Goal: Ask a question: Seek information or help from site administrators or community

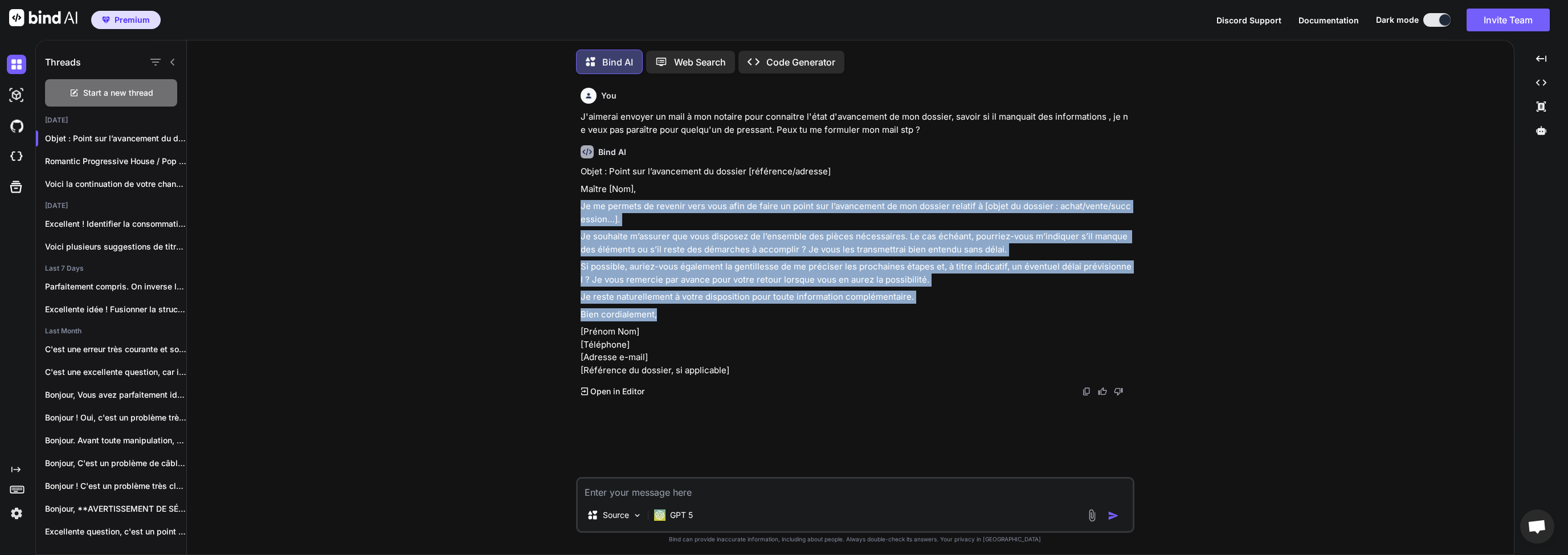
scroll to position [5, 0]
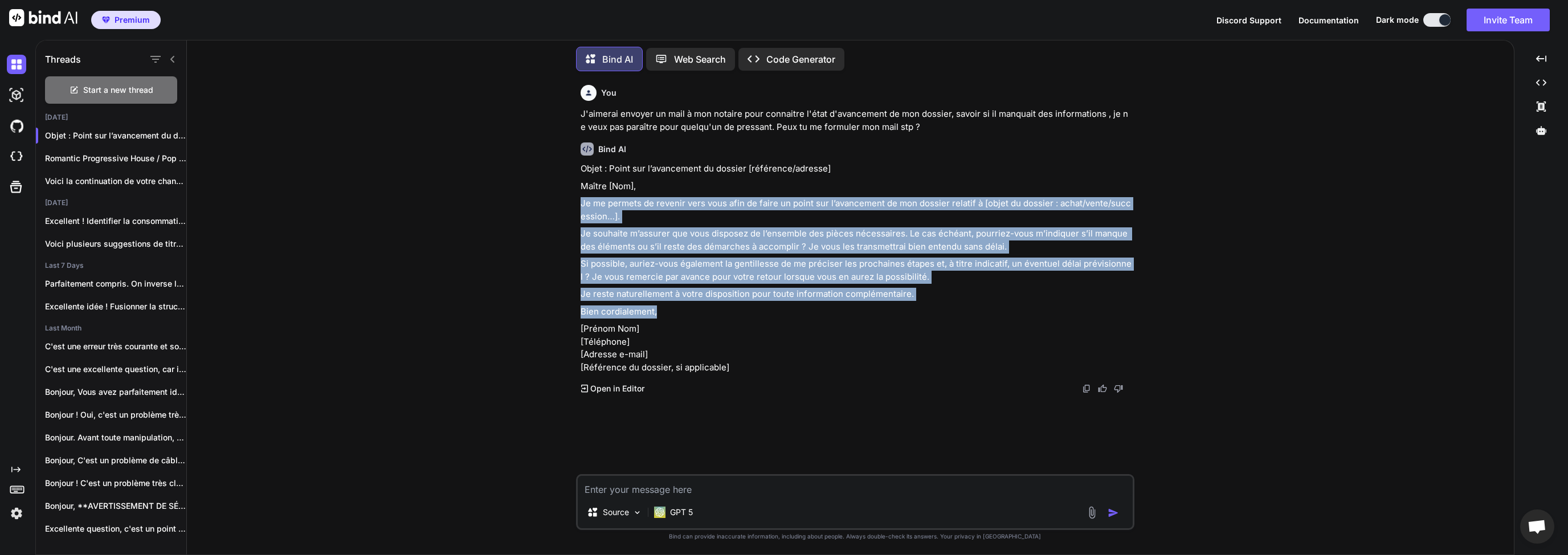
click at [686, 488] on textarea at bounding box center [855, 486] width 555 height 21
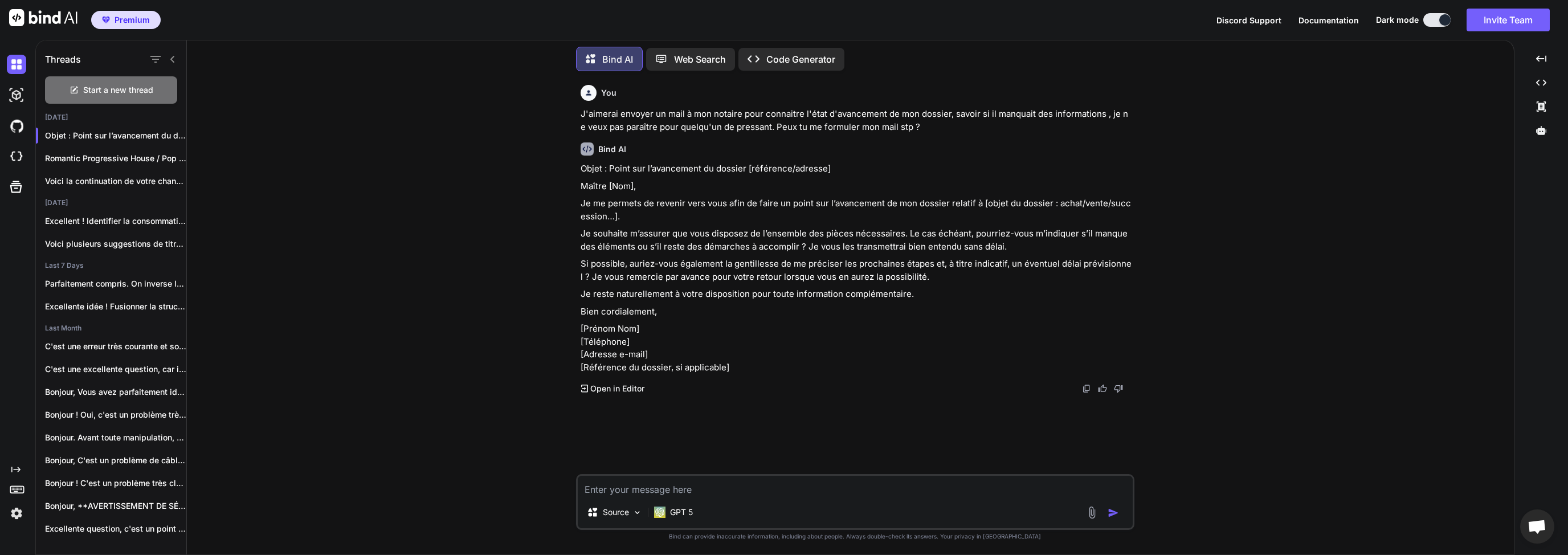
drag, startPoint x: 140, startPoint y: 87, endPoint x: 220, endPoint y: 108, distance: 82.7
click at [140, 87] on span "Start a new thread" at bounding box center [118, 90] width 70 height 12
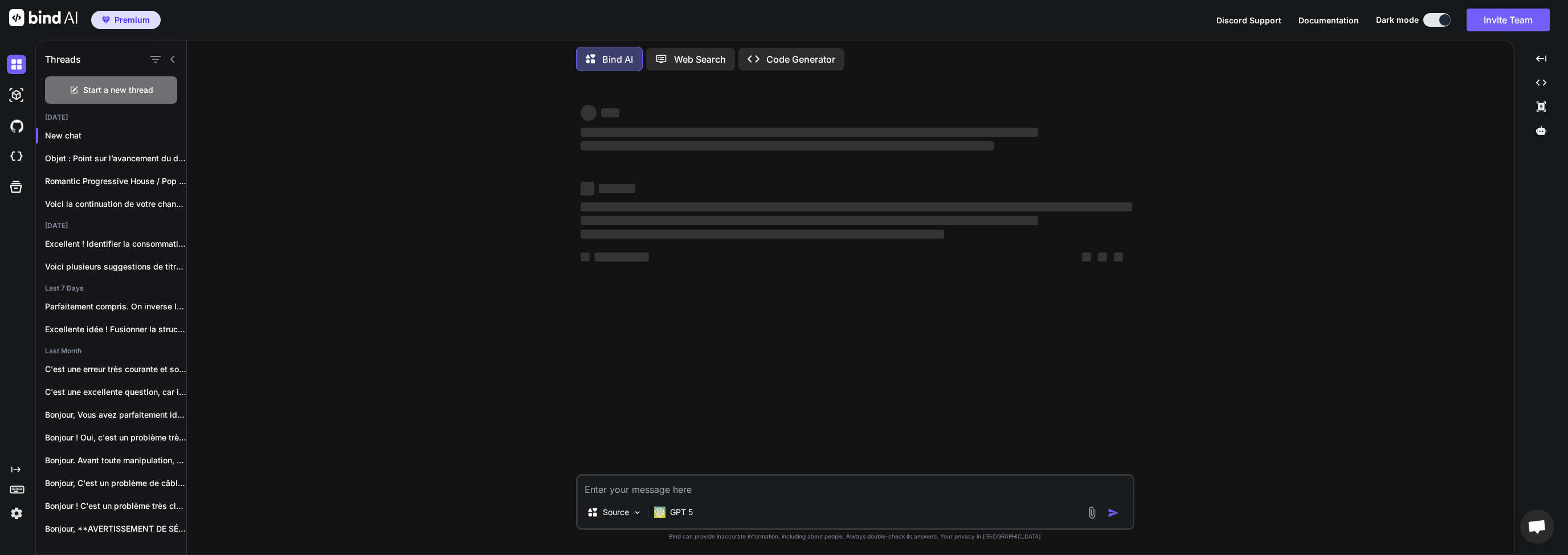
click at [682, 490] on textarea at bounding box center [855, 486] width 555 height 21
type textarea "D"
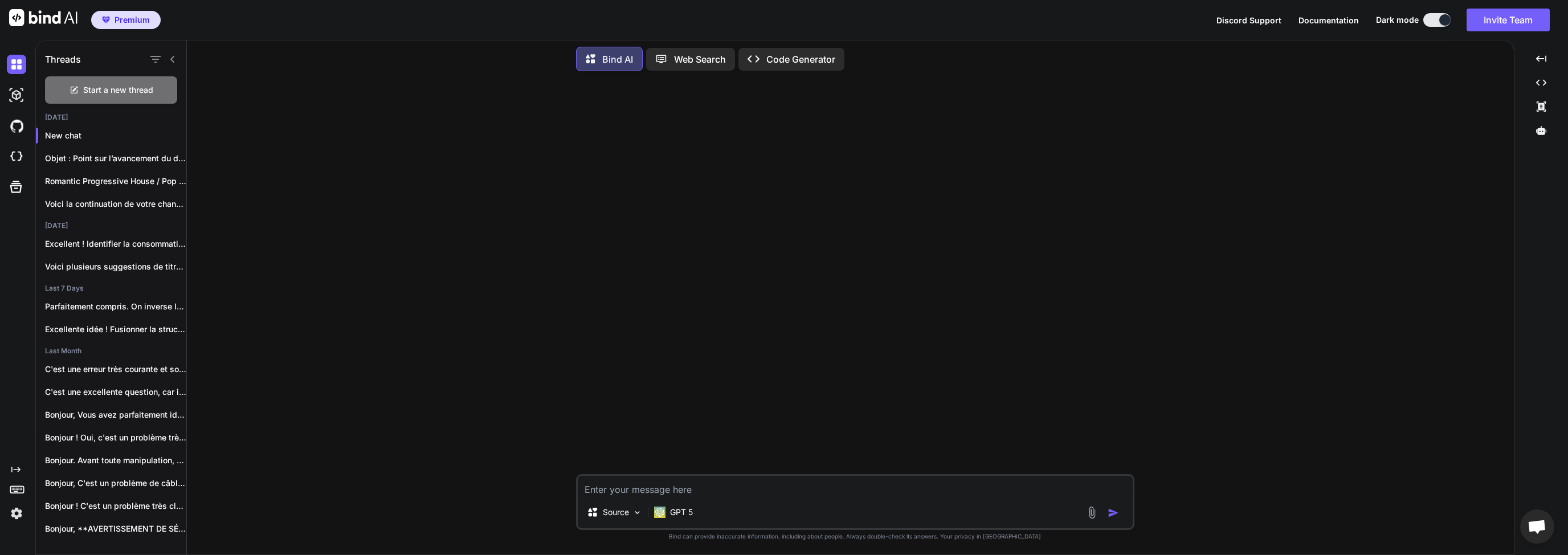
click at [633, 486] on textarea at bounding box center [855, 486] width 555 height 21
type textarea "Q"
type textarea "L"
type textarea "J"
click at [668, 488] on textarea "Mon père est décéder" at bounding box center [855, 486] width 555 height 21
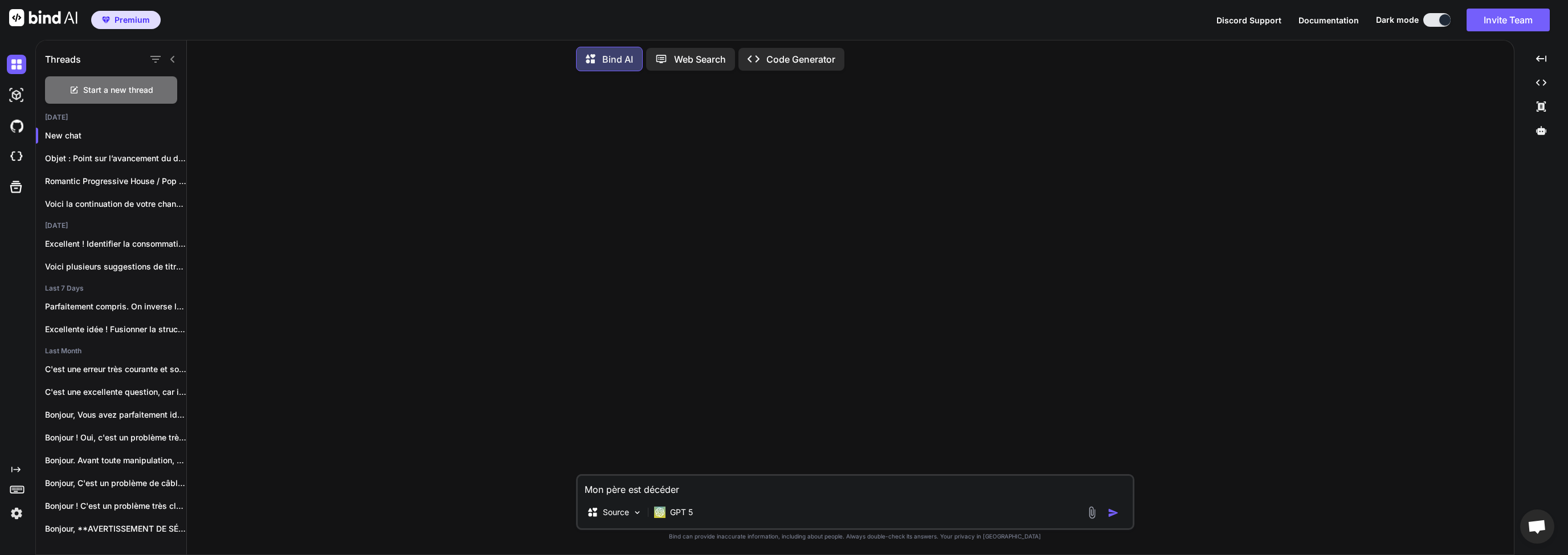
click at [684, 488] on textarea "Mon père est décéder" at bounding box center [855, 486] width 555 height 21
click at [600, 498] on div "Mon père est décédé Source GPT 5" at bounding box center [855, 501] width 559 height 56
click at [620, 492] on textarea "Mon père est décédé" at bounding box center [855, 486] width 555 height 21
click at [660, 492] on textarea "Mon père est décédé" at bounding box center [855, 486] width 555 height 21
click at [692, 494] on textarea "Mon père est décédé" at bounding box center [855, 486] width 555 height 21
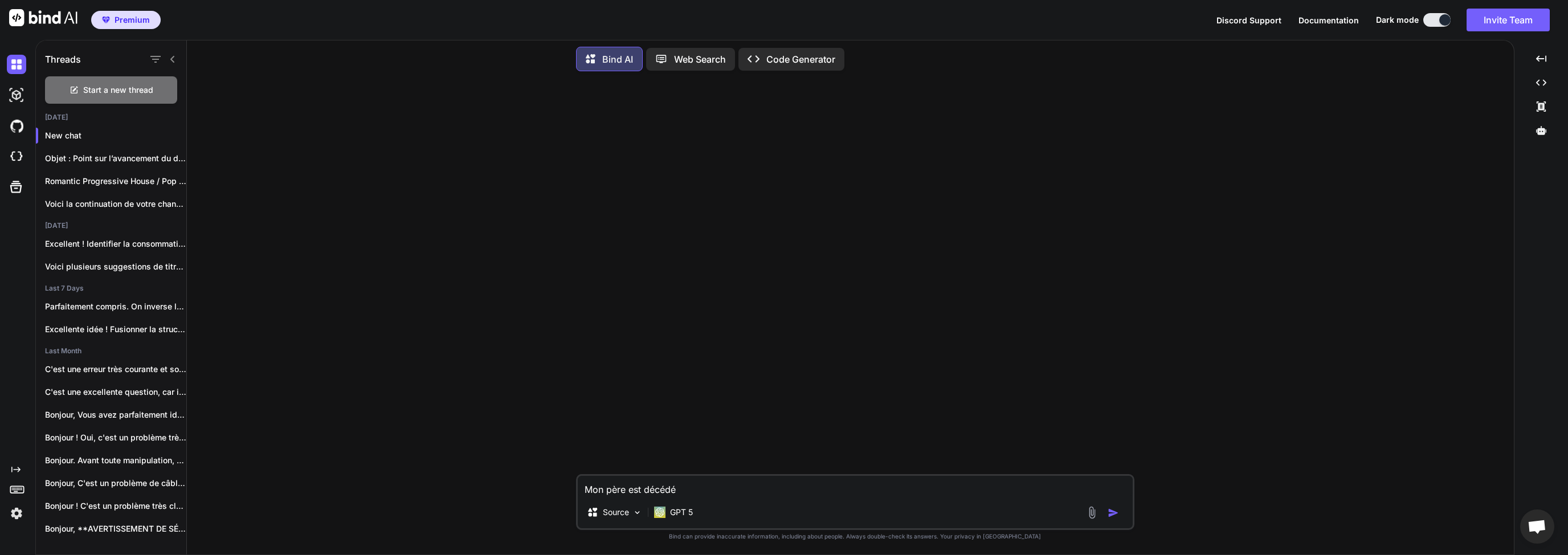
drag, startPoint x: 695, startPoint y: 490, endPoint x: 710, endPoint y: 488, distance: 15.1
click at [695, 490] on textarea "Mon père est décédé" at bounding box center [855, 486] width 555 height 21
click at [884, 492] on textarea "Mon père est décédé [DATE], à l'époque la notaire m'avais" at bounding box center [855, 486] width 555 height 21
click at [757, 488] on textarea "Mon père est décédé [DATE], à l'époque la notaire m'avais envoyer une notice" at bounding box center [855, 486] width 555 height 21
click at [773, 488] on textarea "Mon père est décédé [DATE], à l'époque la notaire m'avais envoyer une notice" at bounding box center [855, 486] width 555 height 21
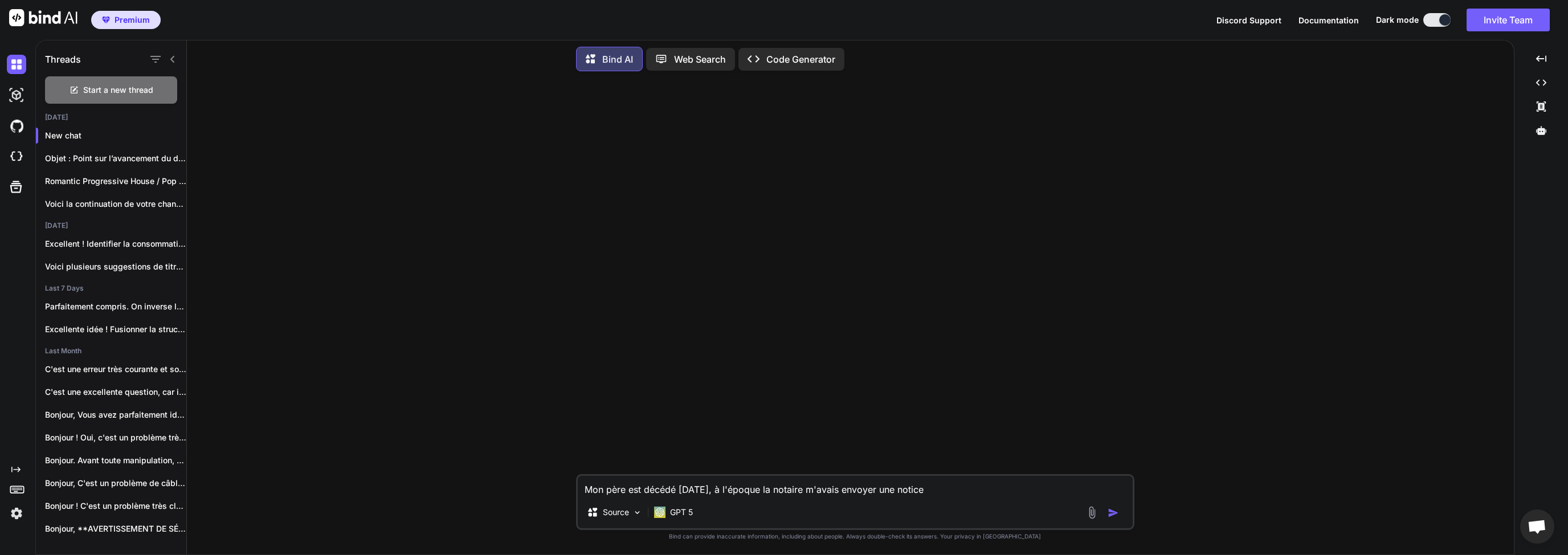
drag, startPoint x: 628, startPoint y: 492, endPoint x: 618, endPoint y: 490, distance: 10.2
click at [627, 492] on textarea "Mon père est décédé [DATE], à l'époque la notaire m'avais envoyer une notice" at bounding box center [855, 486] width 555 height 21
click at [610, 488] on textarea "Mon père est décédé [DATE], à l'époque la notaire m'avais envoyer une notice" at bounding box center [855, 486] width 555 height 21
click at [659, 488] on textarea "Mon père est décédé [DATE], à l'époque la notaire m'avais envoyer une notice" at bounding box center [855, 486] width 555 height 21
click at [622, 488] on textarea "Mon père est décédé [DATE], à l'époque la notaire m'avais envoyer une notice" at bounding box center [855, 486] width 555 height 21
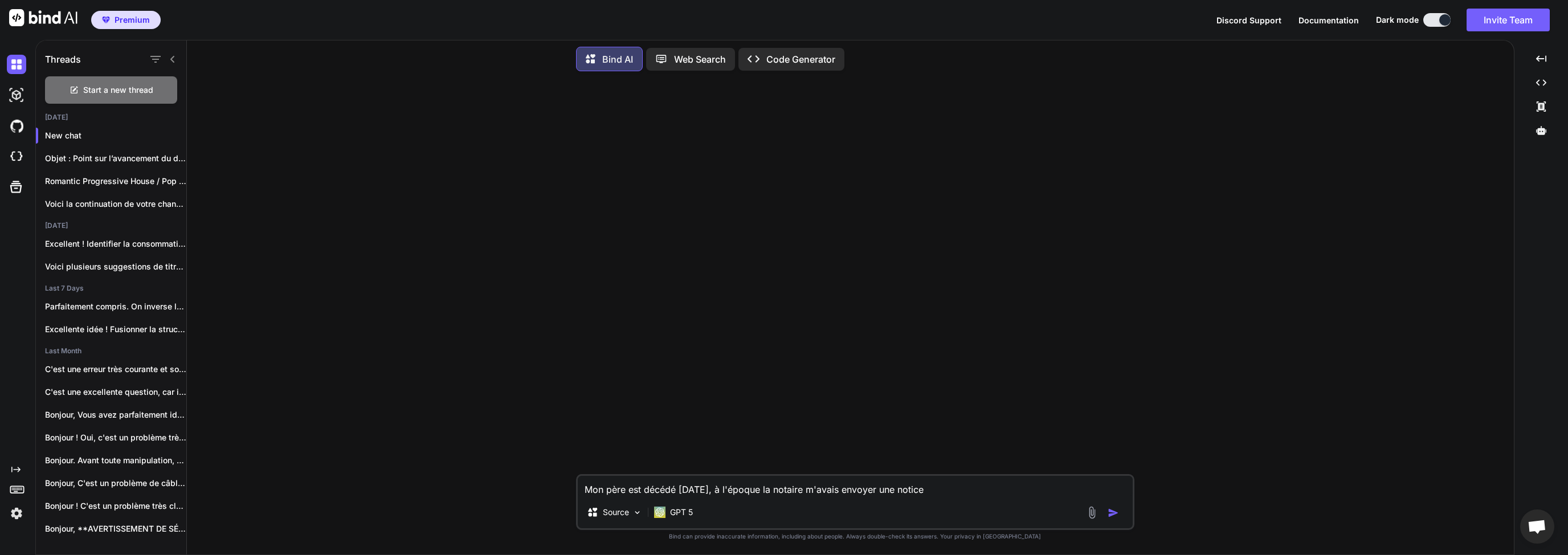
drag, startPoint x: 700, startPoint y: 488, endPoint x: 559, endPoint y: 487, distance: 141.0
click at [563, 486] on div "Mon père est décédé [DATE], à l'époque la notaire m'avais envoyer une notice So…" at bounding box center [855, 317] width 1317 height 474
click at [773, 488] on textarea "Suite au décès de mon père [DATE], à l'époque la notaire m'avais envoyer une no…" at bounding box center [855, 486] width 555 height 21
click at [808, 492] on textarea "Suite au décès de mon père [DATE], à l'époque la notaire m'avais envoyer une no…" at bounding box center [855, 486] width 555 height 21
click at [852, 495] on textarea "Suite au décès de mon père [DATE], à l'époque la notaire m'avais envoyer une no…" at bounding box center [855, 486] width 555 height 21
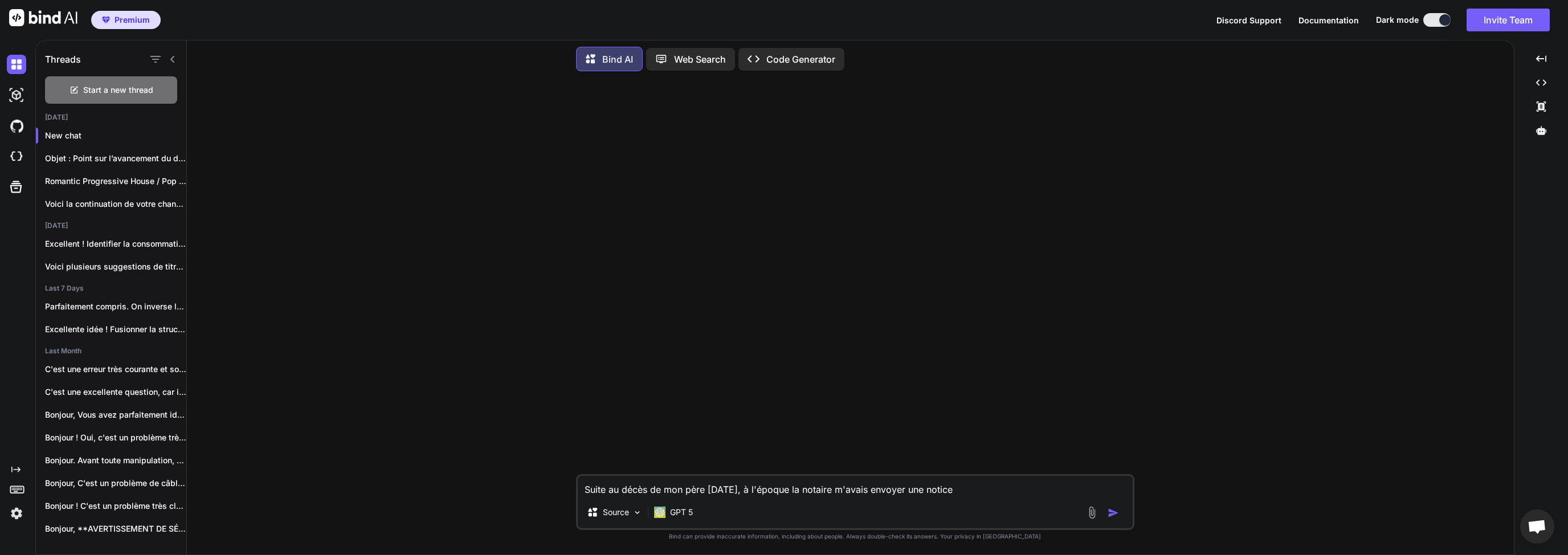
click at [950, 497] on div "Suite au décès de mon père [DATE], à l'époque la notaire m'avais envoyer une no…" at bounding box center [855, 501] width 559 height 56
click at [884, 486] on textarea "Suite au décès de mon père [DATE], à l'époque la notaire m'avais envoyer une no…" at bounding box center [855, 486] width 555 height 21
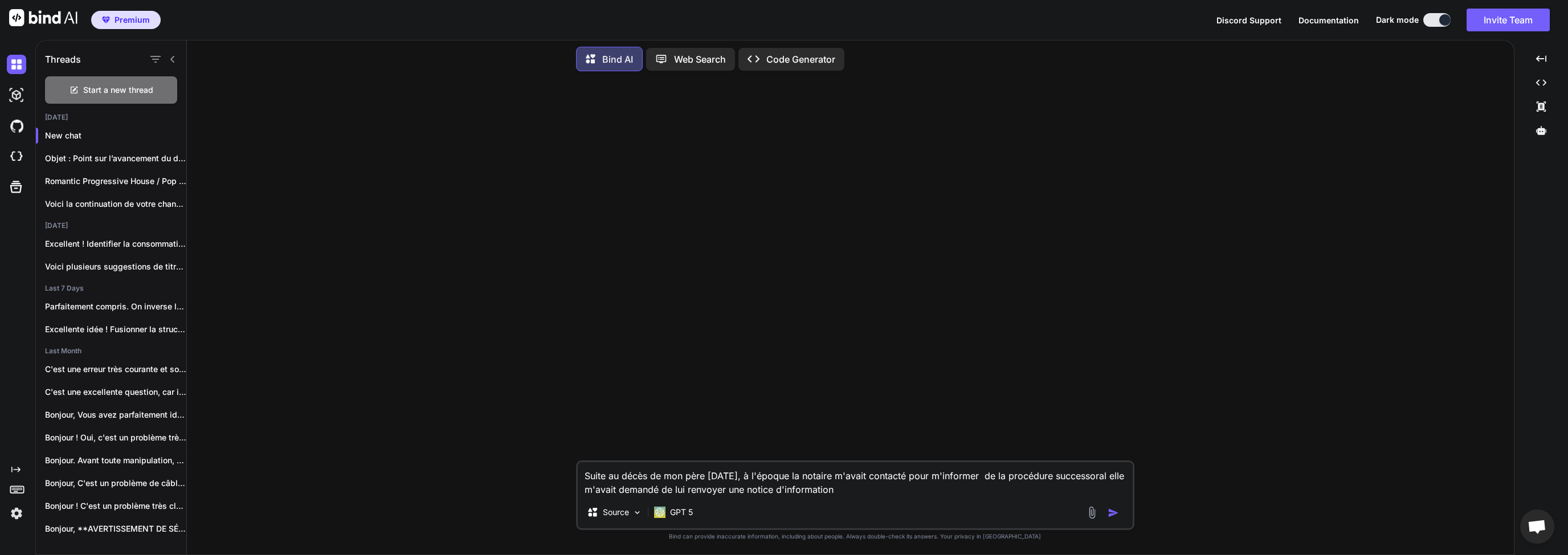
paste textarea "notice de renseignements"
drag, startPoint x: 636, startPoint y: 475, endPoint x: 840, endPoint y: 479, distance: 204.0
click at [840, 479] on textarea "Suite au décès de mon père [DATE], à l'époque la notaire m'avait contacté pour …" at bounding box center [855, 479] width 555 height 35
click at [873, 486] on textarea "Suite au décès de mon père [DATE], à l'époque la notaire m'avait contacté pour …" at bounding box center [855, 479] width 555 height 35
drag, startPoint x: 737, startPoint y: 478, endPoint x: 805, endPoint y: 479, distance: 68.0
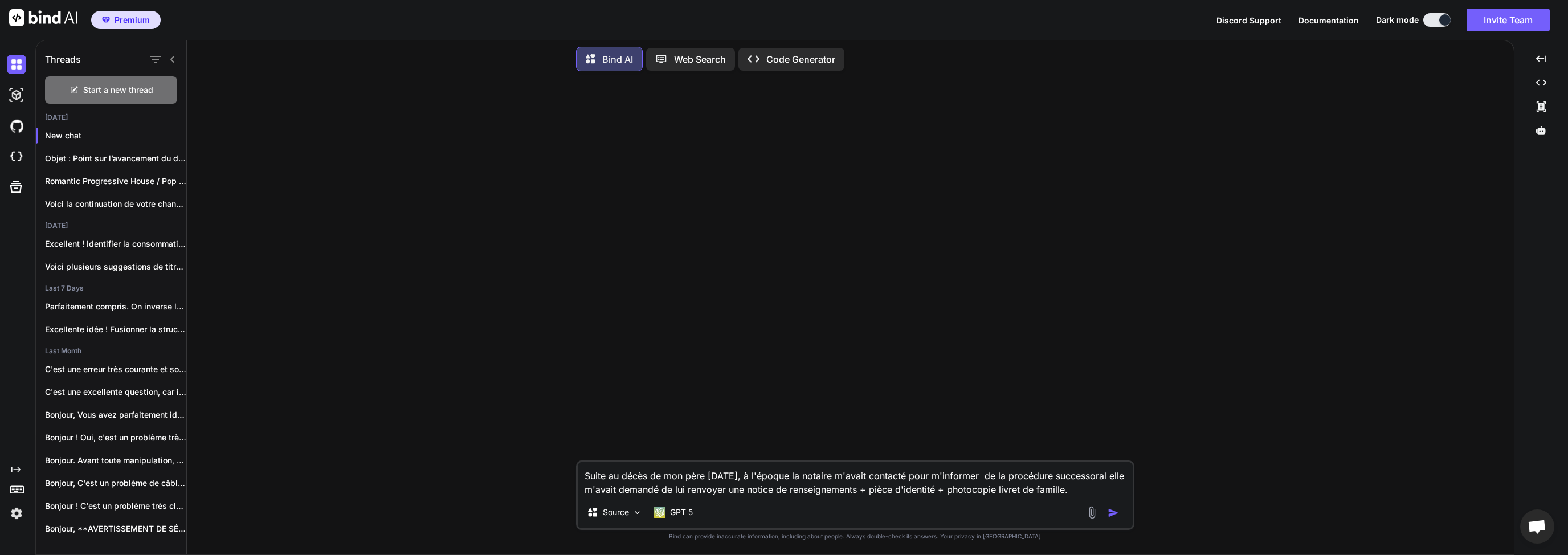
click at [804, 479] on textarea "Suite au décès de mon père [DATE], à l'époque la notaire m'avait contacté pour …" at bounding box center [855, 479] width 555 height 35
click at [834, 486] on textarea "Suite au décès de mon père [DATE], à l'époque la notaire m'avait contacté pour …" at bounding box center [855, 479] width 555 height 35
drag, startPoint x: 768, startPoint y: 478, endPoint x: 927, endPoint y: 479, distance: 159.0
click at [927, 479] on textarea "Suite au décès de mon père [DATE], à l'époque la notaire m'avait contacté pour …" at bounding box center [855, 479] width 555 height 35
click at [1035, 479] on textarea "Suite au décès de mon père [DATE], à l'époque la notaire m'avait contacté pour …" at bounding box center [855, 479] width 555 height 35
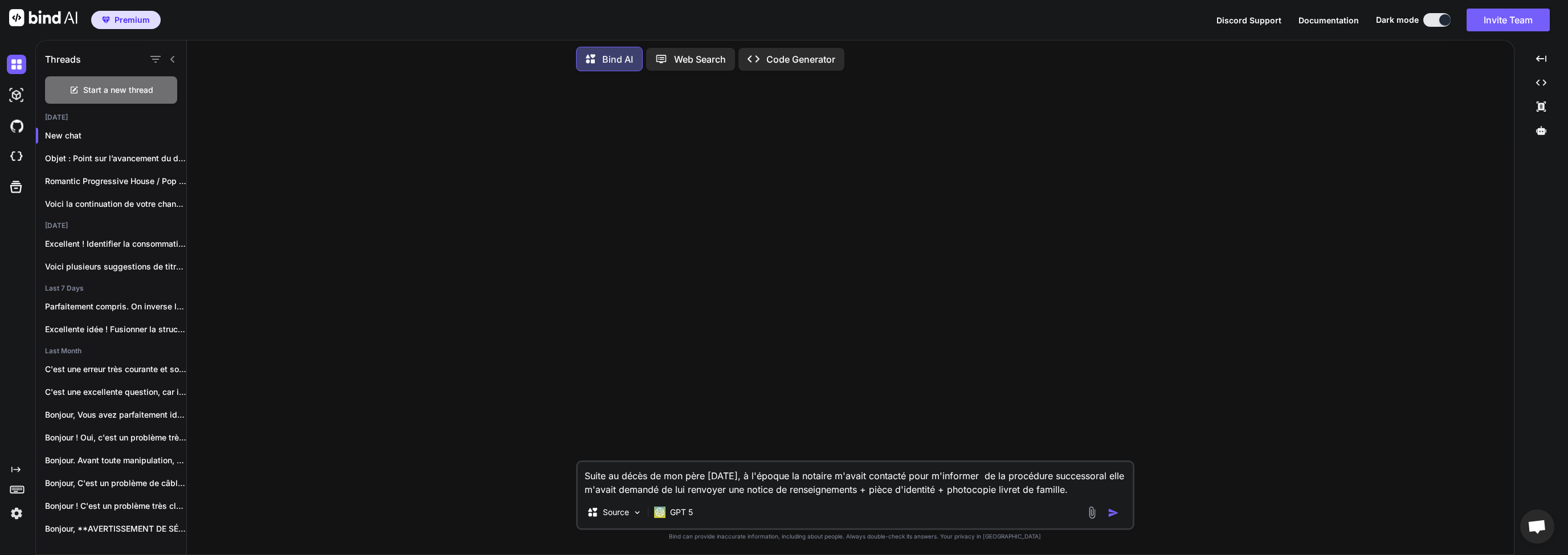
drag, startPoint x: 996, startPoint y: 466, endPoint x: 1002, endPoint y: 468, distance: 6.3
click at [1002, 468] on textarea "Suite au décès de mon père [DATE], à l'époque la notaire m'avait contacté pour …" at bounding box center [855, 479] width 555 height 35
click at [994, 479] on textarea "Suite au décès de mon père [DATE], à l'époque la notaire m'avait contacté pour …" at bounding box center [855, 479] width 555 height 35
drag, startPoint x: 959, startPoint y: 475, endPoint x: 881, endPoint y: 490, distance: 79.4
click at [881, 490] on textarea "Suite au décès de mon père [DATE], à l'époque la notaire m'avait contacté pour …" at bounding box center [855, 479] width 555 height 35
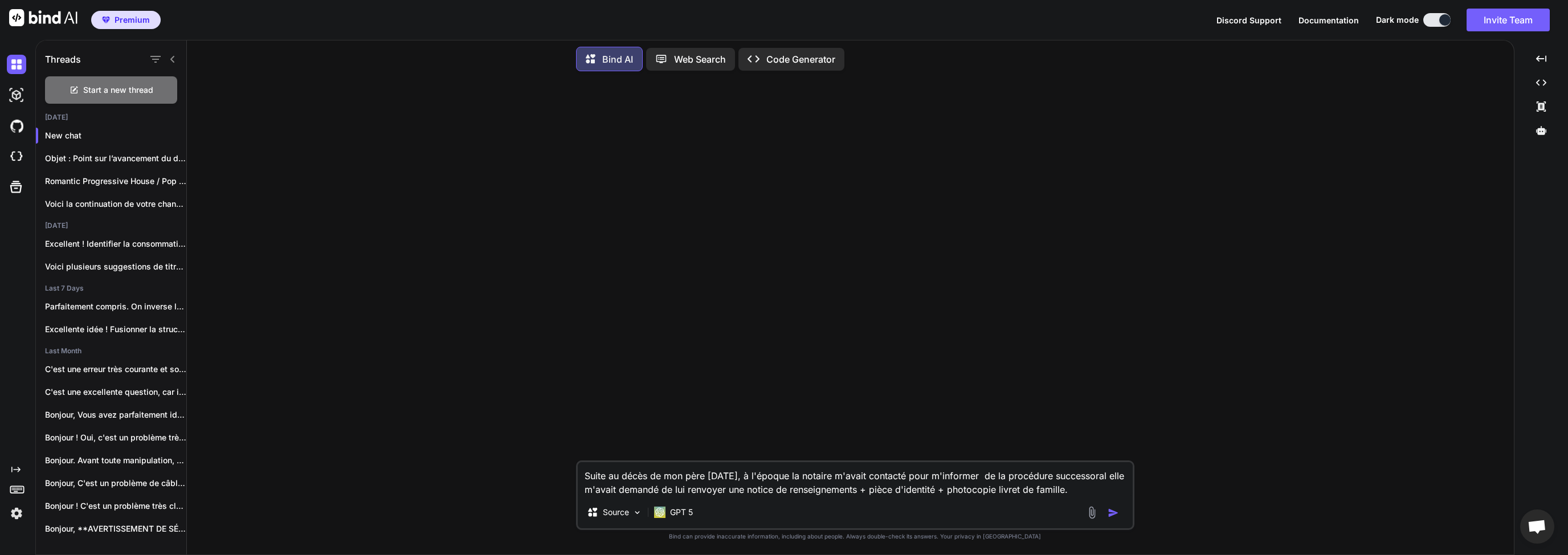
click at [893, 488] on textarea "Suite au décès de mon père [DATE], à l'époque la notaire m'avait contacté pour …" at bounding box center [855, 479] width 555 height 35
click at [1081, 492] on textarea "Suite au décès de mon père [DATE], à l'époque la notaire m'avait contacté pour …" at bounding box center [855, 479] width 555 height 35
click at [1089, 490] on textarea "Suite au décès de mon père [DATE], à l'époque la notaire m'avait contacté pour …" at bounding box center [855, 479] width 555 height 35
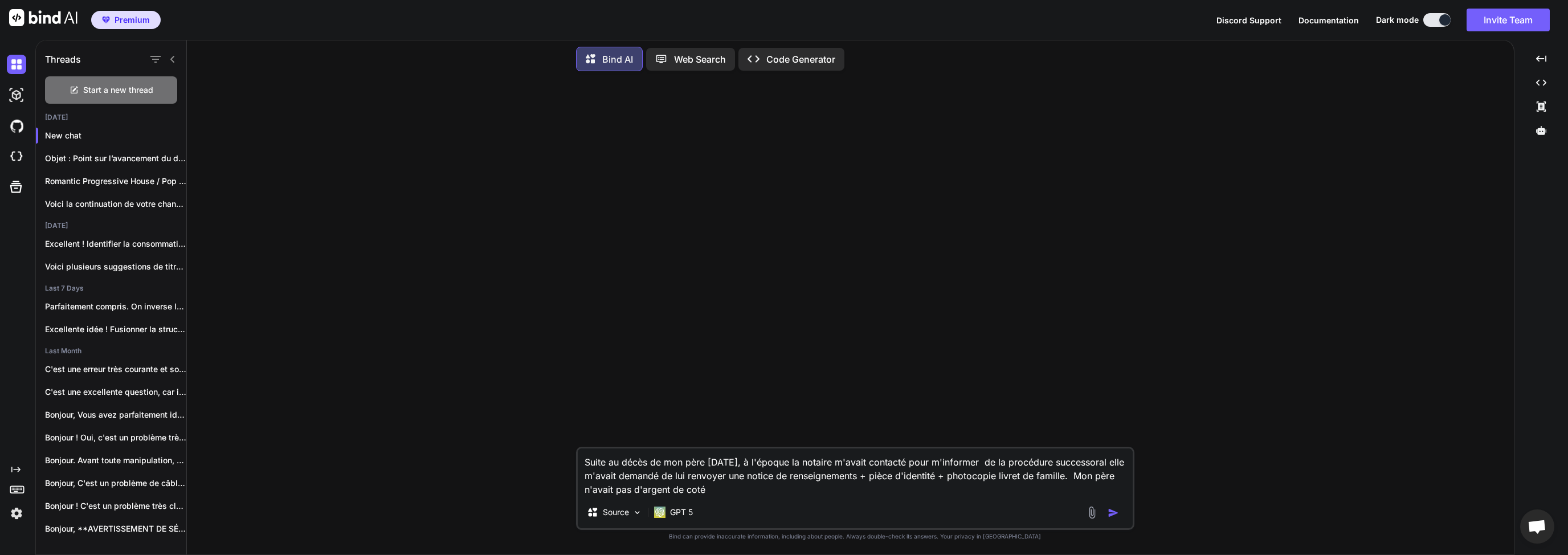
click at [743, 491] on textarea "Suite au décès de mon père [DATE], à l'époque la notaire m'avait contacté pour …" at bounding box center [855, 472] width 555 height 48
drag, startPoint x: 756, startPoint y: 487, endPoint x: 607, endPoint y: 490, distance: 149.0
click at [607, 490] on textarea "Suite au décès de mon père [DATE], à l'époque la notaire m'avait contacté pour …" at bounding box center [855, 472] width 555 height 48
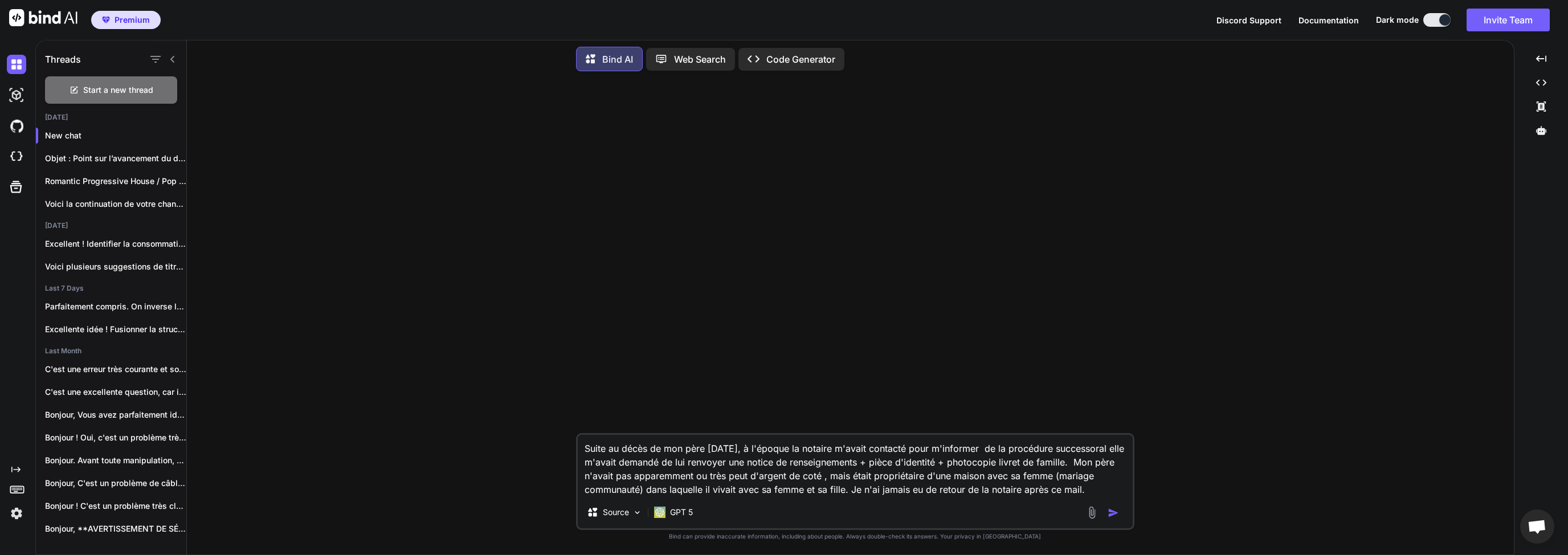
type textarea "Suite au décès de mon père [DATE], à l'époque la notaire m'avait contacté pour …"
click at [1110, 513] on img "button" at bounding box center [1112, 512] width 12 height 12
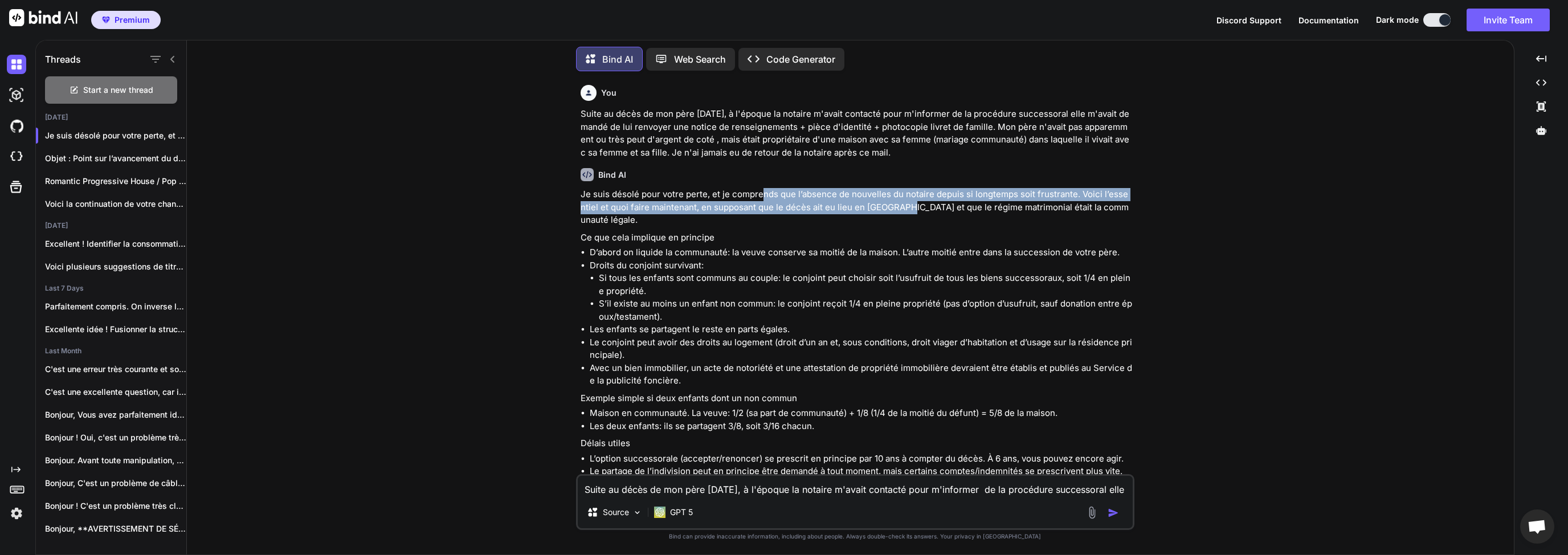
drag, startPoint x: 761, startPoint y: 196, endPoint x: 895, endPoint y: 206, distance: 134.4
click at [895, 206] on p "Je suis désolé pour votre perte, et je comprends que l’absence de nouvelles du …" at bounding box center [856, 207] width 551 height 39
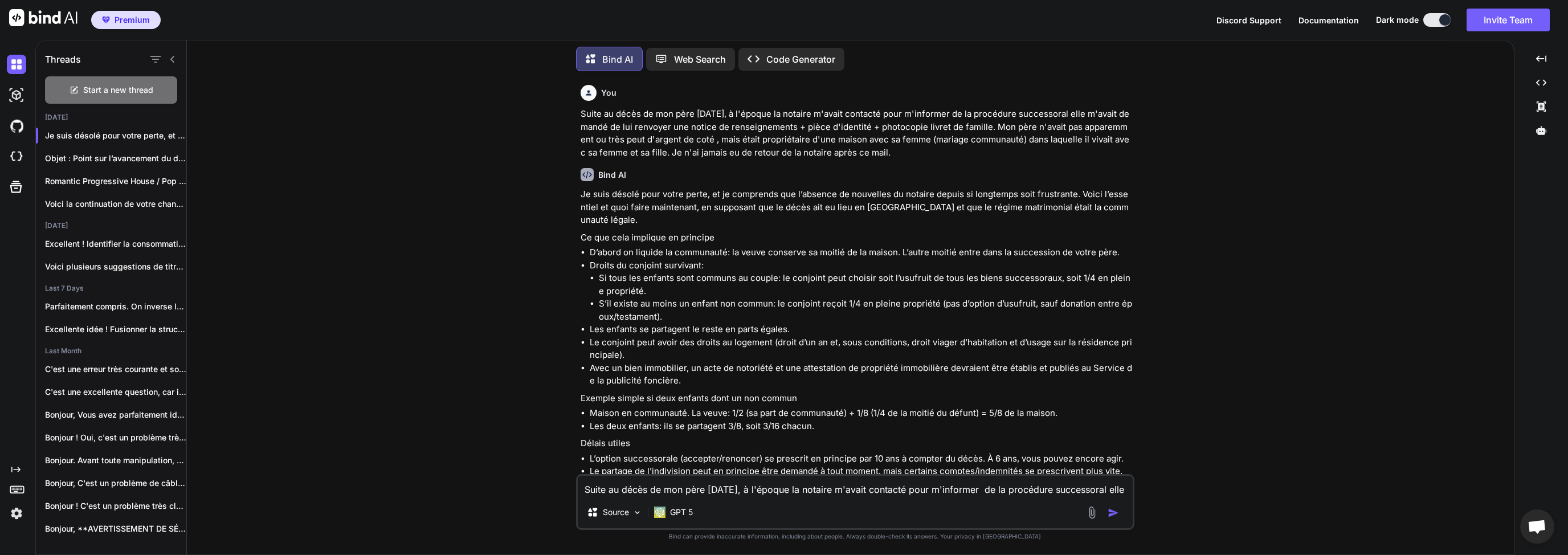
click at [908, 206] on p "Je suis désolé pour votre perte, et je comprends que l’absence de nouvelles du …" at bounding box center [856, 207] width 551 height 39
drag, startPoint x: 592, startPoint y: 227, endPoint x: 666, endPoint y: 228, distance: 74.0
click at [671, 231] on p "Ce que cela implique en principe" at bounding box center [856, 238] width 551 height 13
click at [644, 246] on li "D’abord on liquide la communauté: la veuve conserve sa moitié de la maison. L’a…" at bounding box center [860, 252] width 542 height 13
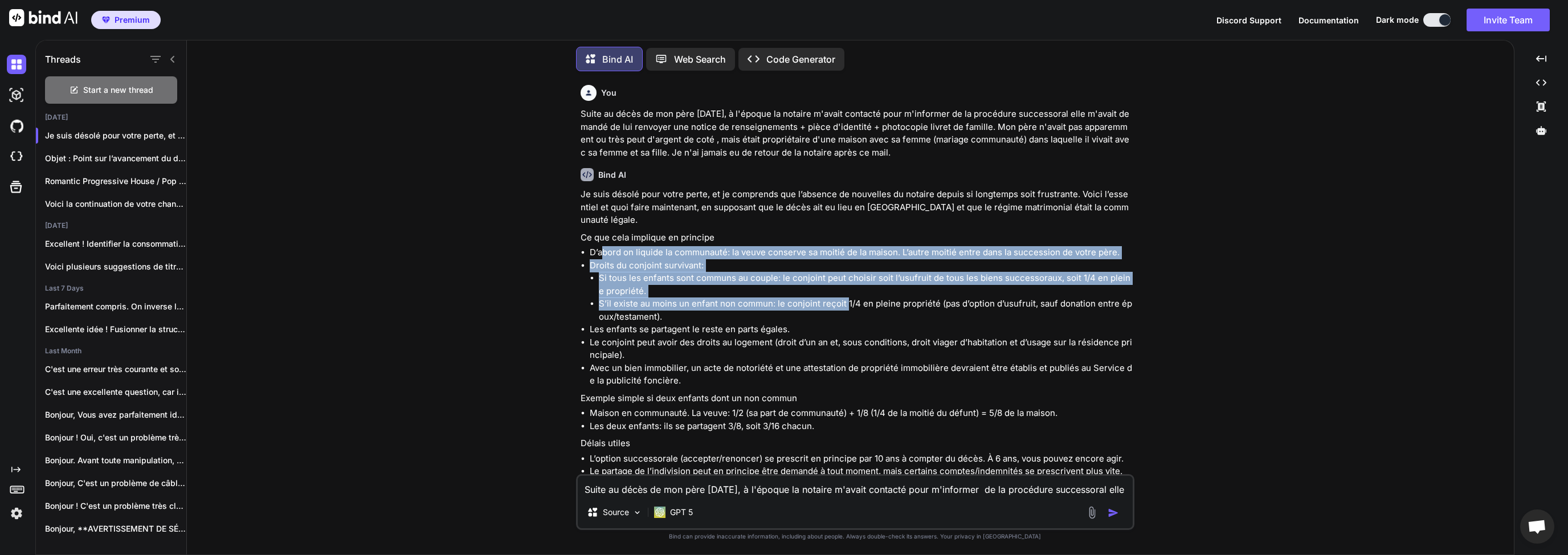
drag, startPoint x: 600, startPoint y: 242, endPoint x: 845, endPoint y: 295, distance: 250.7
click at [845, 295] on ul "D’abord on liquide la communauté: la veuve conserve sa moitié de la maison. L’a…" at bounding box center [856, 316] width 551 height 141
click at [692, 282] on li "Si tous les enfants sont communs au couple: le conjoint peut choisir soit l’usu…" at bounding box center [865, 284] width 533 height 26
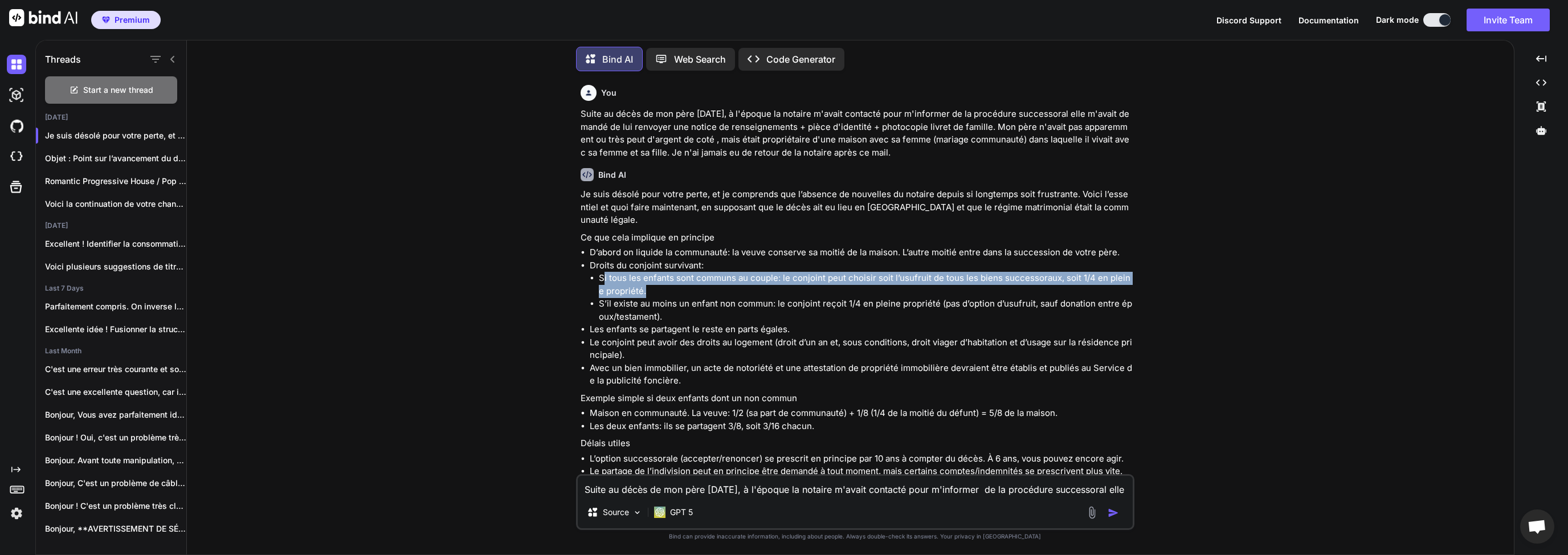
drag, startPoint x: 604, startPoint y: 265, endPoint x: 665, endPoint y: 276, distance: 62.0
click at [665, 276] on li "Si tous les enfants sont communs au couple: le conjoint peut choisir soit l’usu…" at bounding box center [865, 284] width 533 height 26
click at [654, 281] on li "Si tous les enfants sont communs au couple: le conjoint peut choisir soit l’usu…" at bounding box center [865, 284] width 533 height 26
click at [642, 281] on li "Si tous les enfants sont communs au couple: le conjoint peut choisir soit l’usu…" at bounding box center [865, 284] width 533 height 26
click at [616, 272] on li "Si tous les enfants sont communs au couple: le conjoint peut choisir soit l’usu…" at bounding box center [865, 284] width 533 height 26
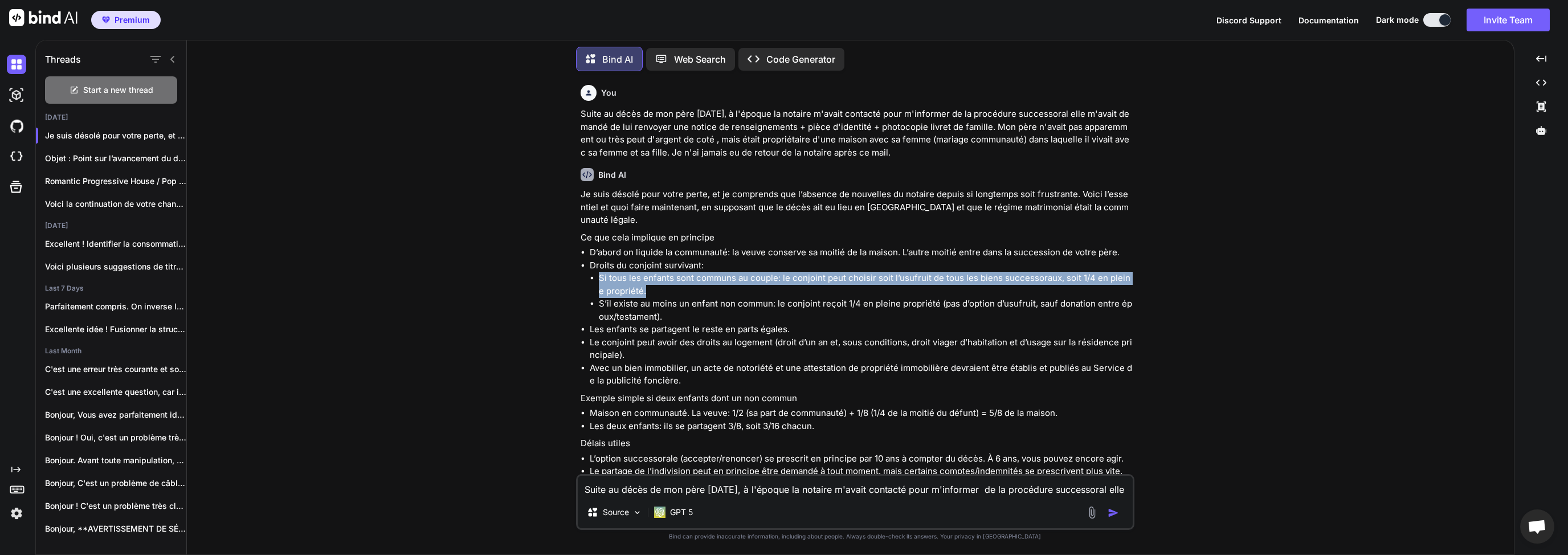
drag, startPoint x: 598, startPoint y: 262, endPoint x: 645, endPoint y: 280, distance: 50.3
click at [645, 280] on ul "Si tous les enfants sont communs au couple: le conjoint peut choisir soit l’usu…" at bounding box center [860, 297] width 542 height 51
click at [669, 282] on li "Si tous les enfants sont communs au couple: le conjoint peut choisir soit l’usu…" at bounding box center [865, 284] width 533 height 26
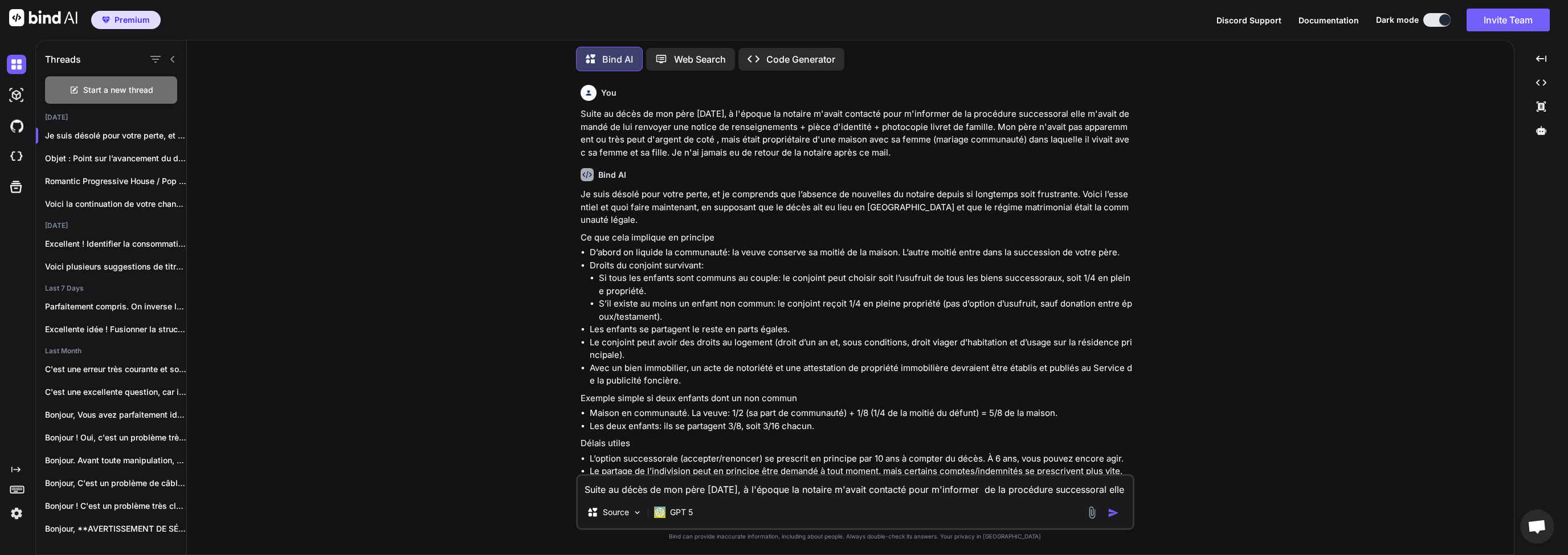
click at [595, 275] on ul "Si tous les enfants sont communs au couple: le conjoint peut choisir soit l’usu…" at bounding box center [860, 297] width 542 height 51
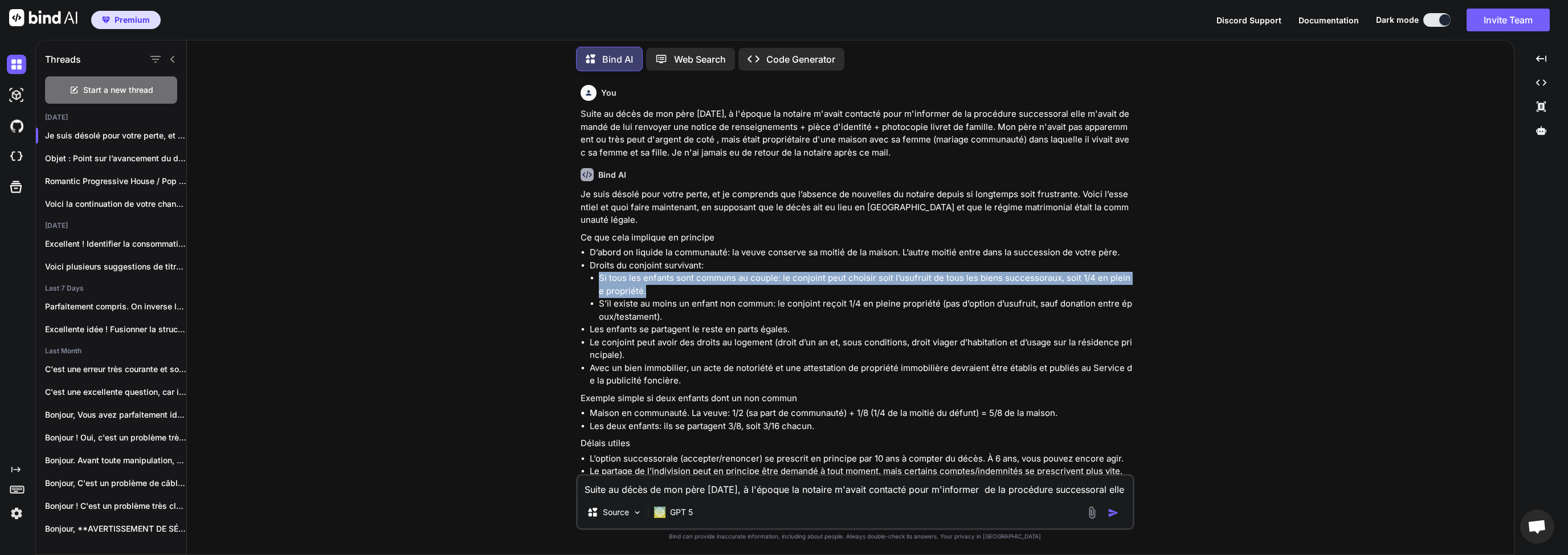
drag, startPoint x: 598, startPoint y: 265, endPoint x: 641, endPoint y: 277, distance: 44.6
click at [641, 277] on ul "Si tous les enfants sont communs au couple: le conjoint peut choisir soit l’usu…" at bounding box center [860, 297] width 542 height 51
click at [654, 278] on li "Si tous les enfants sont communs au couple: le conjoint peut choisir soit l’usu…" at bounding box center [865, 284] width 533 height 26
click at [599, 288] on ul "Si tous les enfants sont communs au couple: le conjoint peut choisir soit l’usu…" at bounding box center [860, 297] width 542 height 51
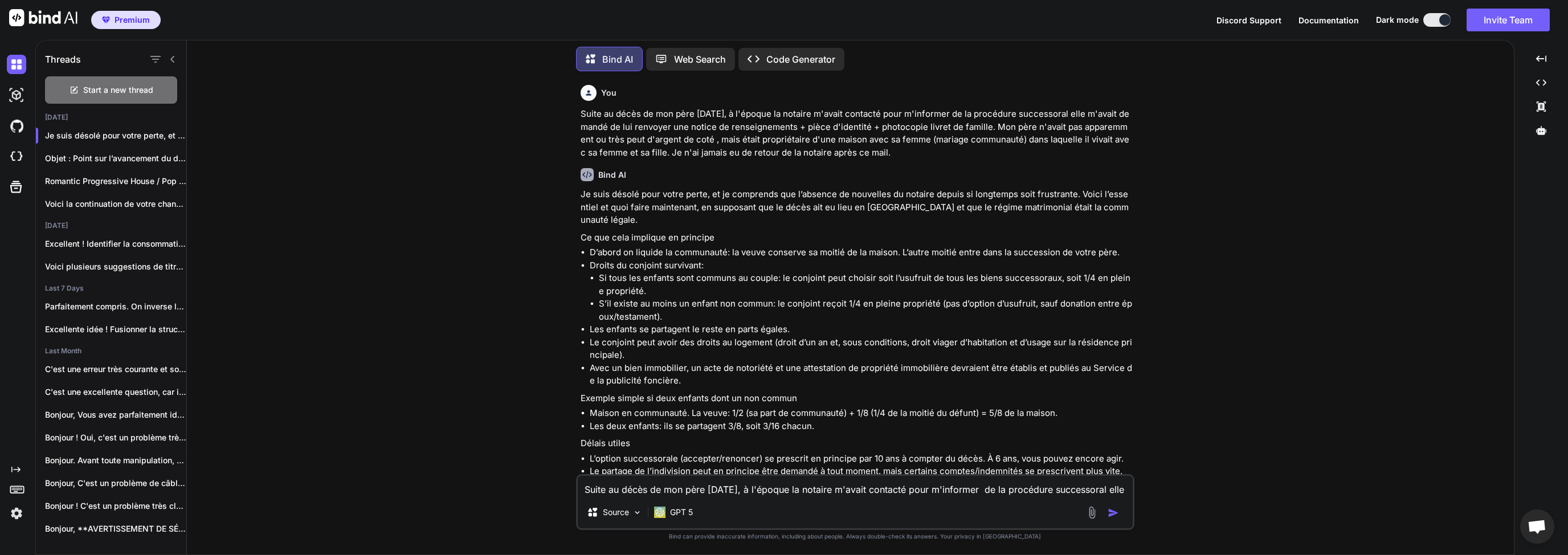
click at [723, 297] on li "S’il existe au moins un enfant non commun: le conjoint reçoit 1/4 en pleine pro…" at bounding box center [865, 310] width 533 height 26
drag, startPoint x: 769, startPoint y: 290, endPoint x: 878, endPoint y: 292, distance: 109.0
click at [878, 297] on li "S’il existe au moins un enfant non commun: le conjoint reçoit 1/4 en pleine pro…" at bounding box center [865, 310] width 533 height 26
click at [886, 297] on li "S’il existe au moins un enfant non commun: le conjoint reçoit 1/4 en pleine pro…" at bounding box center [865, 310] width 533 height 26
drag, startPoint x: 1066, startPoint y: 292, endPoint x: 1086, endPoint y: 304, distance: 23.3
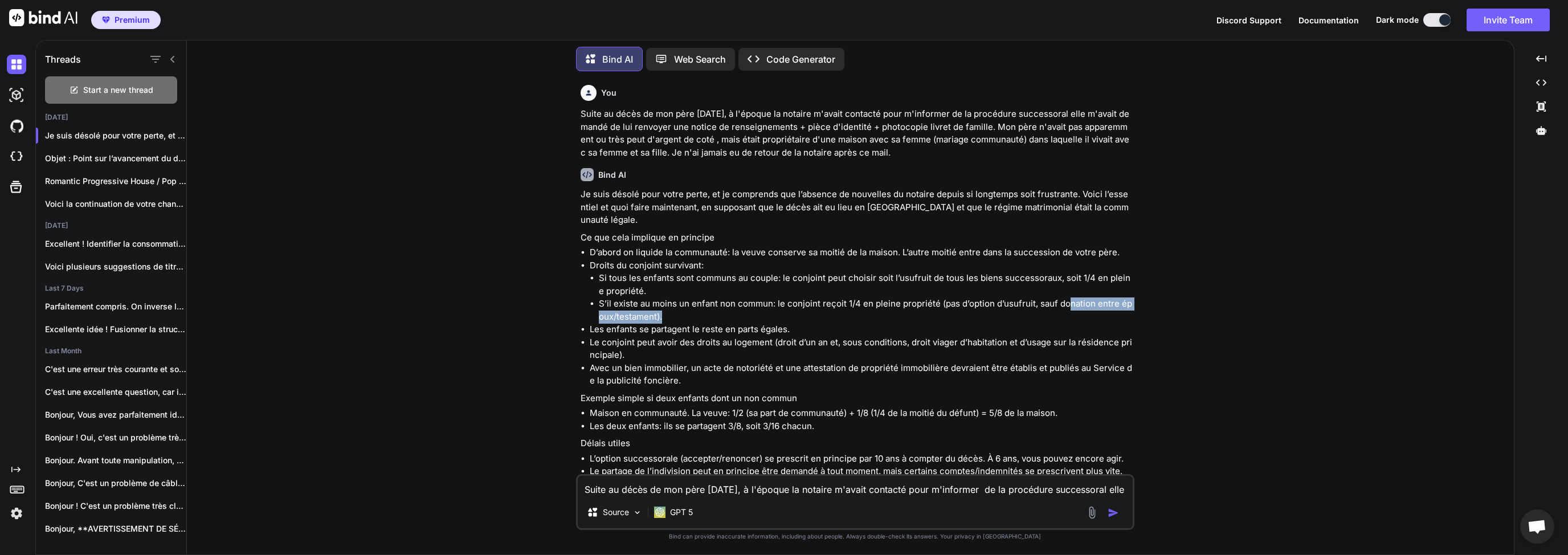
click at [1086, 304] on li "S’il existe au moins un enfant non commun: le conjoint reçoit 1/4 en pleine pro…" at bounding box center [865, 310] width 533 height 26
click at [1076, 304] on li "S’il existe au moins un enfant non commun: le conjoint reçoit 1/4 en pleine pro…" at bounding box center [865, 310] width 533 height 26
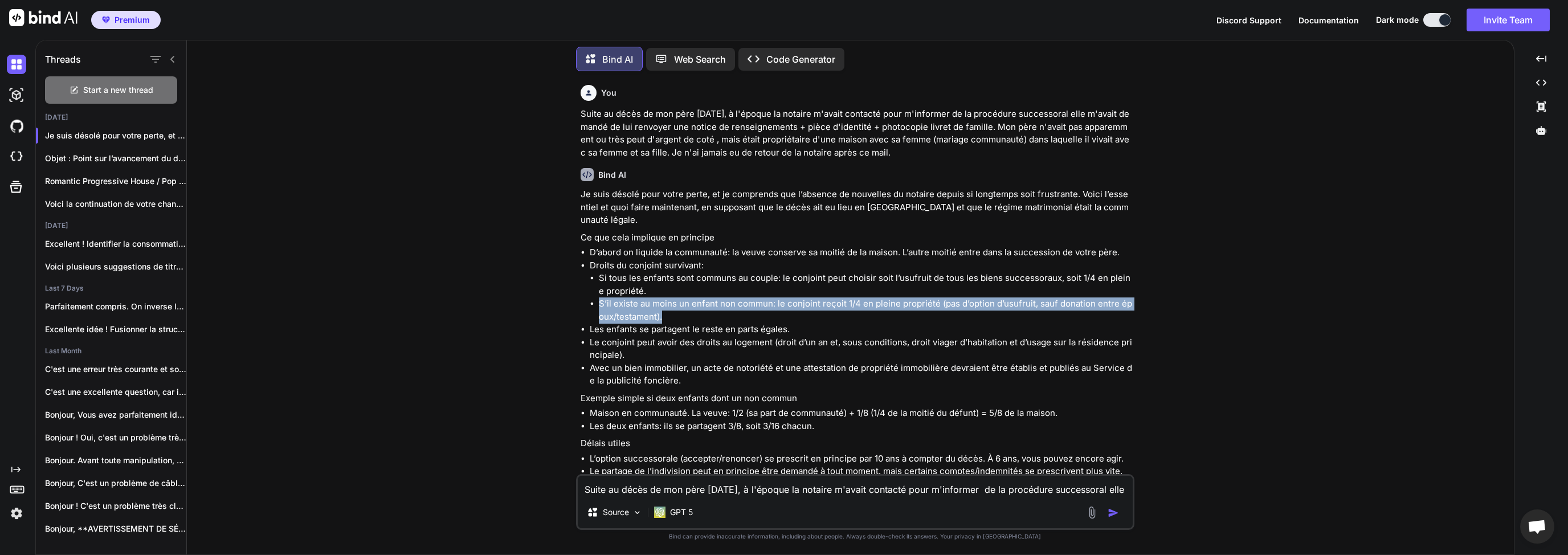
drag, startPoint x: 674, startPoint y: 300, endPoint x: 590, endPoint y: 287, distance: 85.0
click at [599, 297] on li "S’il existe au moins un enfant non commun: le conjoint reçoit 1/4 en pleine pro…" at bounding box center [865, 310] width 533 height 26
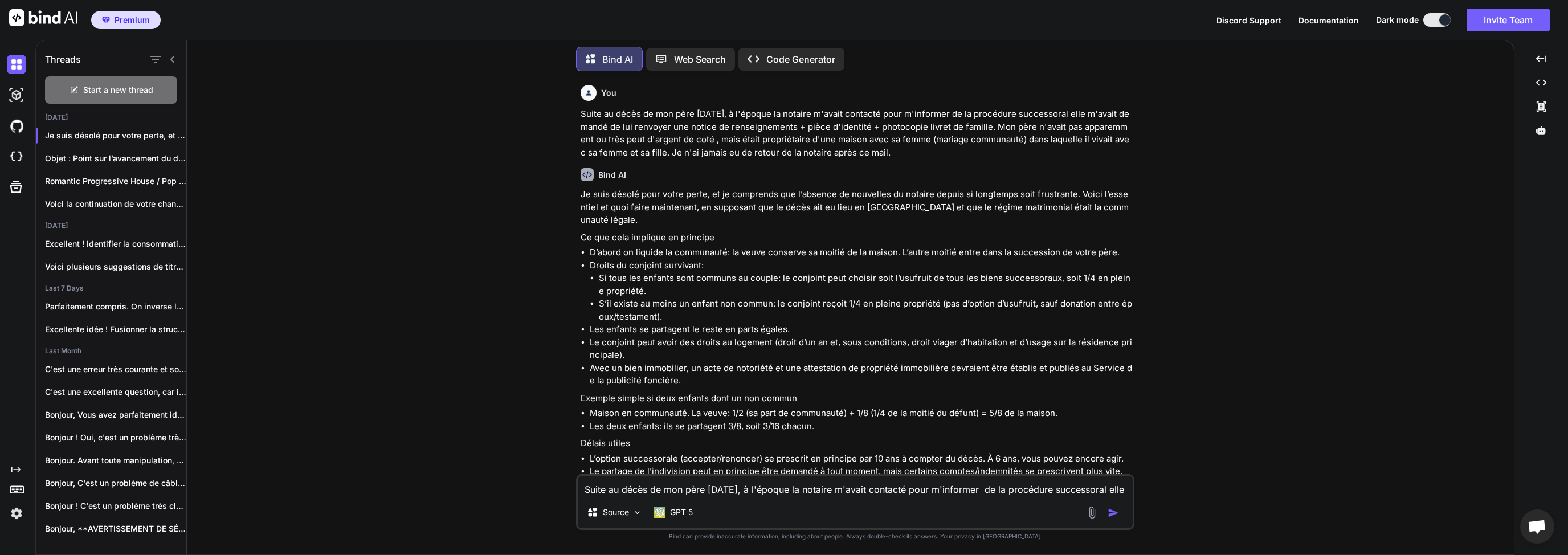
click at [806, 323] on li "Les enfants se partagent le reste en parts égales." at bounding box center [860, 329] width 542 height 13
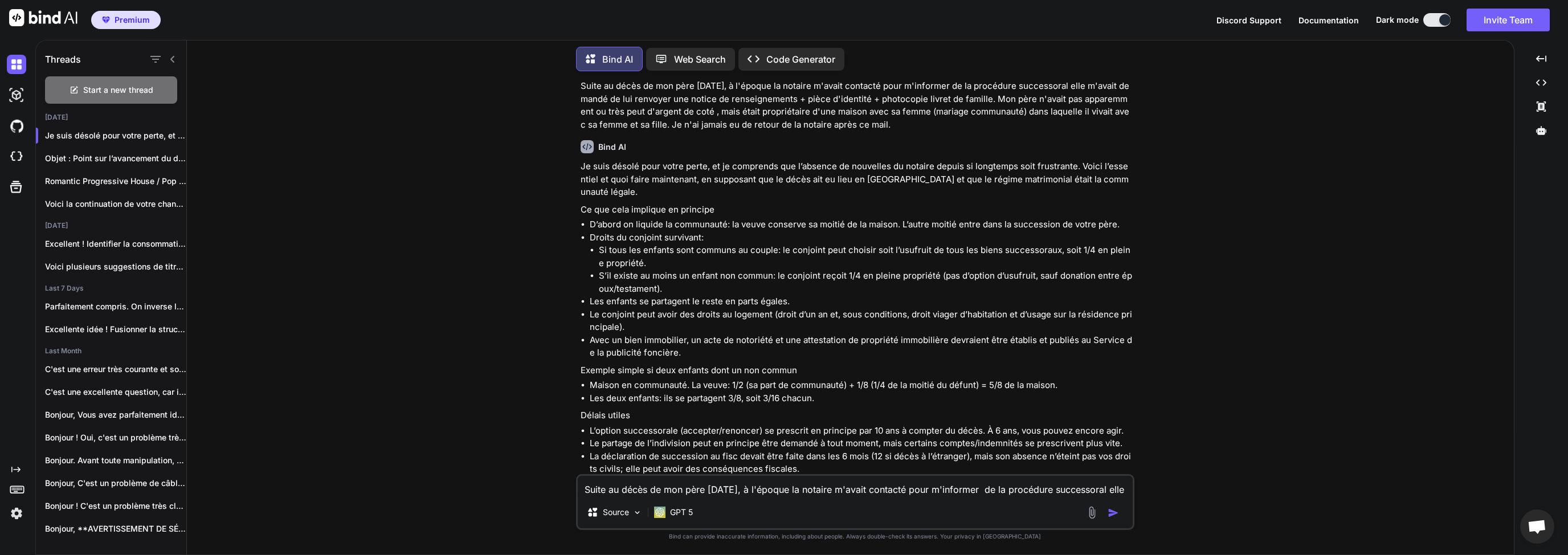
scroll to position [55, 0]
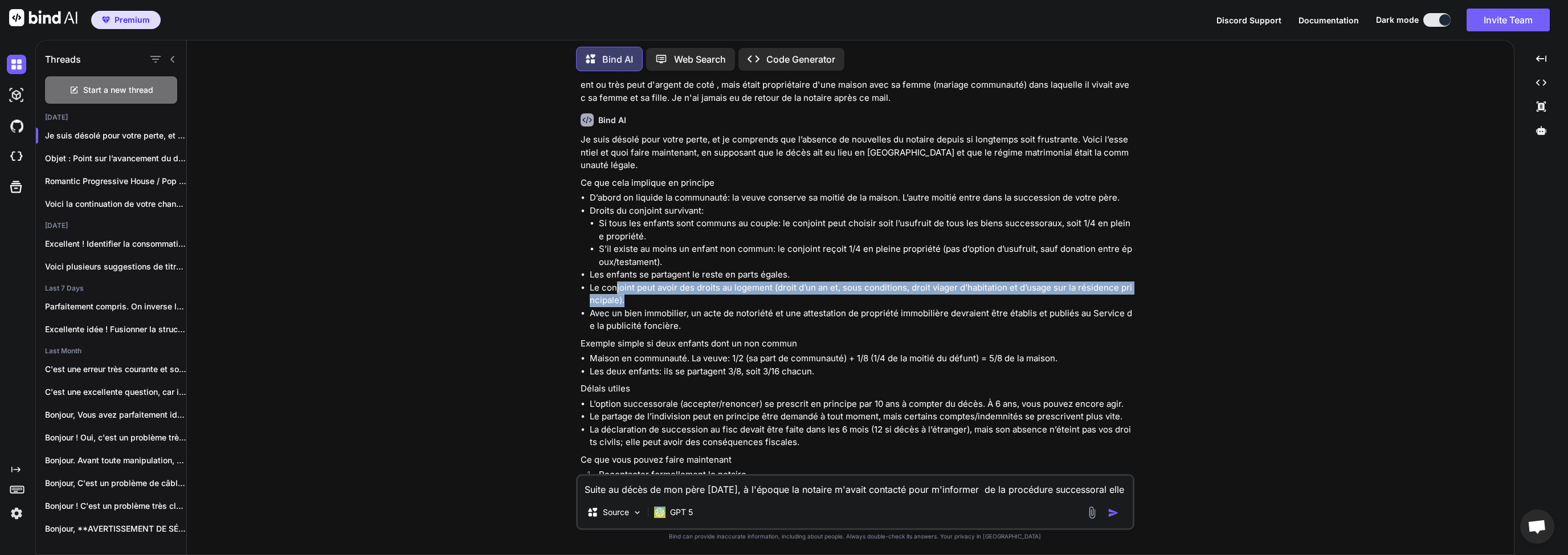
drag, startPoint x: 619, startPoint y: 274, endPoint x: 1048, endPoint y: 292, distance: 429.4
click at [1048, 292] on li "Le conjoint peut avoir des droits au logement (droit d’un an et, sous condition…" at bounding box center [860, 294] width 542 height 26
click at [997, 292] on li "Le conjoint peut avoir des droits au logement (droit d’un an et, sous condition…" at bounding box center [860, 294] width 542 height 26
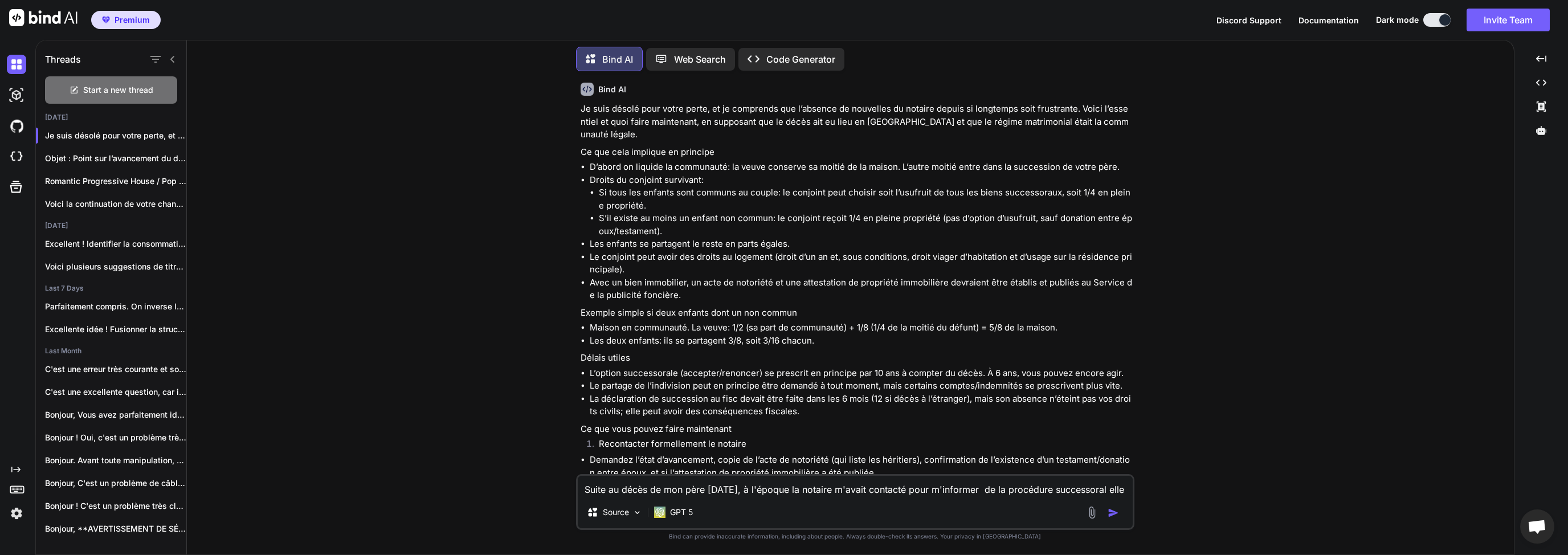
scroll to position [109, 0]
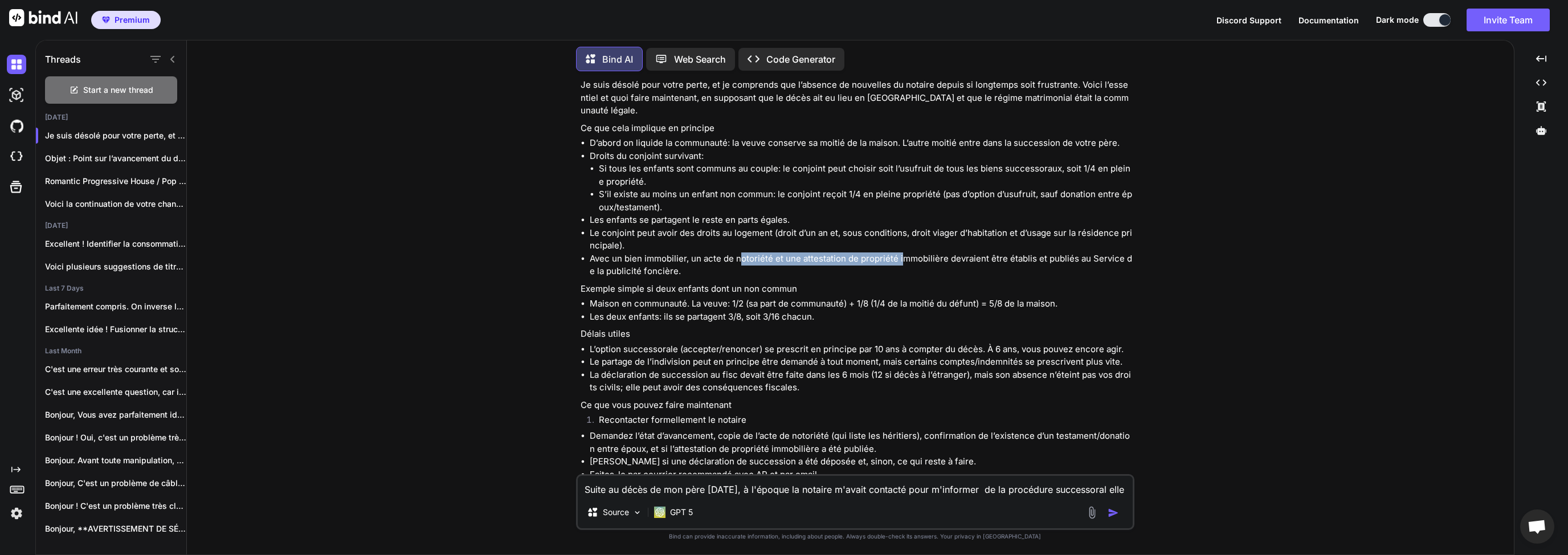
drag, startPoint x: 738, startPoint y: 247, endPoint x: 898, endPoint y: 250, distance: 160.0
click at [898, 252] on li "Avec un bien immobilier, un acte de notoriété et une attestation de propriété i…" at bounding box center [860, 265] width 542 height 26
click at [695, 254] on li "Avec un bien immobilier, un acte de notoriété et une attestation de propriété i…" at bounding box center [860, 265] width 542 height 26
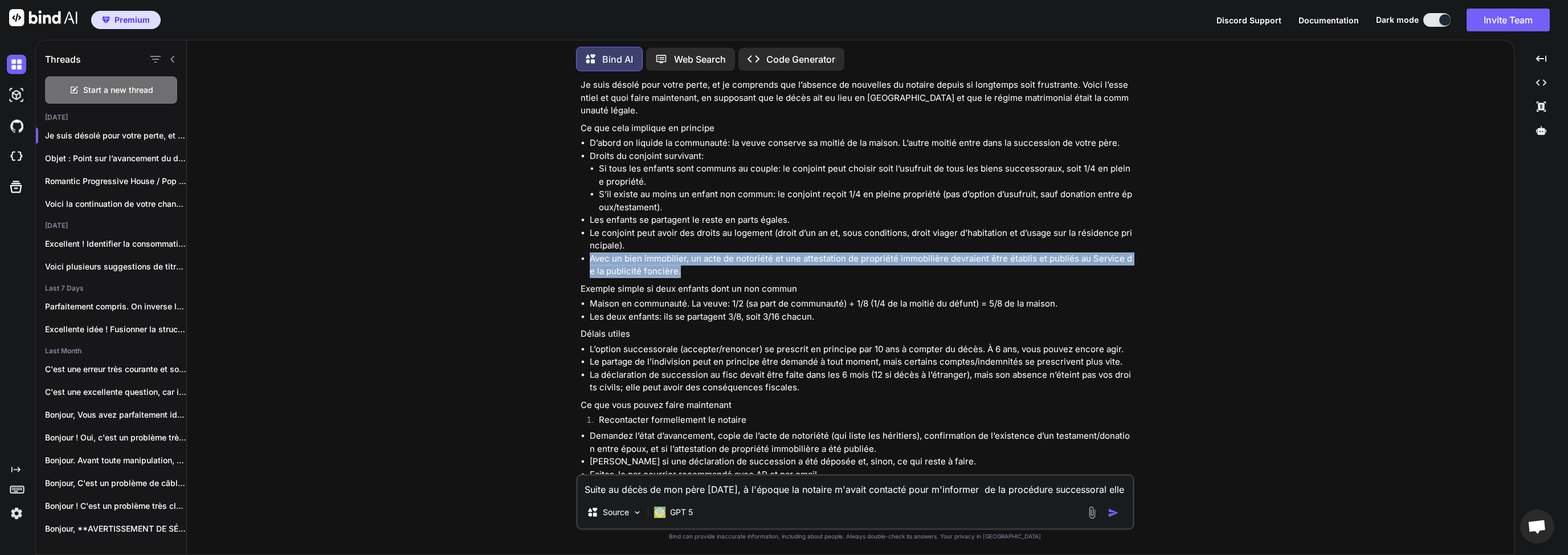
drag, startPoint x: 590, startPoint y: 245, endPoint x: 681, endPoint y: 257, distance: 91.8
click at [681, 257] on li "Avec un bien immobilier, un acte de notoriété et une attestation de propriété i…" at bounding box center [860, 265] width 542 height 26
copy li "Avec un bien immobilier, un acte de notoriété et une attestation de propriété i…"
click at [620, 256] on li "Avec un bien immobilier, un acte de notoriété et une attestation de propriété i…" at bounding box center [860, 265] width 542 height 26
drag, startPoint x: 588, startPoint y: 245, endPoint x: 678, endPoint y: 258, distance: 90.9
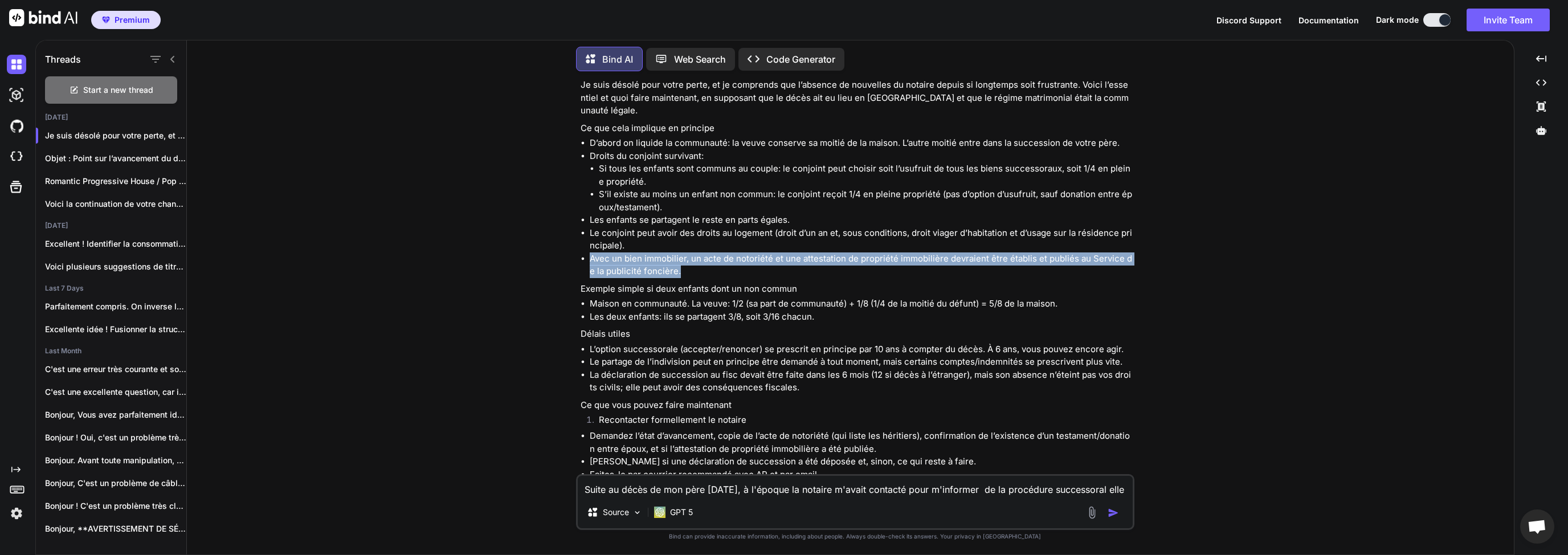
click at [678, 258] on ul "D’abord on liquide la communauté: la veuve conserve sa moitié de la maison. L’a…" at bounding box center [856, 207] width 551 height 141
click at [678, 258] on li "Avec un bien immobilier, un acte de notoriété et une attestation de propriété i…" at bounding box center [860, 265] width 542 height 26
drag, startPoint x: 683, startPoint y: 259, endPoint x: 586, endPoint y: 245, distance: 98.0
click at [586, 245] on ul "D’abord on liquide la communauté: la veuve conserve sa moitié de la maison. L’a…" at bounding box center [856, 207] width 551 height 141
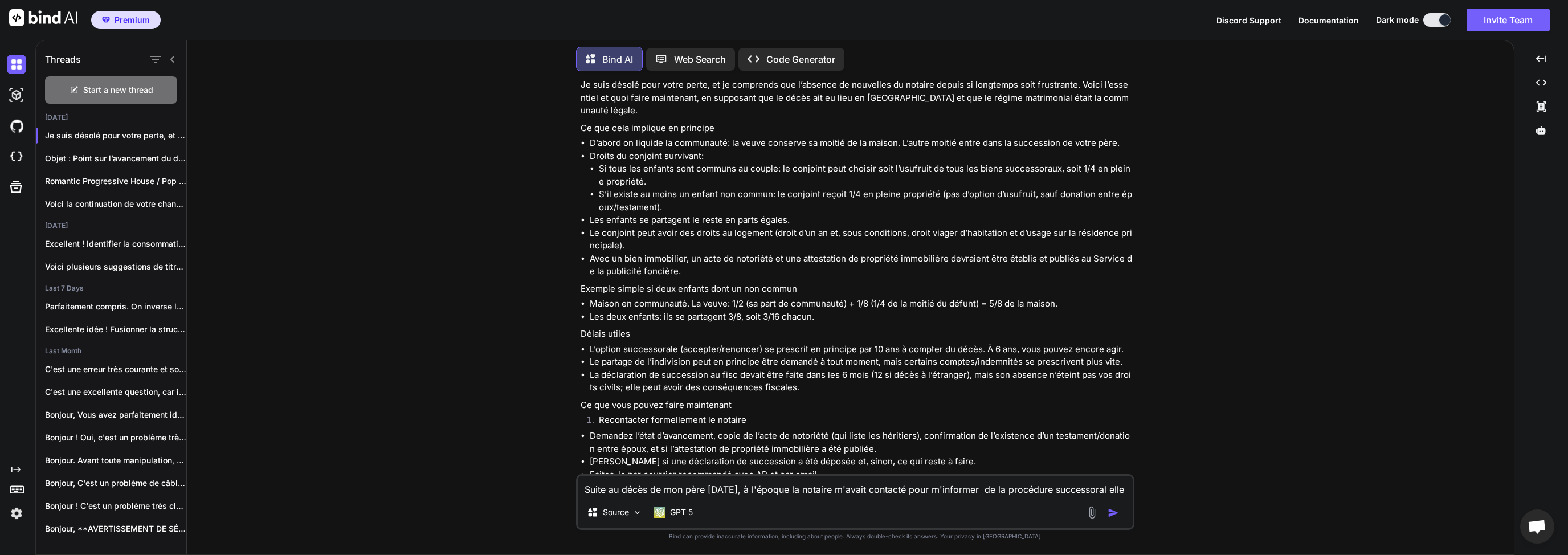
click at [694, 297] on li "Maison en communauté. La veuve: 1/2 (sa part de communauté) + 1/8 (1/4 de la mo…" at bounding box center [860, 303] width 542 height 13
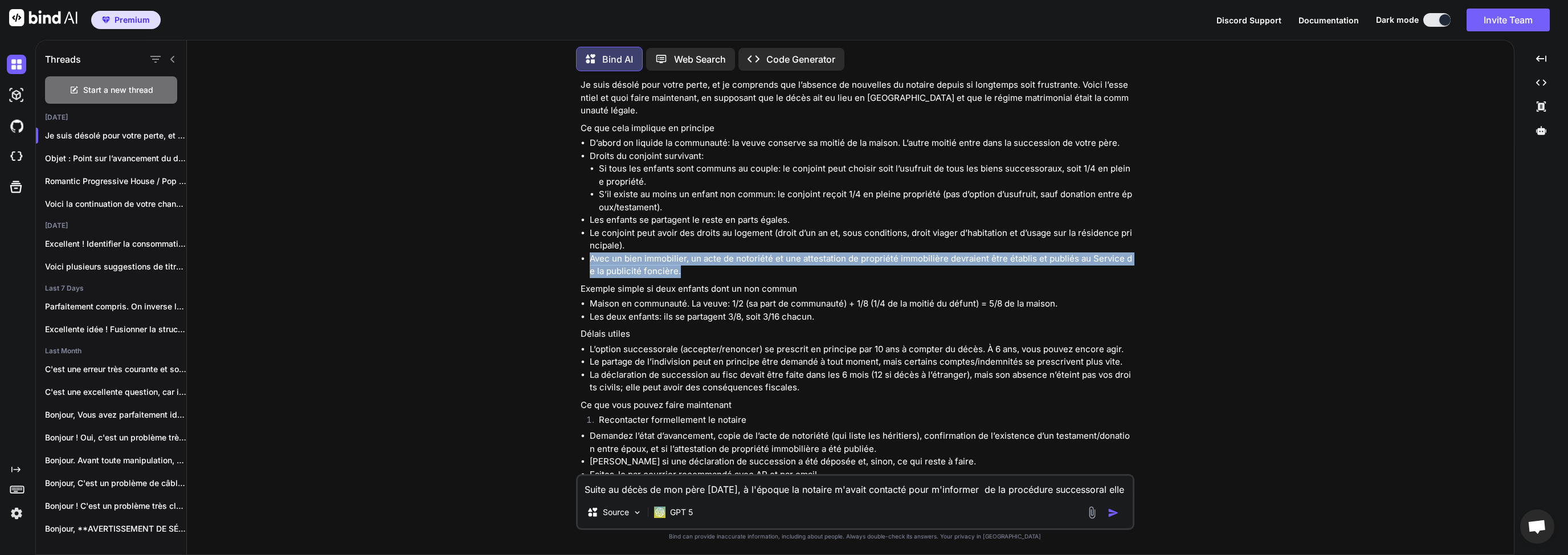
drag, startPoint x: 588, startPoint y: 246, endPoint x: 675, endPoint y: 260, distance: 88.1
click at [675, 260] on ul "D’abord on liquide la communauté: la veuve conserve sa moitié de la maison. L’a…" at bounding box center [856, 207] width 551 height 141
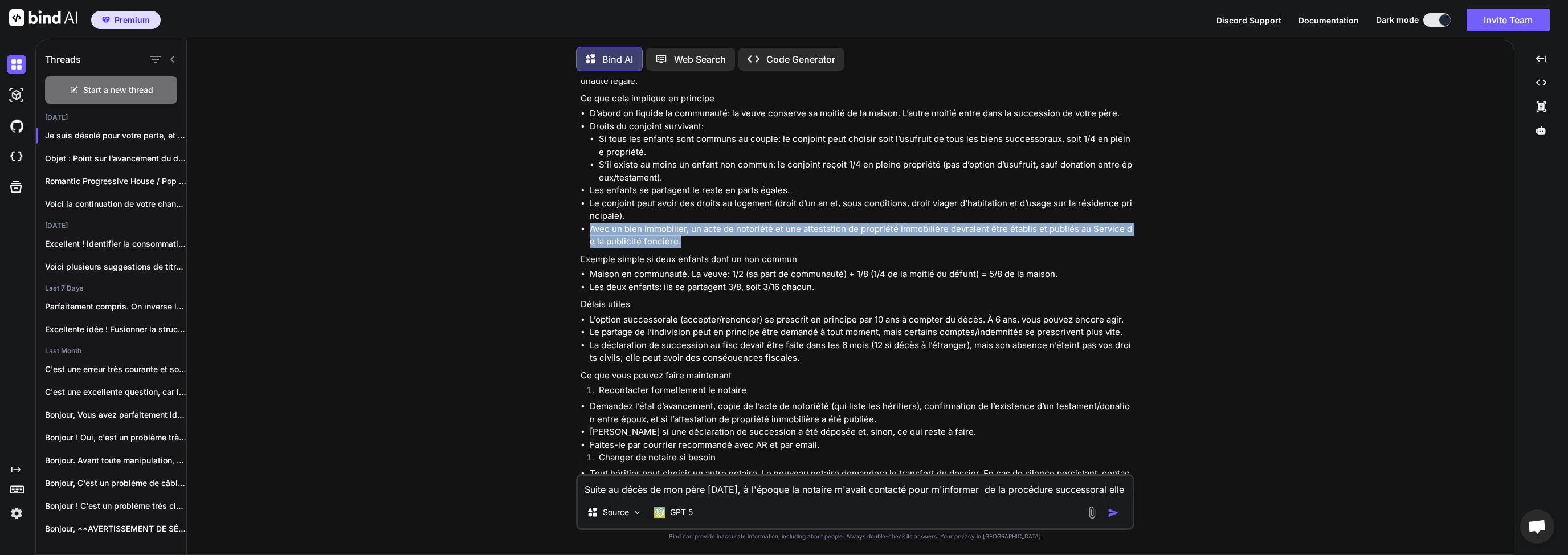
scroll to position [164, 0]
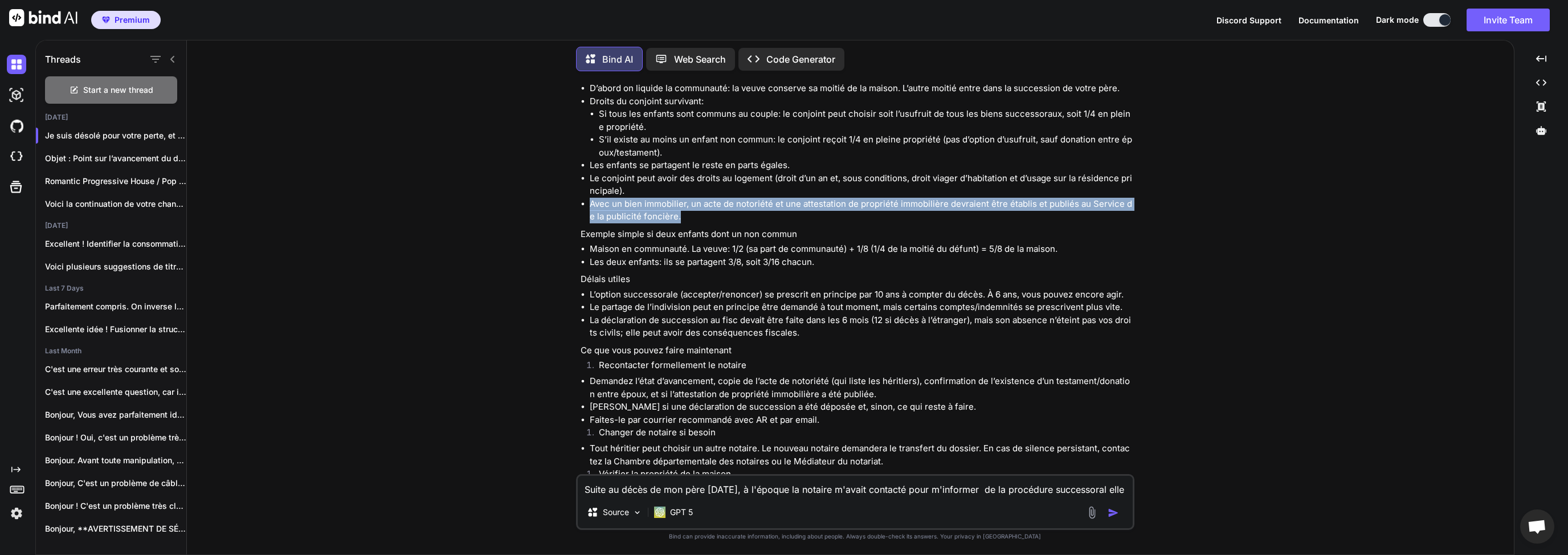
click at [663, 209] on li "Avec un bien immobilier, un acte de notoriété et une attestation de propriété i…" at bounding box center [860, 211] width 542 height 26
drag, startPoint x: 679, startPoint y: 205, endPoint x: 589, endPoint y: 192, distance: 90.9
click at [589, 192] on ul "D’abord on liquide la communauté: la veuve conserve sa moitié de la maison. L’a…" at bounding box center [856, 152] width 551 height 141
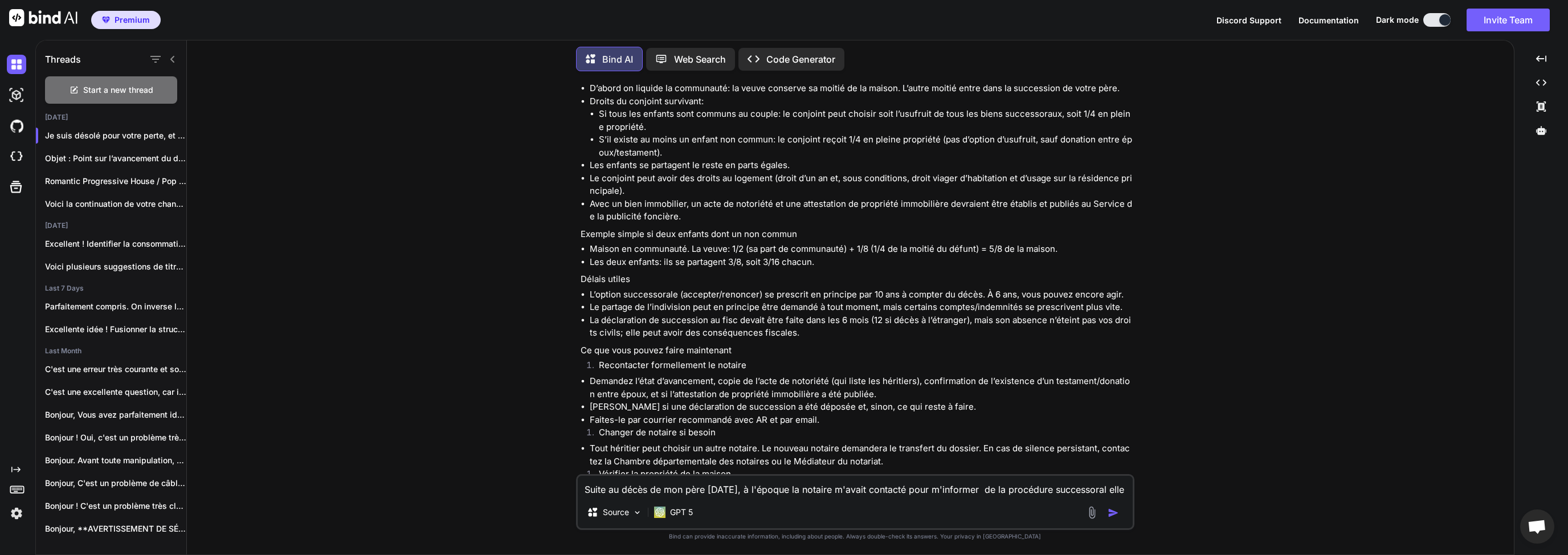
click at [597, 228] on p "Exemple simple si deux enfants dont un non commun" at bounding box center [856, 234] width 551 height 13
drag, startPoint x: 581, startPoint y: 220, endPoint x: 799, endPoint y: 222, distance: 218.0
click at [799, 228] on p "Exemple simple si deux enfants dont un non commun" at bounding box center [856, 234] width 551 height 13
click at [763, 242] on li "Maison en communauté. La veuve: 1/2 (sa part de communauté) + 1/8 (1/4 de la mo…" at bounding box center [860, 249] width 542 height 13
drag, startPoint x: 770, startPoint y: 223, endPoint x: 679, endPoint y: 223, distance: 91.0
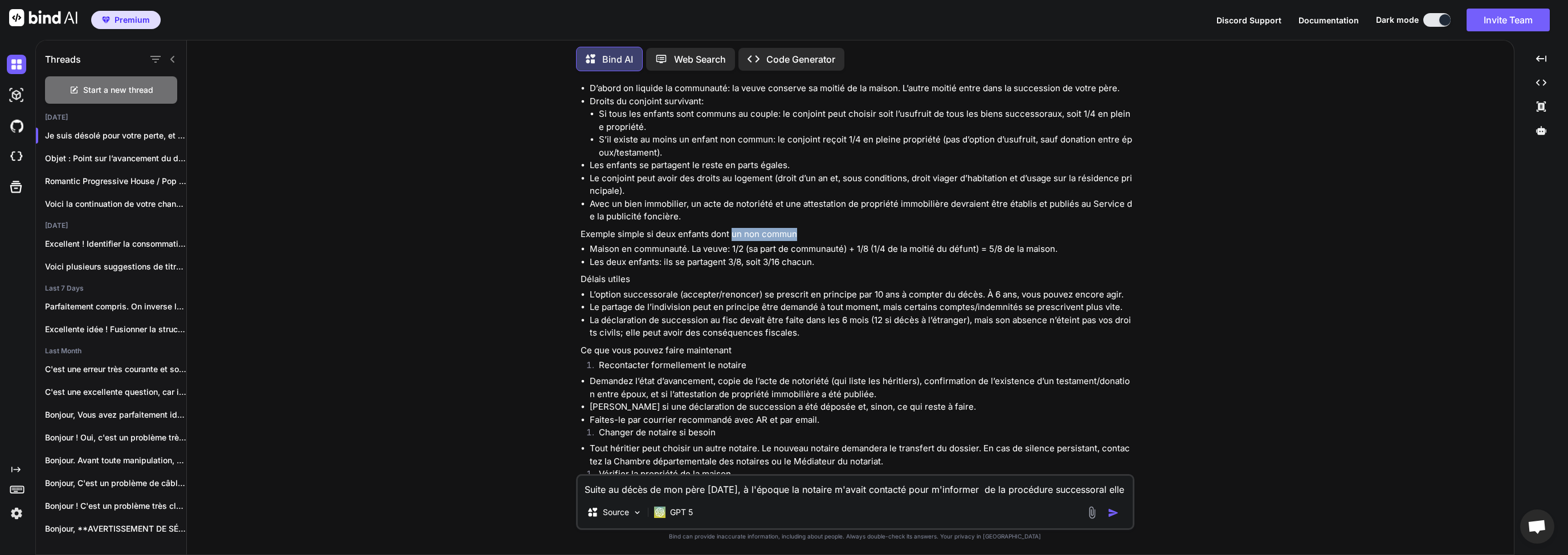
click at [720, 228] on p "Exemple simple si deux enfants dont un non commun" at bounding box center [856, 234] width 551 height 13
click at [677, 228] on p "Exemple simple si deux enfants dont un non commun" at bounding box center [856, 234] width 551 height 13
drag, startPoint x: 602, startPoint y: 236, endPoint x: 916, endPoint y: 235, distance: 314.0
click at [916, 242] on li "Maison en communauté. La veuve: 1/2 (sa part de communauté) + 1/8 (1/4 de la mo…" at bounding box center [860, 249] width 542 height 13
click at [765, 256] on li "Les deux enfants: ils se partagent 3/8, soit 3/16 chacun." at bounding box center [860, 262] width 542 height 13
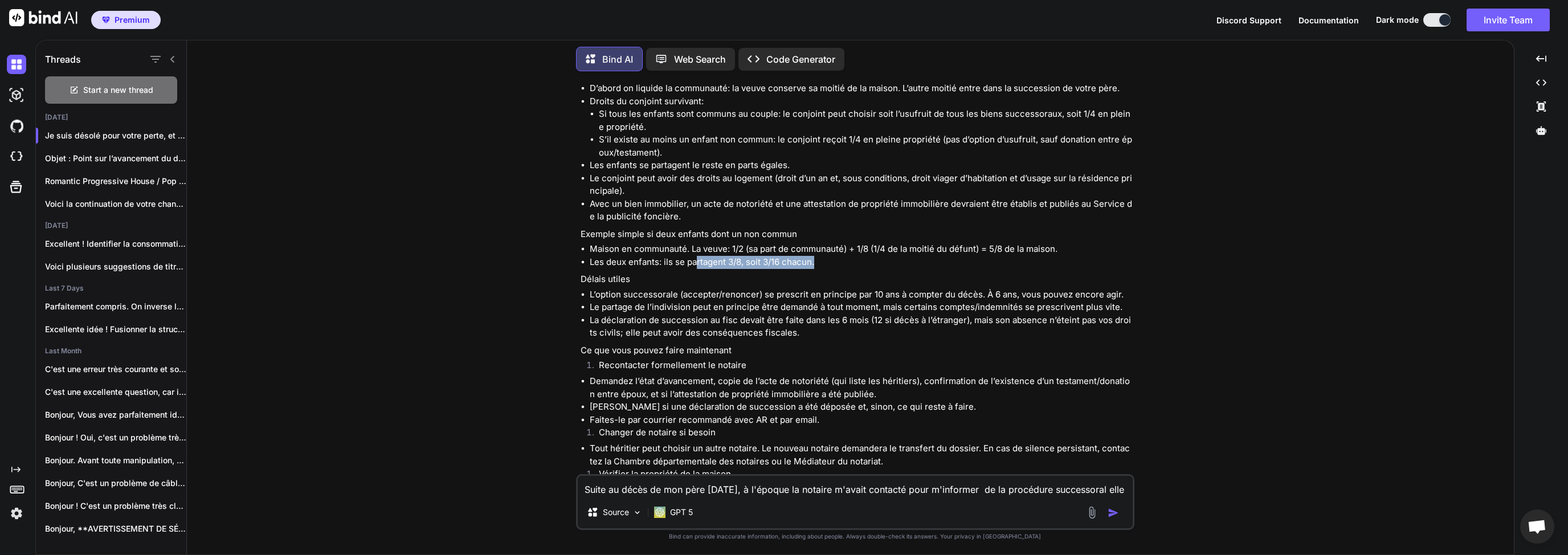
drag, startPoint x: 818, startPoint y: 249, endPoint x: 682, endPoint y: 242, distance: 136.2
click at [689, 256] on li "Les deux enfants: ils se partagent 3/8, soit 3/16 chacun." at bounding box center [860, 262] width 542 height 13
click at [669, 242] on li "Maison en communauté. La veuve: 1/2 (sa part de communauté) + 1/8 (1/4 de la mo…" at bounding box center [860, 249] width 542 height 13
drag, startPoint x: 592, startPoint y: 282, endPoint x: 804, endPoint y: 284, distance: 212.0
click at [811, 288] on li "L’option successorale (accepter/renoncer) se prescrit en principe par 10 ans à …" at bounding box center [860, 294] width 542 height 13
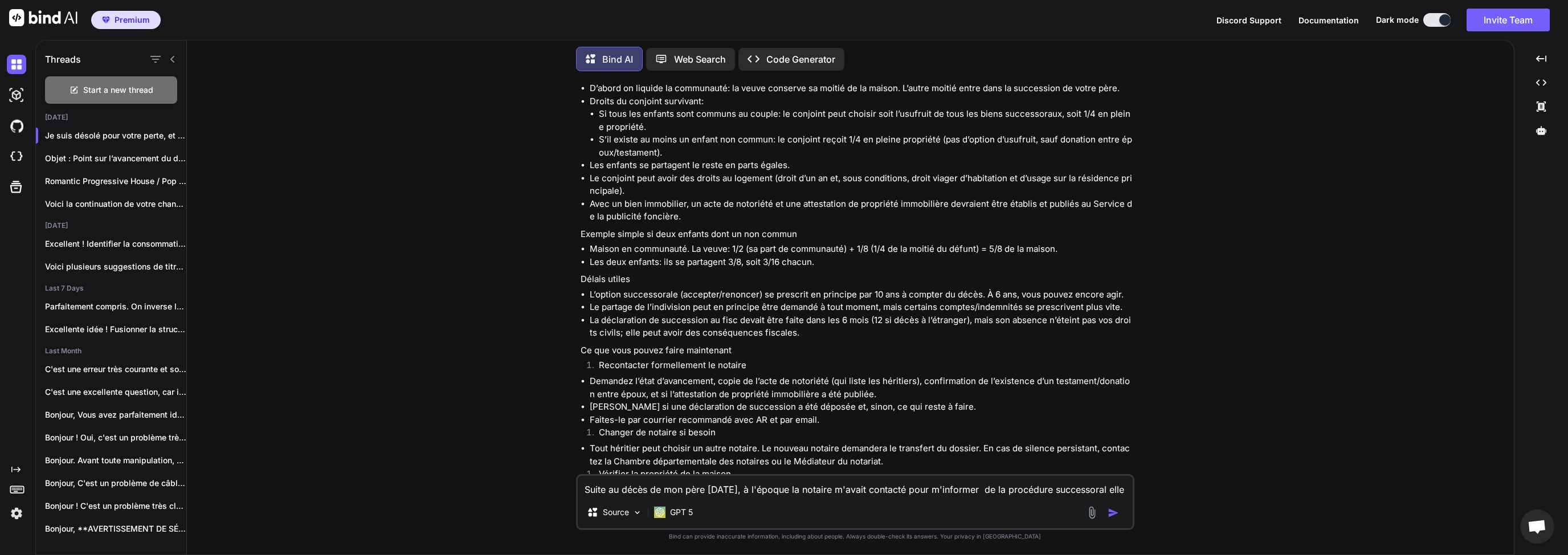
click at [796, 301] on li "Le partage de l’indivision peut en principe être demandé à tout moment, mais ce…" at bounding box center [860, 307] width 542 height 13
drag, startPoint x: 900, startPoint y: 282, endPoint x: 817, endPoint y: 282, distance: 83.0
click at [817, 288] on li "L’option successorale (accepter/renoncer) se prescrit en principe par 10 ans à …" at bounding box center [860, 294] width 542 height 13
click at [818, 288] on li "L’option successorale (accepter/renoncer) se prescrit en principe par 10 ans à …" at bounding box center [860, 294] width 542 height 13
drag, startPoint x: 981, startPoint y: 285, endPoint x: 797, endPoint y: 282, distance: 184.0
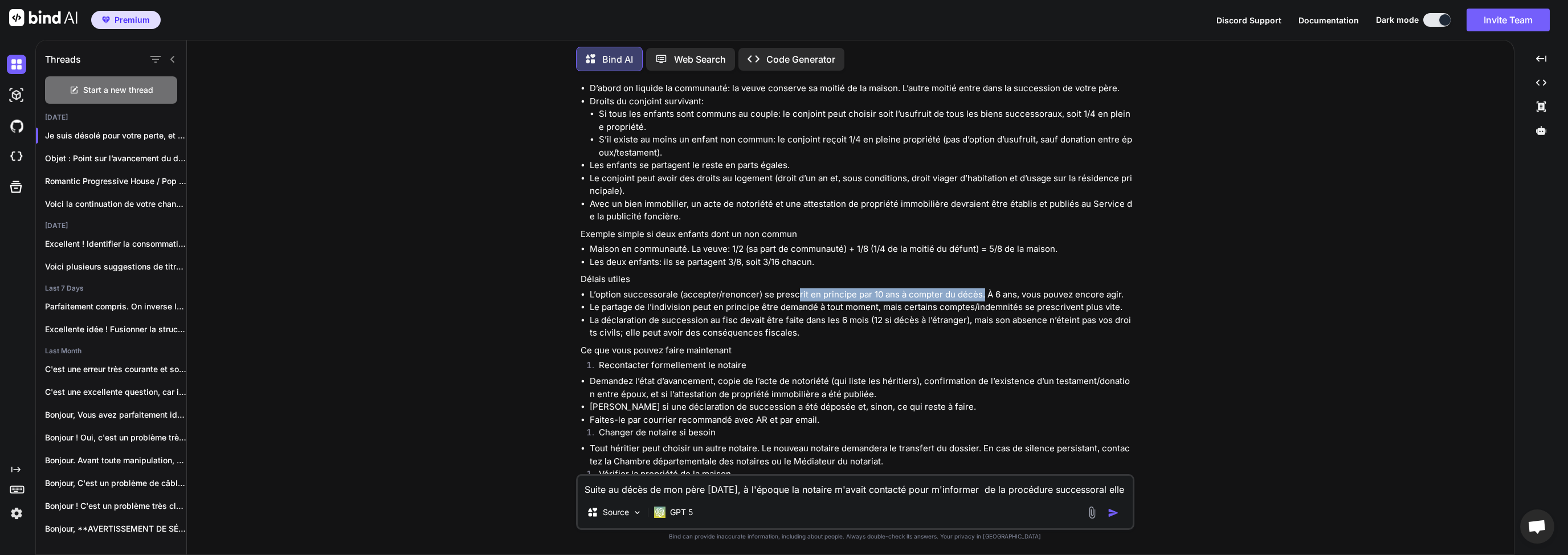
click at [797, 288] on li "L’option successorale (accepter/renoncer) se prescrit en principe par 10 ans à …" at bounding box center [860, 294] width 542 height 13
click at [680, 288] on li "L’option successorale (accepter/renoncer) se prescrit en principe par 10 ans à …" at bounding box center [860, 294] width 542 height 13
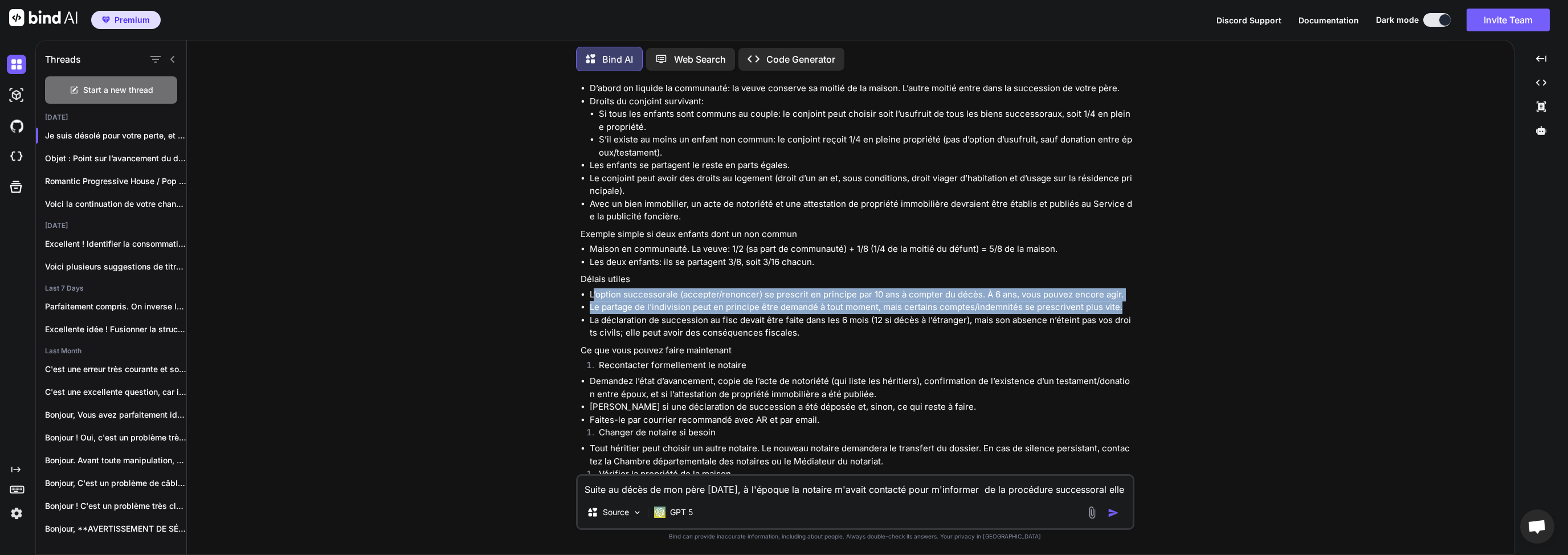
drag, startPoint x: 592, startPoint y: 279, endPoint x: 1123, endPoint y: 294, distance: 531.2
click at [1123, 294] on ul "L’option successorale (accepter/renoncer) se prescrit en principe par 10 ans à …" at bounding box center [856, 313] width 551 height 51
click at [958, 301] on li "Le partage de l’indivision peut en principe être demandé à tout moment, mais ce…" at bounding box center [860, 307] width 542 height 13
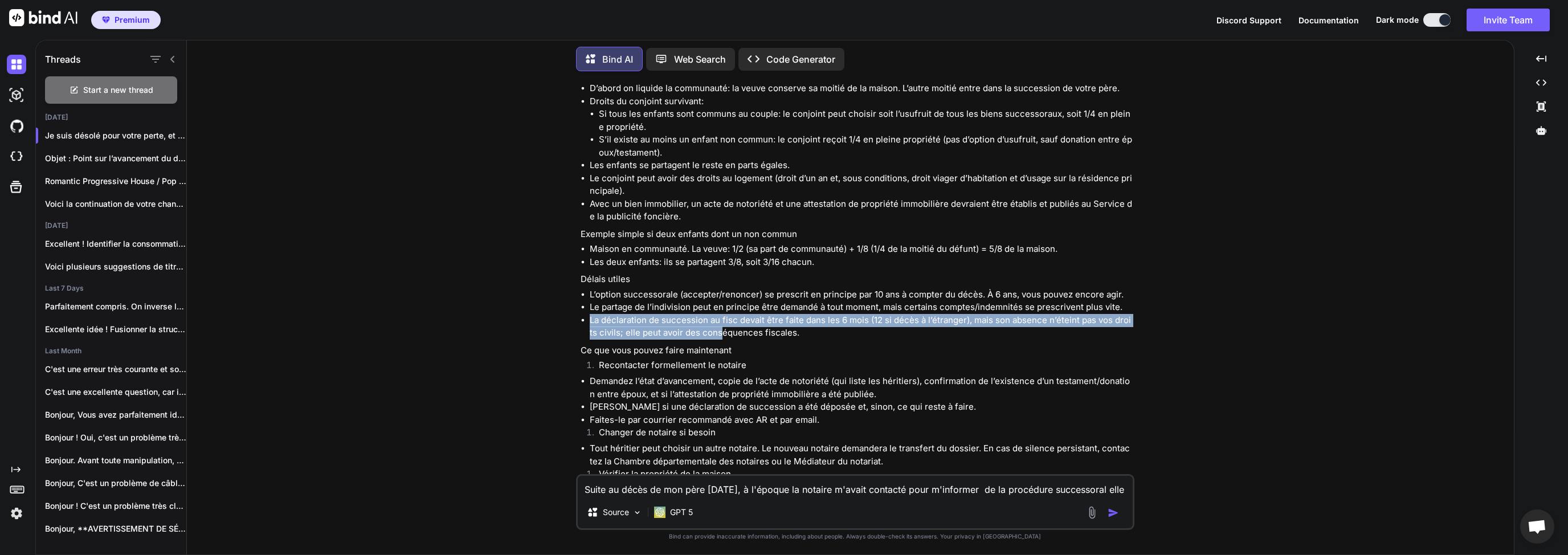
drag, startPoint x: 589, startPoint y: 305, endPoint x: 718, endPoint y: 322, distance: 130.1
click at [718, 322] on ul "L’option successorale (accepter/renoncer) se prescrit en principe par 10 ans à …" at bounding box center [856, 313] width 551 height 51
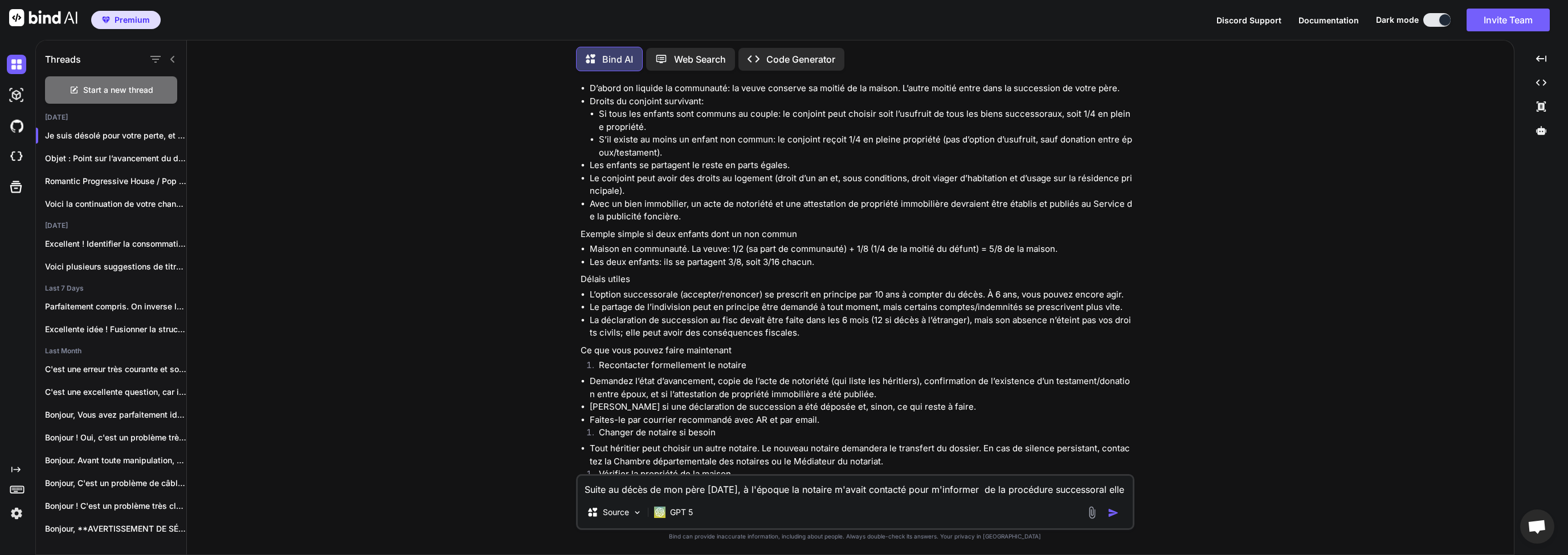
click at [743, 322] on li "La déclaration de succession au fisc devait être faite dans les 6 mois (12 si d…" at bounding box center [860, 326] width 542 height 26
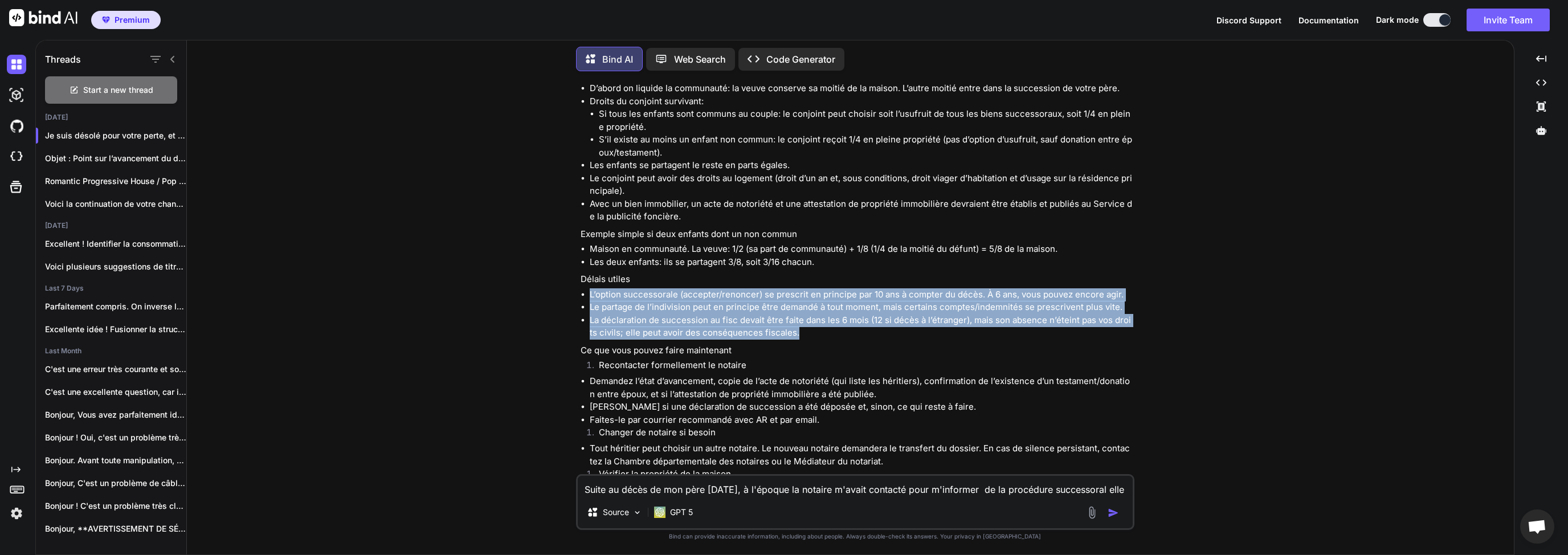
drag, startPoint x: 804, startPoint y: 322, endPoint x: 588, endPoint y: 283, distance: 219.5
click at [588, 288] on ul "L’option successorale (accepter/renoncer) se prescrit en principe par 10 ans à …" at bounding box center [856, 313] width 551 height 51
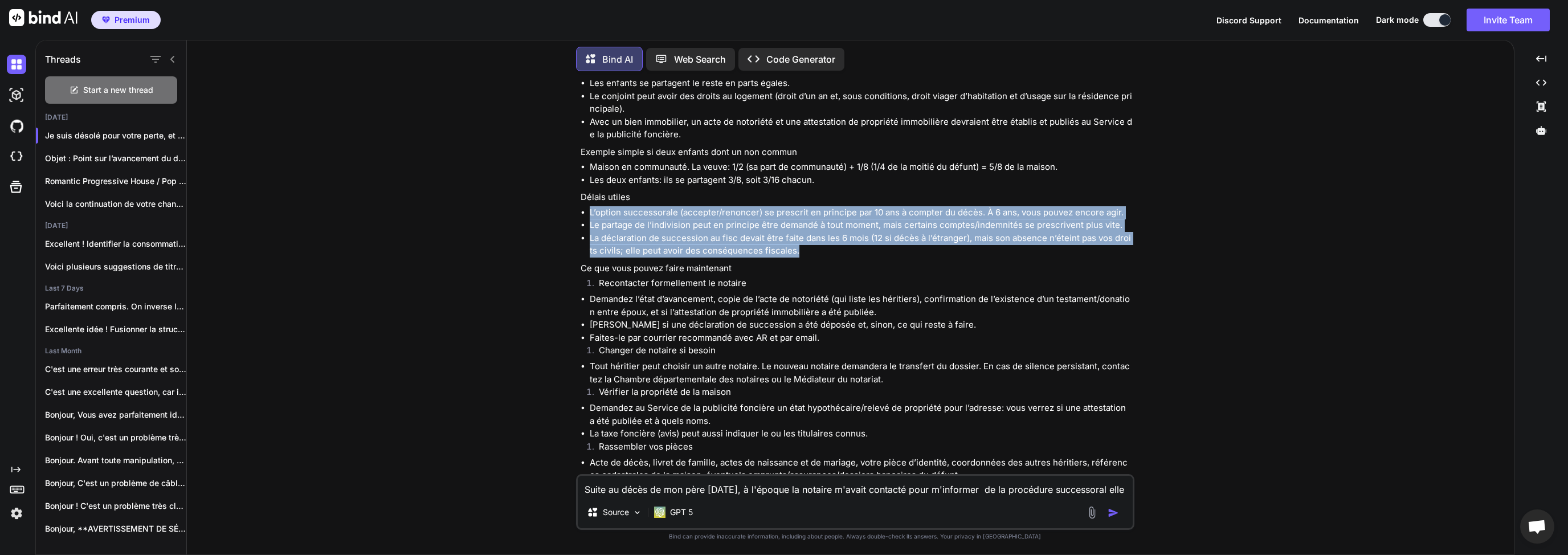
scroll to position [273, 0]
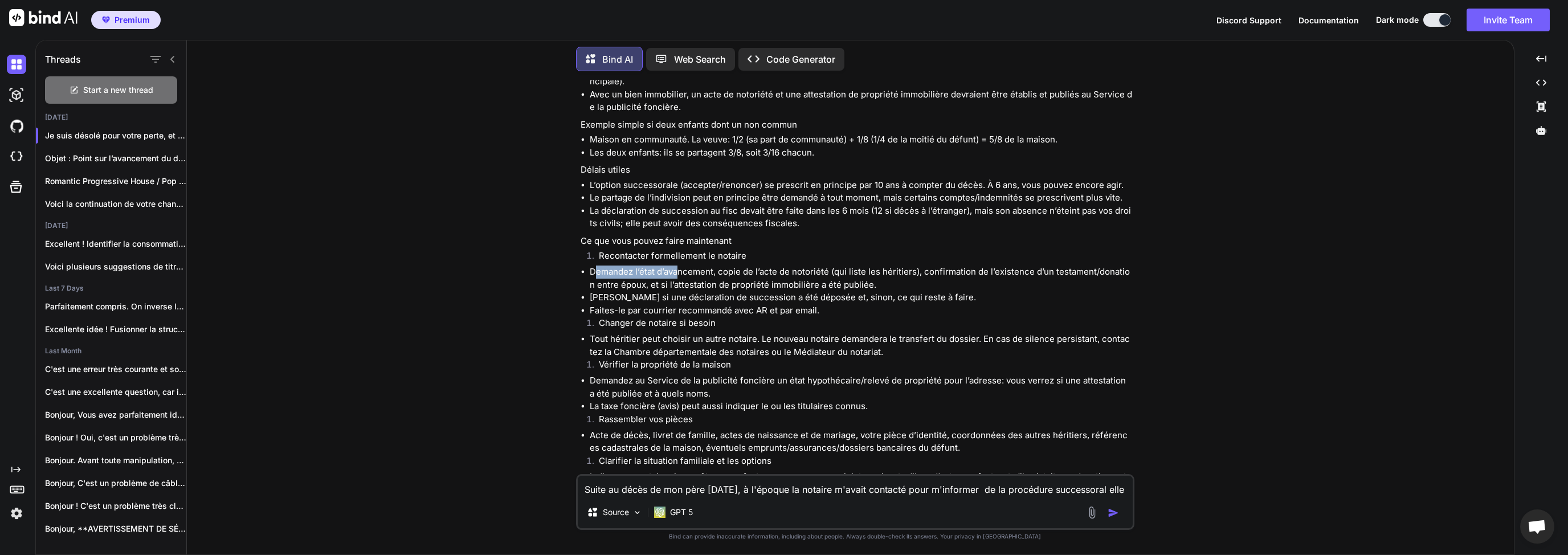
drag, startPoint x: 593, startPoint y: 261, endPoint x: 679, endPoint y: 261, distance: 86.0
click at [679, 265] on li "Demandez l’état d’avancement, copie de l’acte de notoriété (qui liste les hérit…" at bounding box center [860, 278] width 542 height 26
click at [675, 268] on li "Demandez l’état d’avancement, copie de l’acte de notoriété (qui liste les hérit…" at bounding box center [860, 278] width 542 height 26
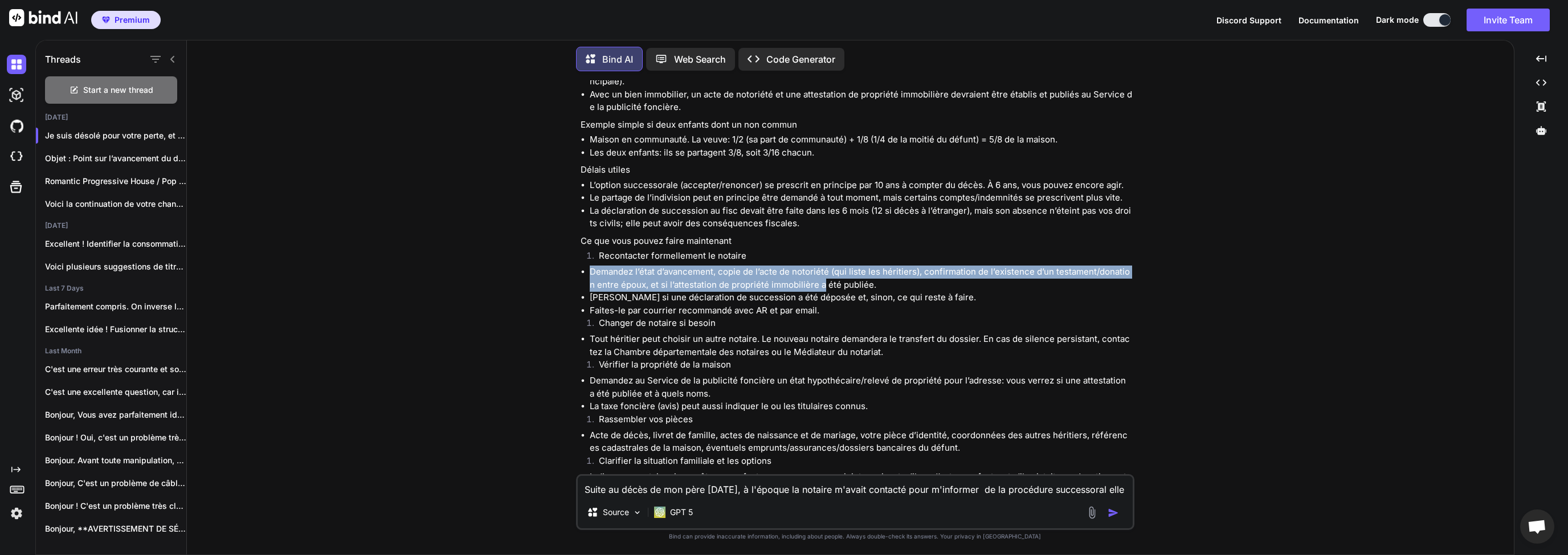
drag, startPoint x: 592, startPoint y: 258, endPoint x: 819, endPoint y: 272, distance: 227.4
click at [817, 272] on li "Demandez l’état d’avancement, copie de l’acte de notoriété (qui liste les hérit…" at bounding box center [860, 278] width 542 height 26
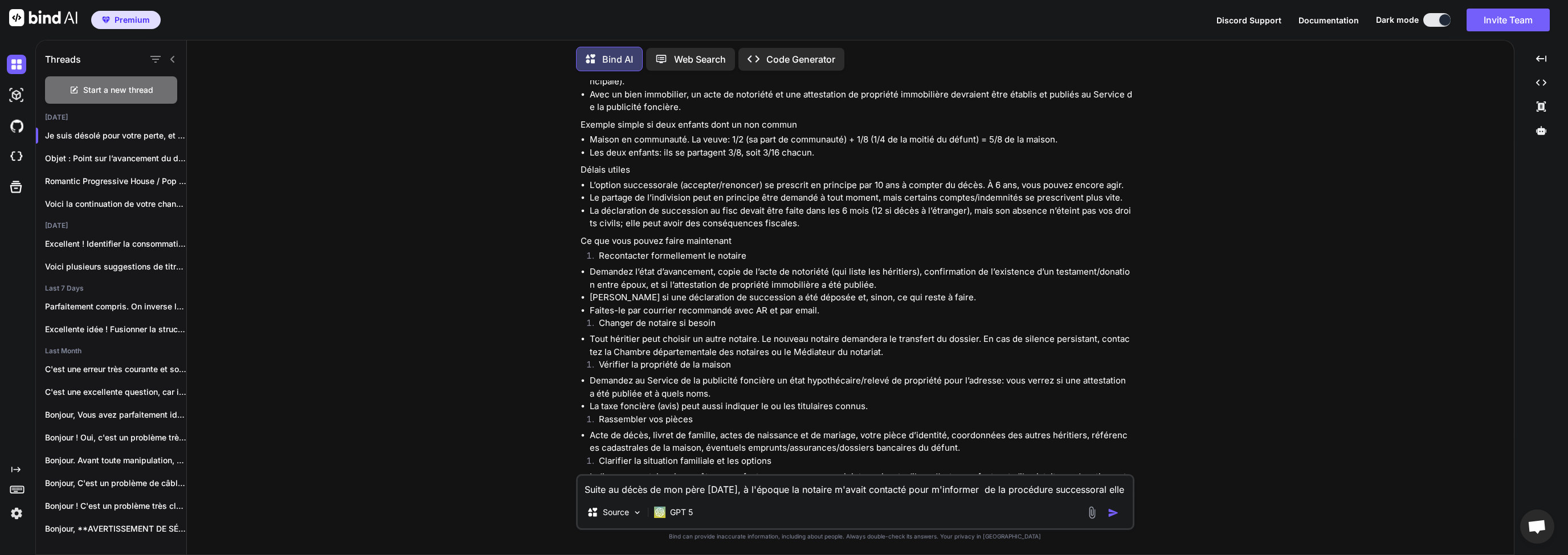
click at [829, 272] on li "Demandez l’état d’avancement, copie de l’acte de notoriété (qui liste les hérit…" at bounding box center [860, 278] width 542 height 26
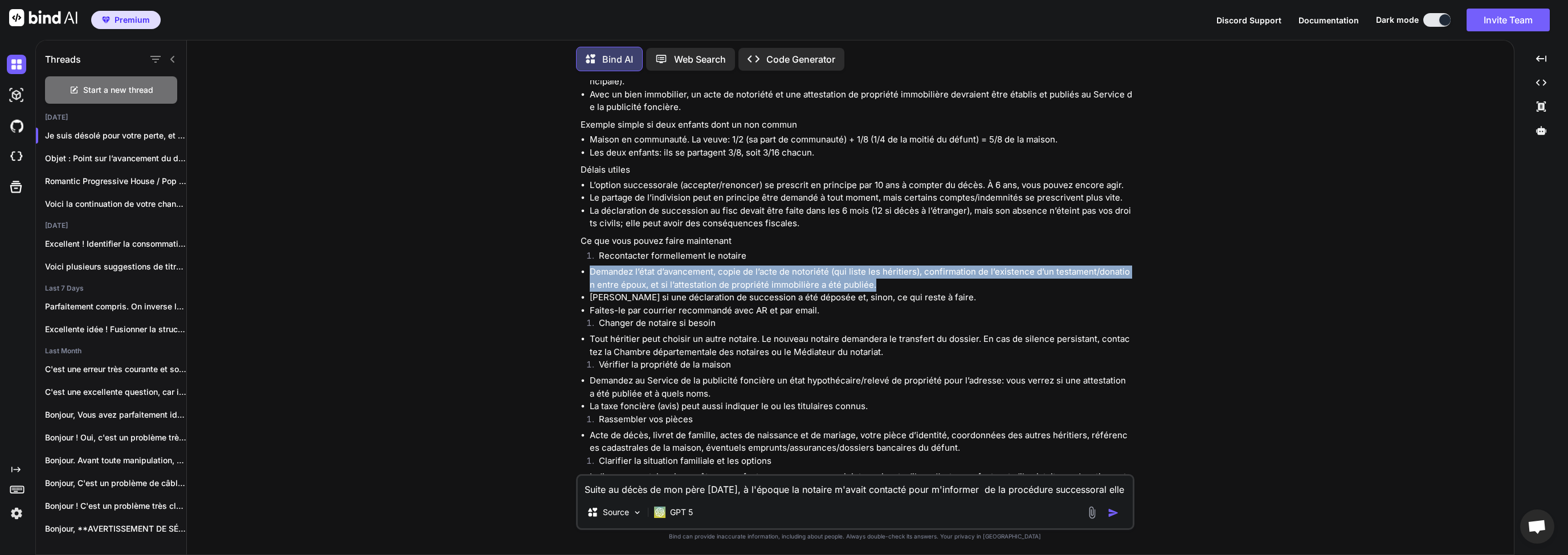
drag, startPoint x: 875, startPoint y: 272, endPoint x: 588, endPoint y: 256, distance: 287.4
click at [588, 265] on ul "Demandez l’état d’avancement, copie de l’acte de notoriété (qui liste les hérit…" at bounding box center [856, 291] width 551 height 51
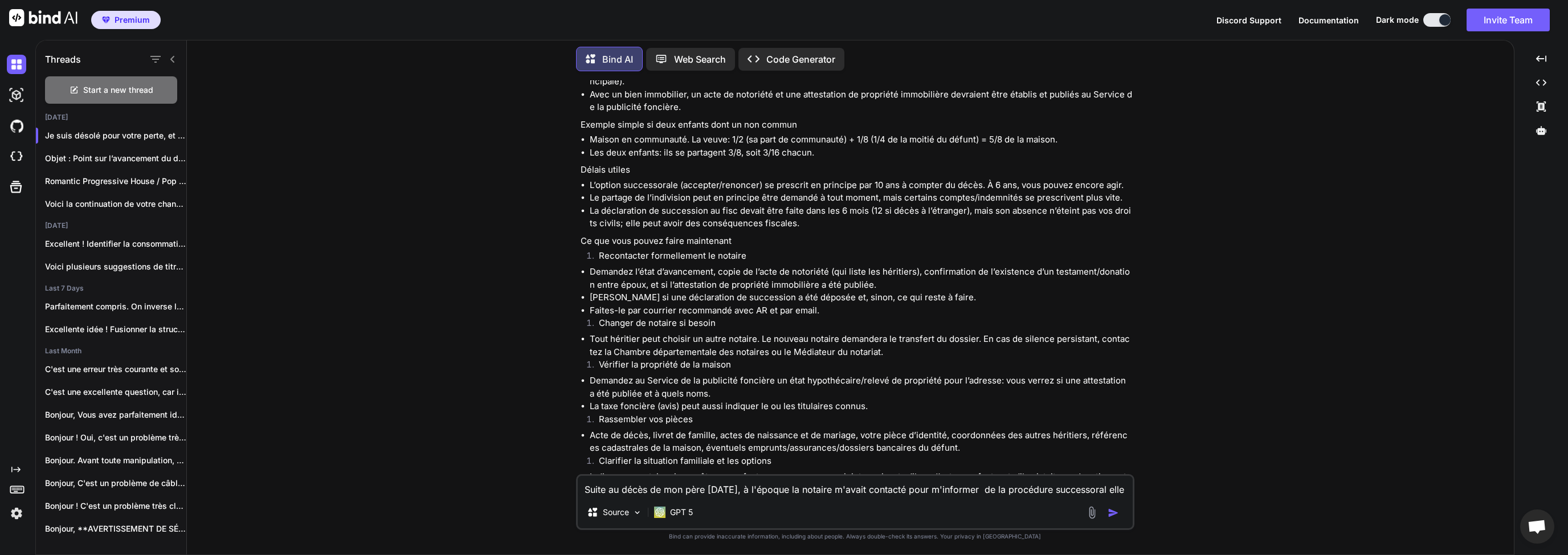
click at [677, 291] on li "[PERSON_NAME] si une déclaration de succession a été déposée et, sinon, ce qui …" at bounding box center [860, 297] width 542 height 13
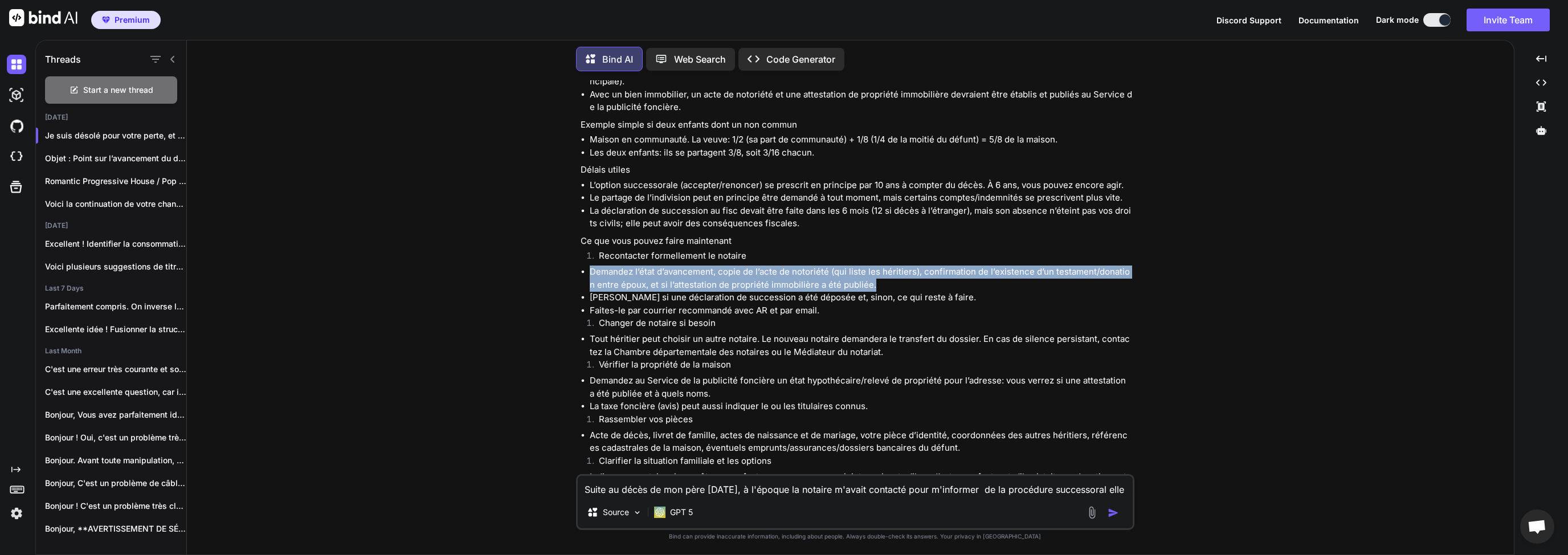
drag, startPoint x: 591, startPoint y: 260, endPoint x: 867, endPoint y: 272, distance: 276.3
click at [867, 272] on li "Demandez l’état d’avancement, copie de l’acte de notoriété (qui liste les hérit…" at bounding box center [860, 278] width 542 height 26
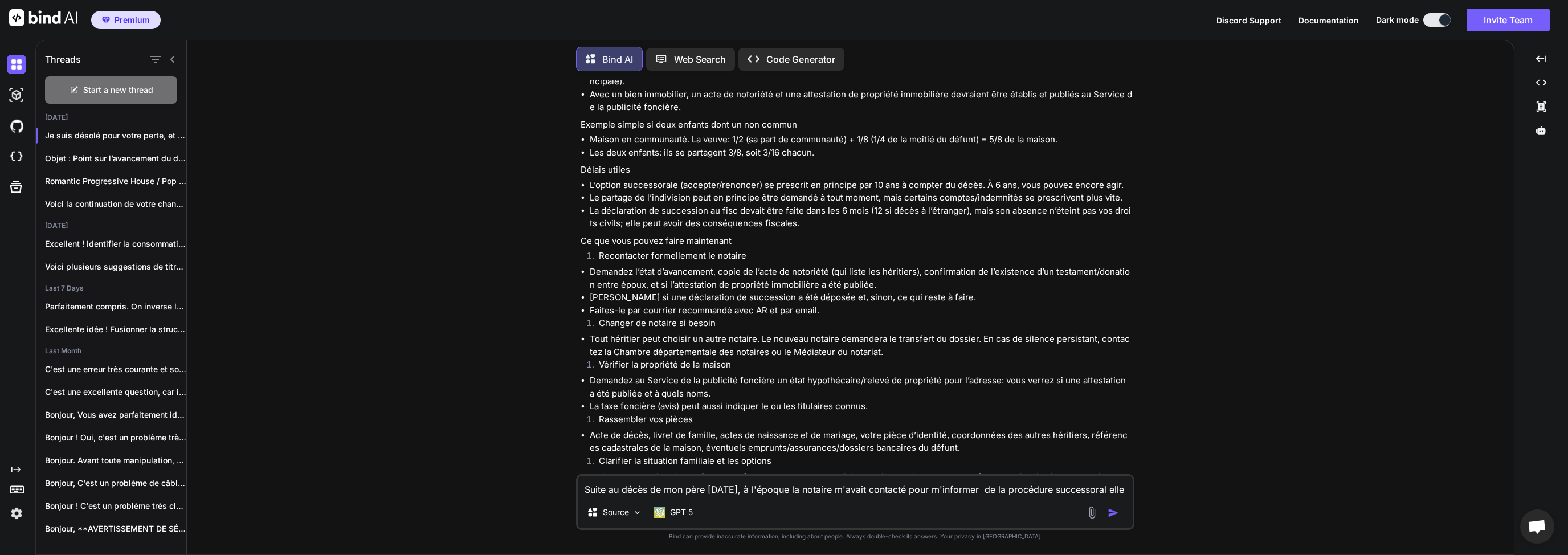
click at [680, 291] on li "[PERSON_NAME] si une déclaration de succession a été déposée et, sinon, ce qui …" at bounding box center [860, 297] width 542 height 13
drag, startPoint x: 589, startPoint y: 284, endPoint x: 948, endPoint y: 288, distance: 359.0
click at [948, 291] on li "[PERSON_NAME] si une déclaration de succession a été déposée et, sinon, ce qui …" at bounding box center [860, 297] width 542 height 13
click at [679, 304] on li "Faites-le par courrier recommandé avec AR et par email." at bounding box center [860, 311] width 542 height 13
drag, startPoint x: 818, startPoint y: 297, endPoint x: 682, endPoint y: 300, distance: 136.0
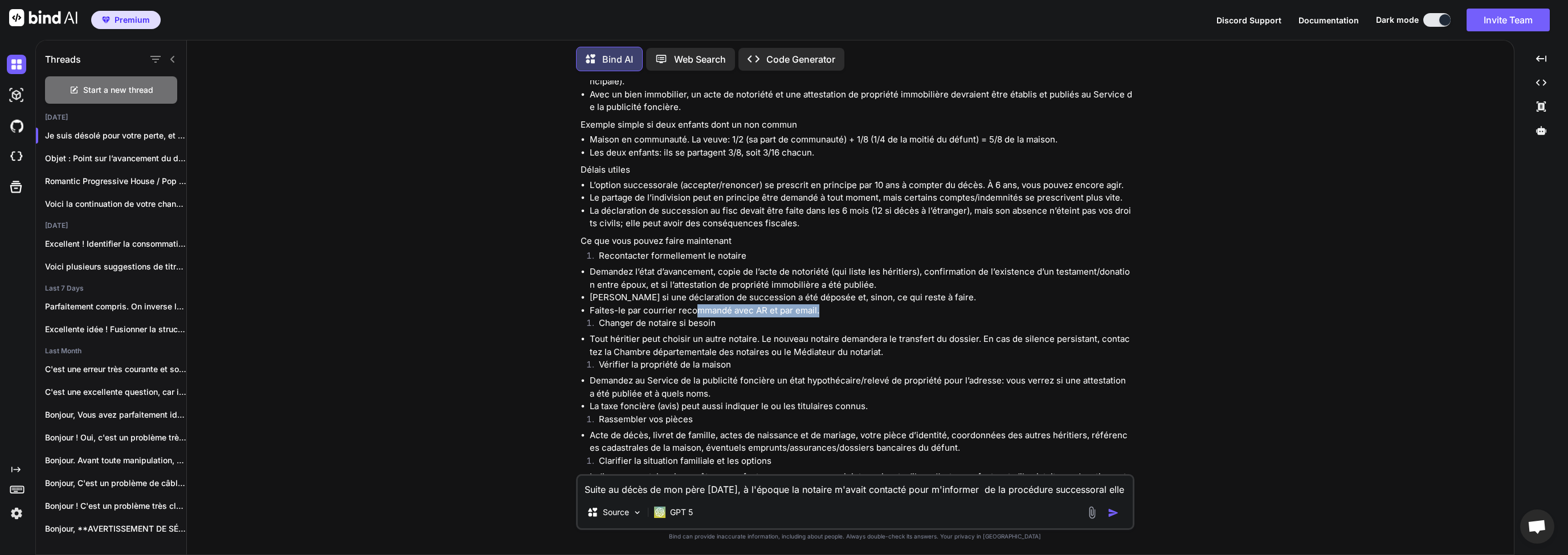
click at [692, 304] on li "Faites-le par courrier recommandé avec AR et par email." at bounding box center [860, 311] width 542 height 13
click at [659, 304] on li "Faites-le par courrier recommandé avec AR et par email." at bounding box center [860, 311] width 542 height 13
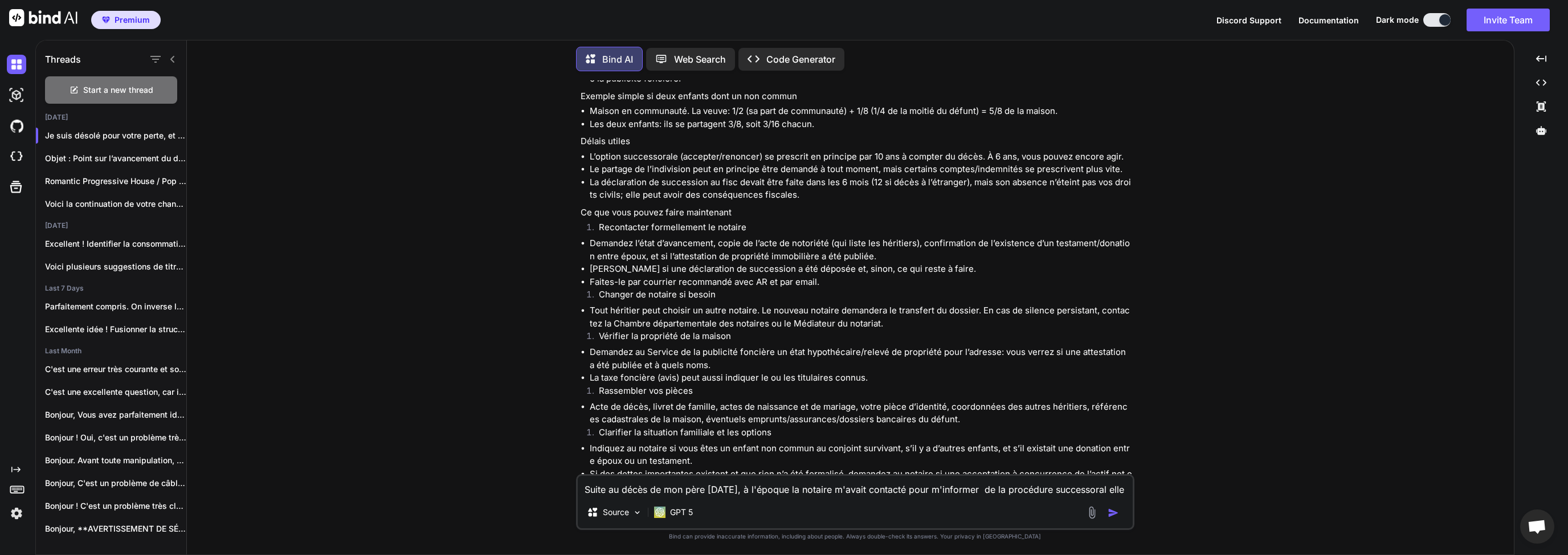
scroll to position [328, 0]
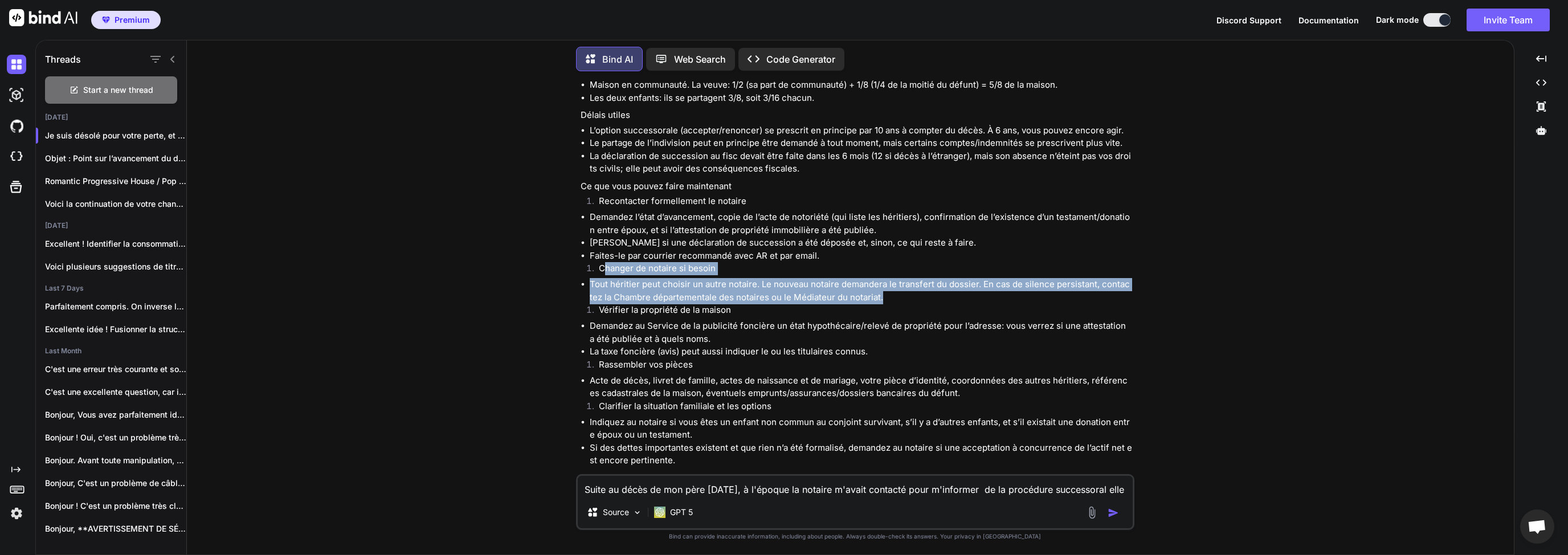
drag, startPoint x: 602, startPoint y: 257, endPoint x: 752, endPoint y: 296, distance: 155.0
click at [832, 290] on div "Je suis désolé pour votre perte, et je comprends que l’absence de nouvelles du …" at bounding box center [856, 281] width 551 height 843
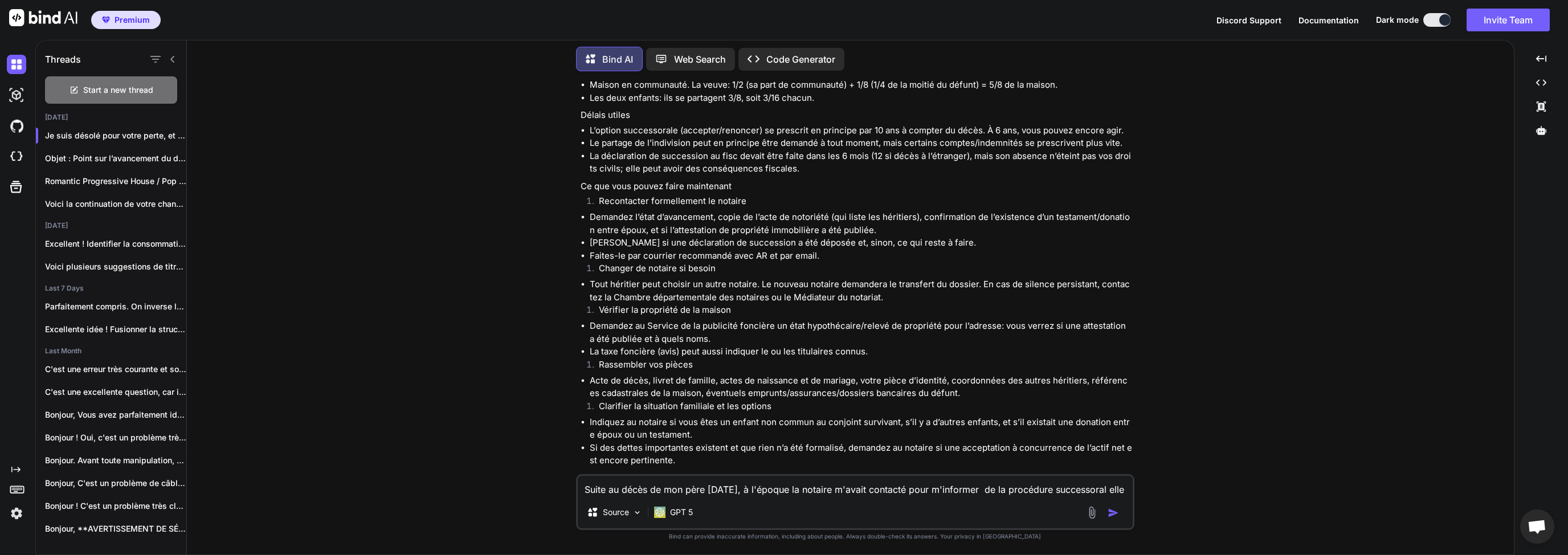
click at [744, 303] on li "Vérifier la propriété de la maison" at bounding box center [860, 312] width 542 height 16
drag, startPoint x: 608, startPoint y: 296, endPoint x: 756, endPoint y: 301, distance: 148.1
click at [756, 303] on li "Vérifier la propriété de la maison" at bounding box center [860, 312] width 542 height 16
click at [756, 320] on li "Demandez au Service de la publicité foncière un état hypothécaire/relevé de pro…" at bounding box center [860, 333] width 542 height 26
drag, startPoint x: 604, startPoint y: 299, endPoint x: 745, endPoint y: 304, distance: 141.1
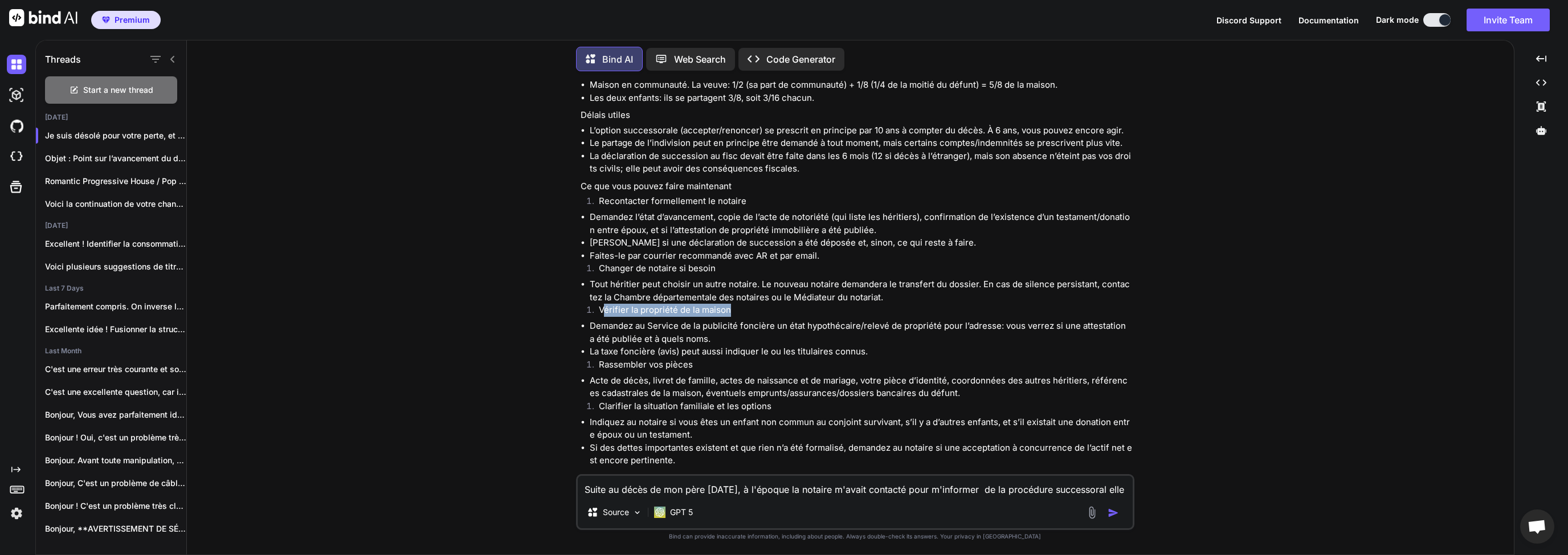
click at [745, 304] on li "Vérifier la propriété de la maison" at bounding box center [860, 312] width 542 height 16
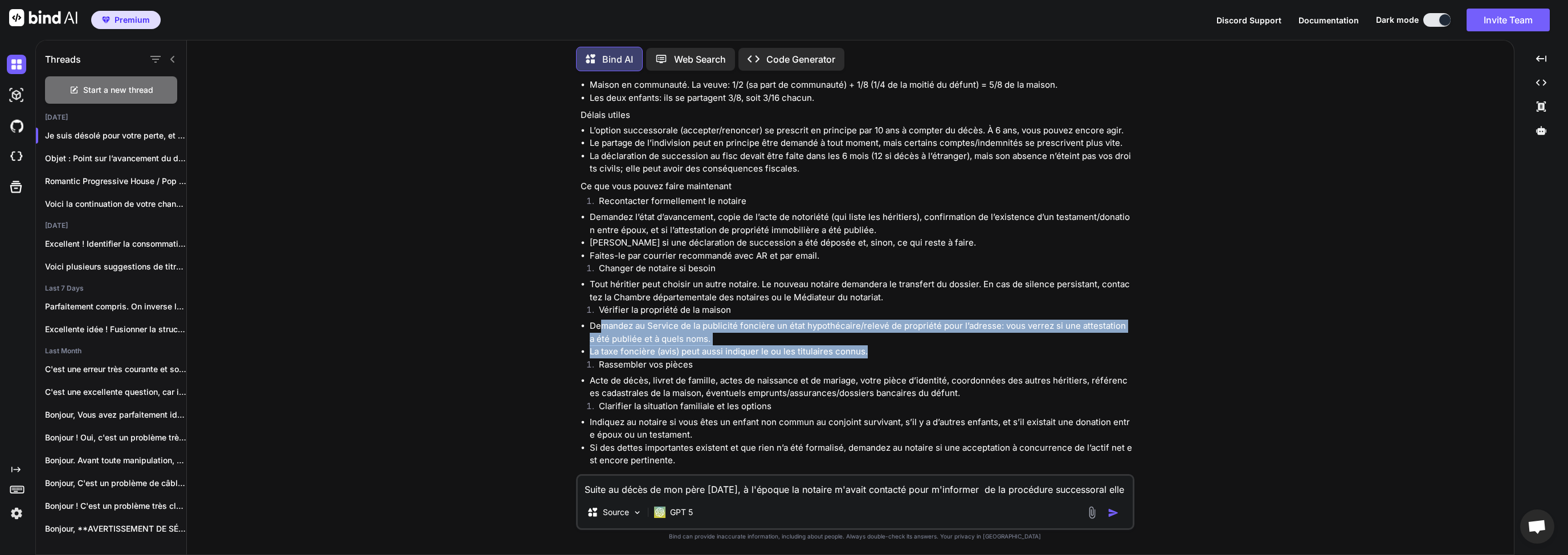
drag, startPoint x: 600, startPoint y: 314, endPoint x: 996, endPoint y: 333, distance: 396.5
click at [996, 333] on ul "Demandez au Service de la publicité foncière un état hypothécaire/relevé de pro…" at bounding box center [856, 339] width 551 height 39
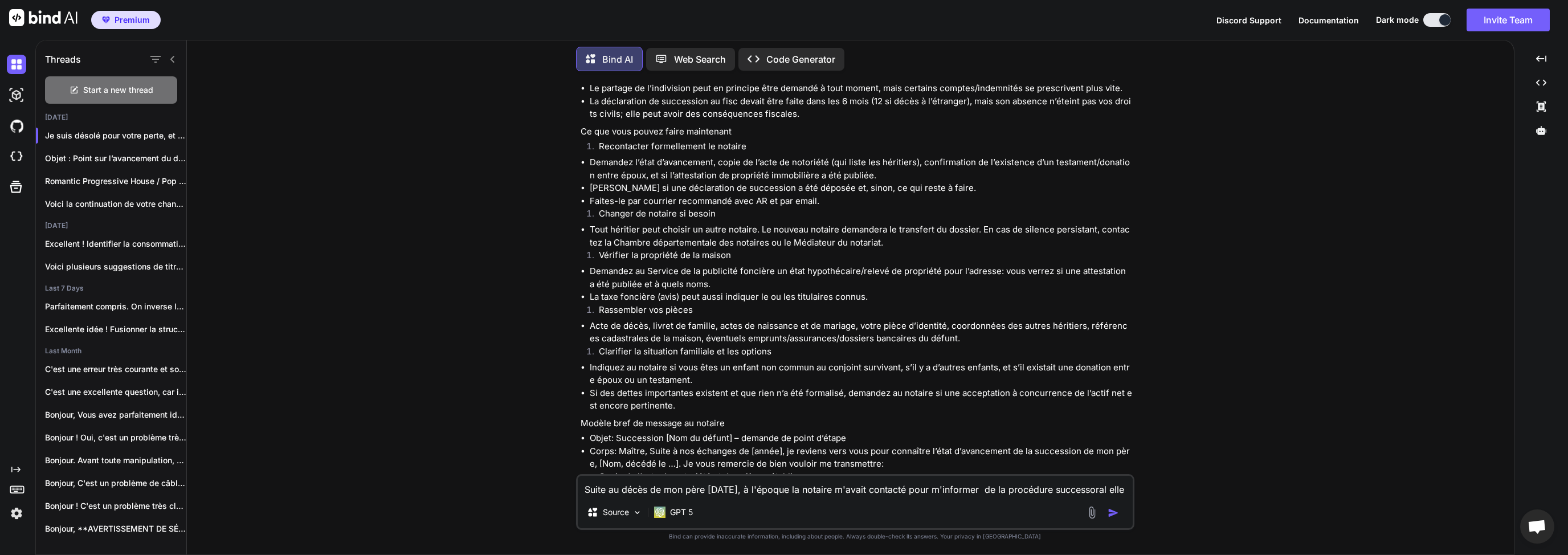
click at [729, 320] on li "Acte de décès, livret de famille, actes de naissance et de mariage, votre pièce…" at bounding box center [860, 333] width 542 height 26
drag, startPoint x: 604, startPoint y: 301, endPoint x: 740, endPoint y: 300, distance: 136.0
click at [740, 303] on li "Rassembler vos pièces" at bounding box center [860, 312] width 542 height 16
click at [745, 320] on li "Acte de décès, livret de famille, actes de naissance et de mariage, votre pièce…" at bounding box center [860, 333] width 542 height 26
drag, startPoint x: 601, startPoint y: 313, endPoint x: 711, endPoint y: 317, distance: 110.1
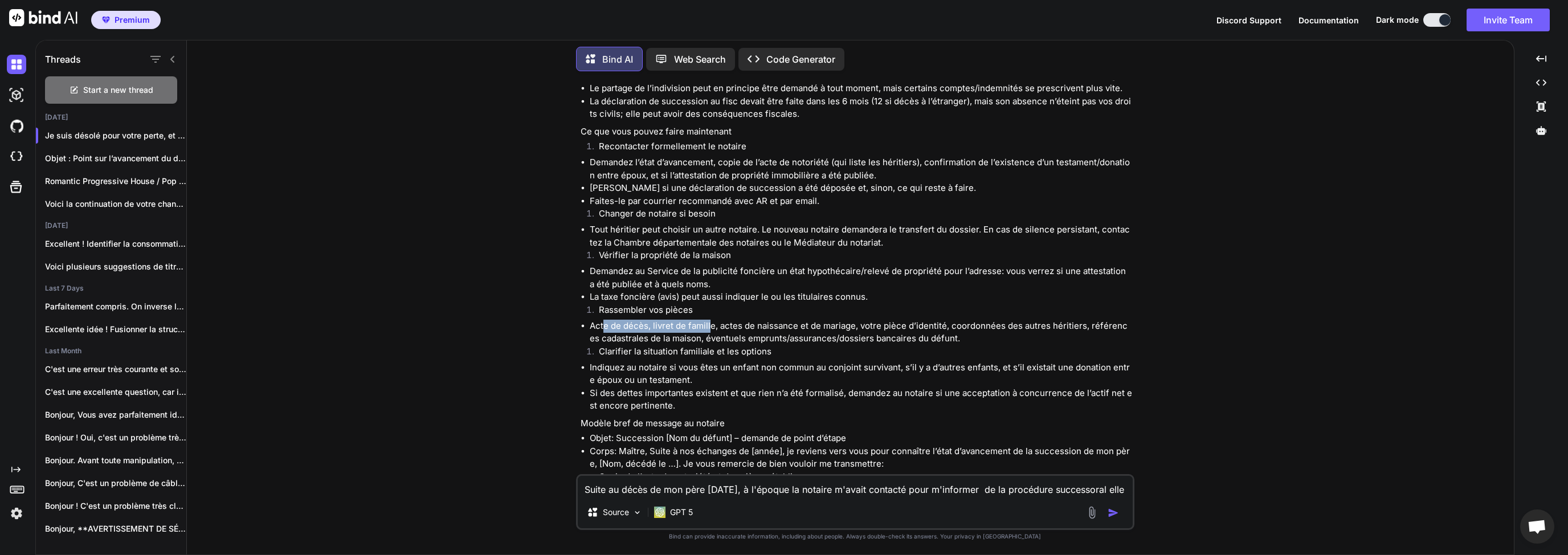
click at [711, 320] on li "Acte de décès, livret de famille, actes de naissance et de mariage, votre pièce…" at bounding box center [860, 333] width 542 height 26
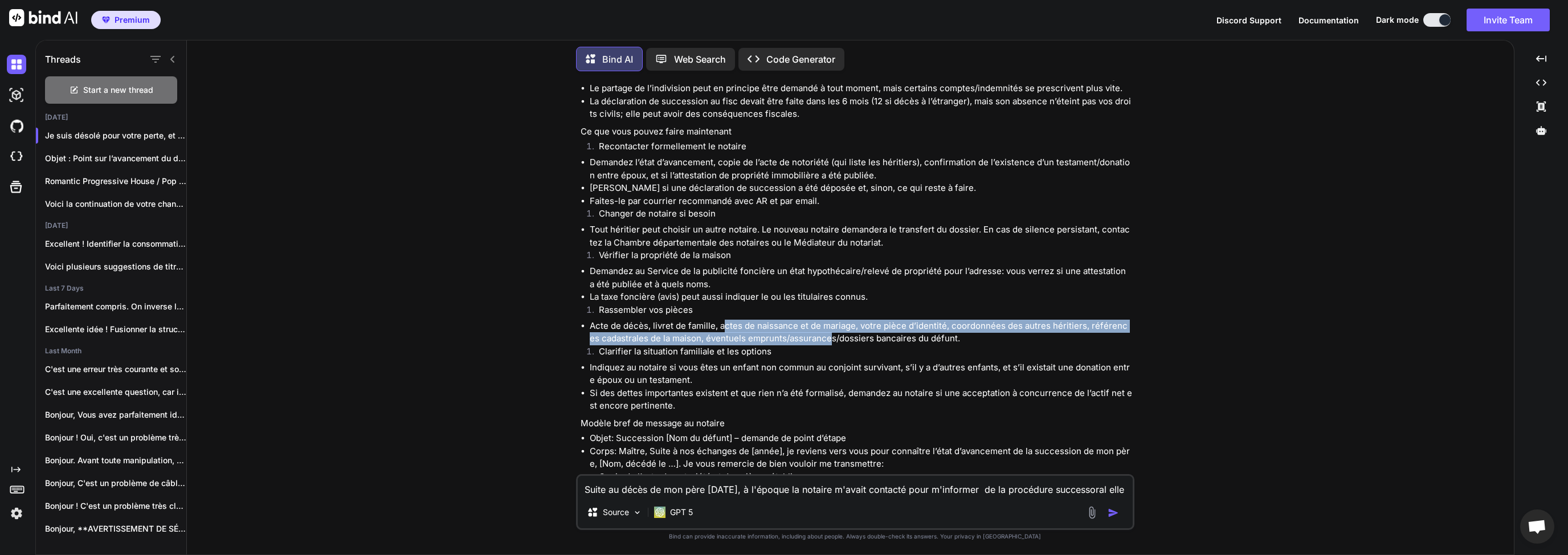
drag, startPoint x: 724, startPoint y: 313, endPoint x: 832, endPoint y: 326, distance: 108.8
click at [821, 324] on li "Acte de décès, livret de famille, actes de naissance et de mariage, votre pièce…" at bounding box center [860, 333] width 542 height 26
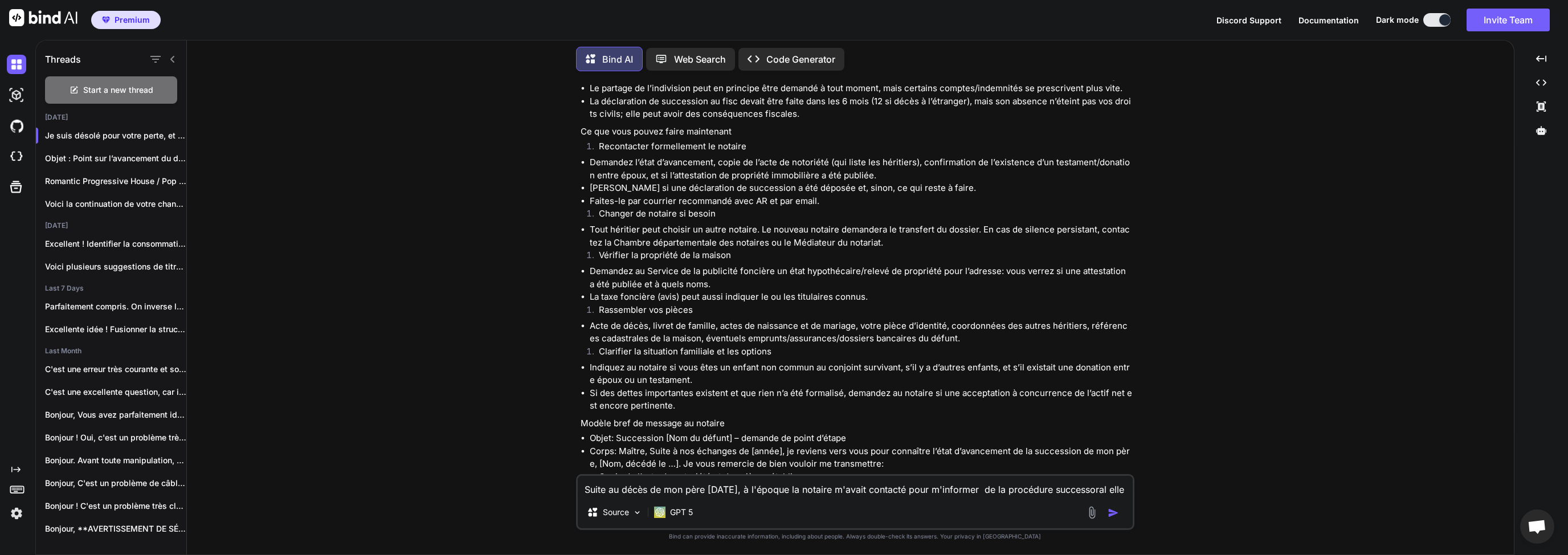
click at [832, 326] on li "Acte de décès, livret de famille, actes de naissance et de mariage, votre pièce…" at bounding box center [860, 333] width 542 height 26
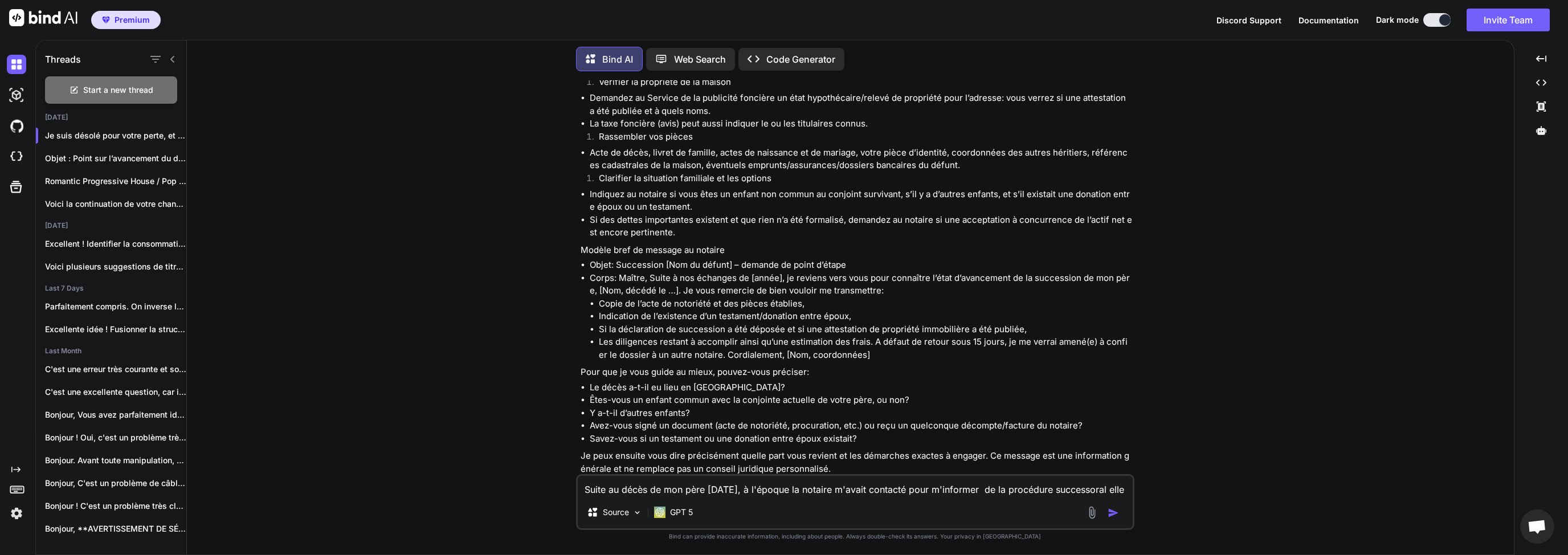
scroll to position [564, 0]
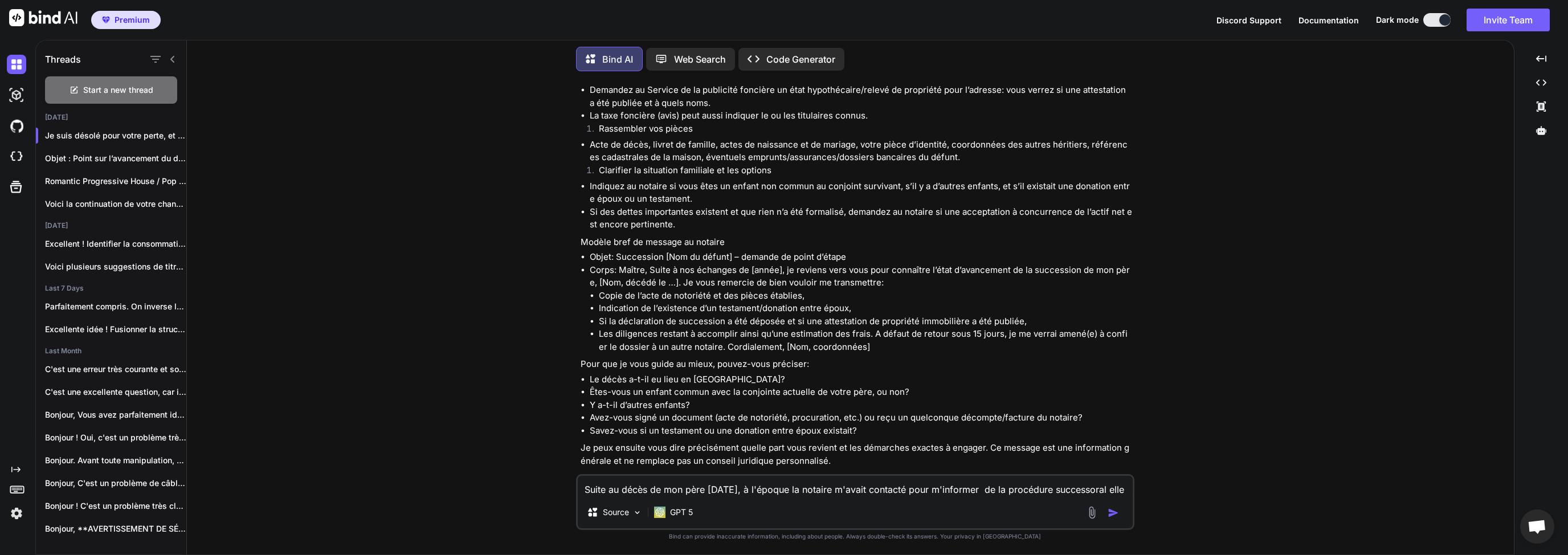
click at [718, 480] on textarea "Suite au décès de mon père [DATE], à l'époque la notaire m'avait contacté pour …" at bounding box center [855, 486] width 555 height 21
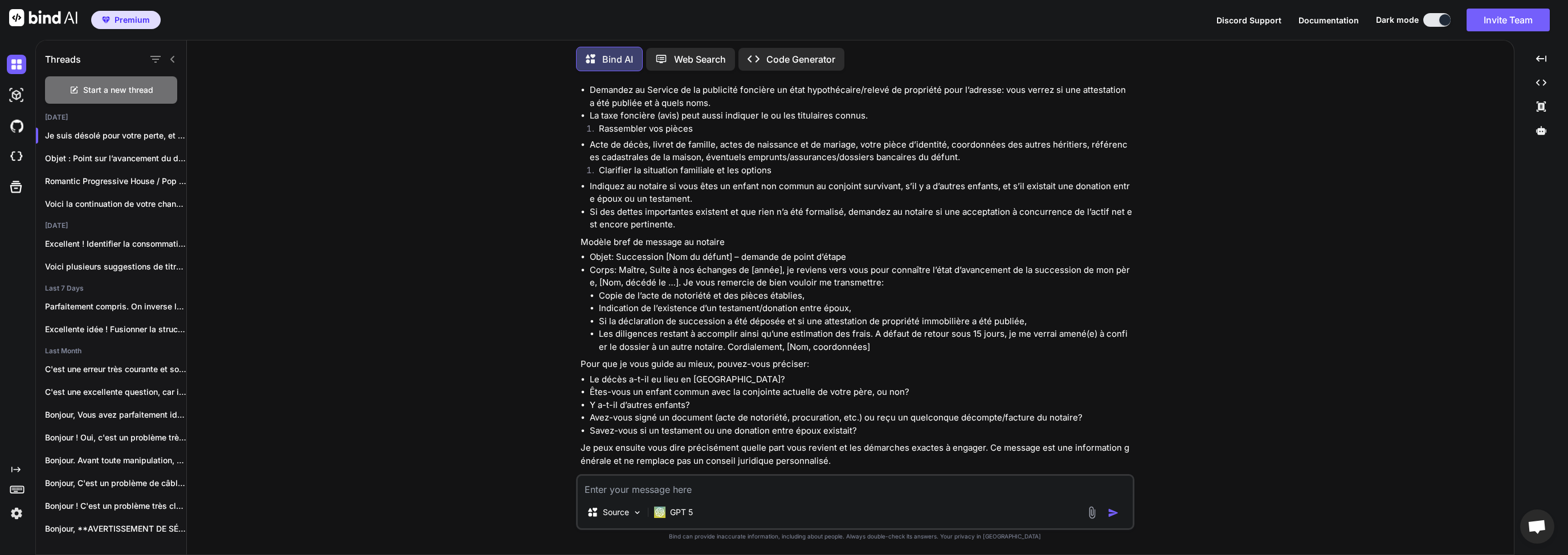
type textarea "M"
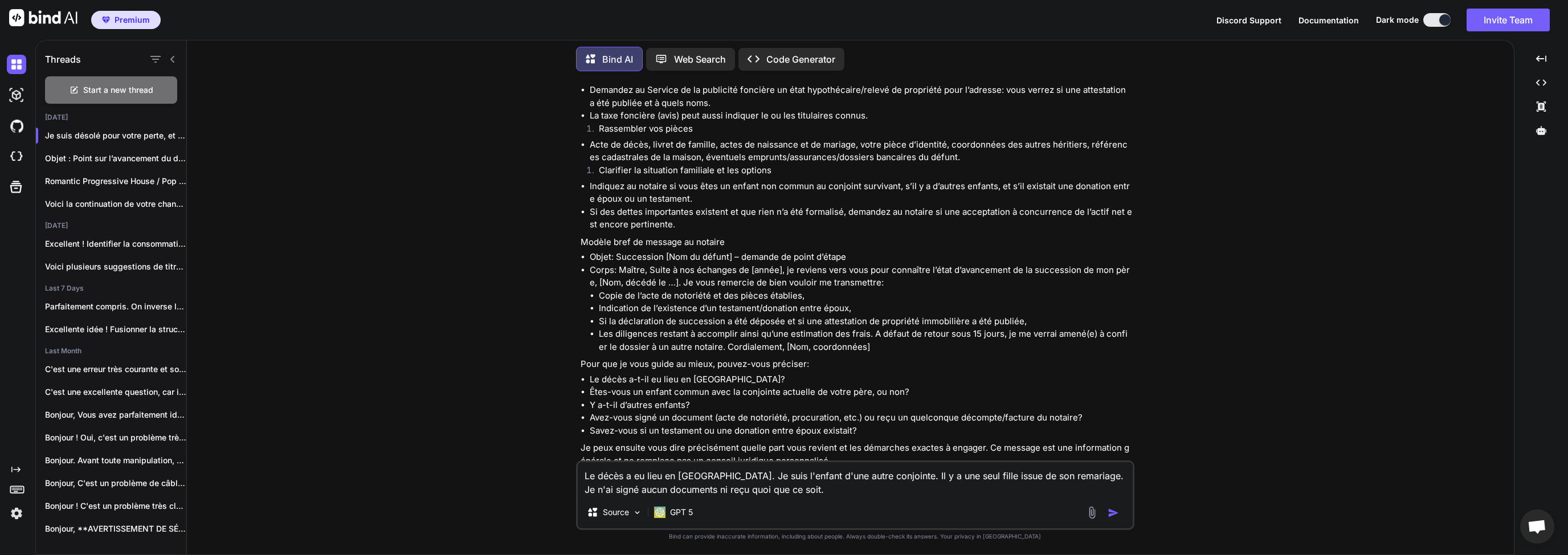
click at [648, 399] on li "Y a-t-il d’autres enfants?" at bounding box center [860, 406] width 542 height 13
click at [698, 399] on li "Y a-t-il d’autres enfants?" at bounding box center [860, 406] width 542 height 13
drag, startPoint x: 632, startPoint y: 416, endPoint x: 692, endPoint y: 417, distance: 60.0
click at [690, 425] on li "Savez-vous si un testament ou une donation entre époux existait?" at bounding box center [860, 431] width 542 height 13
click at [750, 425] on li "Savez-vous si un testament ou une donation entre époux existait?" at bounding box center [860, 431] width 542 height 13
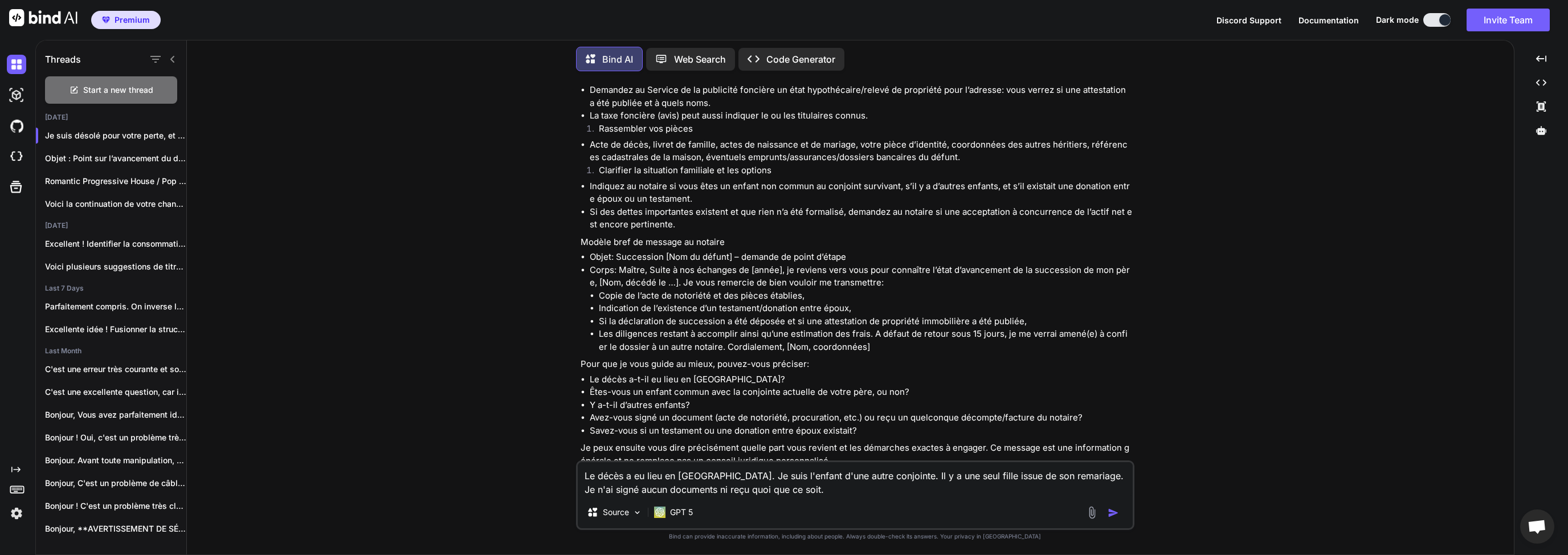
click at [711, 425] on li "Savez-vous si un testament ou une donation entre époux existait?" at bounding box center [860, 431] width 542 height 13
click at [868, 425] on li "Savez-vous si un testament ou une donation entre époux existait?" at bounding box center [860, 431] width 542 height 13
click at [806, 488] on textarea "Le décès a eu lieu en [GEOGRAPHIC_DATA]. Je suis l'enfant d'une autre conjointe…" at bounding box center [855, 479] width 555 height 35
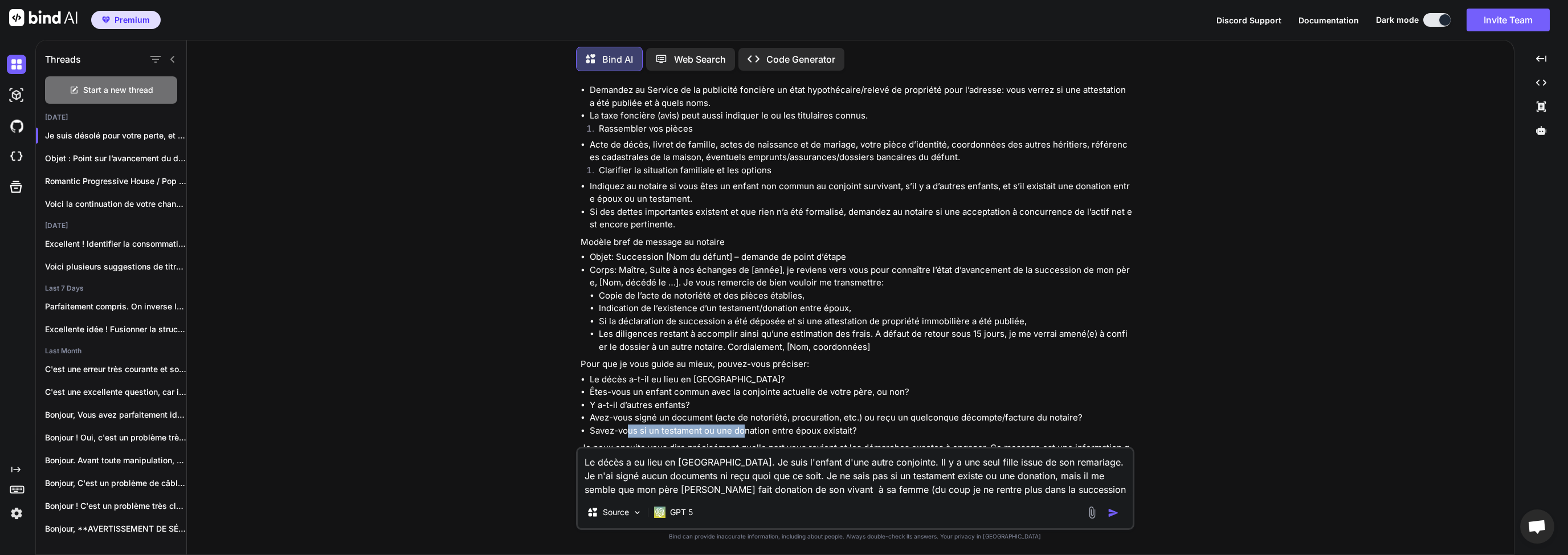
drag, startPoint x: 630, startPoint y: 413, endPoint x: 764, endPoint y: 419, distance: 134.1
click at [750, 425] on li "Savez-vous si un testament ou une donation entre époux existait?" at bounding box center [860, 431] width 542 height 13
click at [788, 425] on li "Savez-vous si un testament ou une donation entre époux existait?" at bounding box center [860, 431] width 542 height 13
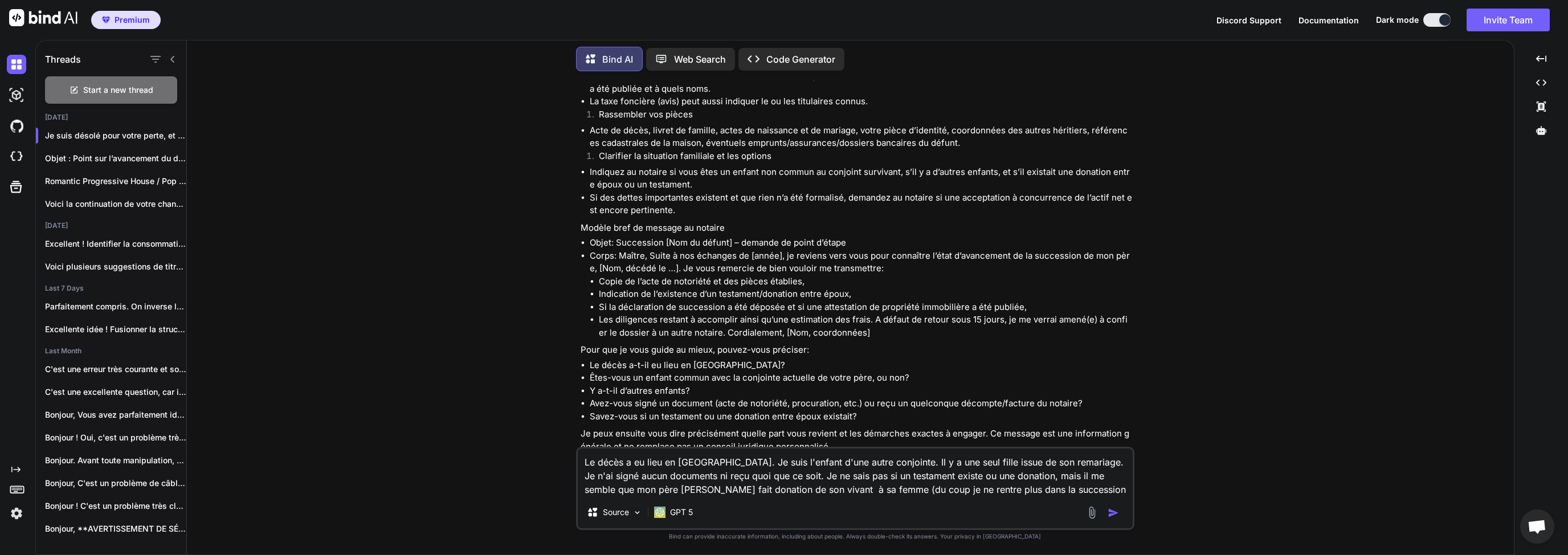
scroll to position [591, 0]
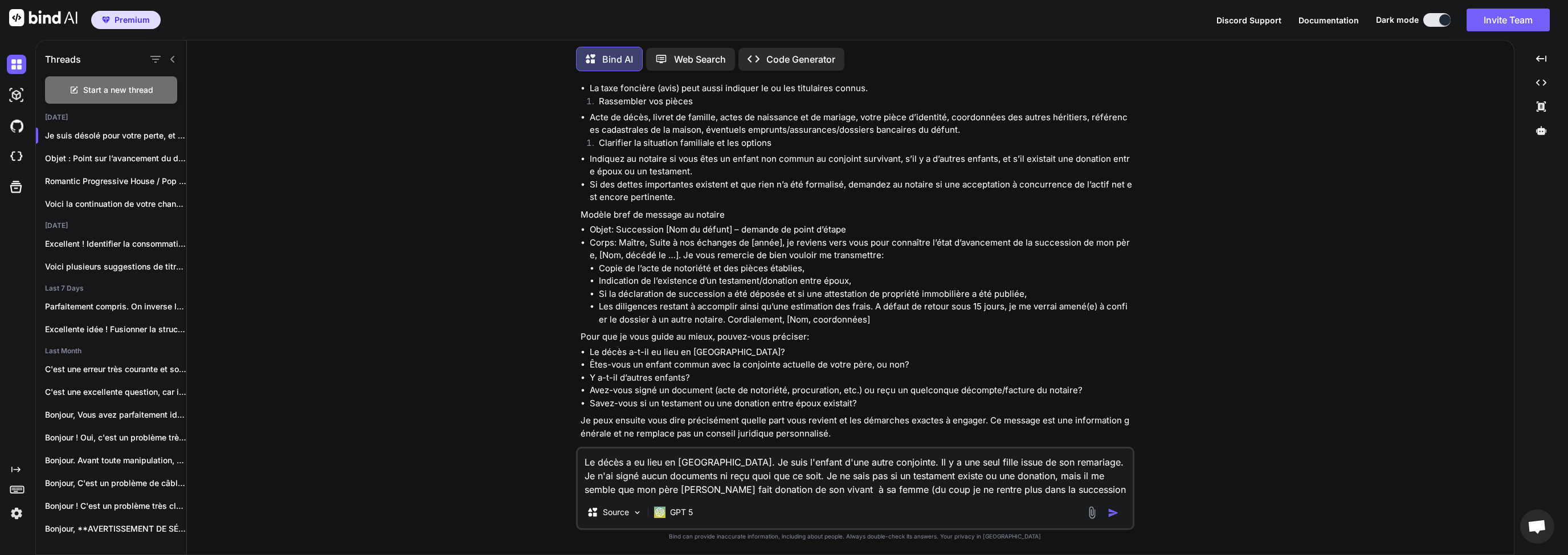
click at [1027, 488] on textarea "Le décès a eu lieu en [GEOGRAPHIC_DATA]. Je suis l'enfant d'une autre conjointe…" at bounding box center [855, 472] width 555 height 48
click at [1104, 511] on div at bounding box center [1104, 512] width 38 height 13
drag, startPoint x: 1104, startPoint y: 511, endPoint x: 1116, endPoint y: 511, distance: 12.0
click at [1116, 511] on div at bounding box center [1104, 512] width 38 height 13
click at [1113, 492] on textarea "Le décès a eu lieu en [GEOGRAPHIC_DATA]. Je suis l'enfant d'une autre conjointe…" at bounding box center [855, 472] width 555 height 48
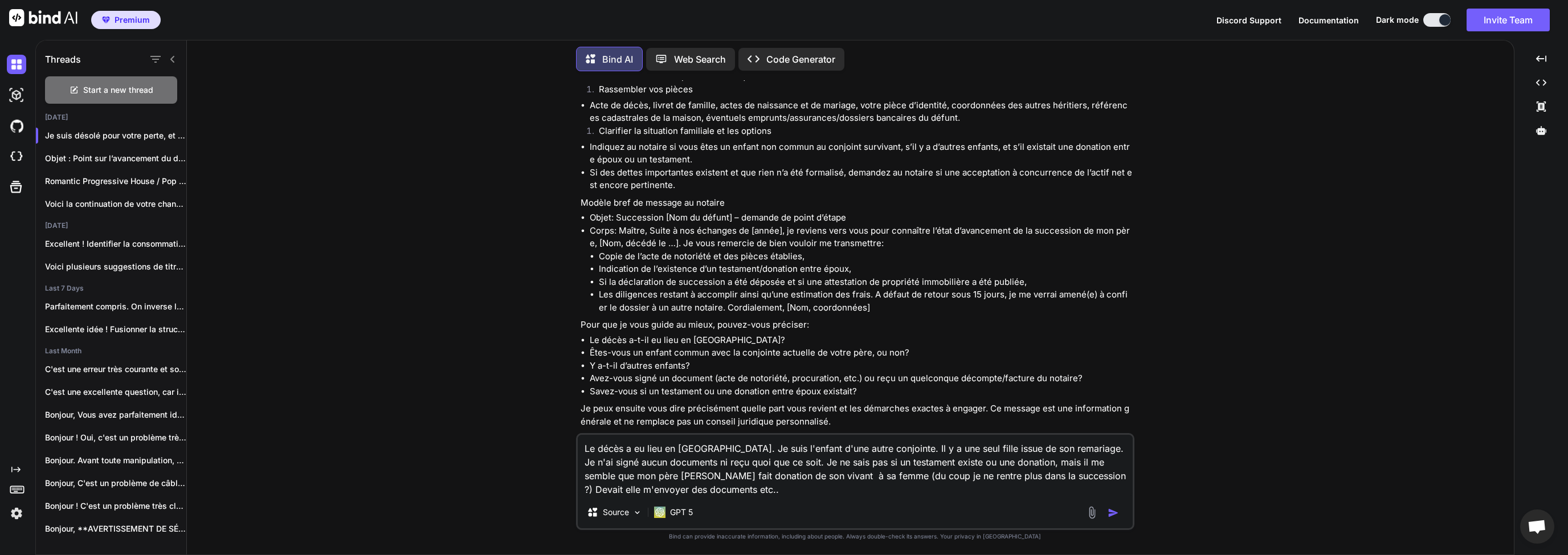
scroll to position [605, 0]
type textarea "Le décès a eu lieu en [GEOGRAPHIC_DATA]. Je suis l'enfant d'une autre conjointe…"
click at [1118, 510] on img "button" at bounding box center [1112, 512] width 12 height 12
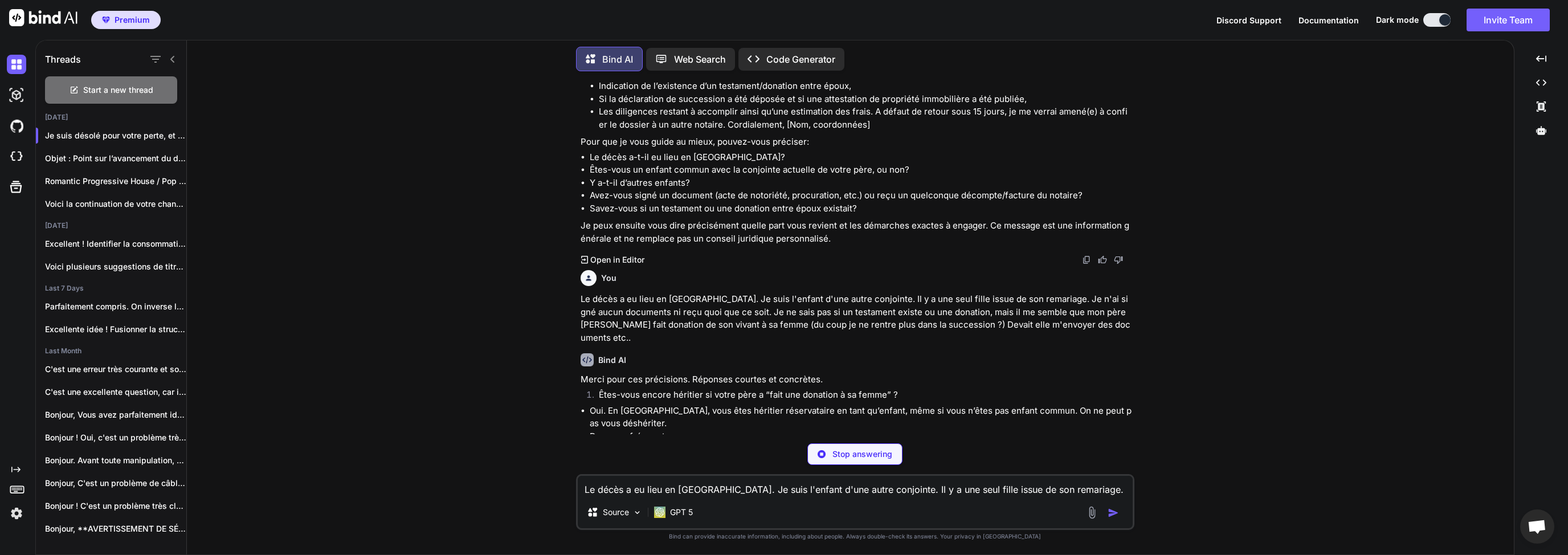
scroll to position [875, 0]
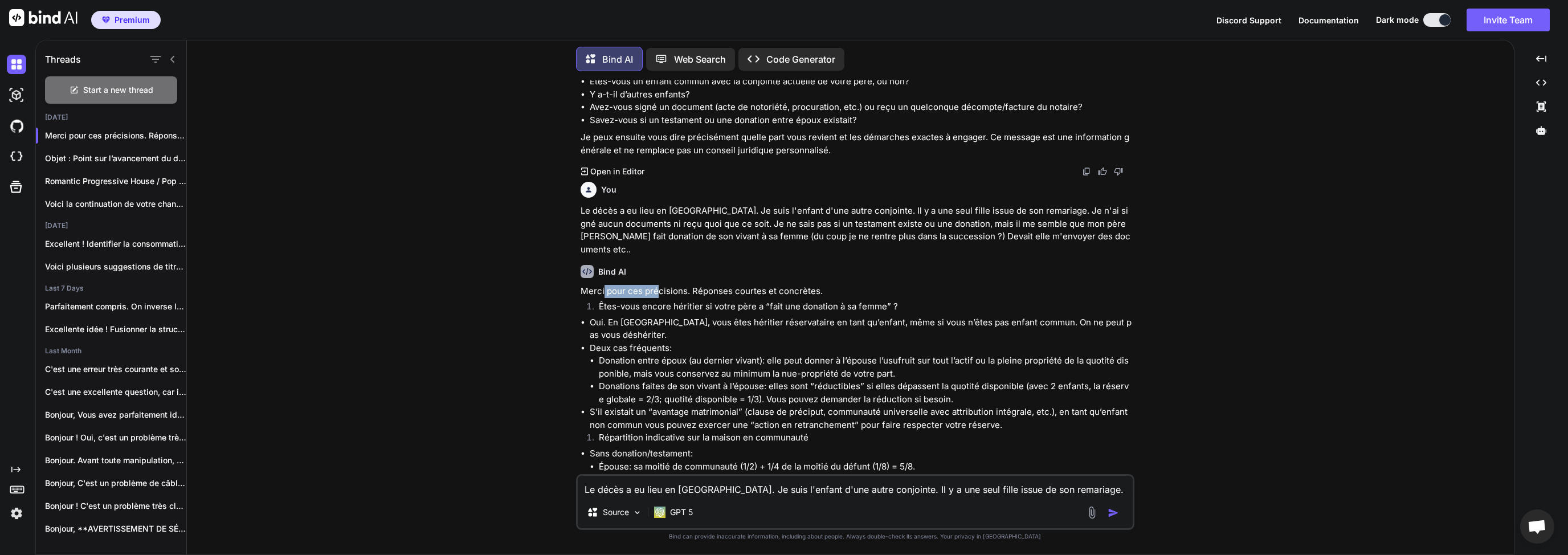
drag, startPoint x: 602, startPoint y: 267, endPoint x: 659, endPoint y: 266, distance: 57.0
click at [659, 285] on p "Merci pour ces précisions. Réponses courtes et concrètes." at bounding box center [856, 292] width 551 height 13
click at [655, 300] on li "Êtes-vous encore héritier si votre père a “fait une donation à sa femme” ?" at bounding box center [860, 308] width 542 height 16
drag, startPoint x: 627, startPoint y: 282, endPoint x: 761, endPoint y: 286, distance: 134.1
click at [761, 300] on li "Êtes-vous encore héritier si votre père a “fait une donation à sa femme” ?" at bounding box center [860, 308] width 542 height 16
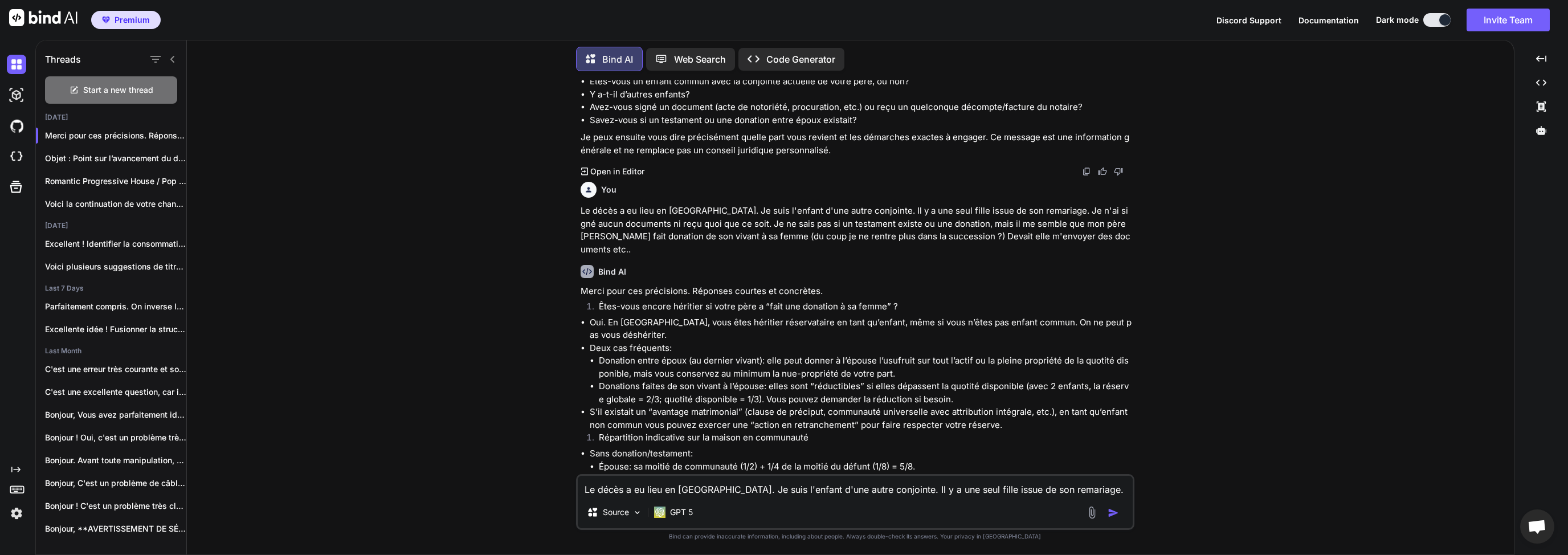
click at [711, 316] on li "Oui. En [GEOGRAPHIC_DATA], vous êtes héritier réservataire en tant qu’enfant, m…" at bounding box center [860, 329] width 542 height 26
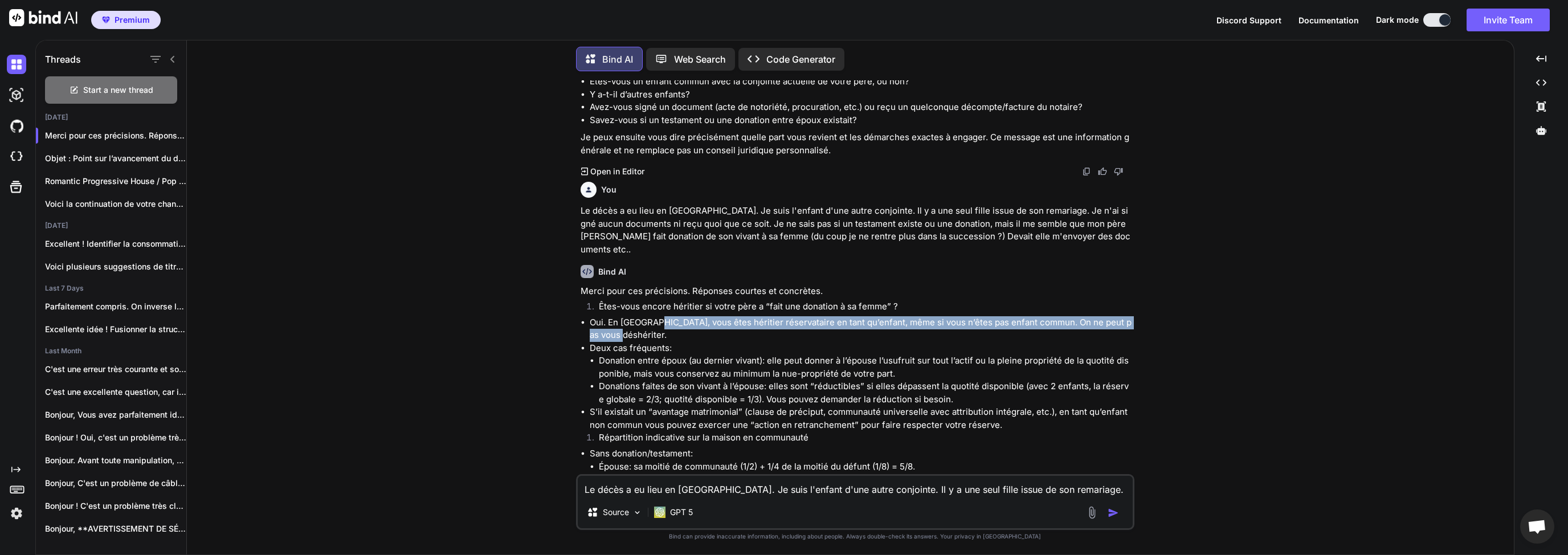
drag, startPoint x: 653, startPoint y: 299, endPoint x: 757, endPoint y: 303, distance: 104.1
click at [757, 316] on li "Oui. En [GEOGRAPHIC_DATA], vous êtes héritier réservataire en tant qu’enfant, m…" at bounding box center [860, 329] width 542 height 26
click at [811, 316] on li "Oui. En [GEOGRAPHIC_DATA], vous êtes héritier réservataire en tant qu’enfant, m…" at bounding box center [860, 329] width 542 height 26
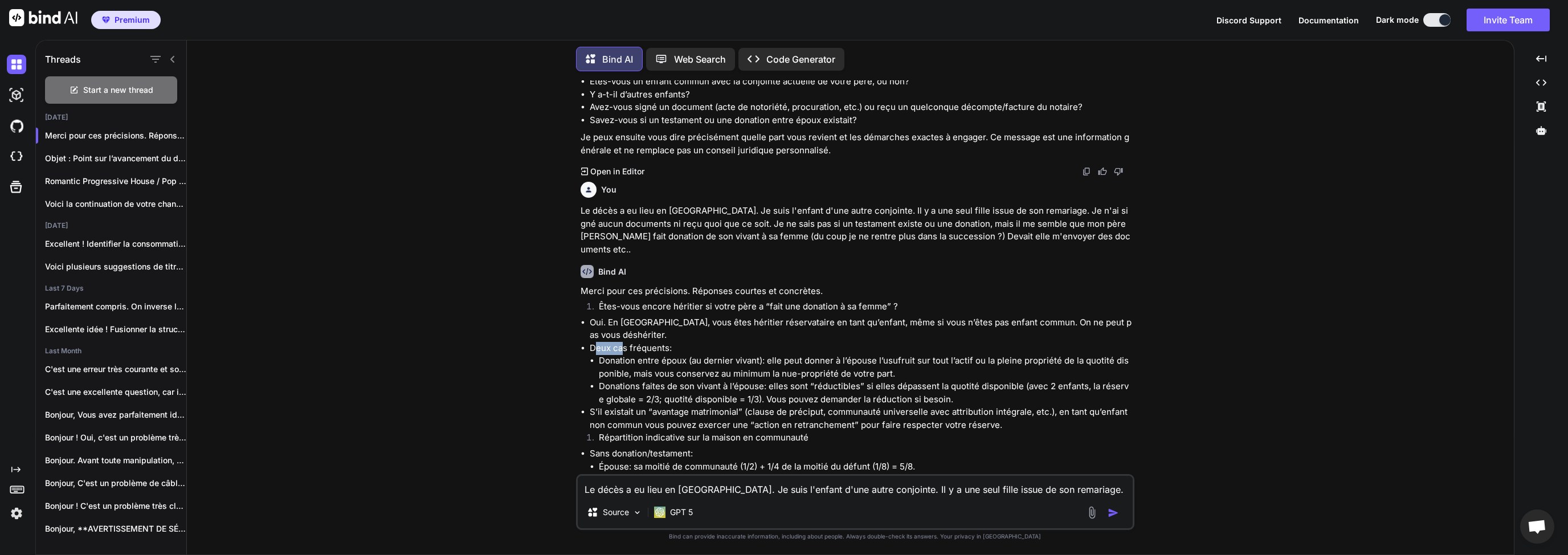
drag, startPoint x: 595, startPoint y: 323, endPoint x: 624, endPoint y: 324, distance: 29.0
click at [624, 342] on li "Deux cas fréquents: Donation entre époux (au dernier vivant): elle peut donner …" at bounding box center [860, 374] width 542 height 65
click at [618, 355] on li "Donation entre époux (au dernier vivant): elle peut donner à l’épouse l’usufrui…" at bounding box center [865, 367] width 533 height 26
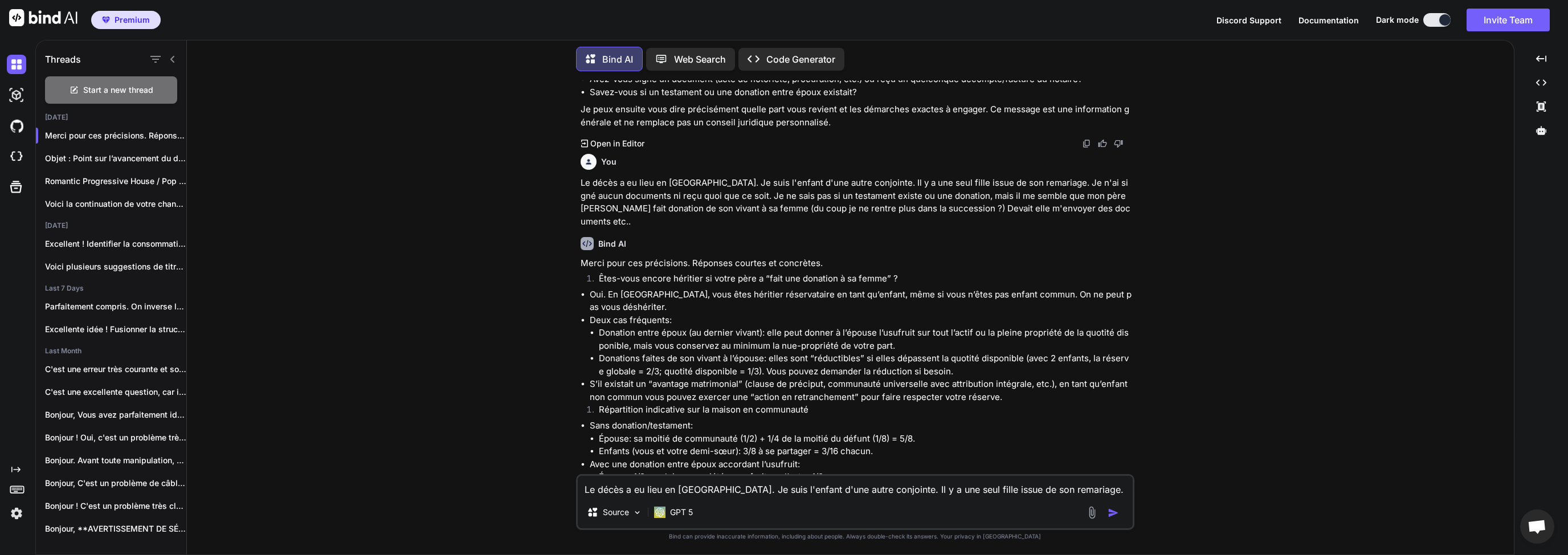
scroll to position [930, 0]
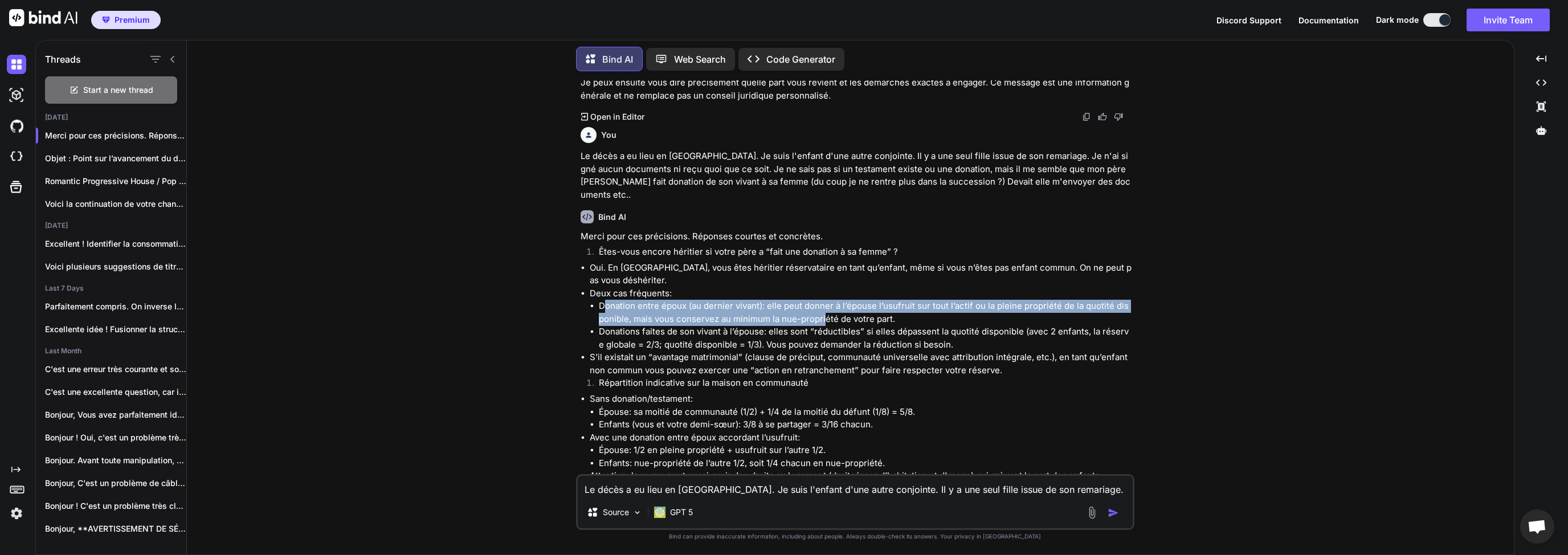
drag, startPoint x: 604, startPoint y: 283, endPoint x: 870, endPoint y: 294, distance: 266.2
click at [838, 300] on li "Donation entre époux (au dernier vivant): elle peut donner à l’épouse l’usufrui…" at bounding box center [865, 313] width 533 height 26
drag, startPoint x: 910, startPoint y: 294, endPoint x: 579, endPoint y: 280, distance: 331.3
click at [579, 280] on div "You Suite au décès de mon père [DATE], à l'époque la notaire m'avait contacté p…" at bounding box center [856, 277] width 556 height 394
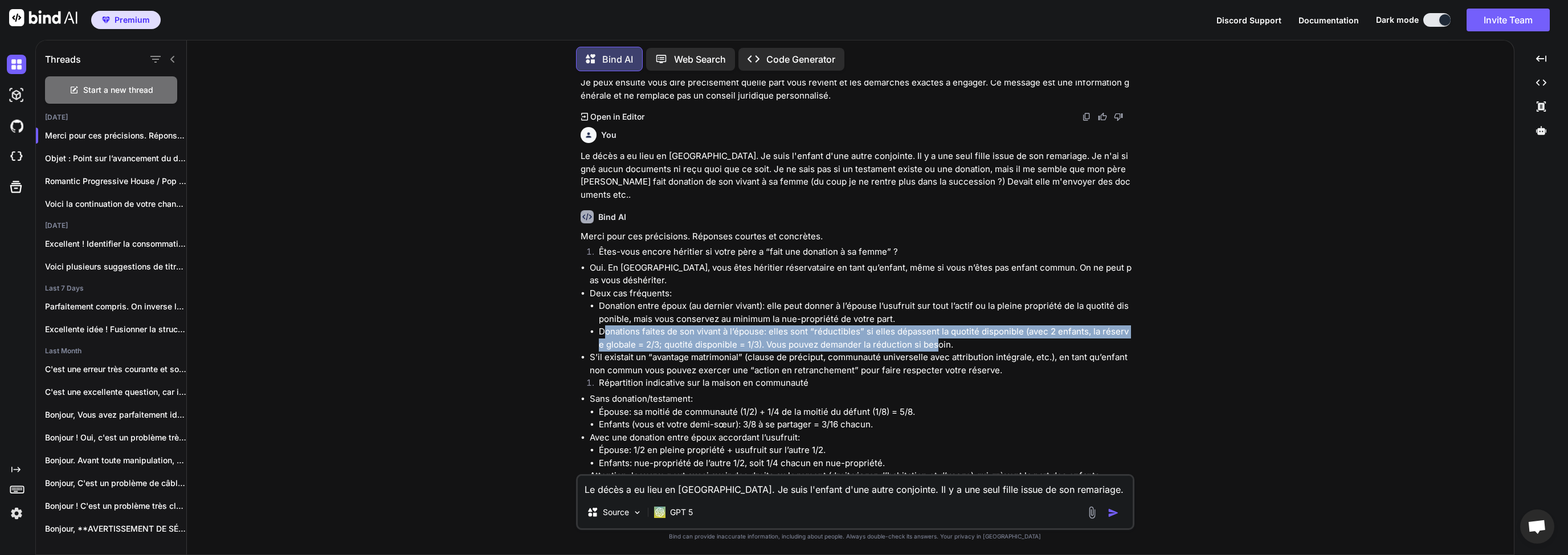
drag, startPoint x: 601, startPoint y: 306, endPoint x: 935, endPoint y: 317, distance: 334.2
click at [935, 325] on li "Donations faites de son vivant à l’épouse: elles sont “réductibles” si elles dé…" at bounding box center [865, 338] width 533 height 26
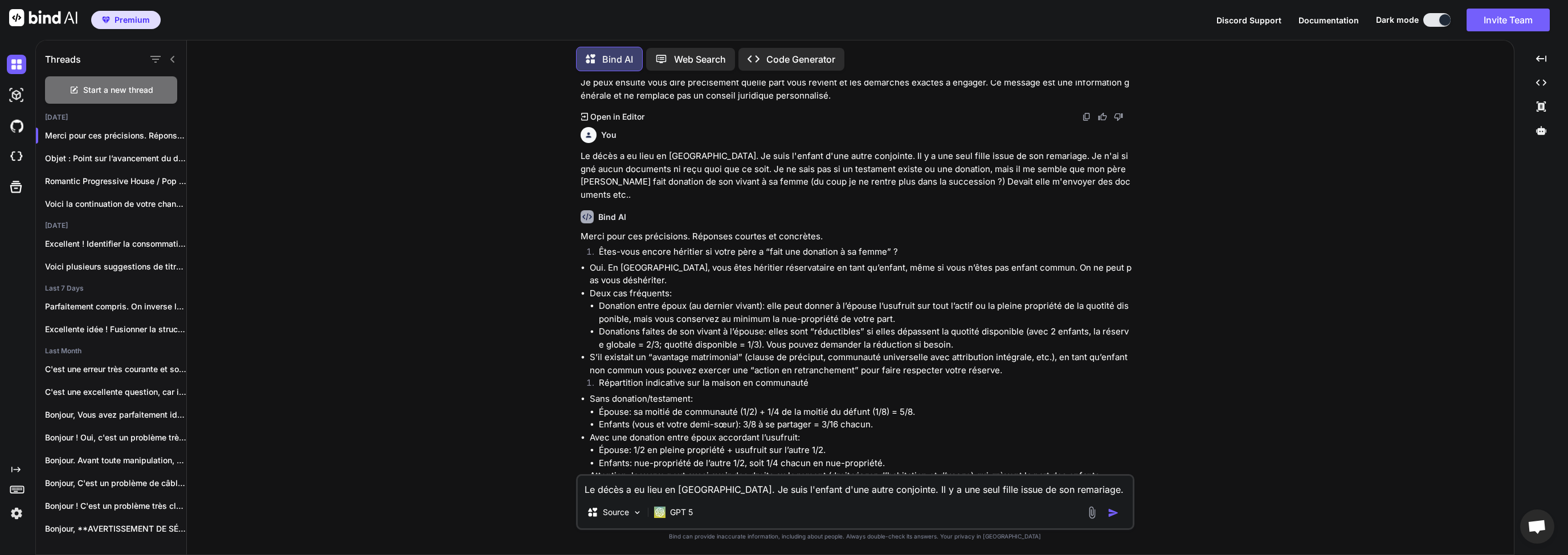
click at [966, 325] on li "Donations faites de son vivant à l’épouse: elles sont “réductibles” si elles dé…" at bounding box center [865, 338] width 533 height 26
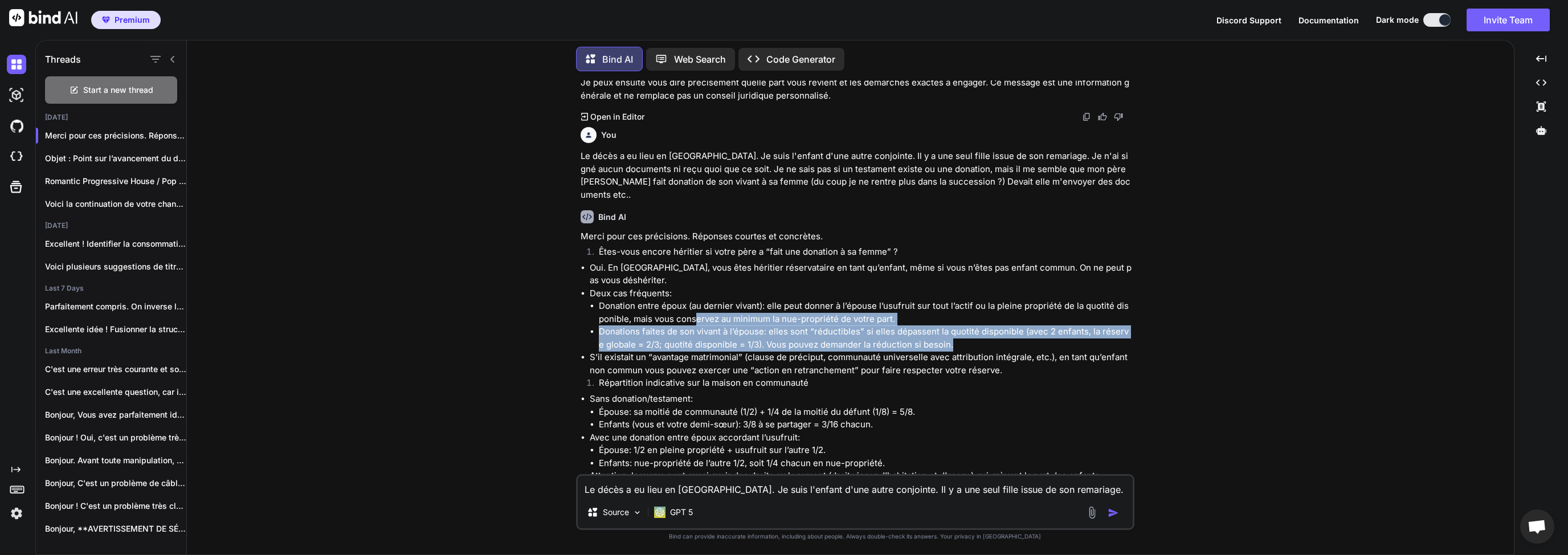
drag, startPoint x: 974, startPoint y: 318, endPoint x: 673, endPoint y: 305, distance: 301.3
click at [684, 300] on ul "Donation entre époux (au dernier vivant): elle peut donner à l’épouse l’usufrui…" at bounding box center [860, 325] width 542 height 51
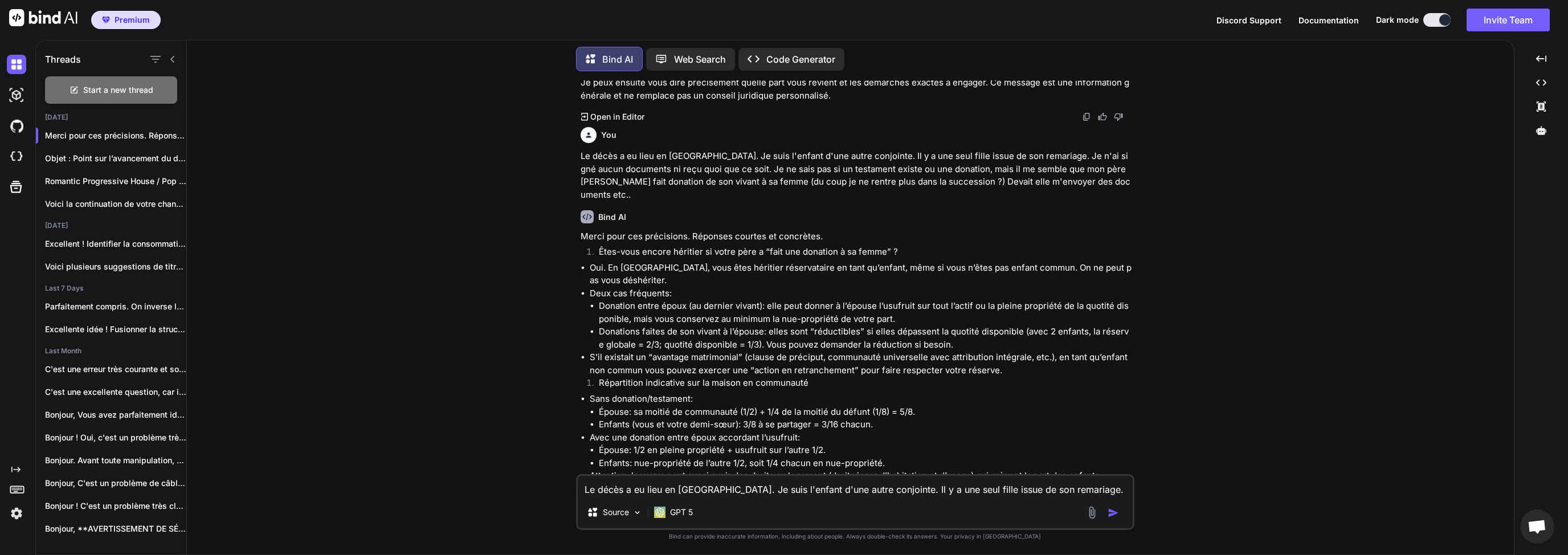
click at [610, 351] on li "S’il existait un “avantage matrimonial” (clause de préciput, communauté univers…" at bounding box center [860, 364] width 542 height 26
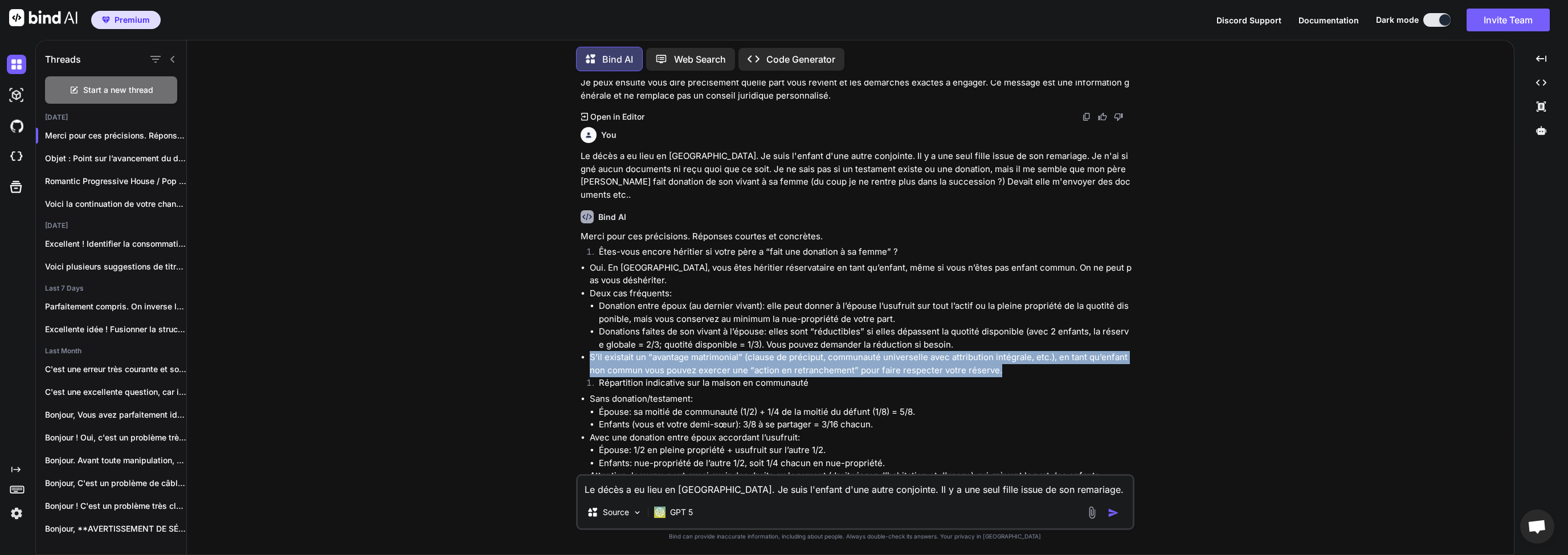
drag, startPoint x: 584, startPoint y: 330, endPoint x: 1002, endPoint y: 343, distance: 418.2
click at [1002, 351] on li "S’il existait un “avantage matrimonial” (clause de préciput, communauté univers…" at bounding box center [860, 364] width 542 height 26
click at [1004, 351] on li "S’il existait un “avantage matrimonial” (clause de préciput, communauté univers…" at bounding box center [860, 364] width 542 height 26
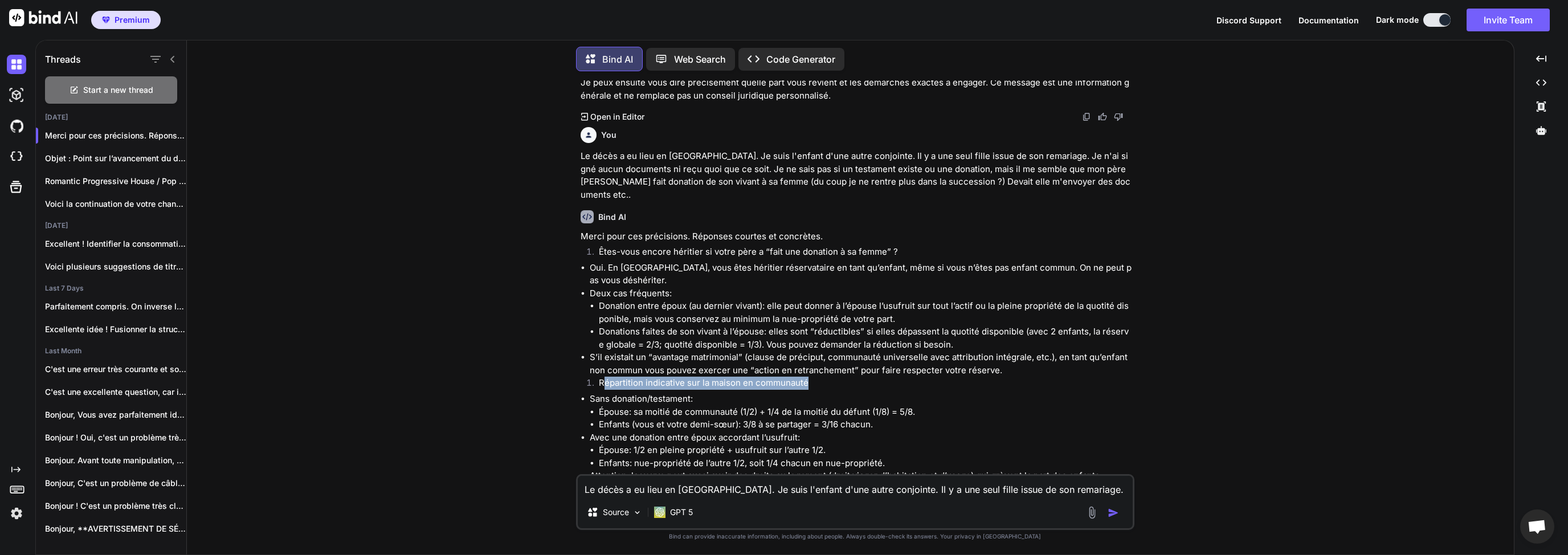
drag, startPoint x: 602, startPoint y: 358, endPoint x: 820, endPoint y: 358, distance: 218.0
click at [815, 376] on li "Répartition indicative sur la maison en communauté" at bounding box center [860, 385] width 542 height 16
click at [832, 376] on li "Répartition indicative sur la maison en communauté" at bounding box center [860, 385] width 542 height 16
click at [747, 376] on li "Répartition indicative sur la maison en communauté" at bounding box center [860, 385] width 542 height 16
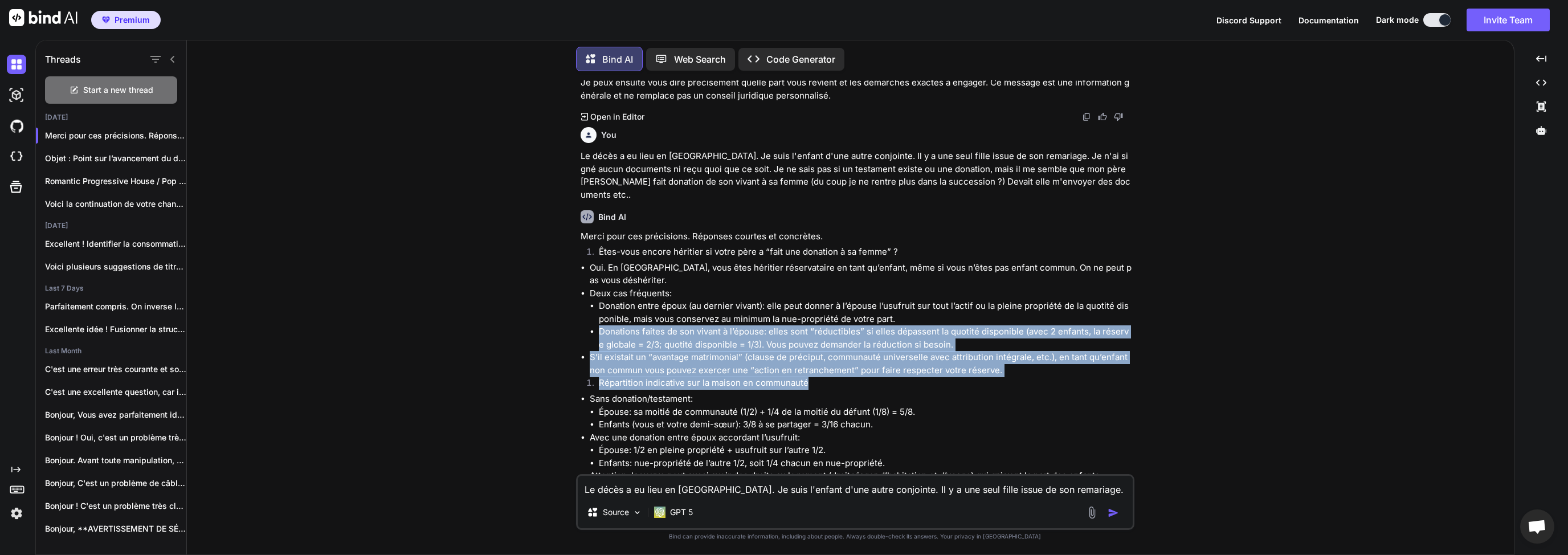
drag, startPoint x: 812, startPoint y: 355, endPoint x: 597, endPoint y: 306, distance: 220.5
click at [661, 325] on li "Donations faites de son vivant à l’épouse: elles sont “réductibles” si elles dé…" at bounding box center [865, 338] width 533 height 26
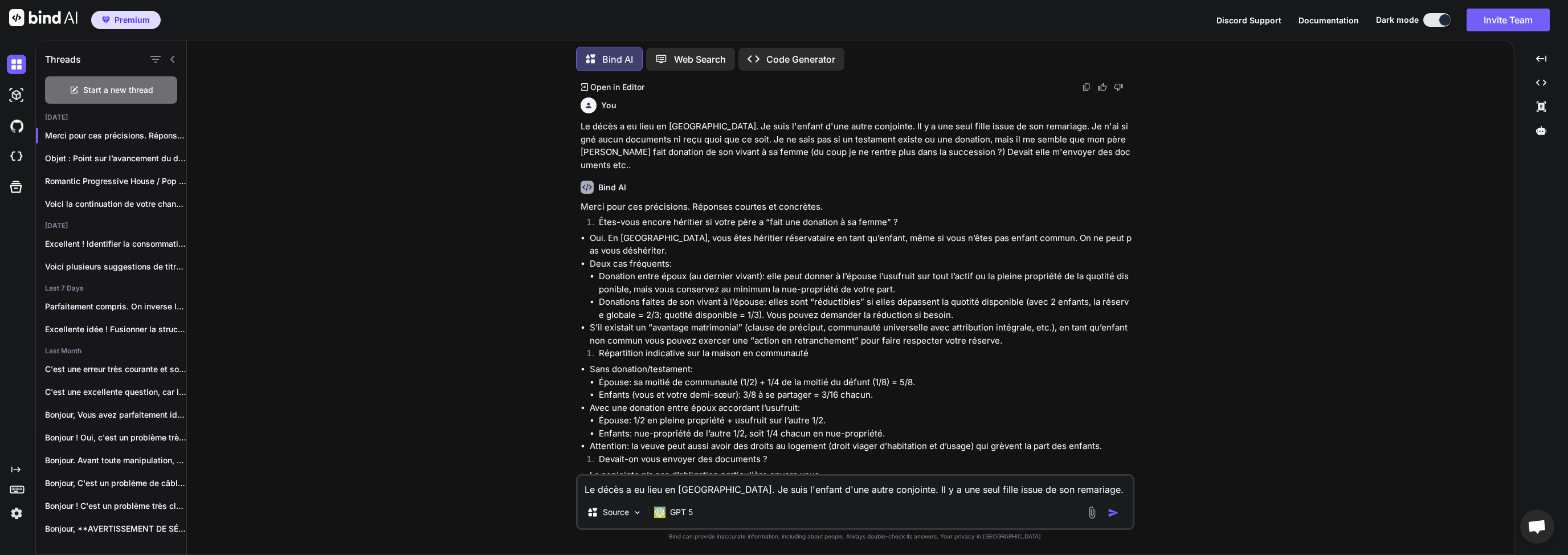
scroll to position [984, 0]
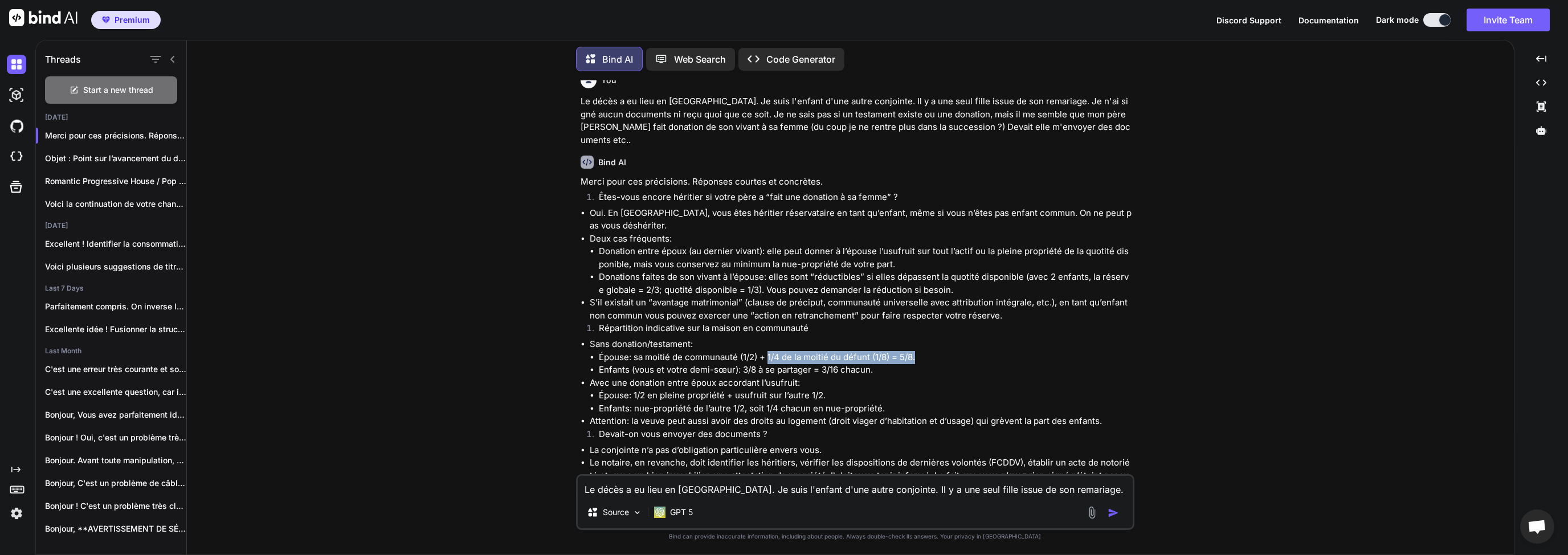
drag, startPoint x: 766, startPoint y: 332, endPoint x: 917, endPoint y: 332, distance: 151.0
click at [917, 351] on li "Épouse: sa moitié de communauté (1/2) + 1/4 de la moitié du défunt (1/8) = 5/8." at bounding box center [865, 357] width 533 height 13
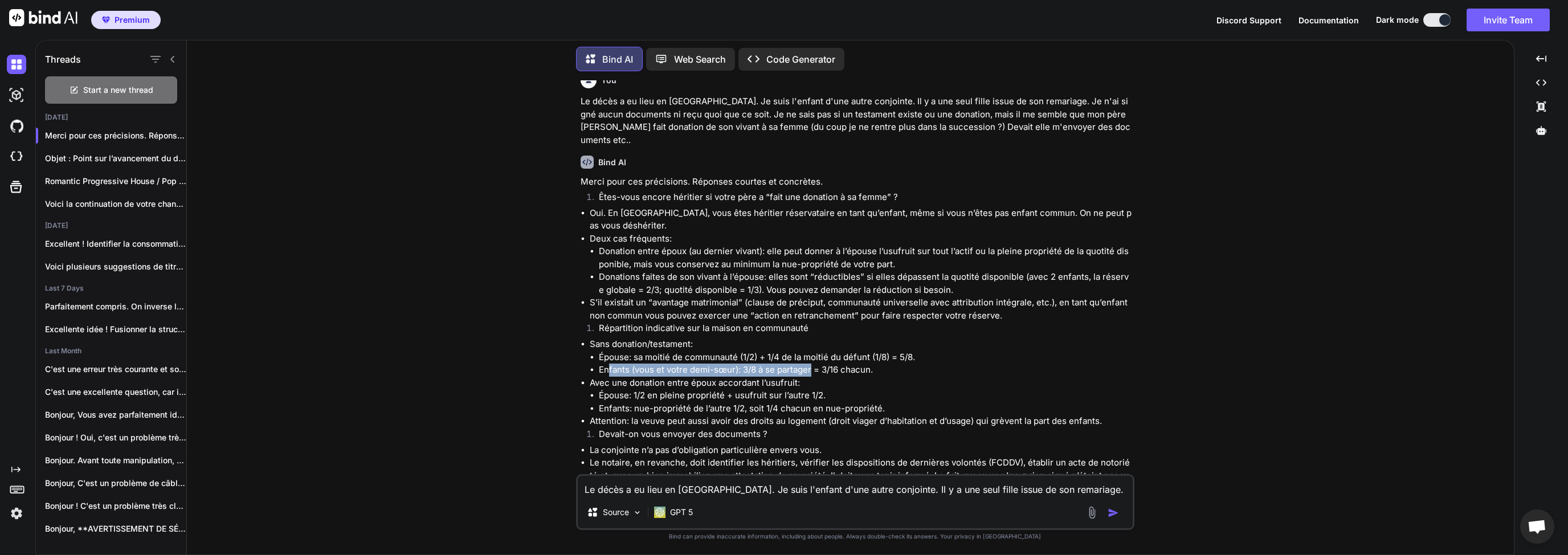
drag, startPoint x: 606, startPoint y: 343, endPoint x: 811, endPoint y: 344, distance: 205.0
click at [811, 364] on li "Enfants (vous et votre demi-sœur): 3/8 à se partager = 3/16 chacun." at bounding box center [865, 370] width 533 height 13
click at [841, 364] on li "Enfants (vous et votre demi-sœur): 3/8 à se partager = 3/16 chacun." at bounding box center [865, 370] width 533 height 13
drag, startPoint x: 890, startPoint y: 344, endPoint x: 817, endPoint y: 344, distance: 73.0
click at [822, 364] on li "Enfants (vous et votre demi-sœur): 3/8 à se partager = 3/16 chacun." at bounding box center [865, 370] width 533 height 13
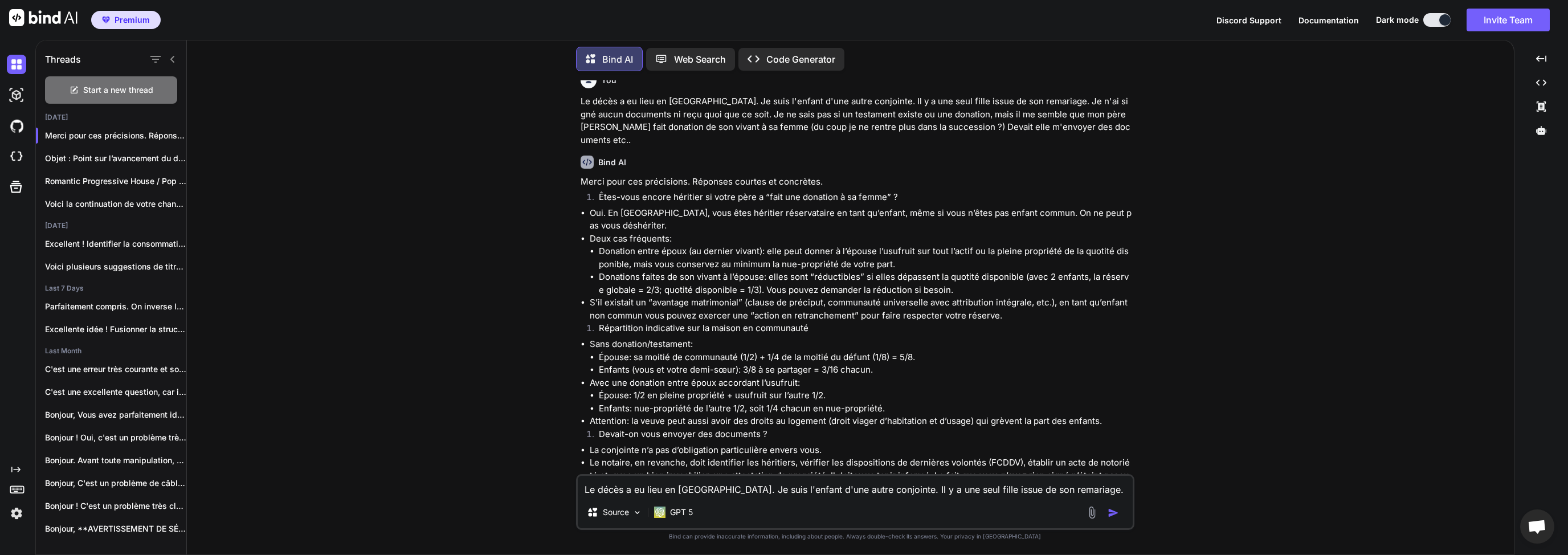
click at [790, 364] on li "Enfants (vous et votre demi-sœur): 3/8 à se partager = 3/16 chacun." at bounding box center [865, 370] width 533 height 13
drag, startPoint x: 602, startPoint y: 357, endPoint x: 721, endPoint y: 365, distance: 119.3
click at [716, 376] on li "Avec une donation entre époux accordant l’usufruit: Épouse: 1/2 en pleine propr…" at bounding box center [860, 396] width 542 height 39
click at [721, 389] on li "Épouse: 1/2 en pleine propriété + usufruit sur l’autre 1/2." at bounding box center [865, 396] width 533 height 13
drag, startPoint x: 626, startPoint y: 369, endPoint x: 816, endPoint y: 368, distance: 190.0
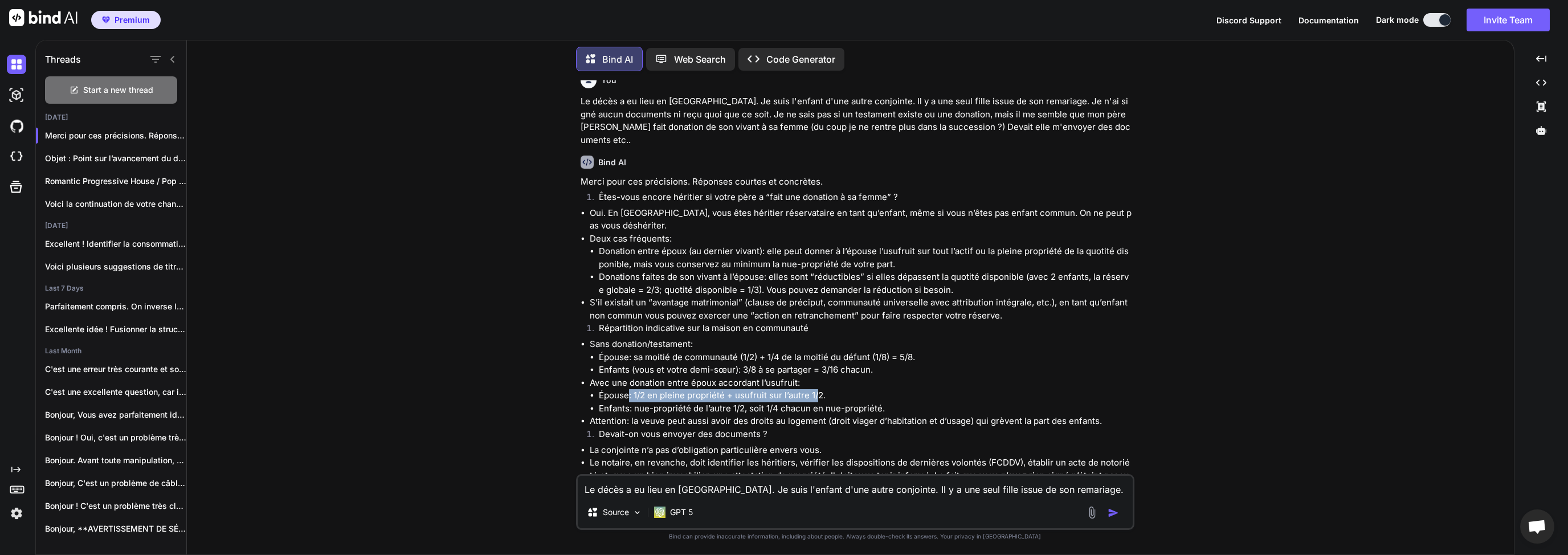
click at [816, 389] on li "Épouse: 1/2 en pleine propriété + usufruit sur l’autre 1/2." at bounding box center [865, 396] width 533 height 13
click at [840, 389] on li "Épouse: 1/2 en pleine propriété + usufruit sur l’autre 1/2." at bounding box center [865, 396] width 533 height 13
drag, startPoint x: 601, startPoint y: 384, endPoint x: 665, endPoint y: 398, distance: 65.5
click at [679, 402] on li "Enfants: nue-propriété de l’autre 1/2, soit 1/4 chacun en nue-propriété." at bounding box center [865, 408] width 533 height 13
click at [665, 415] on li "Attention: la veuve peut aussi avoir des droits au logement (droit viager d’hab…" at bounding box center [860, 421] width 542 height 13
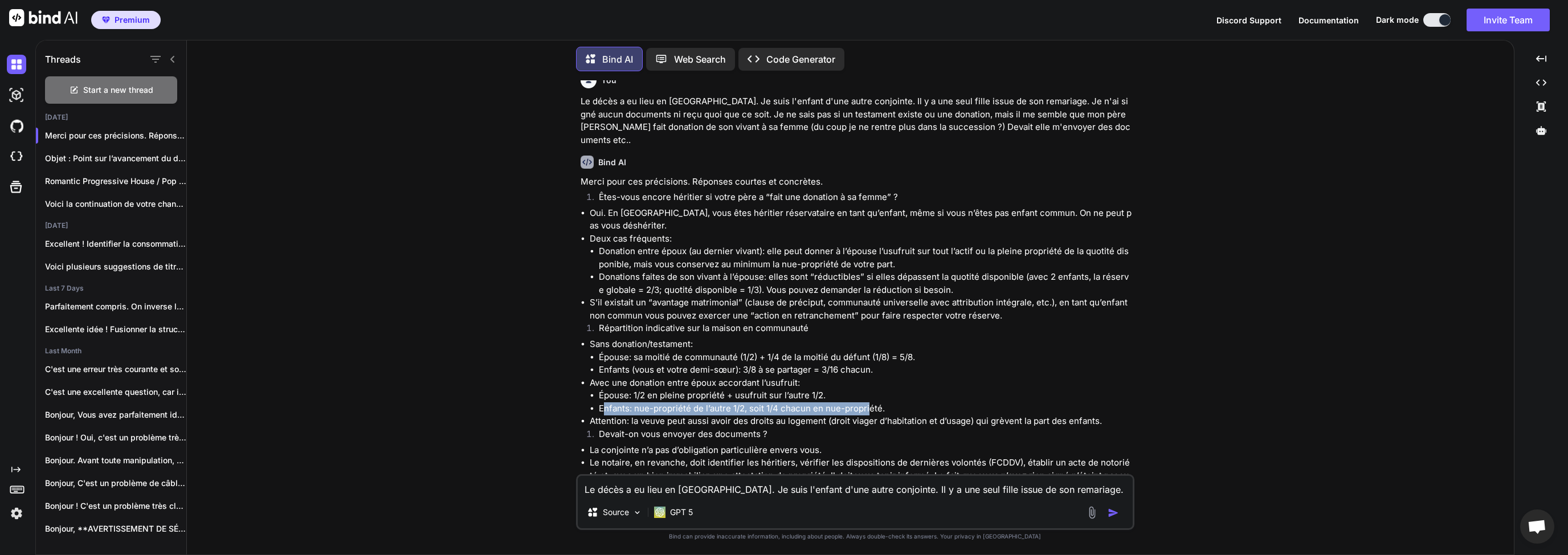
drag, startPoint x: 603, startPoint y: 384, endPoint x: 873, endPoint y: 385, distance: 270.0
click at [873, 402] on li "Enfants: nue-propriété de l’autre 1/2, soit 1/4 chacun en nue-propriété." at bounding box center [865, 408] width 533 height 13
click at [901, 402] on li "Enfants: nue-propriété de l’autre 1/2, soit 1/4 chacun en nue-propriété." at bounding box center [865, 408] width 533 height 13
drag, startPoint x: 882, startPoint y: 385, endPoint x: 661, endPoint y: 368, distance: 221.7
click at [661, 389] on ul "Épouse: 1/2 en pleine propriété + usufruit sur l’autre 1/2. Enfants: nue-propri…" at bounding box center [860, 402] width 542 height 26
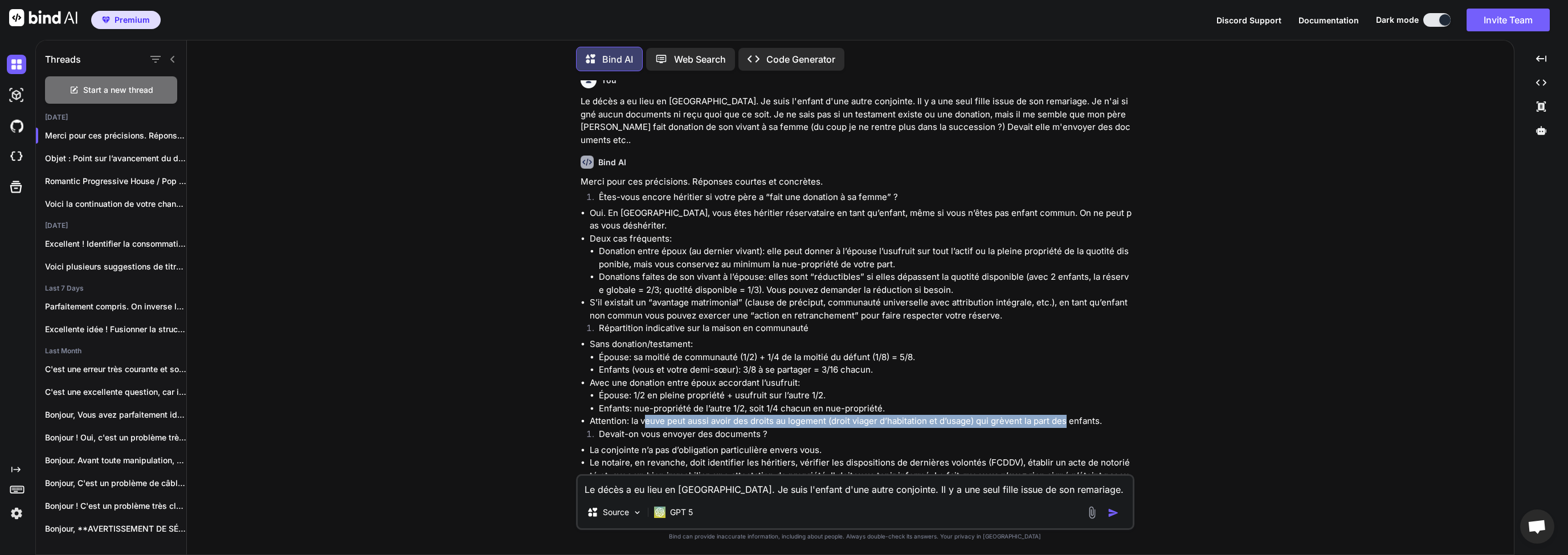
drag, startPoint x: 645, startPoint y: 392, endPoint x: 1066, endPoint y: 397, distance: 421.0
click at [1066, 415] on li "Attention: la veuve peut aussi avoir des droits au logement (droit viager d’hab…" at bounding box center [860, 421] width 542 height 13
click at [727, 415] on li "Attention: la veuve peut aussi avoir des droits au logement (droit viager d’hab…" at bounding box center [860, 421] width 542 height 13
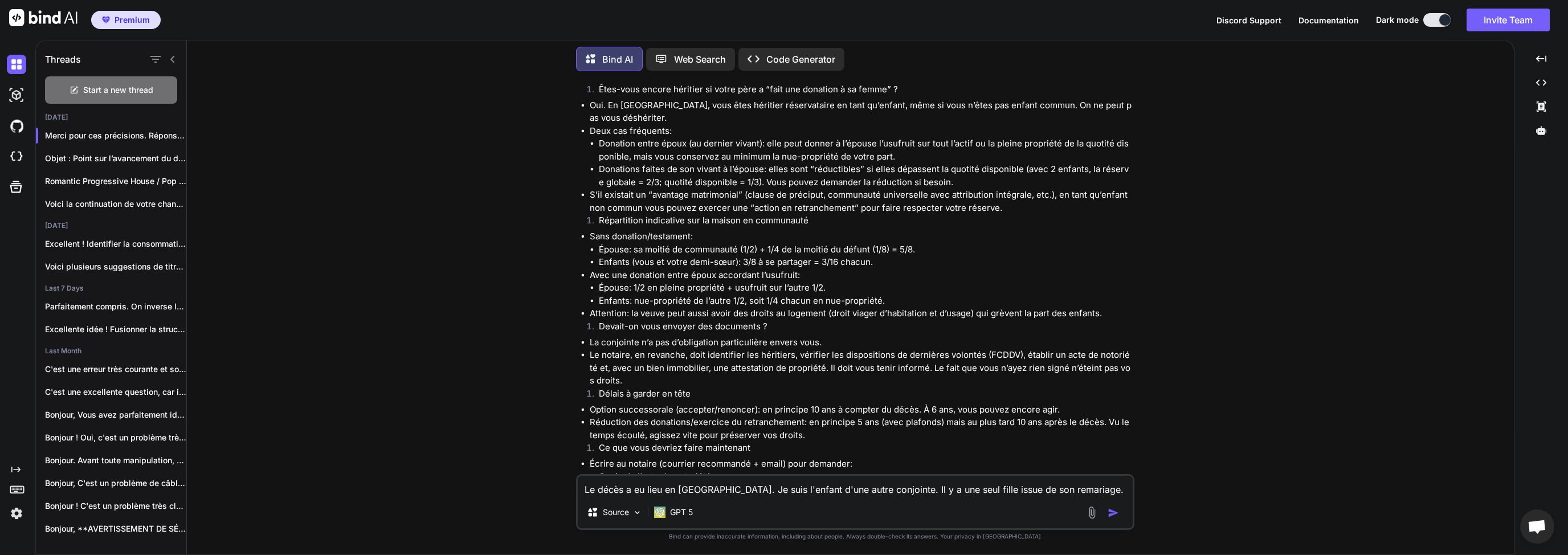
scroll to position [1094, 0]
drag, startPoint x: 609, startPoint y: 314, endPoint x: 807, endPoint y: 315, distance: 198.0
click at [807, 334] on li "La conjointe n’a pas d’obligation particulière envers vous." at bounding box center [860, 341] width 542 height 13
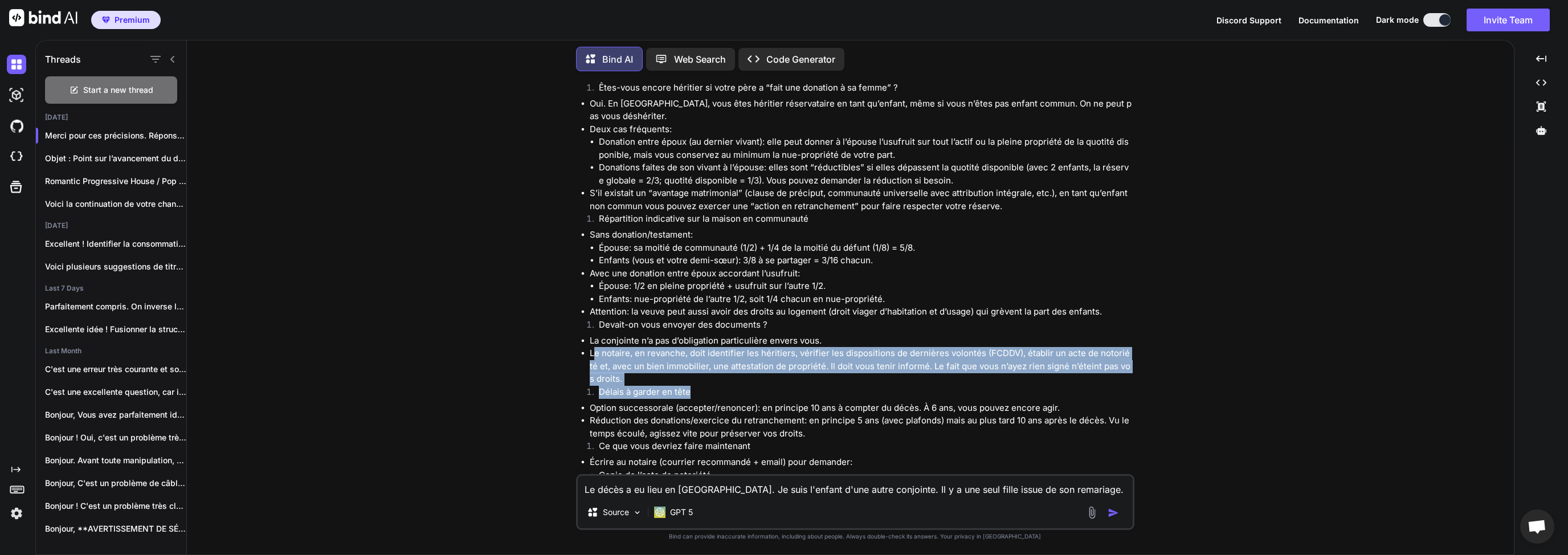
drag, startPoint x: 597, startPoint y: 327, endPoint x: 877, endPoint y: 361, distance: 282.1
click at [877, 361] on div "Merci pour ces précisions. Réponses courtes et concrètes. Êtes-vous encore héri…" at bounding box center [856, 437] width 551 height 743
click at [996, 385] on li "Délais à garder en tête" at bounding box center [860, 394] width 542 height 16
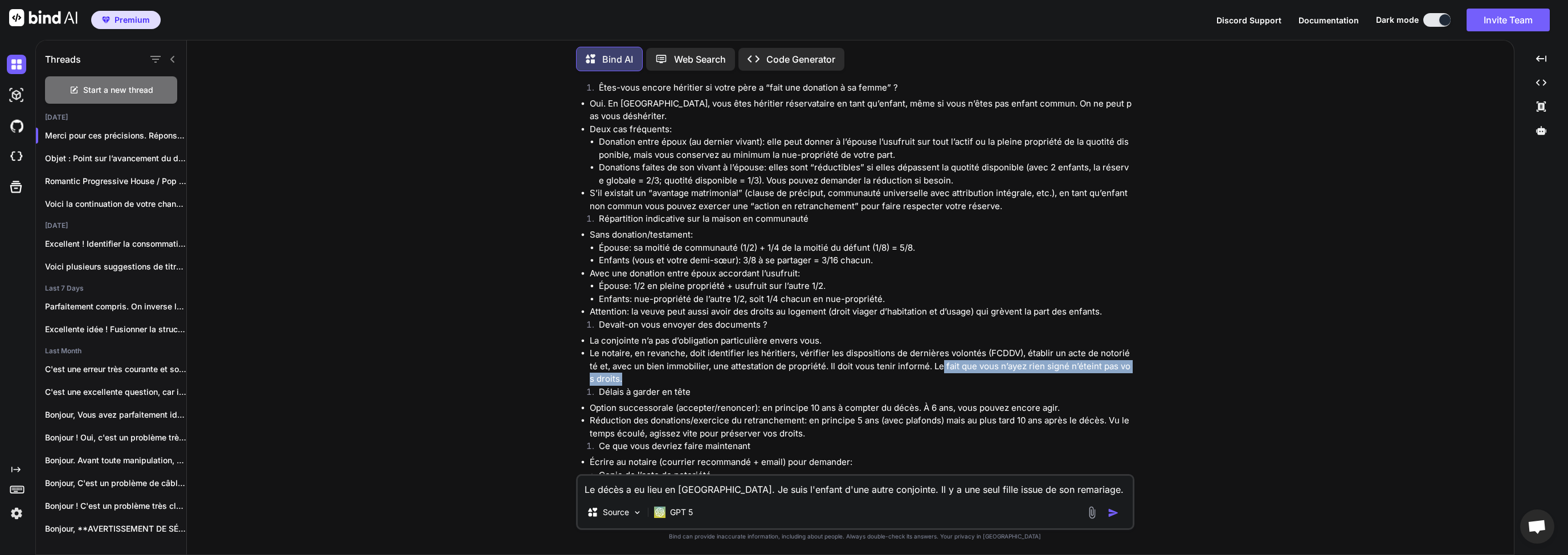
drag, startPoint x: 928, startPoint y: 343, endPoint x: 1125, endPoint y: 358, distance: 197.6
click at [1127, 358] on li "Le notaire, en revanche, doit identifier les héritiers, vérifier les dispositio…" at bounding box center [860, 366] width 542 height 39
click at [764, 402] on li "Option successorale (accepter/renoncer): en principe 10 ans à compter du décès.…" at bounding box center [860, 408] width 542 height 13
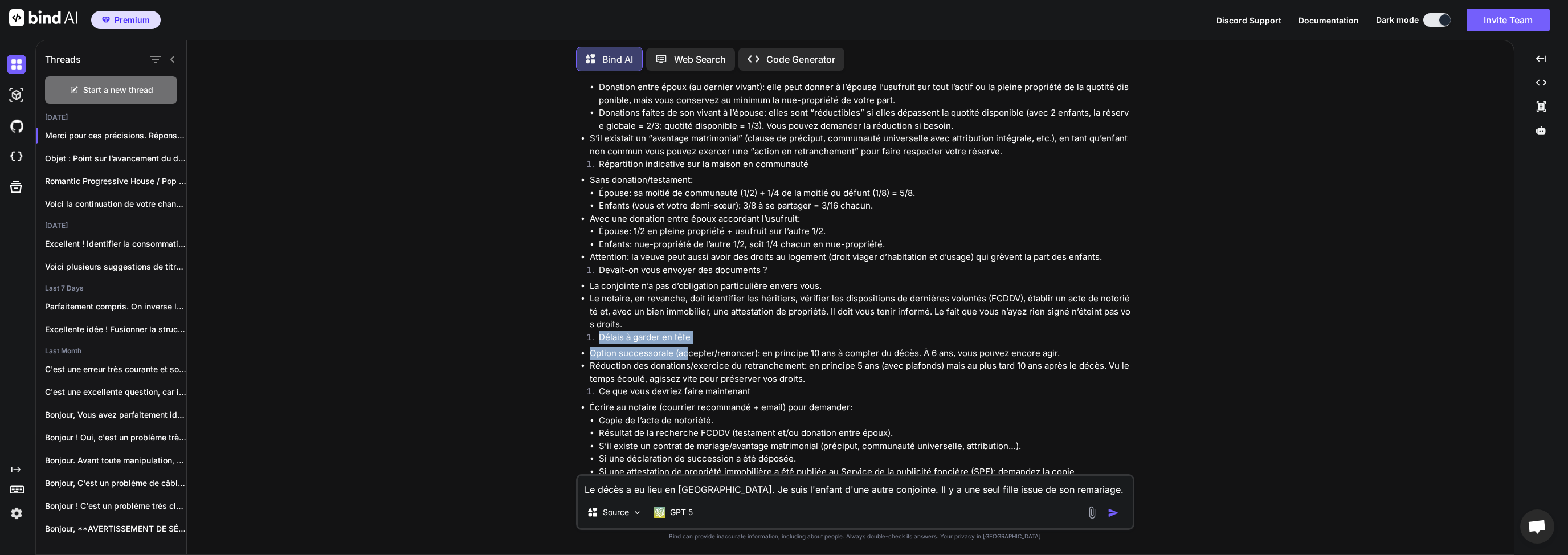
drag, startPoint x: 599, startPoint y: 313, endPoint x: 672, endPoint y: 330, distance: 75.0
click at [685, 328] on div "Merci pour ces précisions. Réponses courtes et concrètes. Êtes-vous encore héri…" at bounding box center [856, 383] width 551 height 743
click at [637, 347] on li "Option successorale (accepter/renoncer): en principe 10 ans à compter du décès.…" at bounding box center [860, 354] width 542 height 13
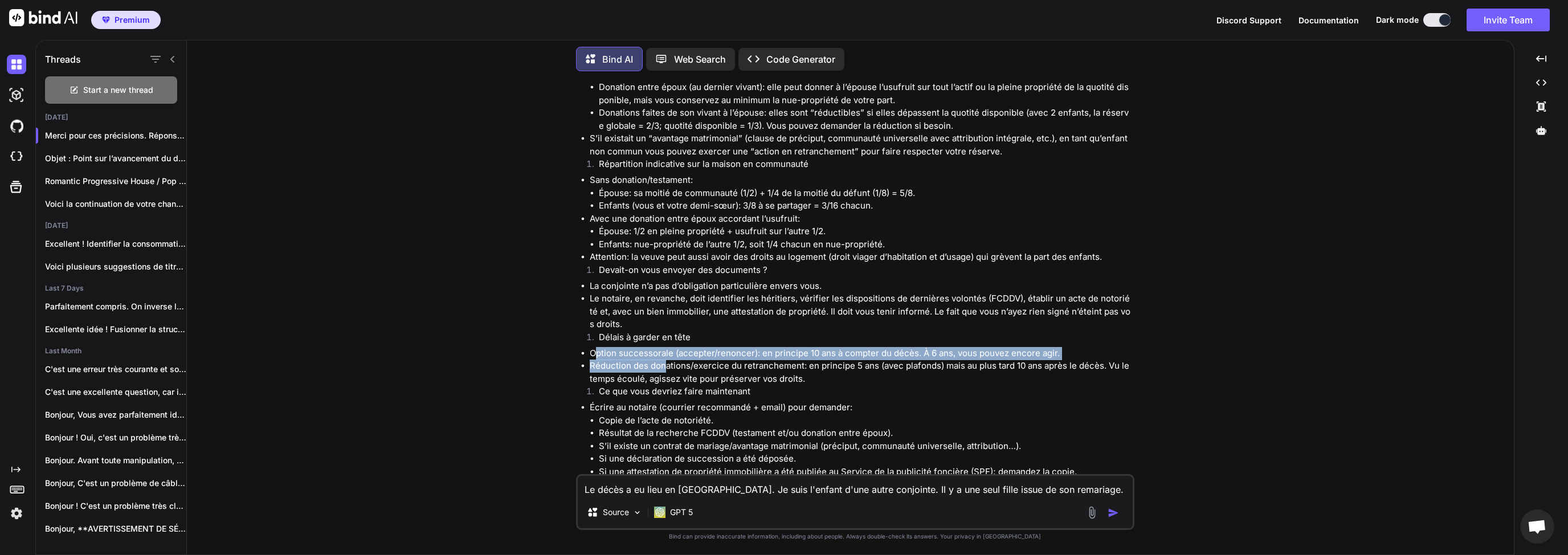
drag, startPoint x: 593, startPoint y: 327, endPoint x: 665, endPoint y: 346, distance: 74.5
click at [665, 347] on ul "Option successorale (accepter/renoncer): en principe 10 ans à compter du décès.…" at bounding box center [856, 366] width 551 height 39
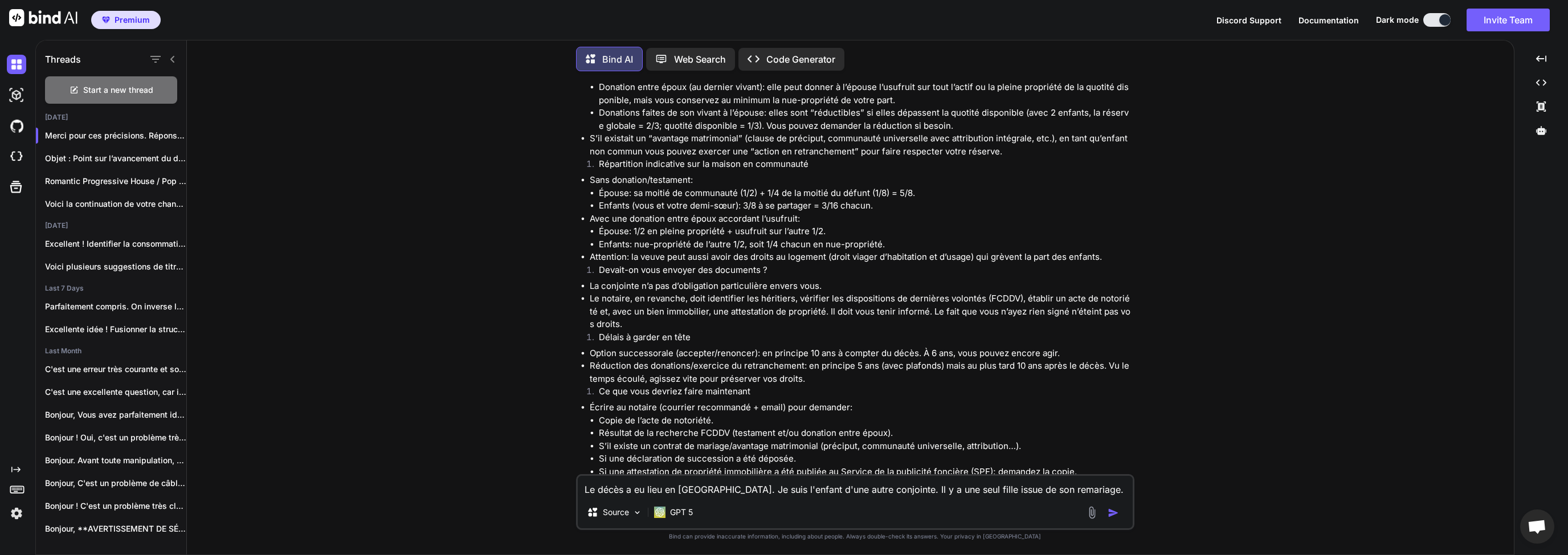
click at [661, 385] on li "Ce que vous devriez faire maintenant" at bounding box center [860, 394] width 542 height 16
drag, startPoint x: 665, startPoint y: 369, endPoint x: 729, endPoint y: 368, distance: 64.0
click at [721, 385] on li "Ce que vous devriez faire maintenant" at bounding box center [860, 394] width 542 height 16
click at [729, 385] on li "Ce que vous devriez faire maintenant" at bounding box center [860, 394] width 542 height 16
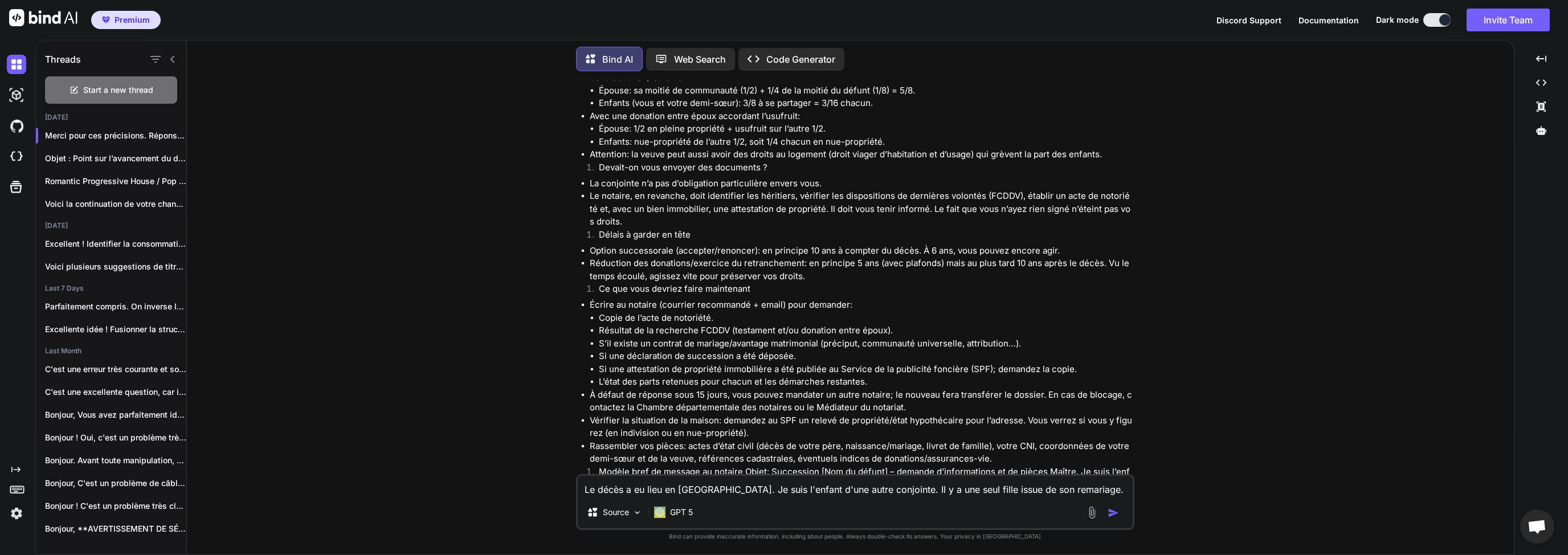
scroll to position [1258, 0]
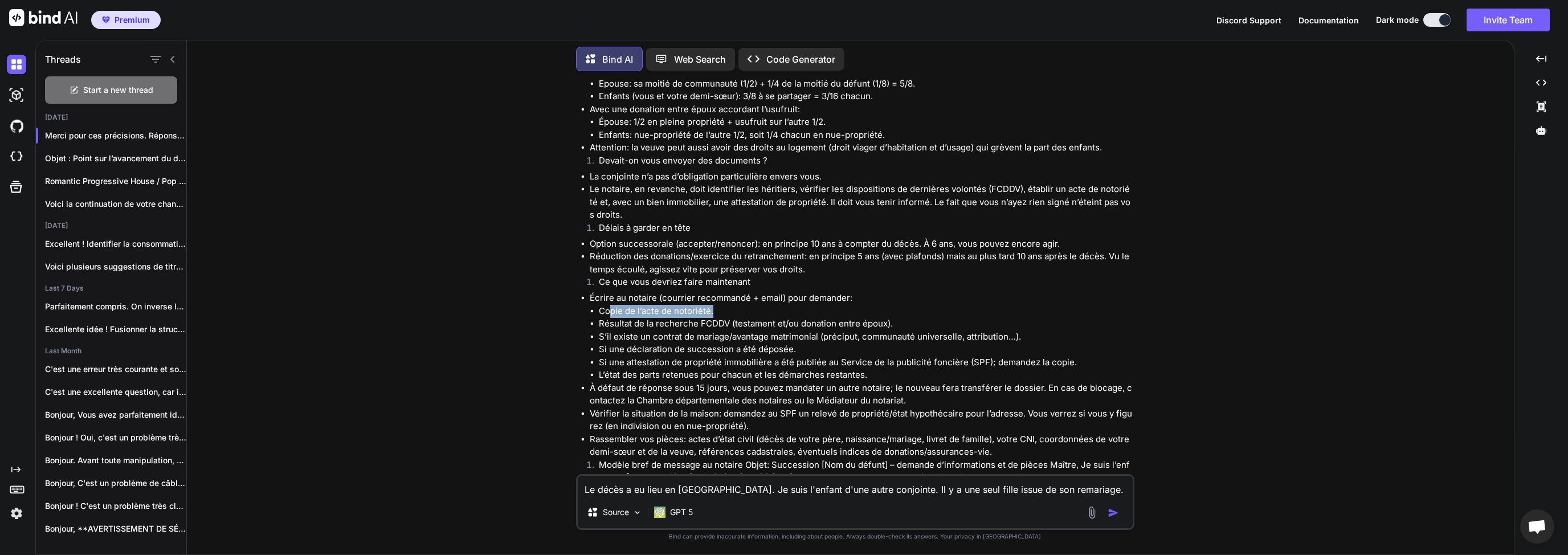
drag, startPoint x: 610, startPoint y: 286, endPoint x: 736, endPoint y: 285, distance: 126.0
click at [736, 304] on li "Copie de l’acte de notoriété." at bounding box center [865, 311] width 533 height 13
drag, startPoint x: 598, startPoint y: 274, endPoint x: 846, endPoint y: 272, distance: 248.0
click at [845, 292] on li "Écrire au notaire (courrier recommandé + email) pour demander: Copie de l’acte …" at bounding box center [860, 336] width 542 height 90
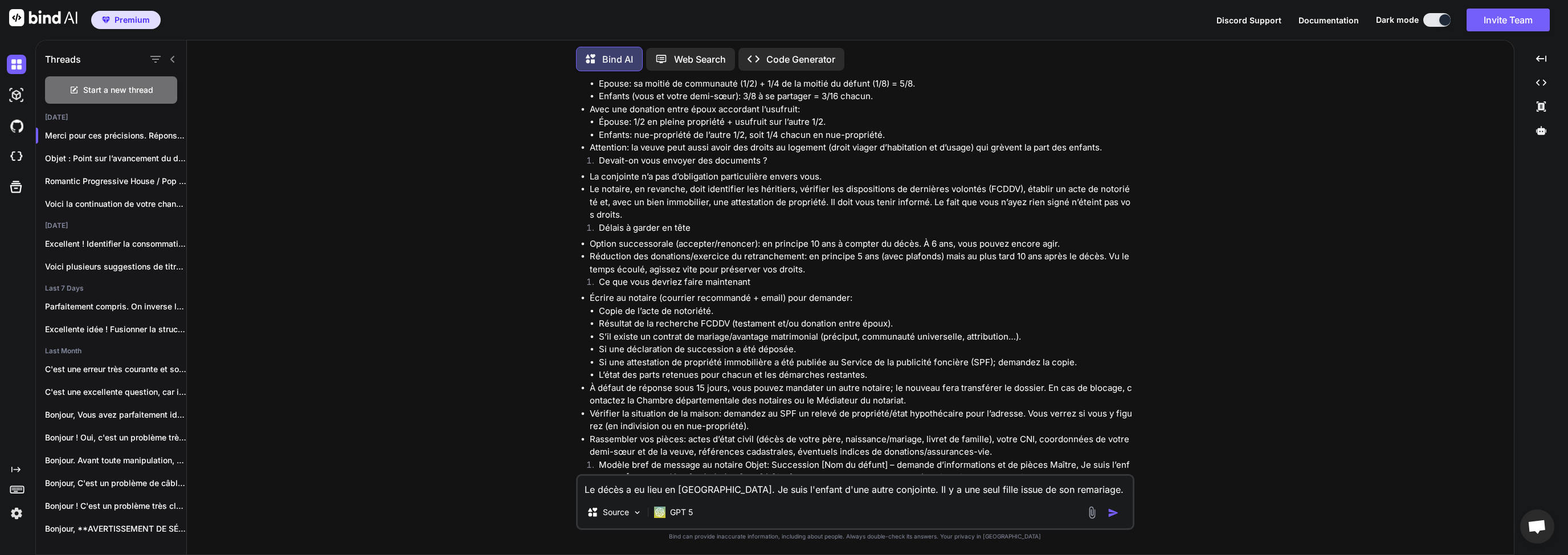
click at [856, 292] on li "Écrire au notaire (courrier recommandé + email) pour demander: Copie de l’acte …" at bounding box center [860, 336] width 542 height 90
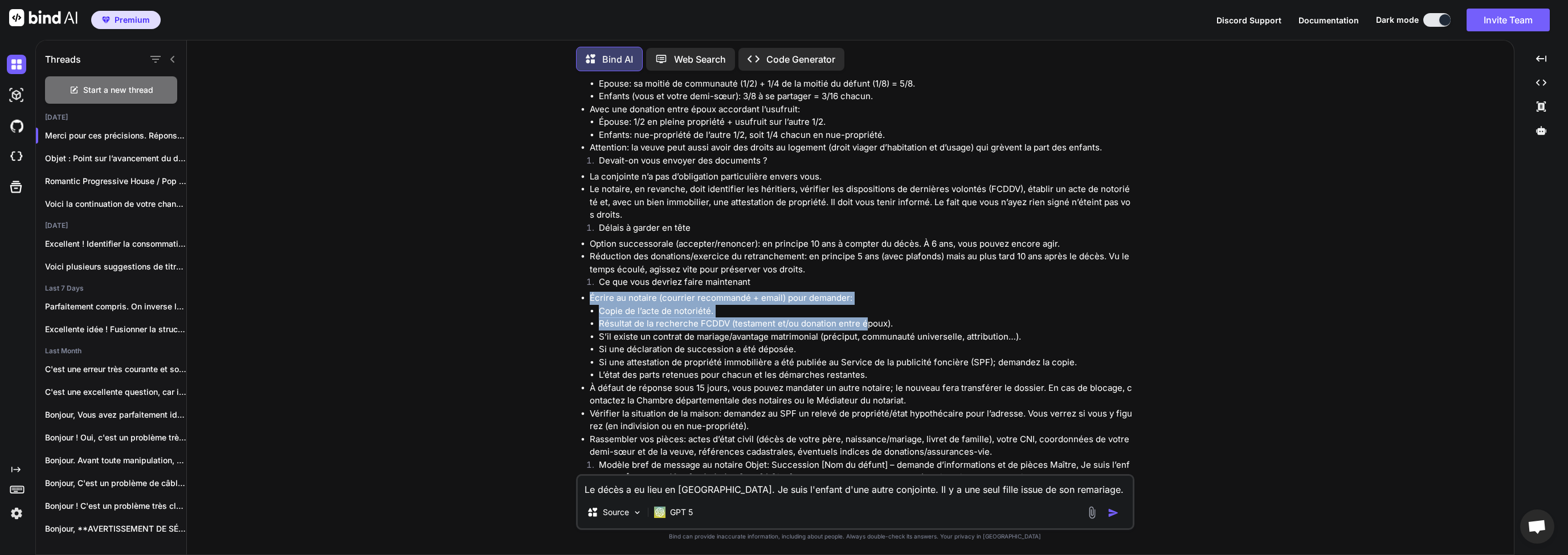
drag, startPoint x: 589, startPoint y: 270, endPoint x: 866, endPoint y: 295, distance: 278.1
click at [866, 295] on ul "Écrire au notaire (courrier recommandé + email) pour demander: Copie de l’acte …" at bounding box center [856, 375] width 551 height 167
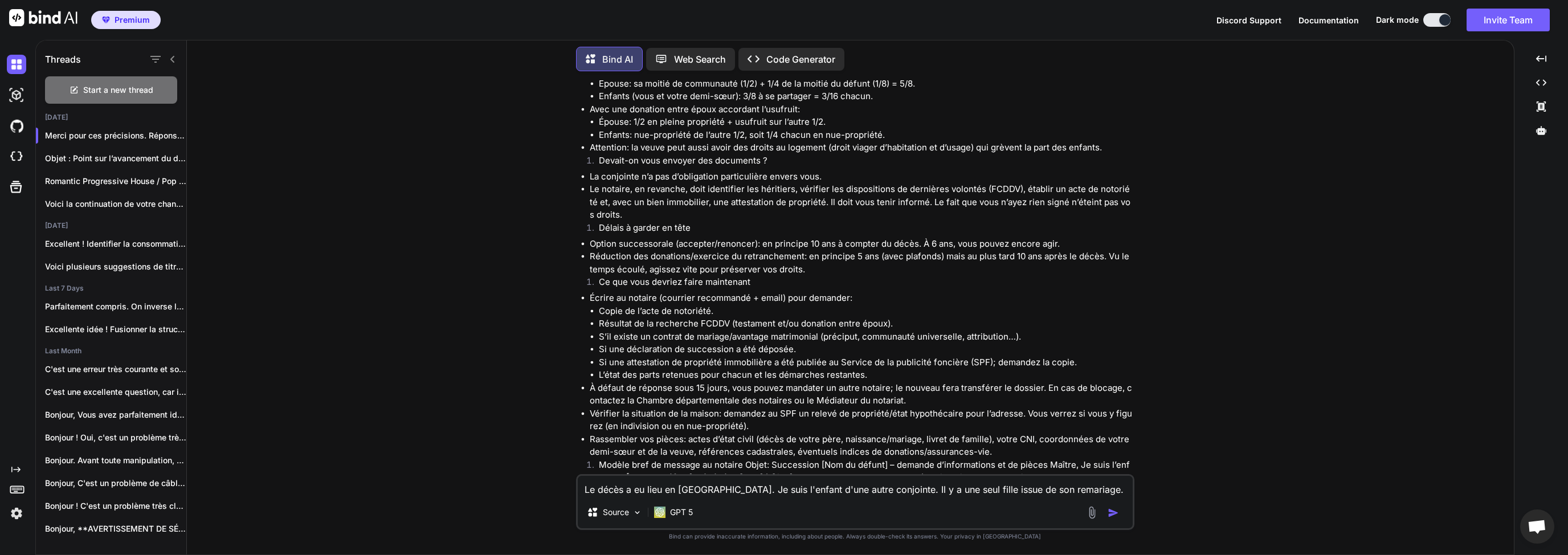
click at [902, 317] on li "Résultat de la recherche FCDDV (testament et/ou donation entre époux)." at bounding box center [865, 324] width 533 height 13
click at [610, 331] on li "S’il existe un contrat de mariage/avantage matrimonial (préciput, communauté un…" at bounding box center [865, 337] width 533 height 13
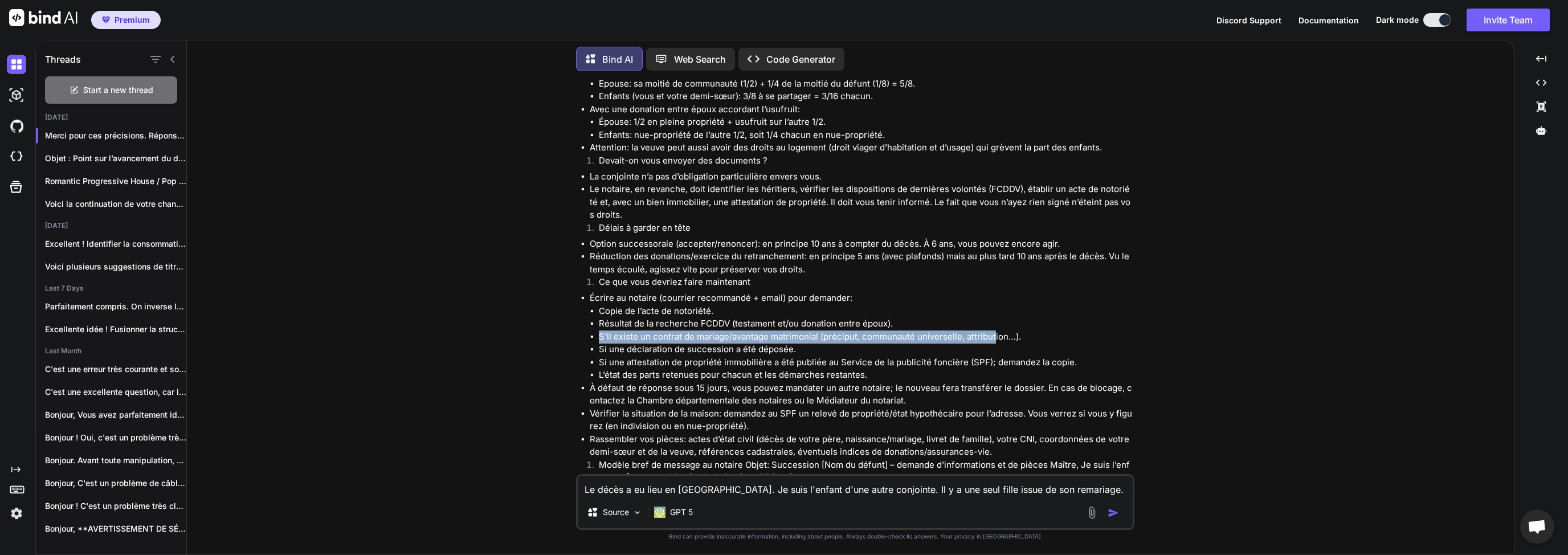
drag, startPoint x: 600, startPoint y: 308, endPoint x: 993, endPoint y: 313, distance: 393.0
click at [993, 331] on li "S’il existe un contrat de mariage/avantage matrimonial (préciput, communauté un…" at bounding box center [865, 337] width 533 height 13
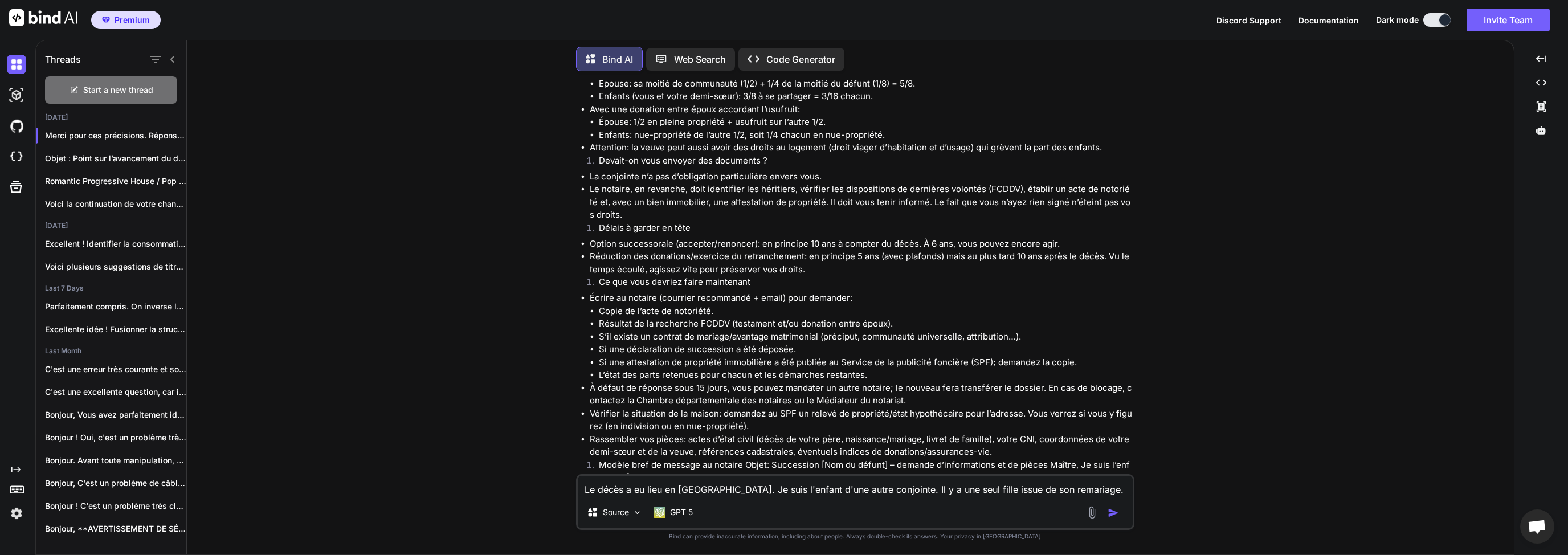
click at [800, 343] on li "Si une déclaration de succession a été déposée." at bounding box center [865, 349] width 533 height 13
drag, startPoint x: 600, startPoint y: 328, endPoint x: 779, endPoint y: 329, distance: 179.0
click at [779, 343] on li "Si une déclaration de succession a été déposée." at bounding box center [865, 349] width 533 height 13
click at [765, 356] on li "Si une attestation de propriété immobilière a été publiée au Service de la publ…" at bounding box center [865, 363] width 533 height 13
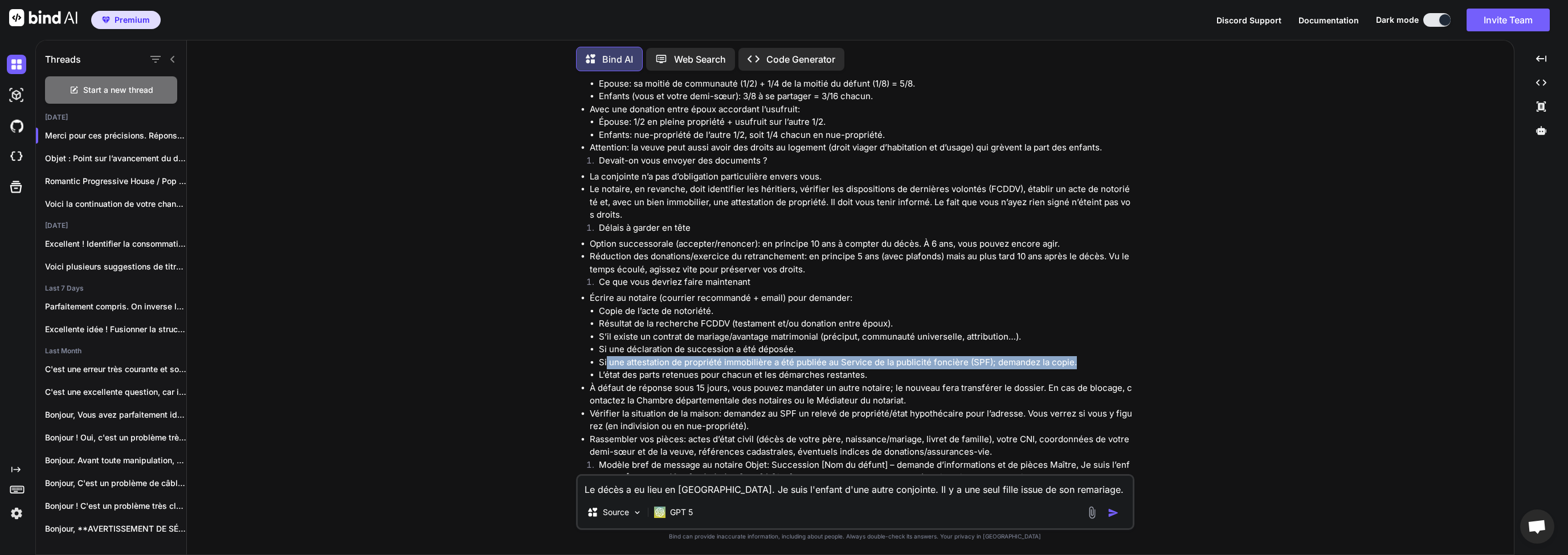
drag, startPoint x: 606, startPoint y: 340, endPoint x: 1081, endPoint y: 338, distance: 475.0
click at [1081, 356] on li "Si une attestation de propriété immobilière a été publiée au Service de la publ…" at bounding box center [865, 363] width 533 height 13
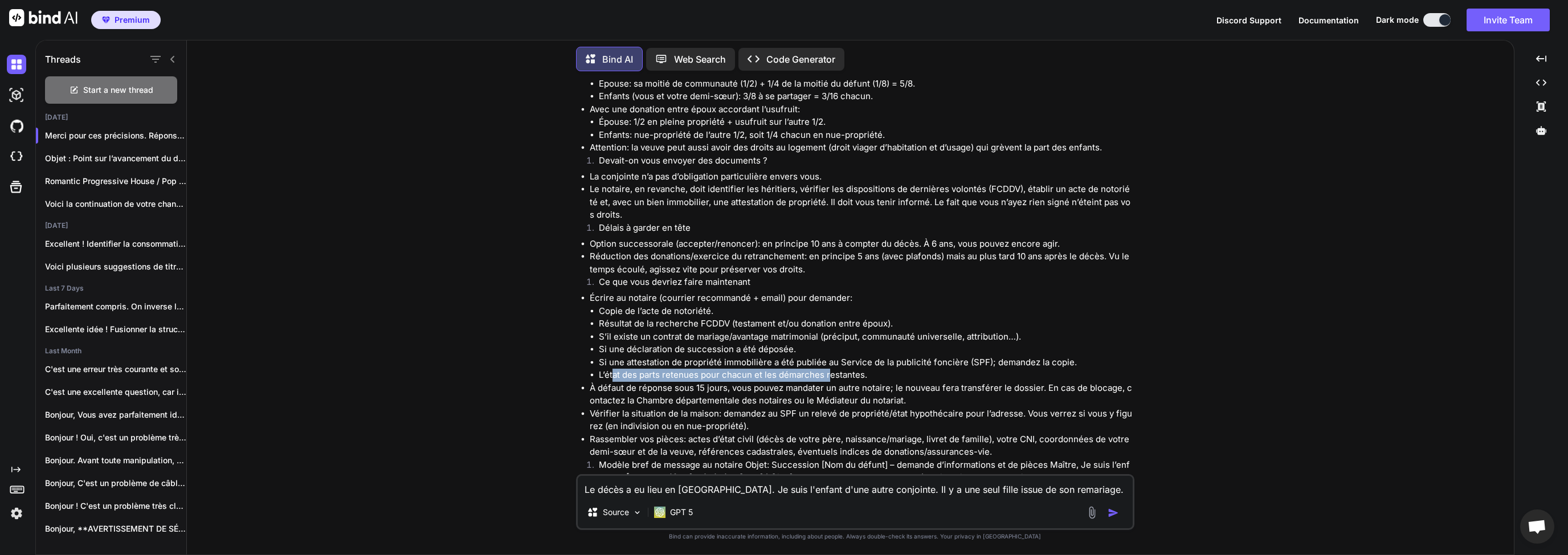
drag, startPoint x: 610, startPoint y: 351, endPoint x: 829, endPoint y: 352, distance: 219.0
click at [829, 368] on li "L’état des parts retenues pour chacun et les démarches restantes." at bounding box center [865, 375] width 533 height 13
click at [870, 368] on li "L’état des parts retenues pour chacun et les démarches restantes." at bounding box center [865, 375] width 533 height 13
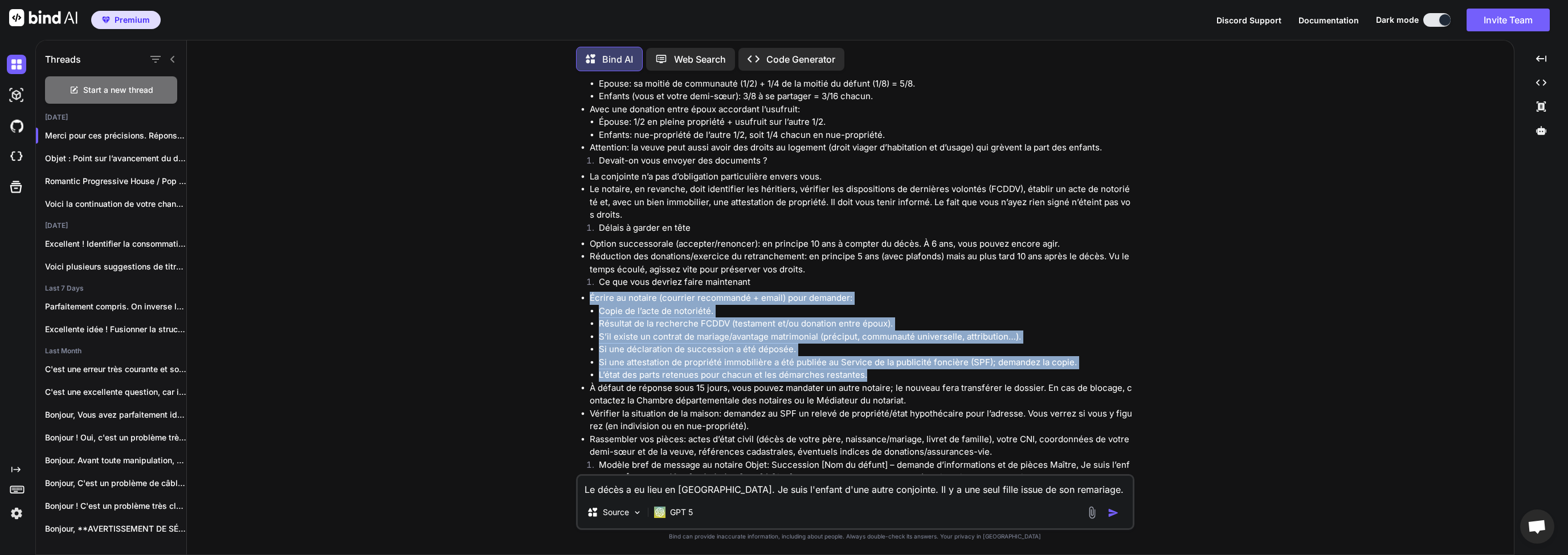
drag, startPoint x: 885, startPoint y: 349, endPoint x: 589, endPoint y: 273, distance: 305.6
click at [589, 292] on li "Écrire au notaire (courrier recommandé + email) pour demander: Copie de l’acte …" at bounding box center [860, 336] width 542 height 90
click at [611, 331] on li "S’il existe un contrat de mariage/avantage matrimonial (préciput, communauté un…" at bounding box center [865, 337] width 533 height 13
drag, startPoint x: 848, startPoint y: 350, endPoint x: 586, endPoint y: 272, distance: 273.4
click at [586, 292] on ul "Écrire au notaire (courrier recommandé + email) pour demander: Copie de l’acte …" at bounding box center [856, 375] width 551 height 167
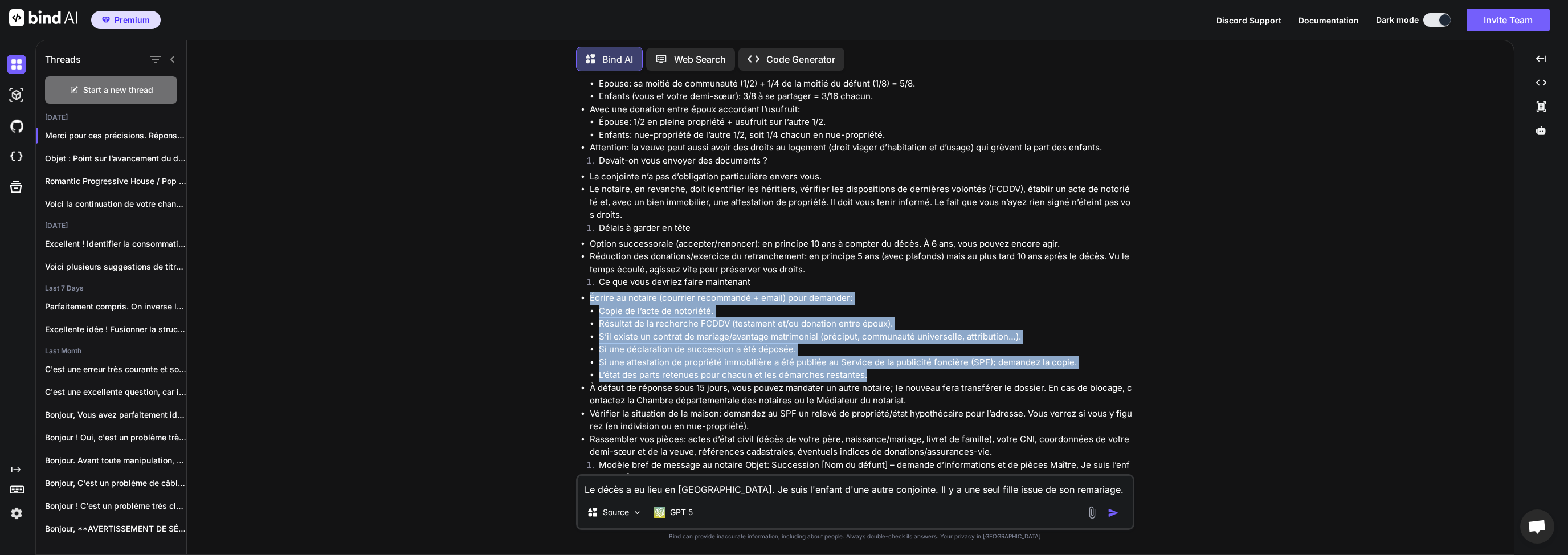
click at [671, 343] on li "Si une déclaration de succession a été déposée." at bounding box center [865, 349] width 533 height 13
drag, startPoint x: 591, startPoint y: 271, endPoint x: 882, endPoint y: 349, distance: 301.3
click at [882, 349] on li "Écrire au notaire (courrier recommandé + email) pour demander: Copie de l’acte …" at bounding box center [860, 336] width 542 height 90
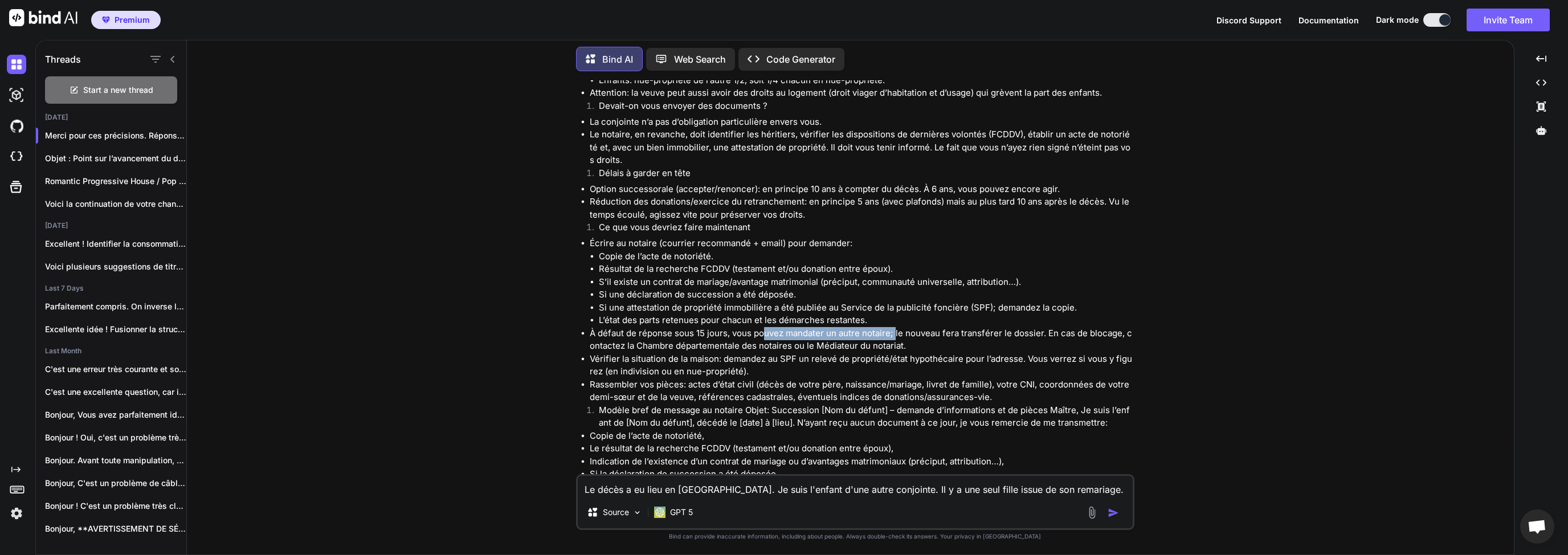
drag, startPoint x: 764, startPoint y: 304, endPoint x: 895, endPoint y: 308, distance: 131.1
click at [895, 327] on li "À défaut de réponse sous 15 jours, vous pouvez mandater un autre notaire; le no…" at bounding box center [860, 340] width 542 height 26
click at [845, 327] on li "À défaut de réponse sous 15 jours, vous pouvez mandater un autre notaire; le no…" at bounding box center [860, 340] width 542 height 26
click at [782, 327] on li "À défaut de réponse sous 15 jours, vous pouvez mandater un autre notaire; le no…" at bounding box center [860, 340] width 542 height 26
click at [891, 327] on li "À défaut de réponse sous 15 jours, vous pouvez mandater un autre notaire; le no…" at bounding box center [860, 340] width 542 height 26
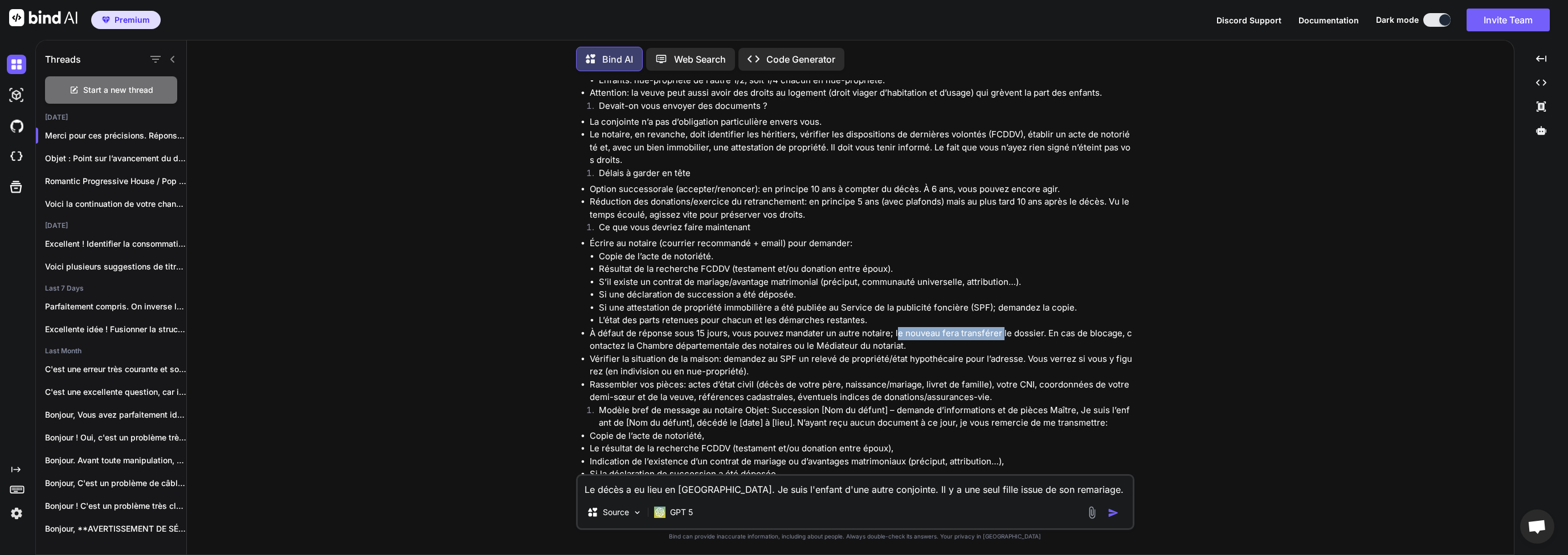
drag, startPoint x: 899, startPoint y: 305, endPoint x: 1005, endPoint y: 313, distance: 106.3
click at [1004, 327] on li "À défaut de réponse sous 15 jours, vous pouvez mandater un autre notaire; le no…" at bounding box center [860, 340] width 542 height 26
click at [978, 327] on li "À défaut de réponse sous 15 jours, vous pouvez mandater un autre notaire; le no…" at bounding box center [860, 340] width 542 height 26
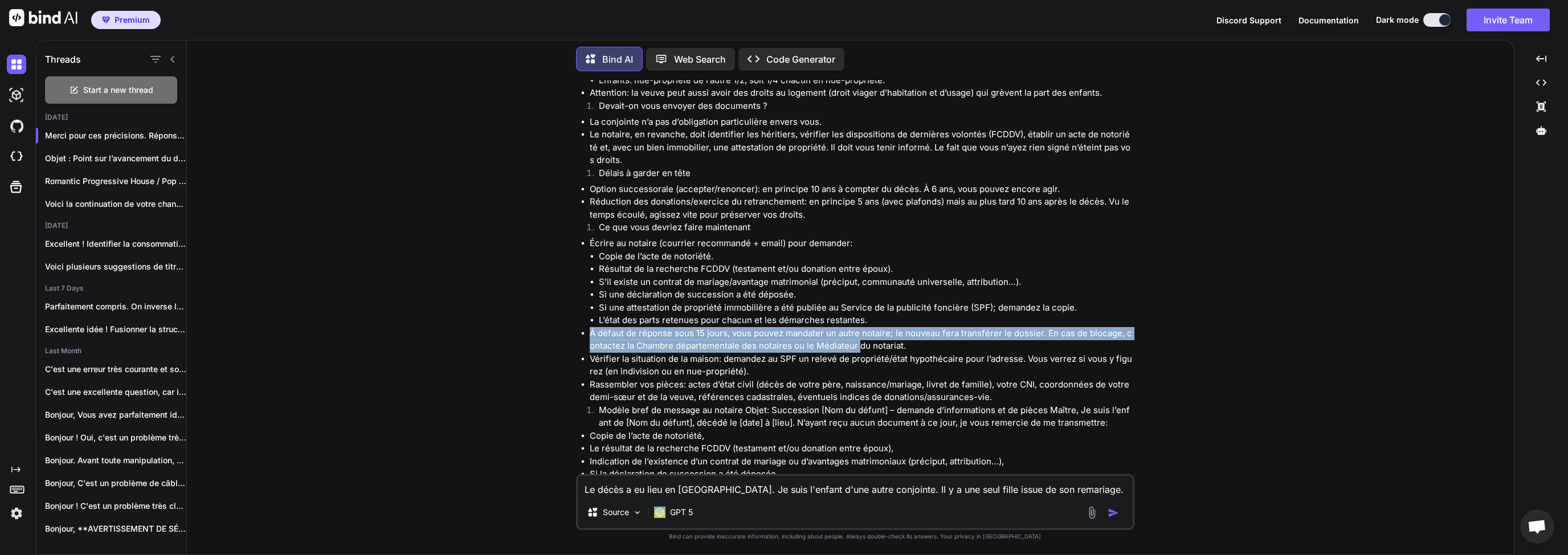
drag, startPoint x: 592, startPoint y: 306, endPoint x: 881, endPoint y: 321, distance: 289.4
click at [877, 321] on ul "Écrire au notaire (courrier recommandé + email) pour demander: Copie de l’acte …" at bounding box center [856, 320] width 551 height 167
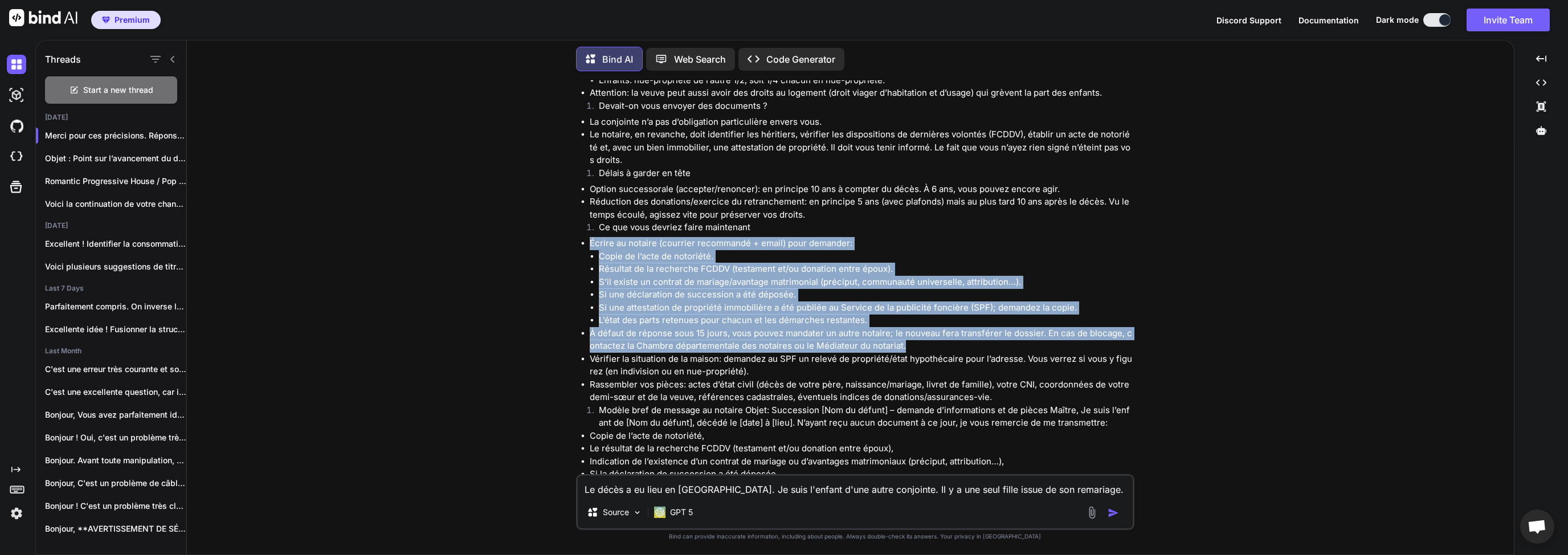
drag, startPoint x: 908, startPoint y: 322, endPoint x: 624, endPoint y: 281, distance: 286.9
click at [589, 237] on ul "Écrire au notaire (courrier recommandé + email) pour demander: Copie de l’acte …" at bounding box center [856, 320] width 551 height 167
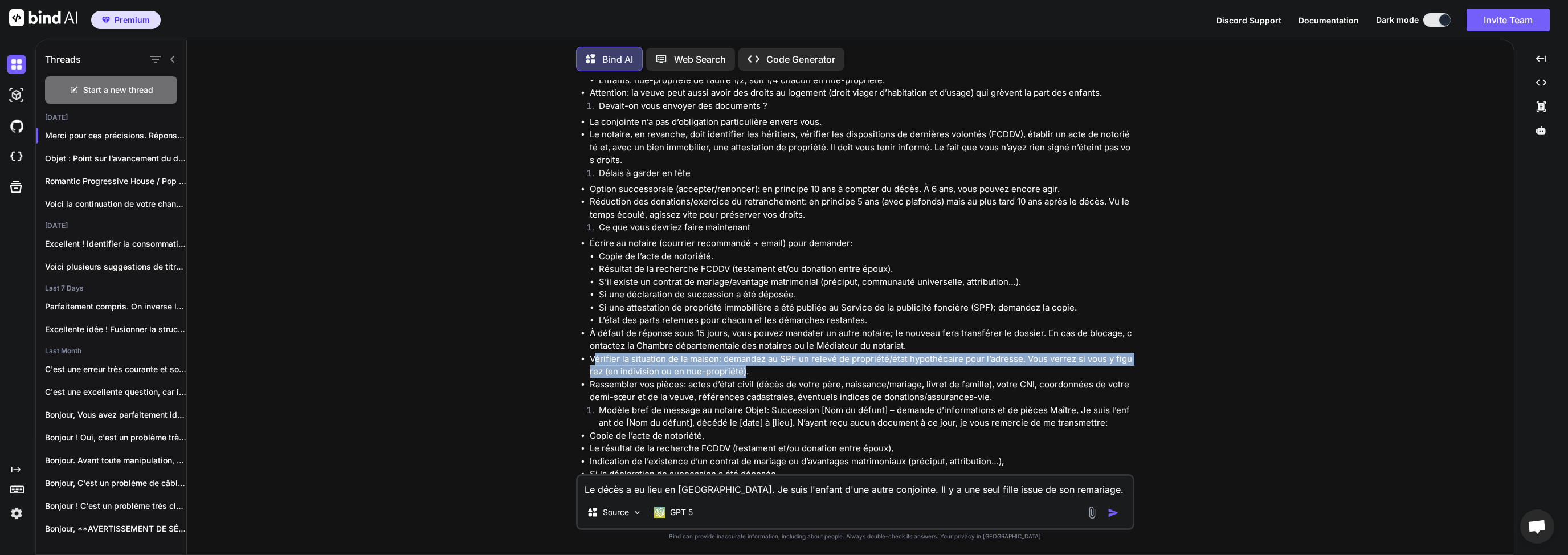
drag, startPoint x: 592, startPoint y: 336, endPoint x: 744, endPoint y: 344, distance: 152.2
click at [744, 353] on li "Vérifier la situation de la maison: demandez au SPF un relevé de propriété/état…" at bounding box center [860, 365] width 542 height 26
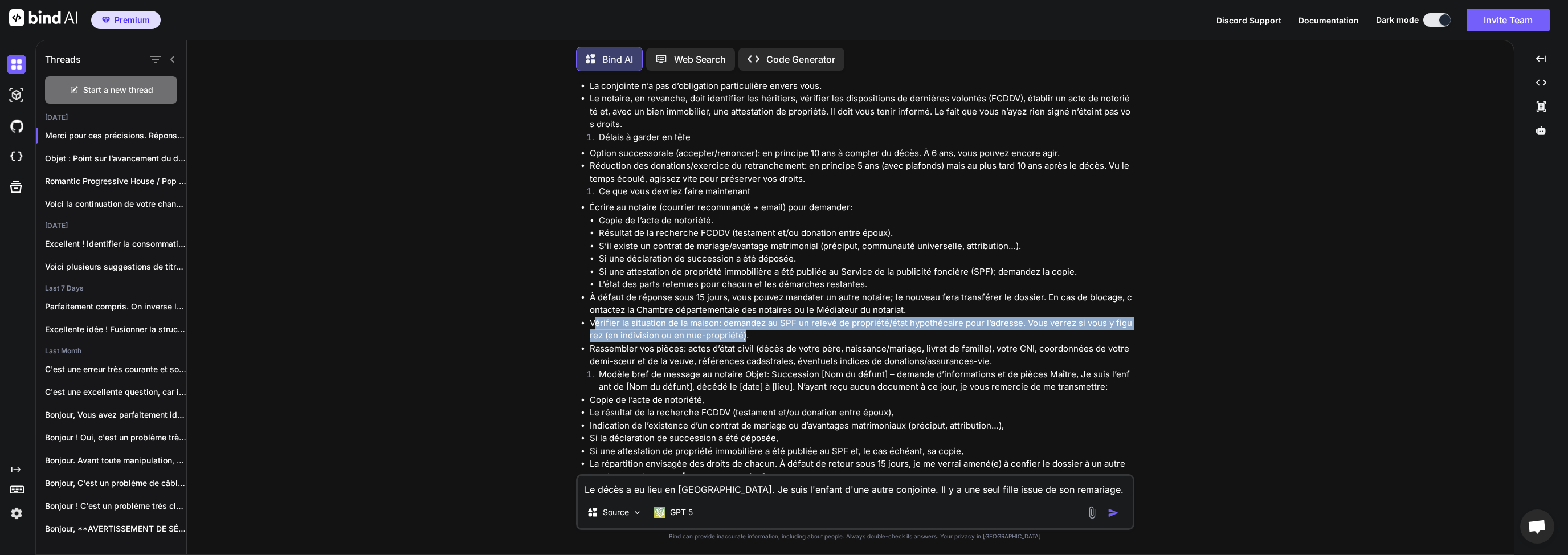
scroll to position [1422, 0]
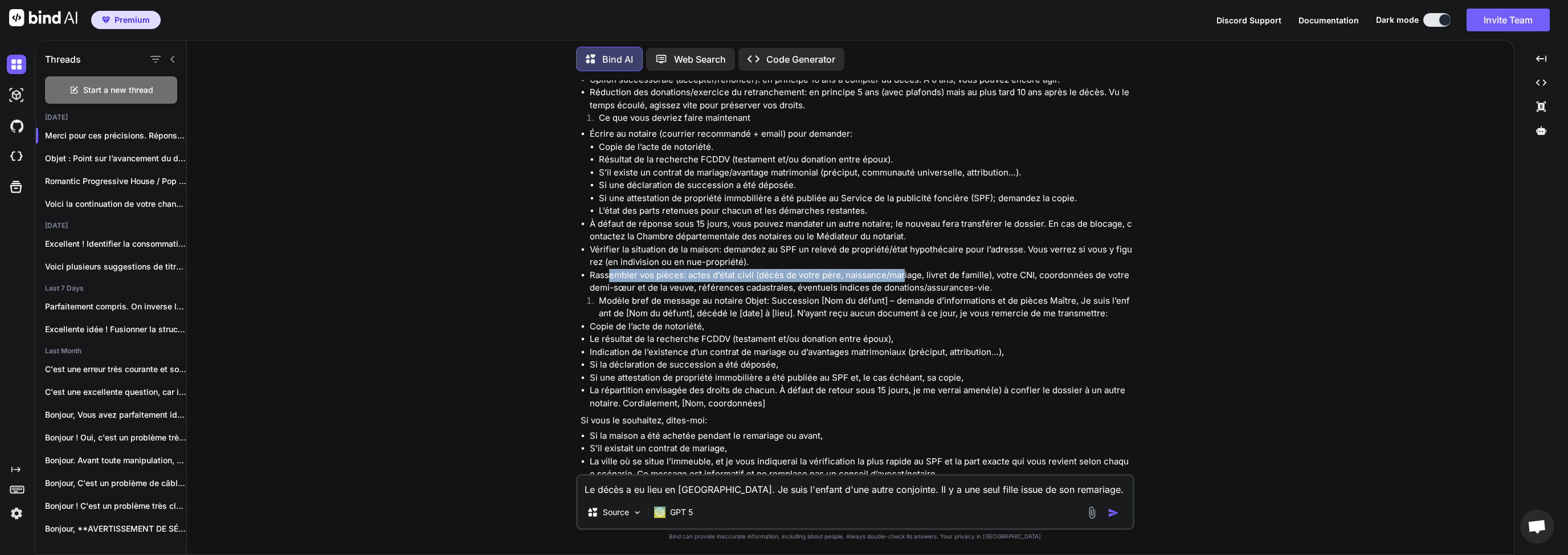
drag, startPoint x: 610, startPoint y: 251, endPoint x: 901, endPoint y: 252, distance: 291.0
click at [901, 269] on li "Rassembler vos pièces: actes d’état civil (décès de votre père, naissance/maria…" at bounding box center [860, 282] width 542 height 26
click at [949, 269] on li "Rassembler vos pièces: actes d’état civil (décès de votre père, naissance/maria…" at bounding box center [860, 282] width 542 height 26
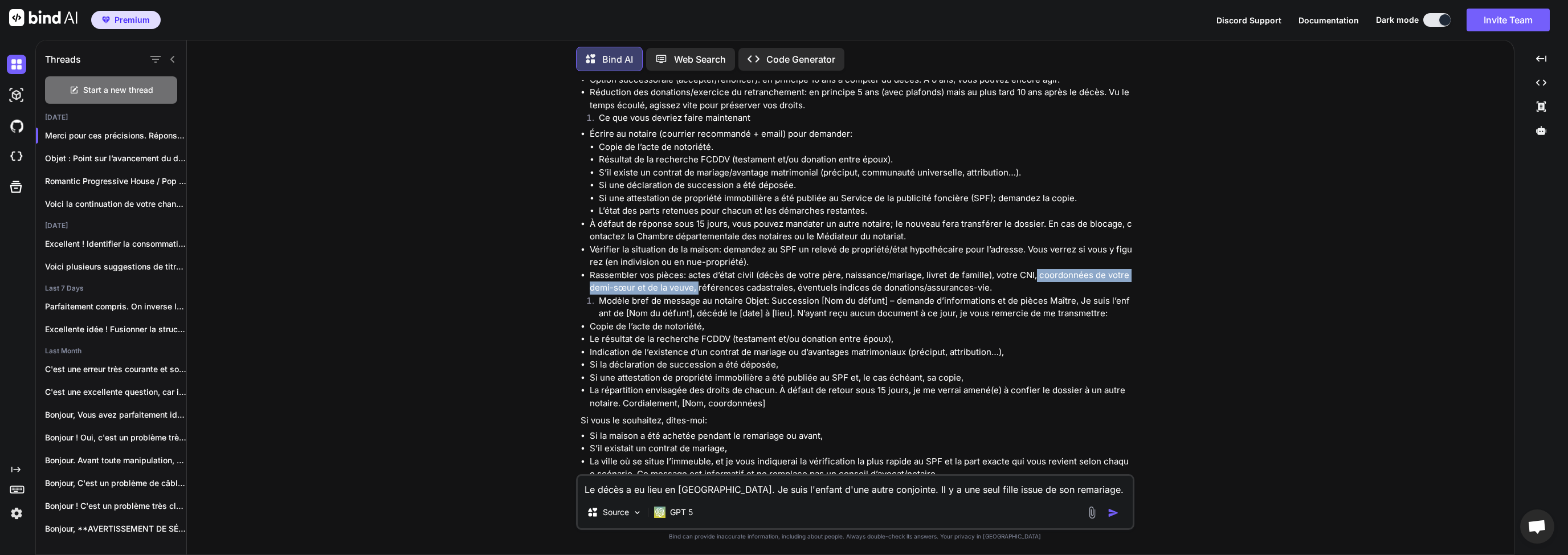
drag, startPoint x: 1032, startPoint y: 244, endPoint x: 697, endPoint y: 264, distance: 335.6
click at [697, 269] on li "Rassembler vos pièces: actes d’état civil (décès de votre père, naissance/maria…" at bounding box center [860, 282] width 542 height 26
click at [734, 269] on li "Rassembler vos pièces: actes d’état civil (décès de votre père, naissance/maria…" at bounding box center [860, 282] width 542 height 26
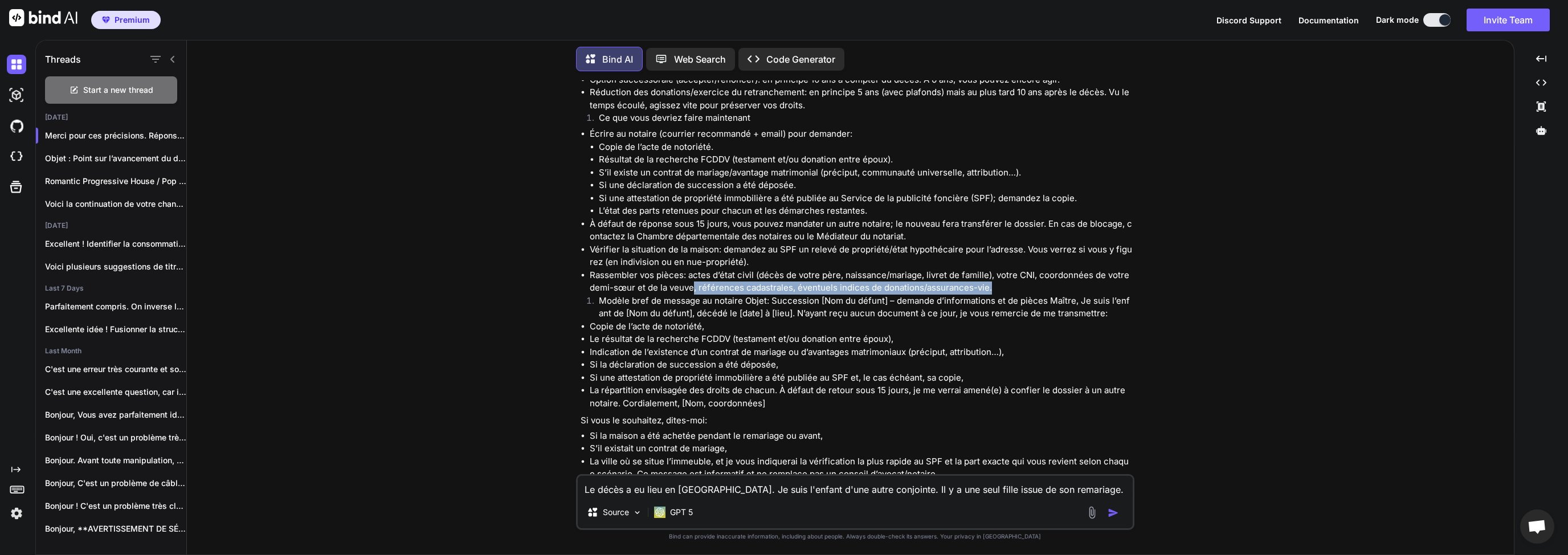
drag, startPoint x: 692, startPoint y: 264, endPoint x: 1001, endPoint y: 262, distance: 309.0
click at [1000, 269] on li "Rassembler vos pièces: actes d’état civil (décès de votre père, naissance/maria…" at bounding box center [860, 282] width 542 height 26
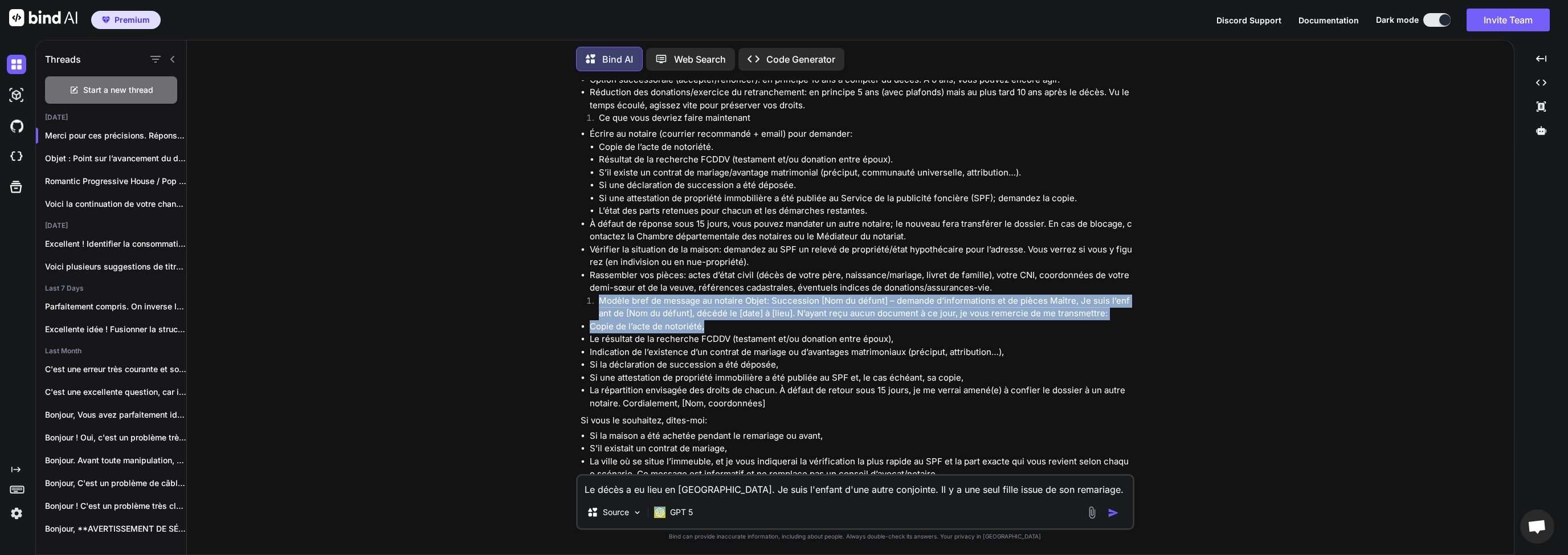
drag, startPoint x: 592, startPoint y: 273, endPoint x: 713, endPoint y: 301, distance: 124.2
click at [713, 301] on div "Merci pour ces précisions. Réponses courtes et concrètes. Êtes-vous encore héri…" at bounding box center [856, 108] width 551 height 743
click at [668, 320] on li "Copie de l’acte de notoriété," at bounding box center [860, 326] width 542 height 13
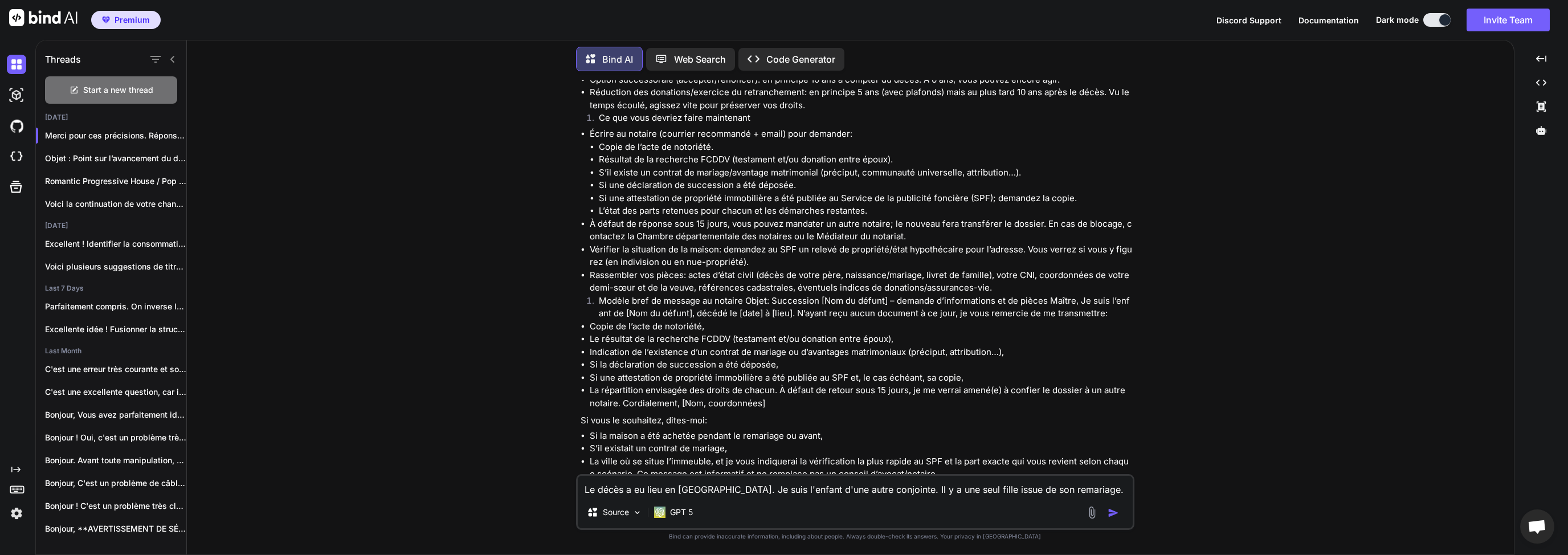
scroll to position [1422, 0]
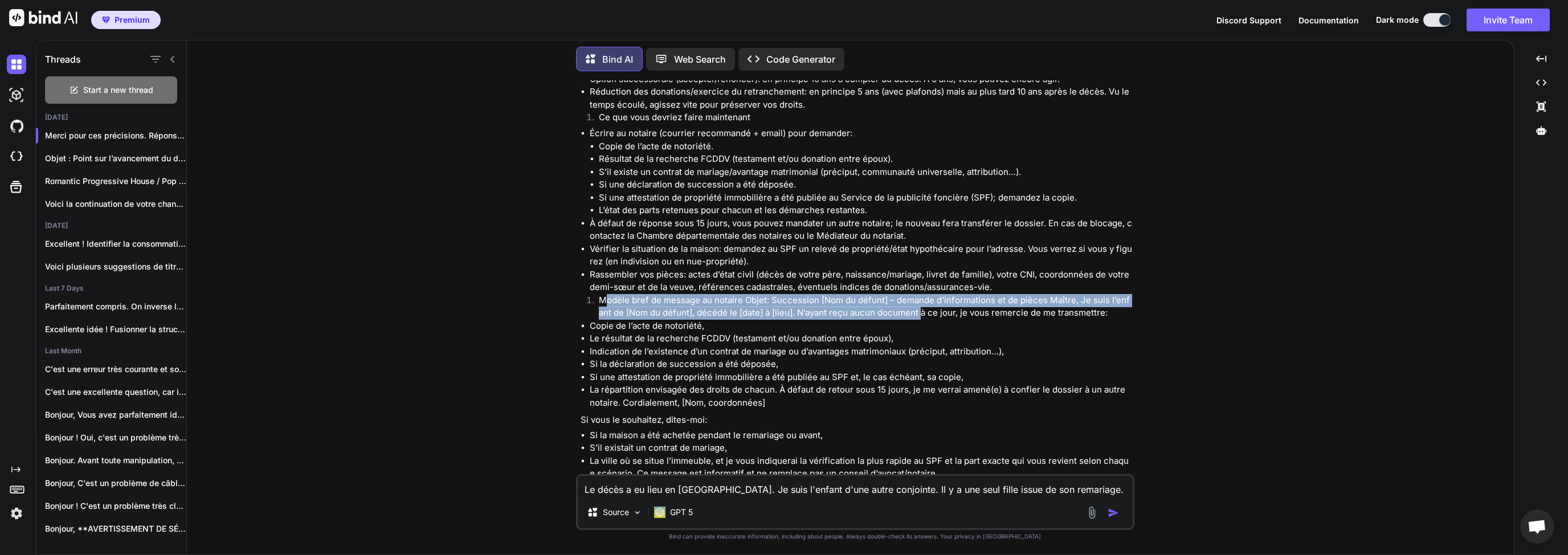
drag, startPoint x: 607, startPoint y: 275, endPoint x: 916, endPoint y: 285, distance: 309.2
click at [916, 294] on li "Modèle bref de message au notaire Objet: Succession [Nom du défunt] – demande d…" at bounding box center [860, 307] width 542 height 26
click at [905, 294] on li "Modèle bref de message au notaire Objet: Succession [Nom du défunt] – demande d…" at bounding box center [860, 307] width 542 height 26
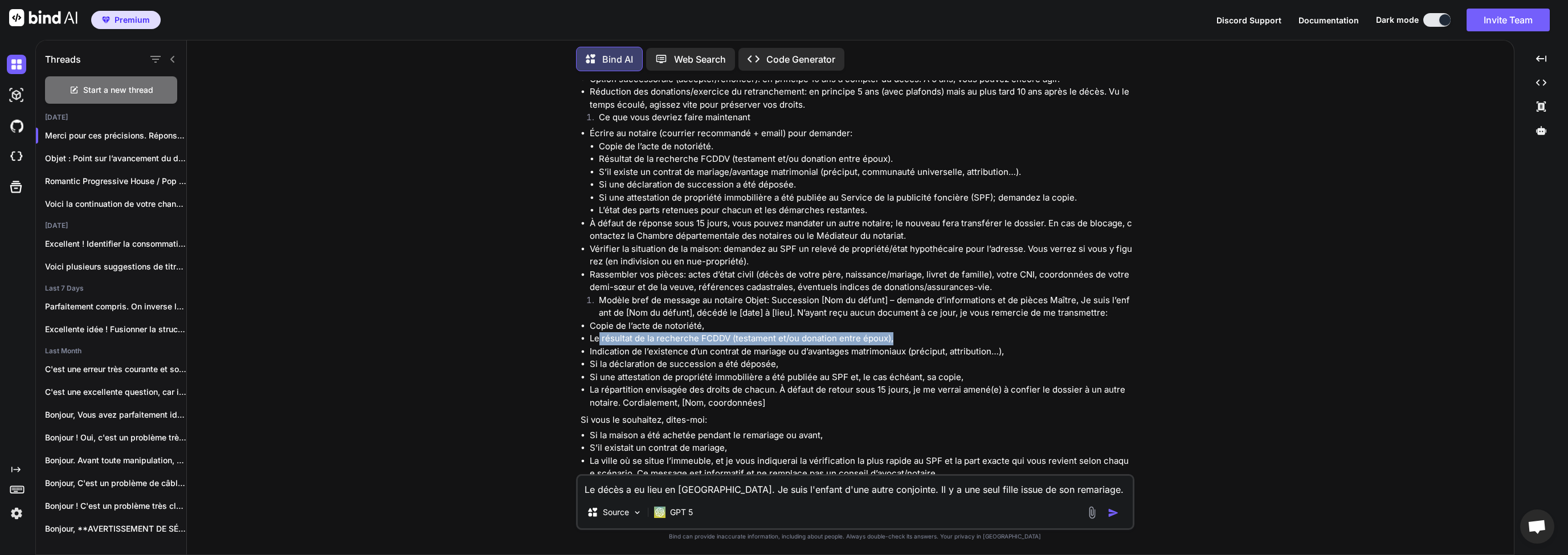
drag, startPoint x: 600, startPoint y: 313, endPoint x: 920, endPoint y: 310, distance: 320.0
click at [920, 332] on li "Le résultat de la recherche FCDDV (testament et/ou donation entre époux)," at bounding box center [860, 338] width 542 height 13
click at [749, 345] on li "Indication de l’existence d’un contrat de mariage ou d’avantages matrimoniaux (…" at bounding box center [860, 352] width 542 height 13
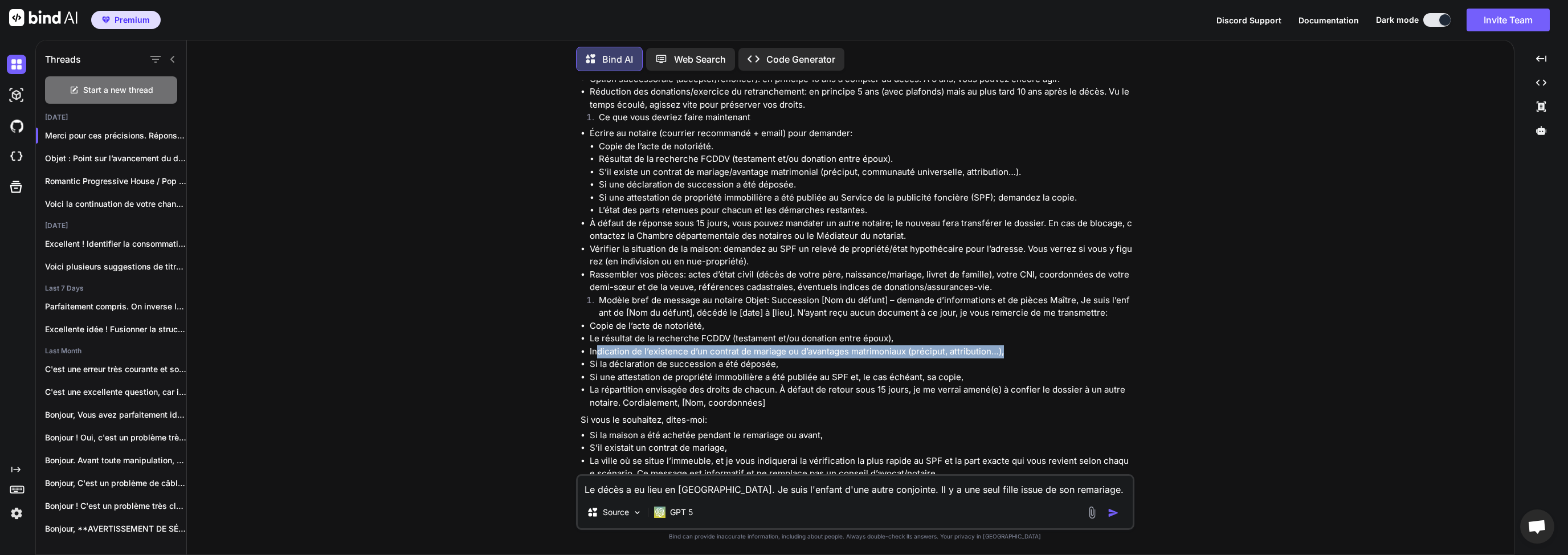
drag, startPoint x: 598, startPoint y: 326, endPoint x: 1037, endPoint y: 329, distance: 439.0
click at [1036, 345] on li "Indication de l’existence d’un contrat de mariage ou d’avantages matrimoniaux (…" at bounding box center [860, 352] width 542 height 13
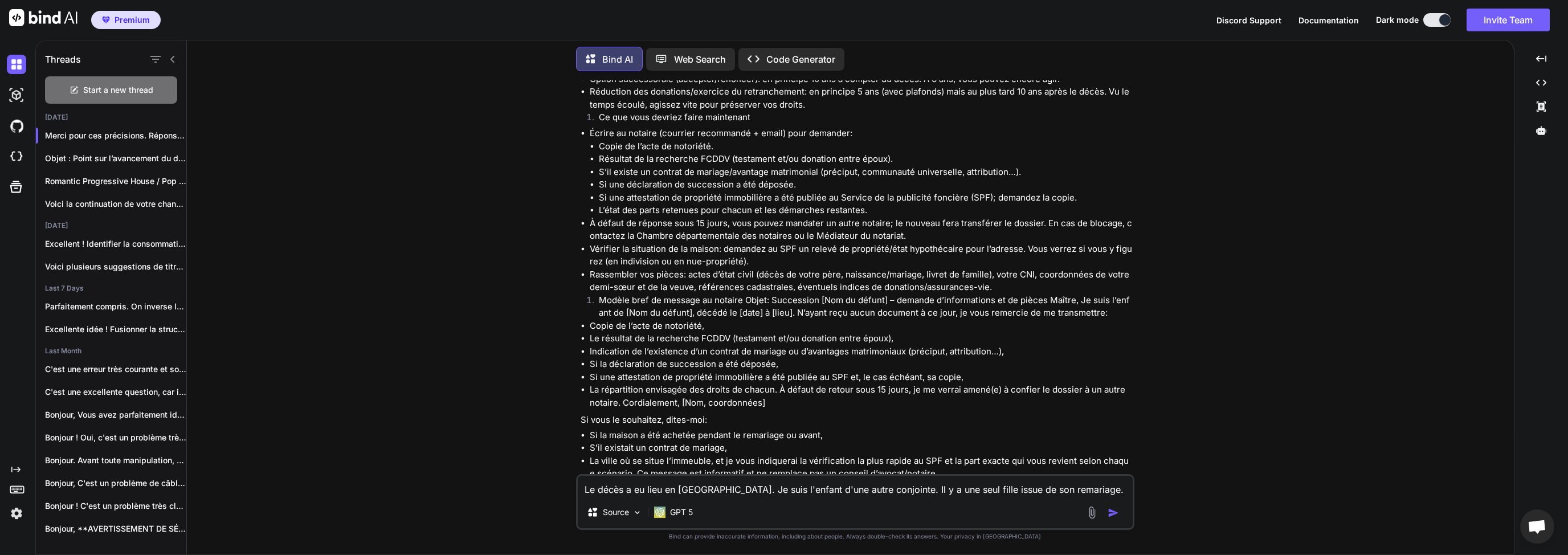
click at [665, 371] on li "Si une attestation de propriété immobilière a été publiée au SPF et, le cas éch…" at bounding box center [860, 377] width 542 height 13
drag, startPoint x: 595, startPoint y: 340, endPoint x: 791, endPoint y: 344, distance: 196.0
click at [779, 358] on li "Si la déclaration de succession a été déposée," at bounding box center [860, 365] width 542 height 13
click at [800, 371] on li "Si une attestation de propriété immobilière a été publiée au SPF et, le cas éch…" at bounding box center [860, 377] width 542 height 13
drag, startPoint x: 600, startPoint y: 352, endPoint x: 989, endPoint y: 354, distance: 389.0
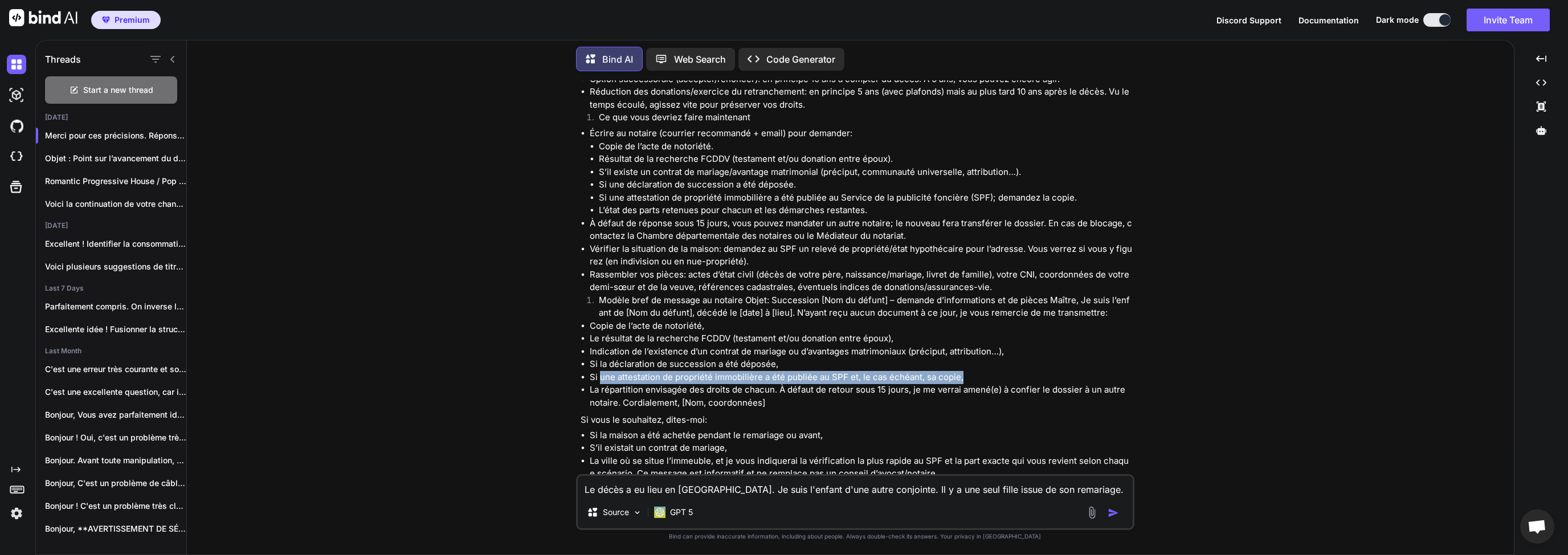
click at [989, 371] on li "Si une attestation de propriété immobilière a été publiée au SPF et, le cas éch…" at bounding box center [860, 377] width 542 height 13
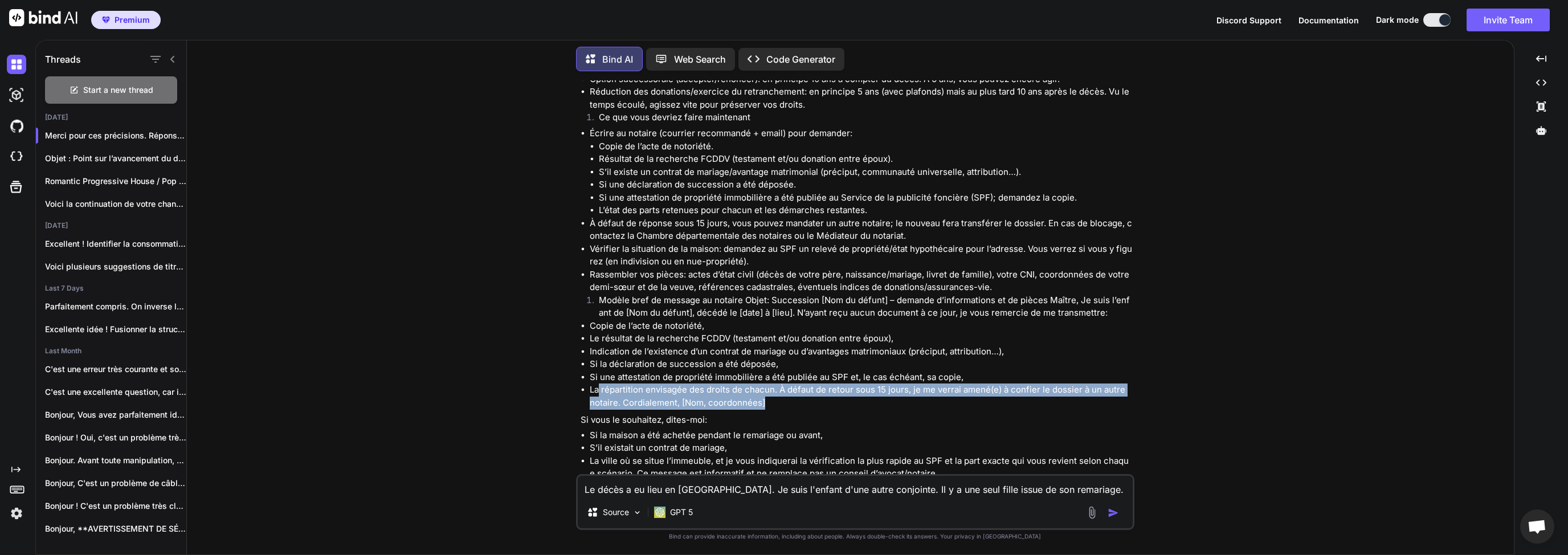
drag, startPoint x: 597, startPoint y: 366, endPoint x: 1031, endPoint y: 384, distance: 434.4
click at [1045, 384] on li "La répartition envisagée des droits de chacun. À défaut de retour sous 15 jours…" at bounding box center [860, 396] width 542 height 26
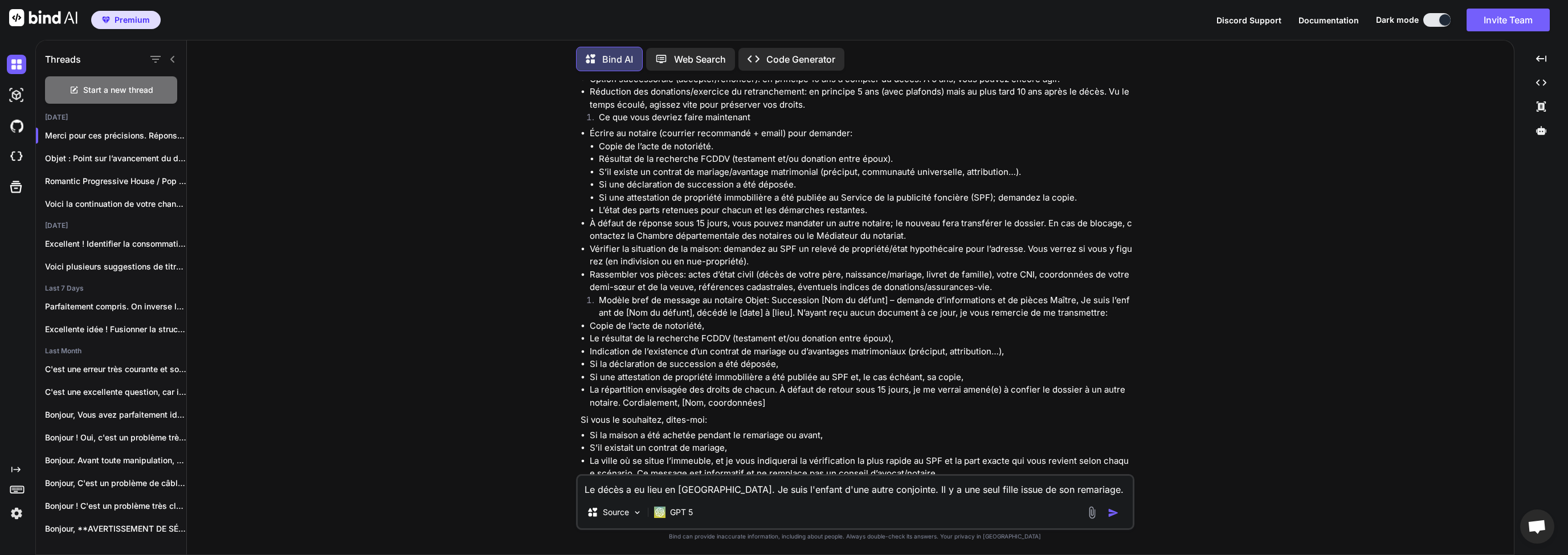
click at [704, 429] on li "Si la maison a été achetée pendant le remariage ou avant," at bounding box center [860, 436] width 542 height 13
drag, startPoint x: 583, startPoint y: 395, endPoint x: 734, endPoint y: 397, distance: 151.0
click at [698, 414] on p "Si vous le souhaitez, dites-moi:" at bounding box center [856, 420] width 551 height 13
click at [738, 414] on p "Si vous le souhaitez, dites-moi:" at bounding box center [856, 420] width 551 height 13
drag, startPoint x: 600, startPoint y: 408, endPoint x: 748, endPoint y: 432, distance: 149.9
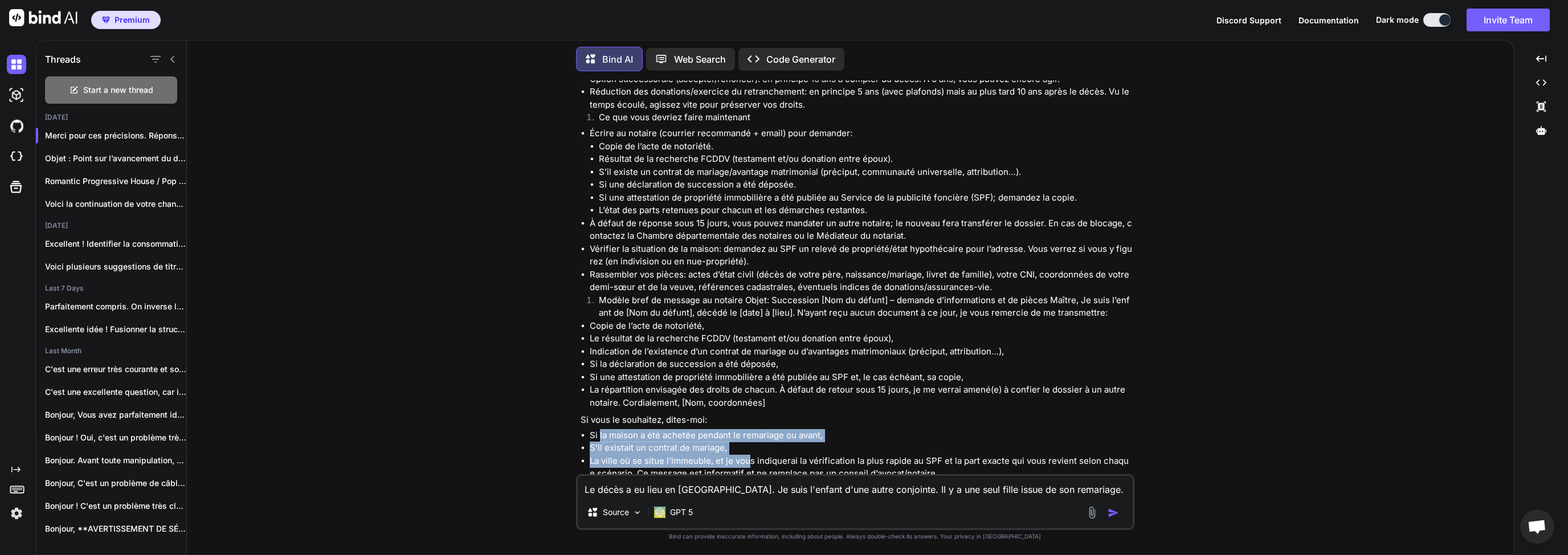
click at [748, 432] on ul "Si la maison a été achetée pendant le remariage ou avant, S’il existait un cont…" at bounding box center [856, 455] width 551 height 51
click at [672, 442] on li "S’il existait un contrat de mariage," at bounding box center [860, 448] width 542 height 13
click at [620, 455] on li "La ville où se situe l’immeuble, et je vous indiquerai la vérification la plus …" at bounding box center [860, 468] width 542 height 26
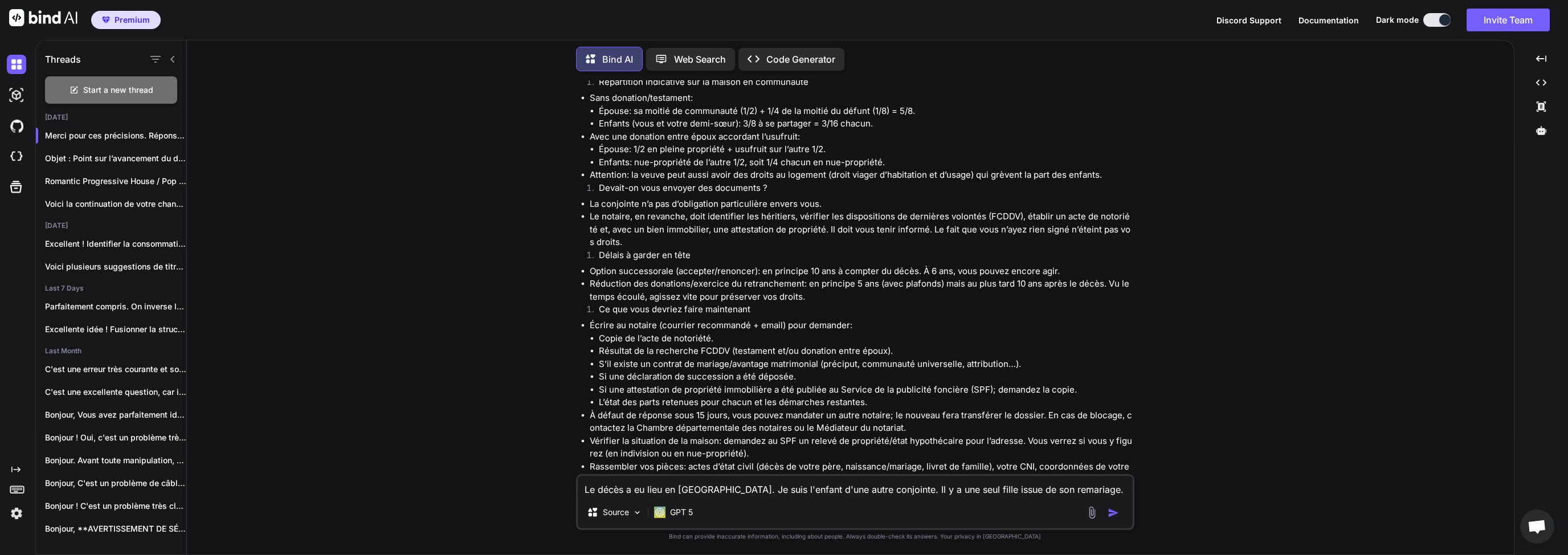
scroll to position [1203, 0]
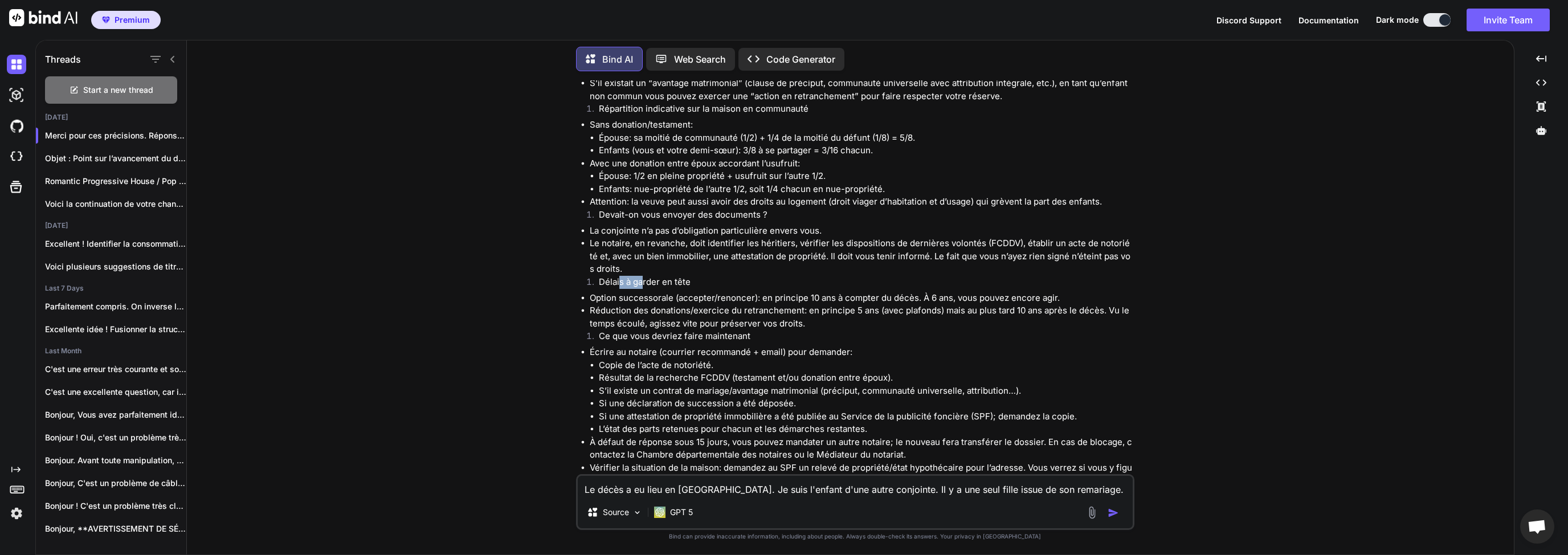
drag, startPoint x: 618, startPoint y: 260, endPoint x: 667, endPoint y: 261, distance: 49.0
click at [665, 276] on li "Délais à garder en tête" at bounding box center [860, 284] width 542 height 16
click at [688, 276] on li "Délais à garder en tête" at bounding box center [860, 284] width 542 height 16
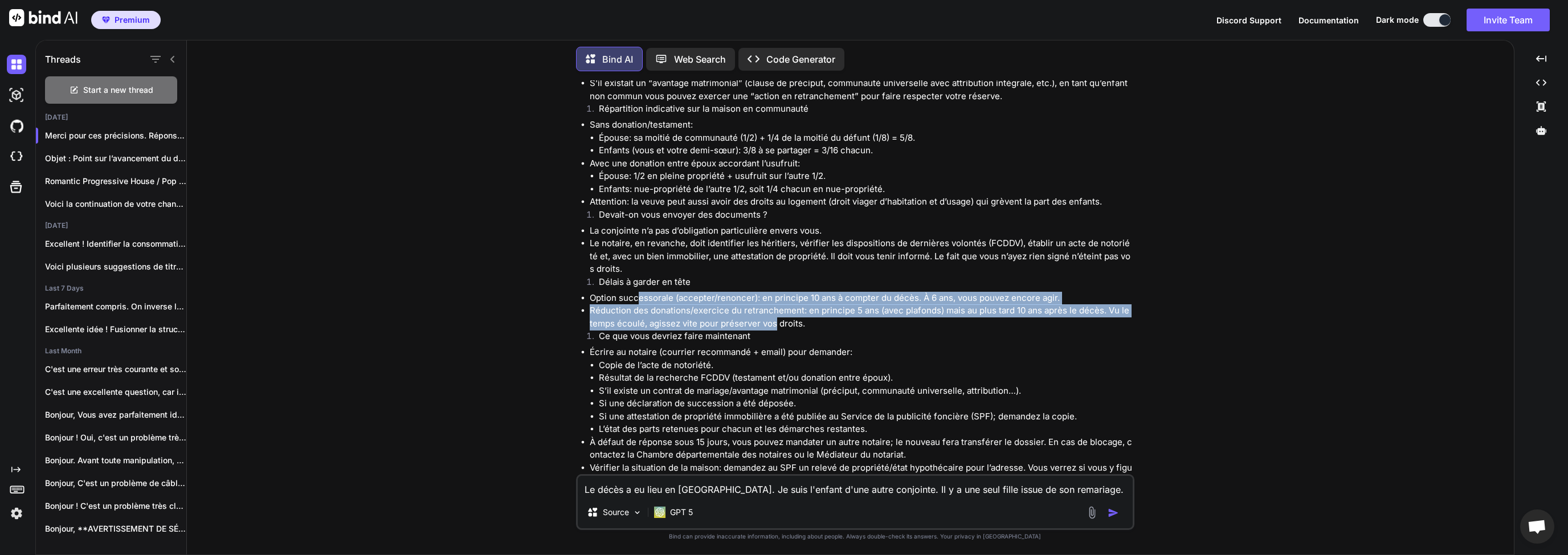
drag, startPoint x: 640, startPoint y: 273, endPoint x: 770, endPoint y: 305, distance: 133.9
click at [771, 305] on div "Merci pour ces précisions. Réponses courtes et concrètes. Êtes-vous encore héri…" at bounding box center [856, 327] width 551 height 743
click at [766, 330] on li "Ce que vous devriez faire maintenant" at bounding box center [860, 338] width 542 height 16
drag, startPoint x: 750, startPoint y: 309, endPoint x: 608, endPoint y: 276, distance: 145.8
click at [608, 276] on div "Merci pour ces précisions. Réponses courtes et concrètes. Êtes-vous encore héri…" at bounding box center [856, 327] width 551 height 743
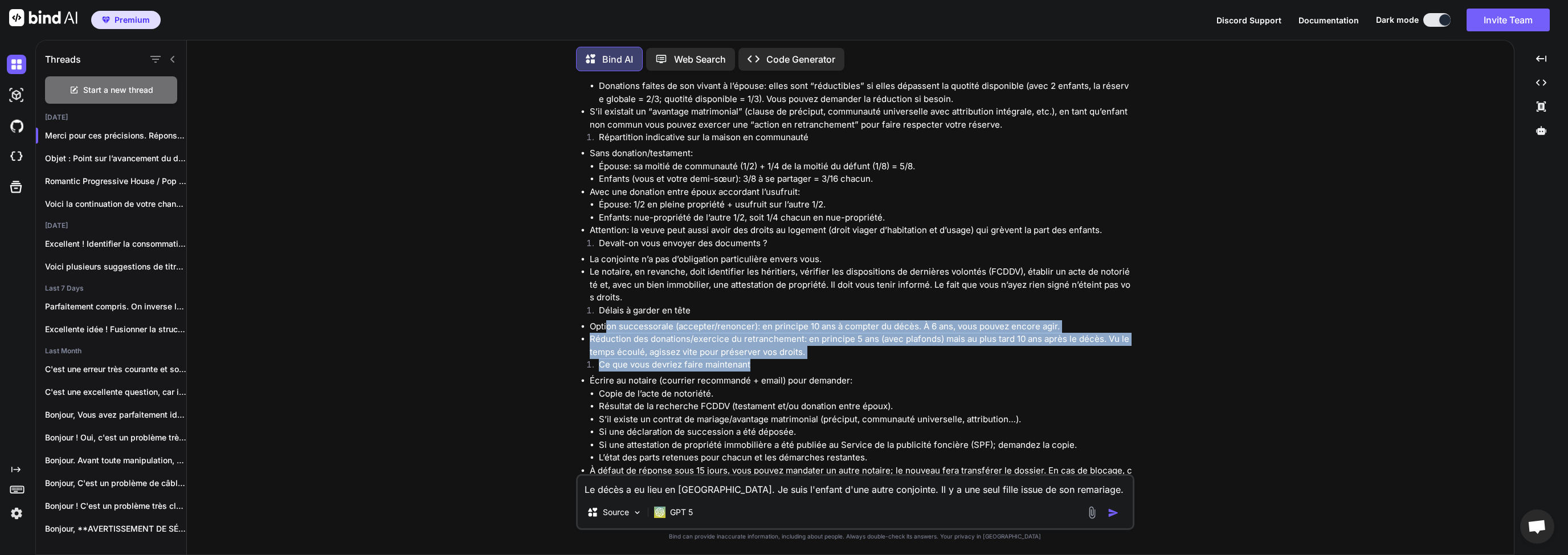
scroll to position [1148, 0]
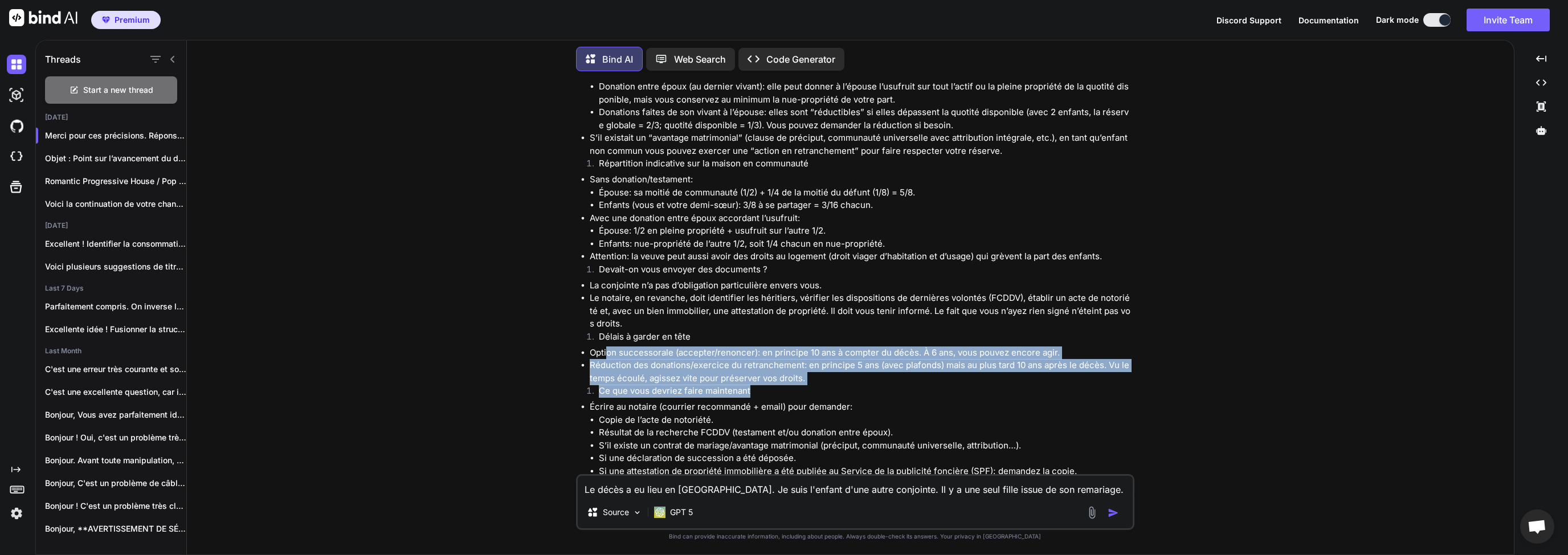
click at [636, 250] on li "Attention: la veuve peut aussi avoir des droits au logement (droit viager d’hab…" at bounding box center [860, 256] width 542 height 13
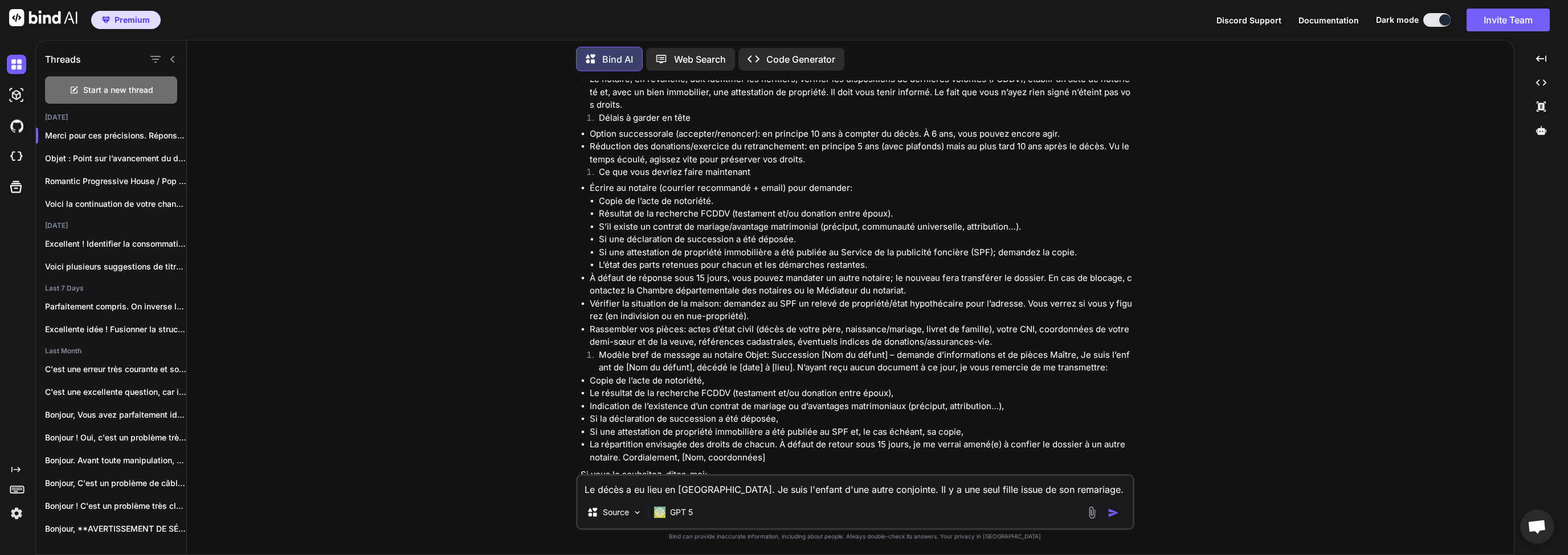
scroll to position [1422, 0]
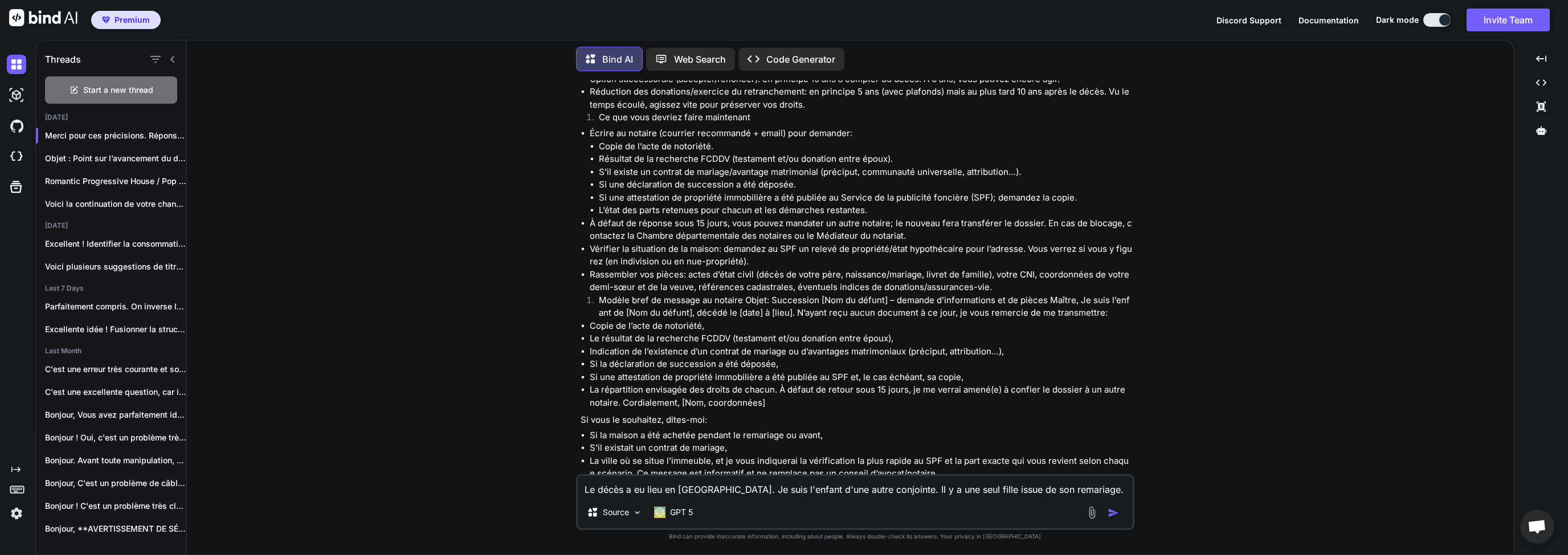
click at [784, 429] on li "Si la maison a été achetée pendant le remariage ou avant," at bounding box center [860, 436] width 542 height 13
drag, startPoint x: 604, startPoint y: 412, endPoint x: 721, endPoint y: 418, distance: 117.2
click at [685, 429] on li "Si la maison a été achetée pendant le remariage ou avant," at bounding box center [860, 436] width 542 height 13
click at [721, 442] on li "S’il existait un contrat de mariage," at bounding box center [860, 448] width 542 height 13
drag, startPoint x: 620, startPoint y: 407, endPoint x: 825, endPoint y: 408, distance: 205.0
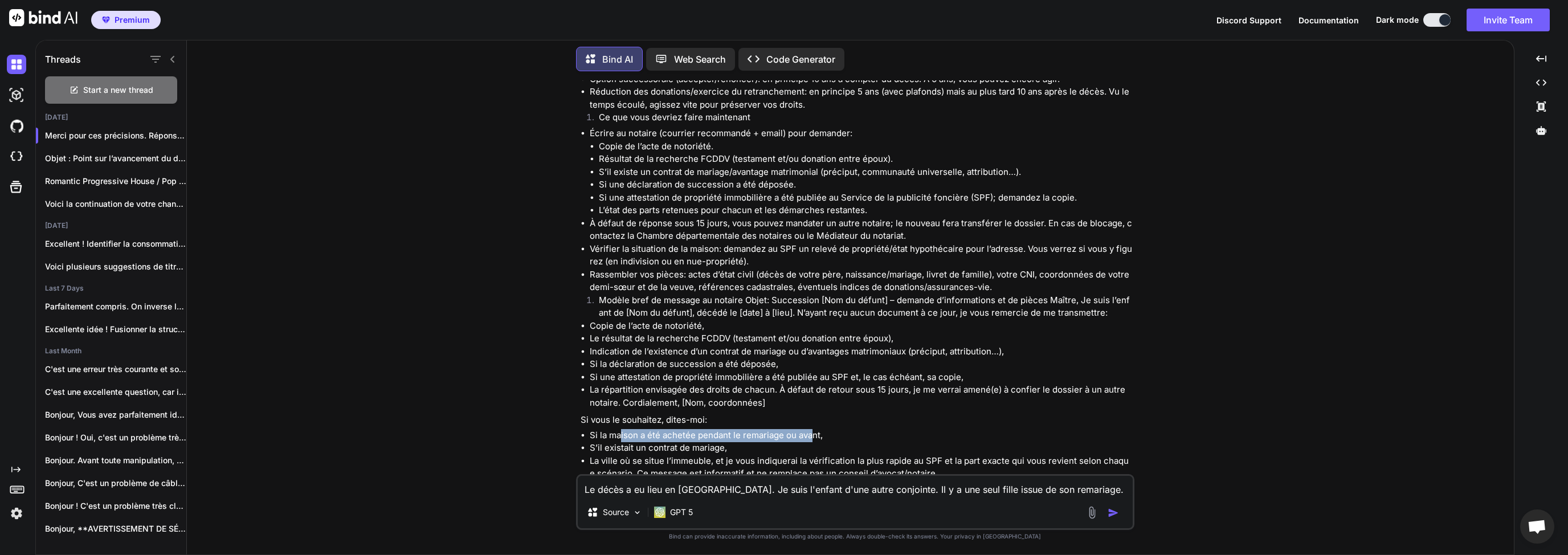
click at [824, 429] on li "Si la maison a été achetée pendant le remariage ou avant," at bounding box center [860, 436] width 542 height 13
click at [832, 429] on li "Si la maison a été achetée pendant le remariage ou avant," at bounding box center [860, 436] width 542 height 13
drag, startPoint x: 627, startPoint y: 422, endPoint x: 750, endPoint y: 420, distance: 123.0
click at [750, 442] on li "S’il existait un contrat de mariage," at bounding box center [860, 448] width 542 height 13
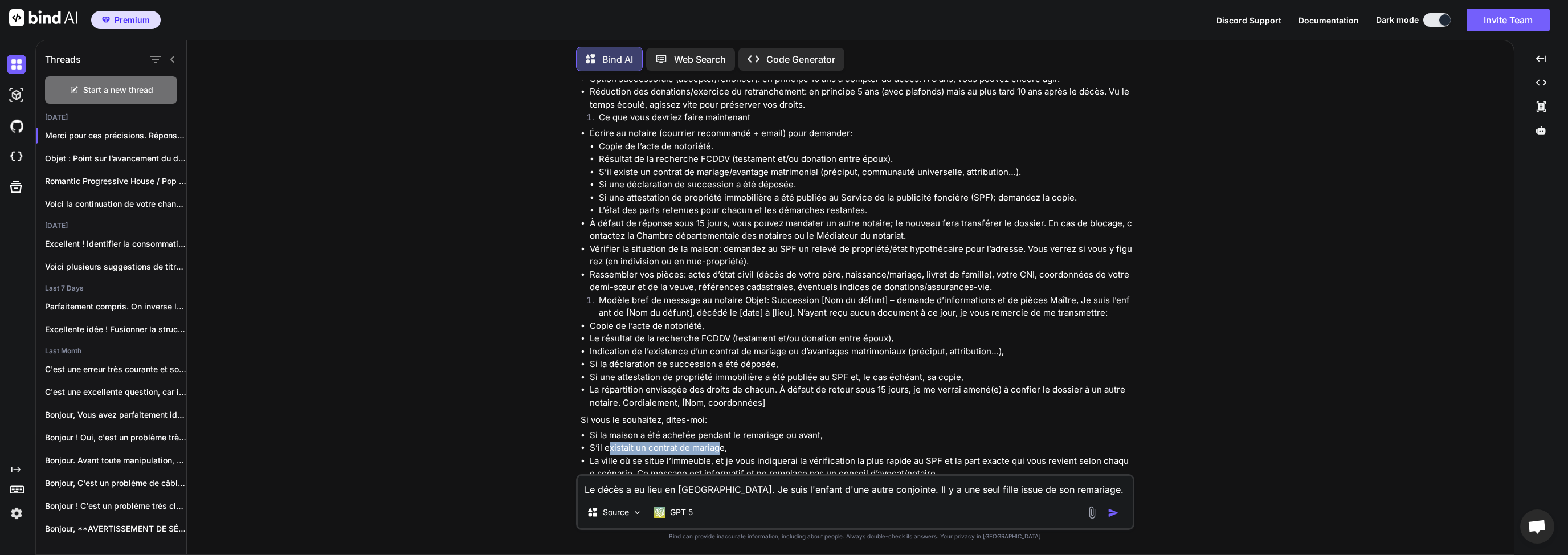
drag, startPoint x: 607, startPoint y: 419, endPoint x: 741, endPoint y: 424, distance: 134.1
click at [727, 442] on li "S’il existait un contrat de mariage," at bounding box center [860, 448] width 542 height 13
click at [743, 442] on li "S’il existait un contrat de mariage," at bounding box center [860, 448] width 542 height 13
drag, startPoint x: 610, startPoint y: 436, endPoint x: 711, endPoint y: 442, distance: 101.2
click at [720, 455] on li "La ville où se situe l’immeuble, et je vous indiquerai la vérification la plus …" at bounding box center [860, 468] width 542 height 26
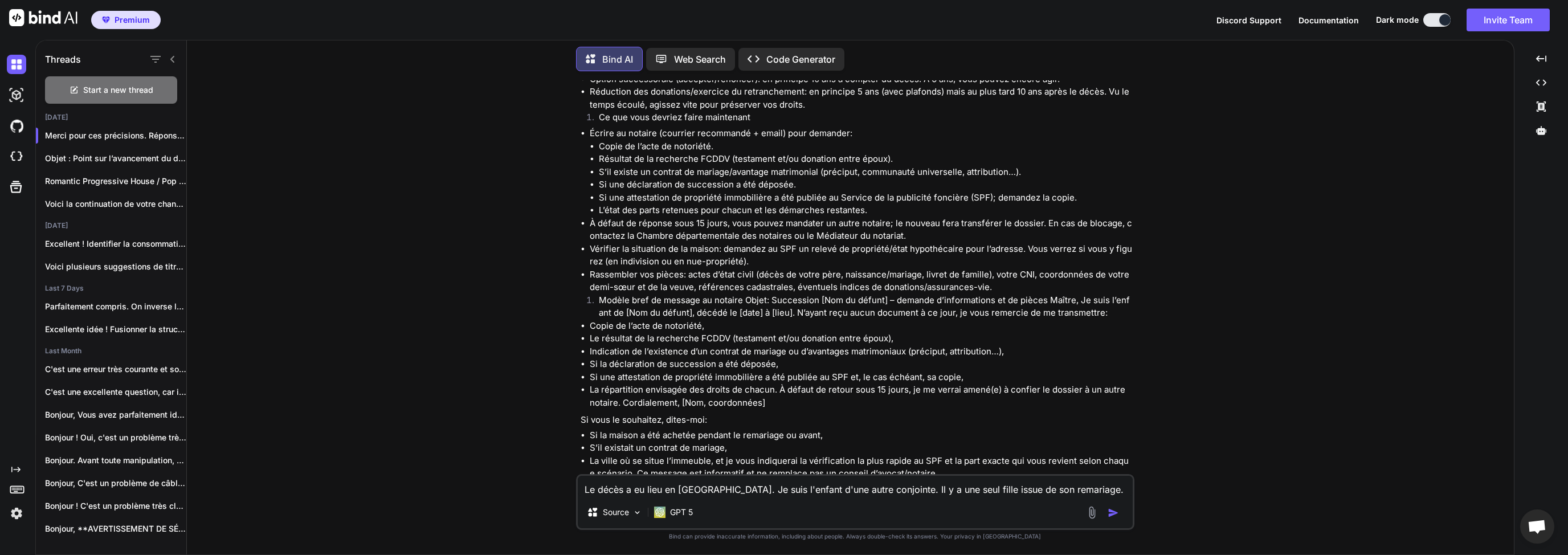
click at [680, 455] on li "La ville où se situe l’immeuble, et je vous indiquerai la vérification la plus …" at bounding box center [860, 468] width 542 height 26
drag, startPoint x: 618, startPoint y: 434, endPoint x: 741, endPoint y: 436, distance: 123.0
click at [709, 455] on li "La ville où se situe l’immeuble, et je vous indiquerai la vérification la plus …" at bounding box center [860, 468] width 542 height 26
click at [750, 455] on li "La ville où se situe l’immeuble, et je vous indiquerai la vérification la plus …" at bounding box center [860, 468] width 542 height 26
drag, startPoint x: 738, startPoint y: 437, endPoint x: 870, endPoint y: 437, distance: 132.0
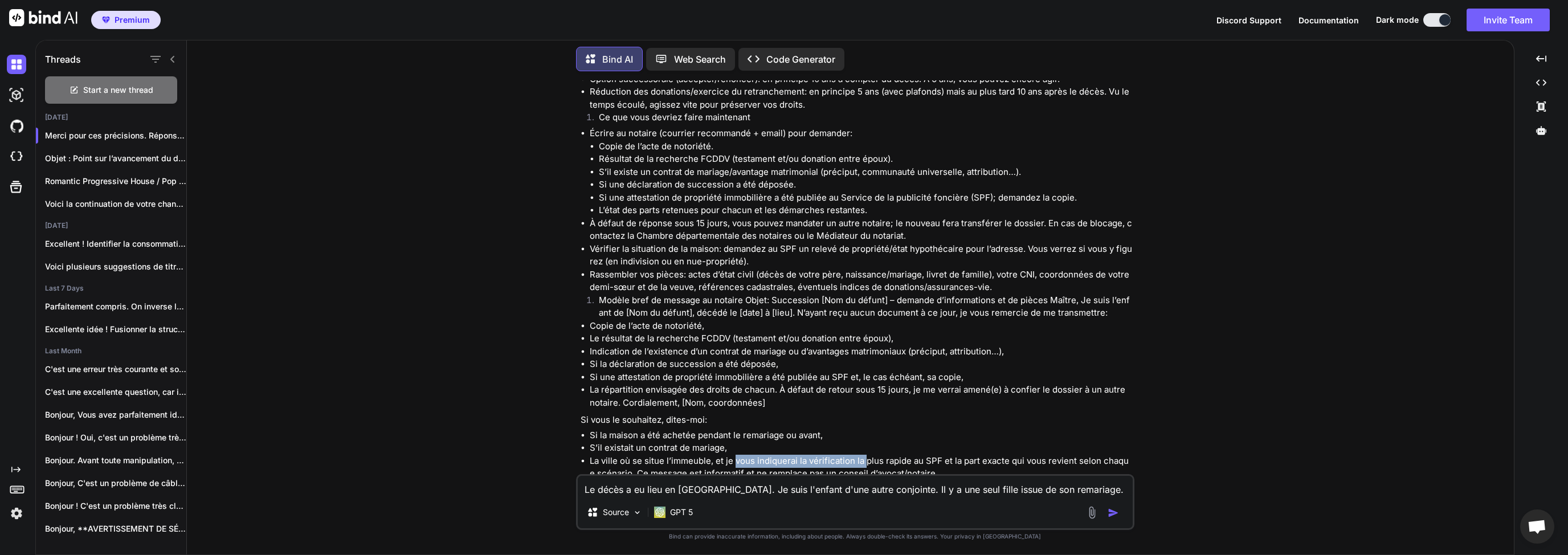
click at [868, 455] on li "La ville où se situe l’immeuble, et je vous indiquerai la vérification la plus …" at bounding box center [860, 468] width 542 height 26
click at [928, 455] on li "La ville où se situe l’immeuble, et je vous indiquerai la vérification la plus …" at bounding box center [860, 468] width 542 height 26
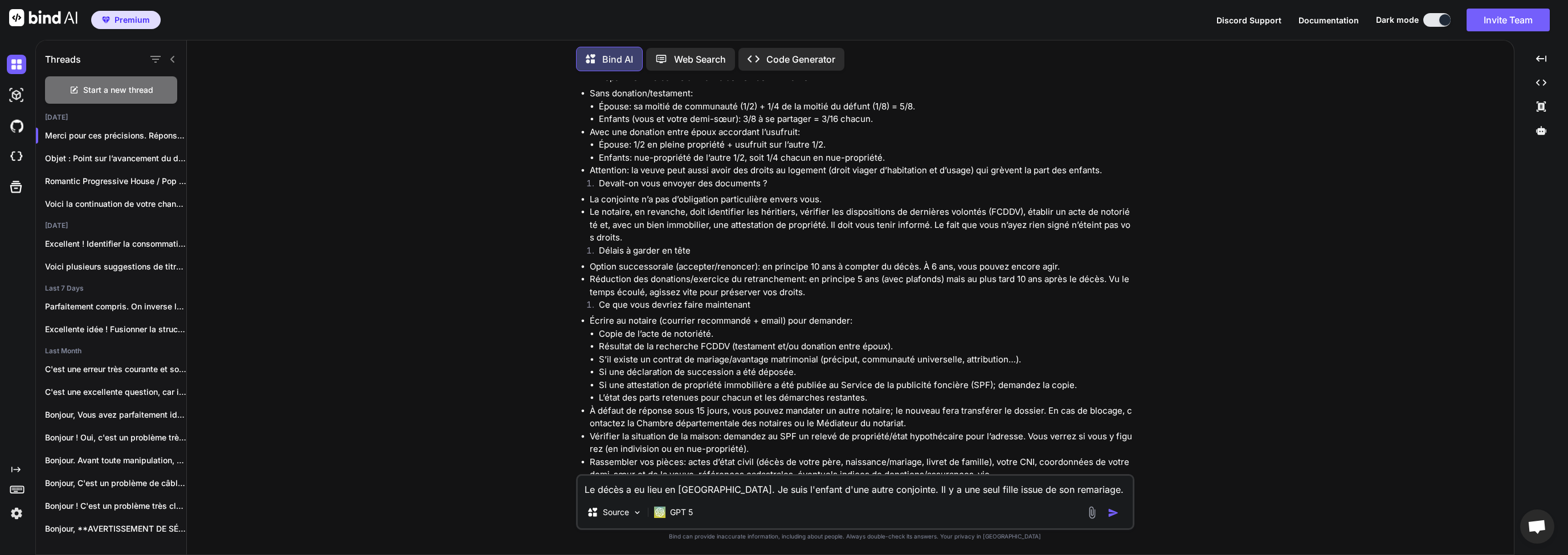
scroll to position [1258, 0]
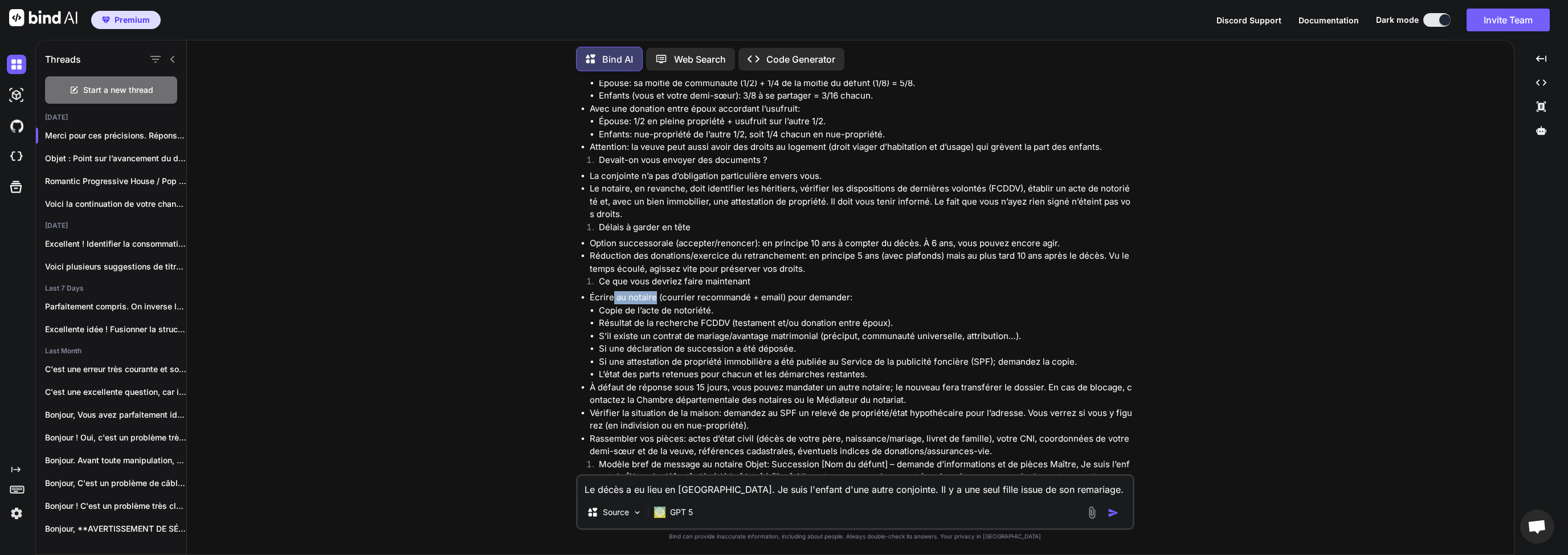
drag, startPoint x: 613, startPoint y: 274, endPoint x: 672, endPoint y: 272, distance: 59.0
click at [661, 291] on li "Écrire au notaire (courrier recommandé + email) pour demander: Copie de l’acte …" at bounding box center [860, 335] width 542 height 90
click at [679, 291] on li "Écrire au notaire (courrier recommandé + email) pour demander: Copie de l’acte …" at bounding box center [860, 335] width 542 height 90
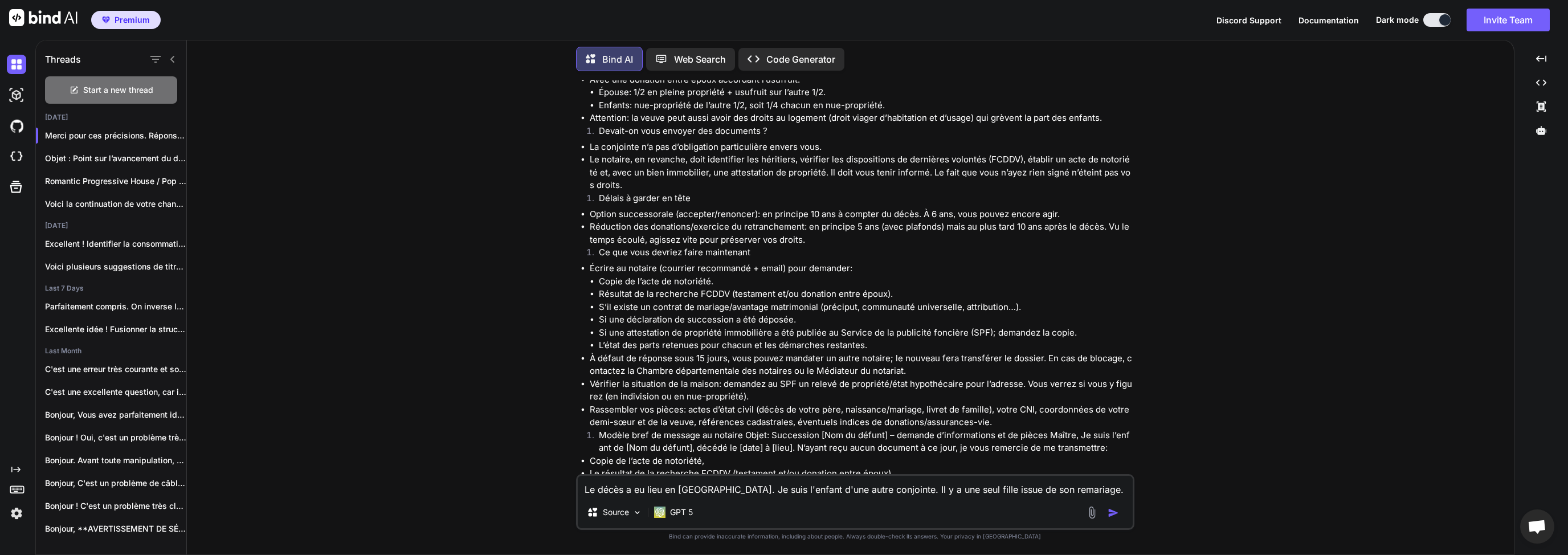
scroll to position [1312, 0]
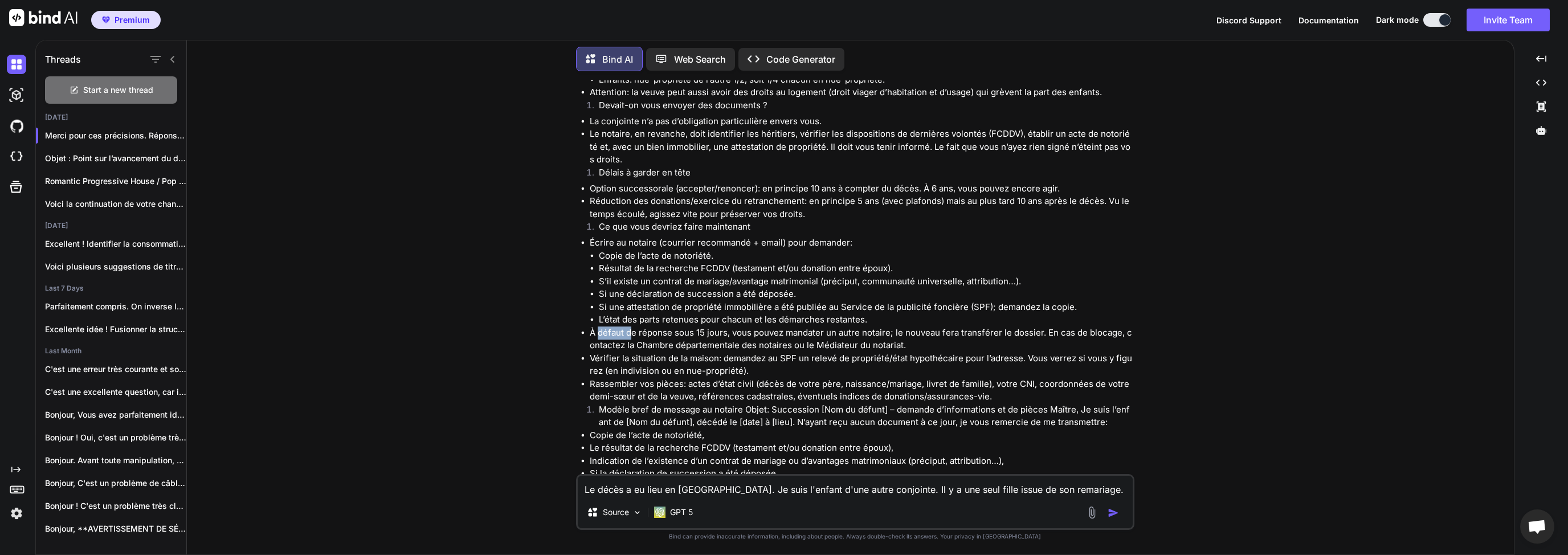
drag, startPoint x: 600, startPoint y: 308, endPoint x: 631, endPoint y: 309, distance: 31.0
click at [631, 326] on li "À défaut de réponse sous 15 jours, vous pouvez mandater un autre notaire; le no…" at bounding box center [860, 339] width 542 height 26
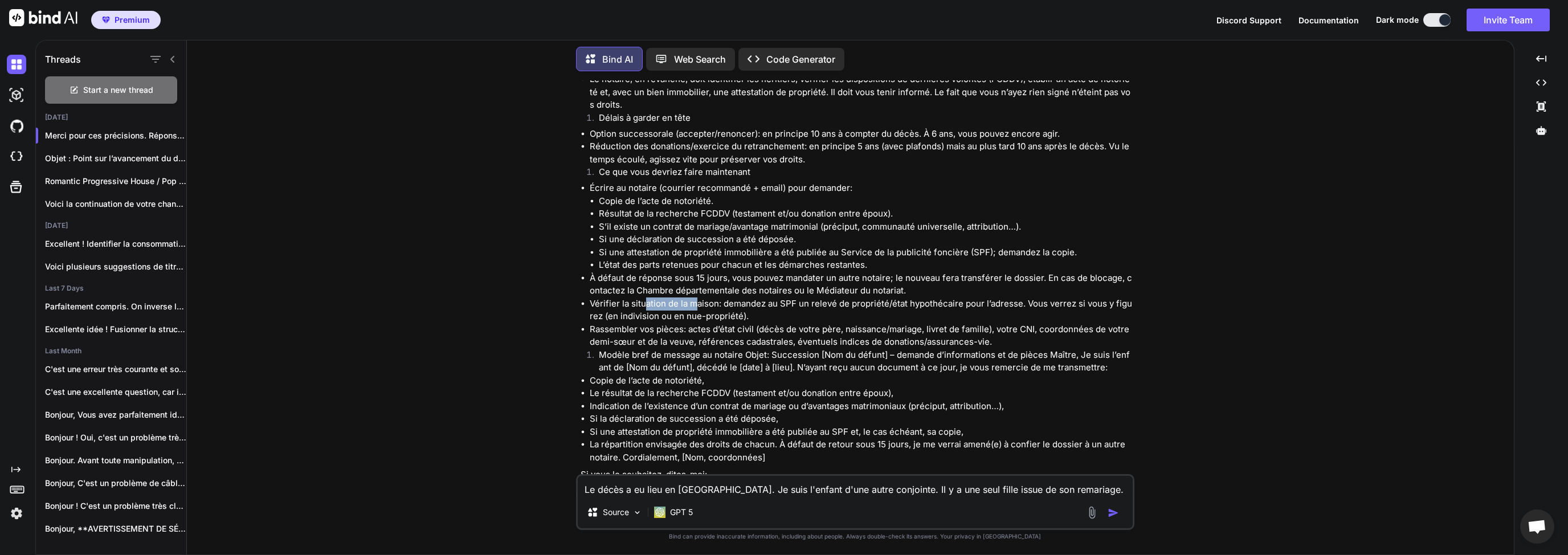
drag, startPoint x: 646, startPoint y: 277, endPoint x: 752, endPoint y: 299, distance: 108.3
click at [698, 297] on li "Vérifier la situation de la maison: demandez au SPF un relevé de propriété/état…" at bounding box center [860, 310] width 542 height 26
click at [753, 323] on li "Rassembler vos pièces: actes d’état civil (décès de votre père, naissance/maria…" at bounding box center [860, 335] width 542 height 26
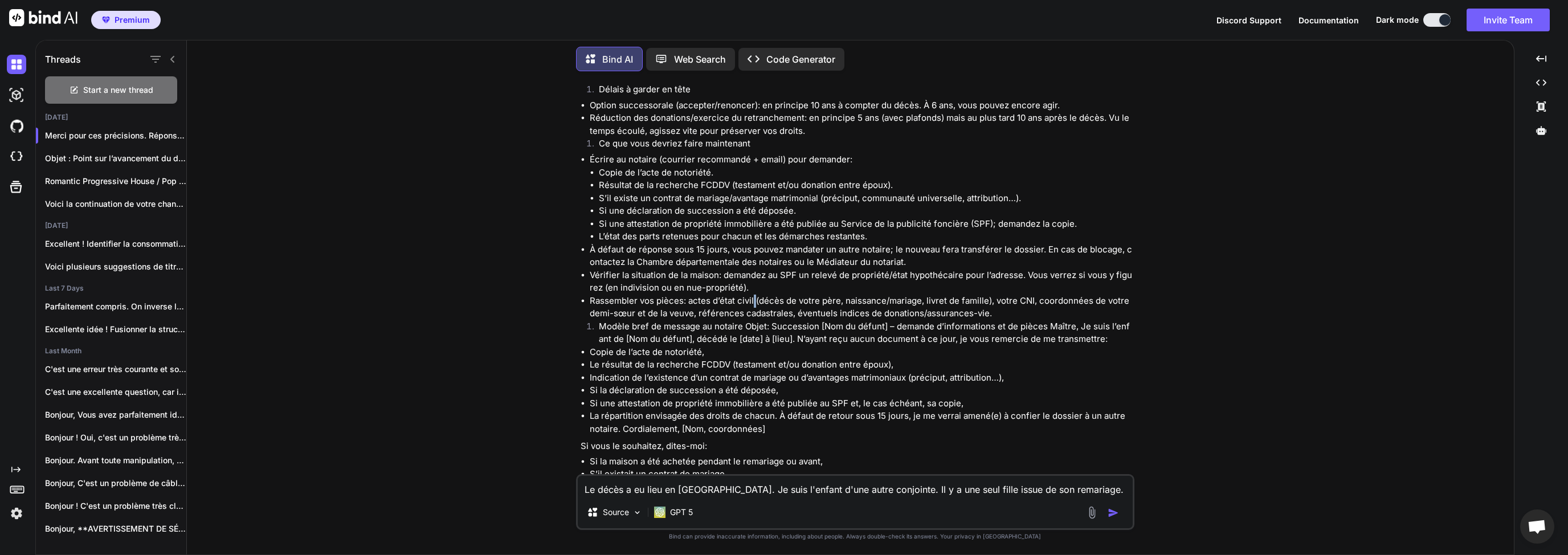
scroll to position [1422, 0]
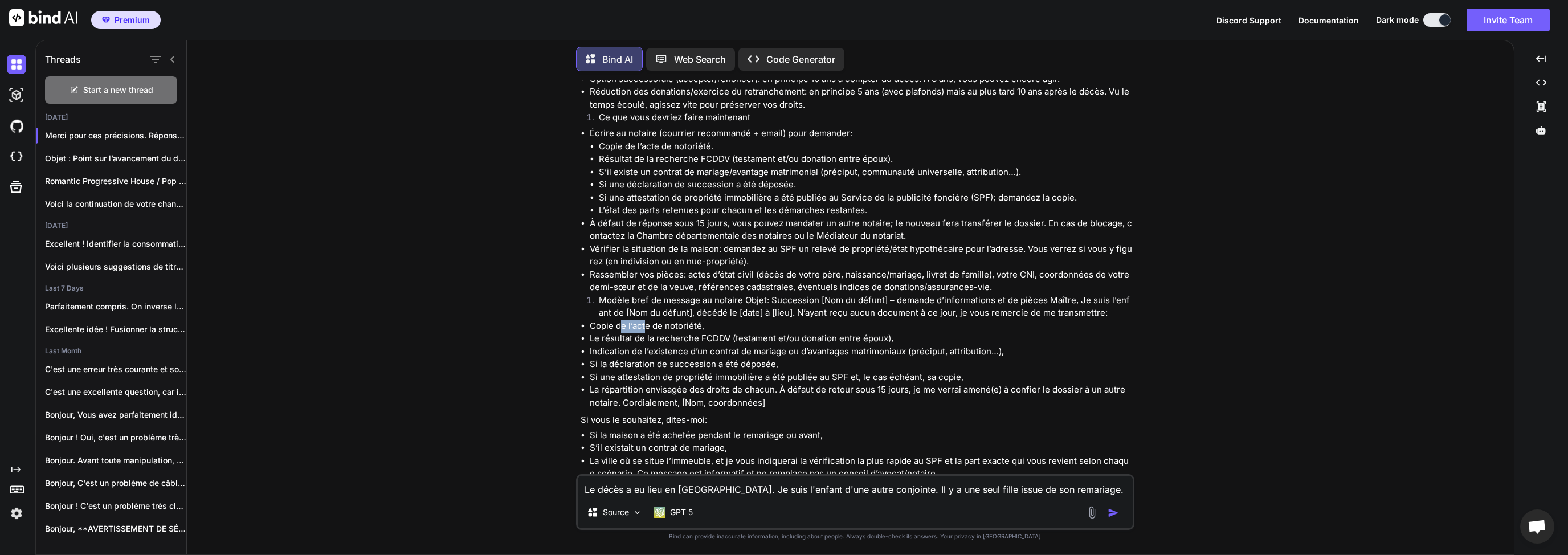
drag, startPoint x: 620, startPoint y: 302, endPoint x: 661, endPoint y: 302, distance: 41.0
click at [661, 320] on li "Copie de l’acte de notoriété," at bounding box center [860, 326] width 542 height 13
click at [671, 320] on li "Copie de l’acte de notoriété," at bounding box center [860, 326] width 542 height 13
drag, startPoint x: 627, startPoint y: 314, endPoint x: 705, endPoint y: 313, distance: 78.0
click at [700, 332] on li "Le résultat de la recherche FCDDV (testament et/ou donation entre époux)," at bounding box center [860, 338] width 542 height 13
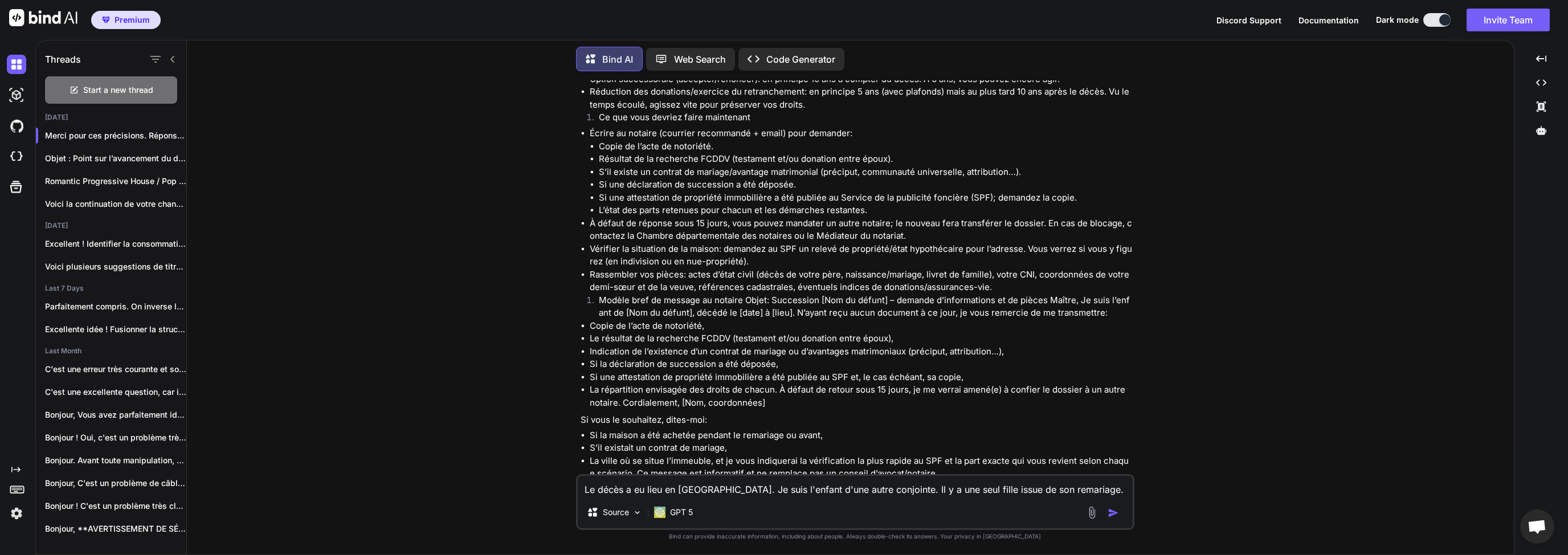
drag, startPoint x: 705, startPoint y: 313, endPoint x: 683, endPoint y: 327, distance: 26.1
click at [706, 332] on li "Le résultat de la recherche FCDDV (testament et/ou donation entre époux)," at bounding box center [860, 338] width 542 height 13
drag, startPoint x: 627, startPoint y: 311, endPoint x: 688, endPoint y: 314, distance: 61.1
click at [682, 332] on li "Le résultat de la recherche FCDDV (testament et/ou donation entre époux)," at bounding box center [860, 338] width 542 height 13
click at [688, 332] on li "Le résultat de la recherche FCDDV (testament et/ou donation entre époux)," at bounding box center [860, 338] width 542 height 13
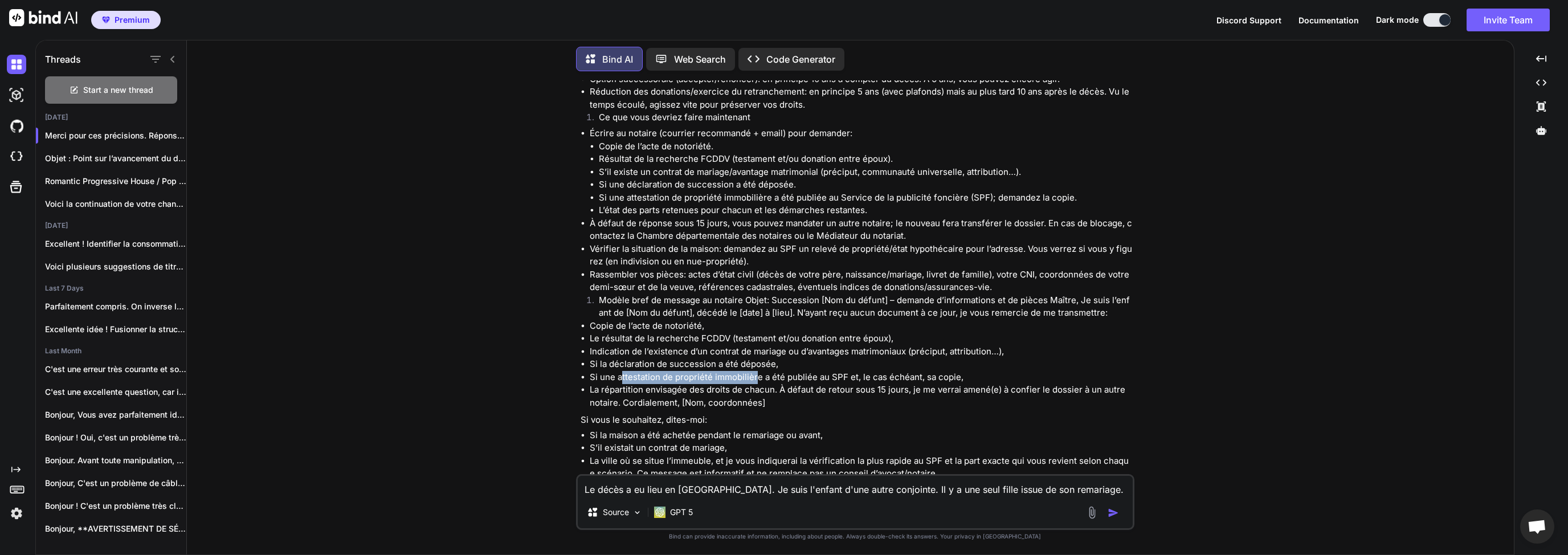
drag, startPoint x: 625, startPoint y: 349, endPoint x: 790, endPoint y: 355, distance: 165.1
click at [782, 371] on li "Si une attestation de propriété immobilière a été publiée au SPF et, le cas éch…" at bounding box center [860, 377] width 542 height 13
click at [819, 371] on li "Si une attestation de propriété immobilière a été publiée au SPF et, le cas éch…" at bounding box center [860, 377] width 542 height 13
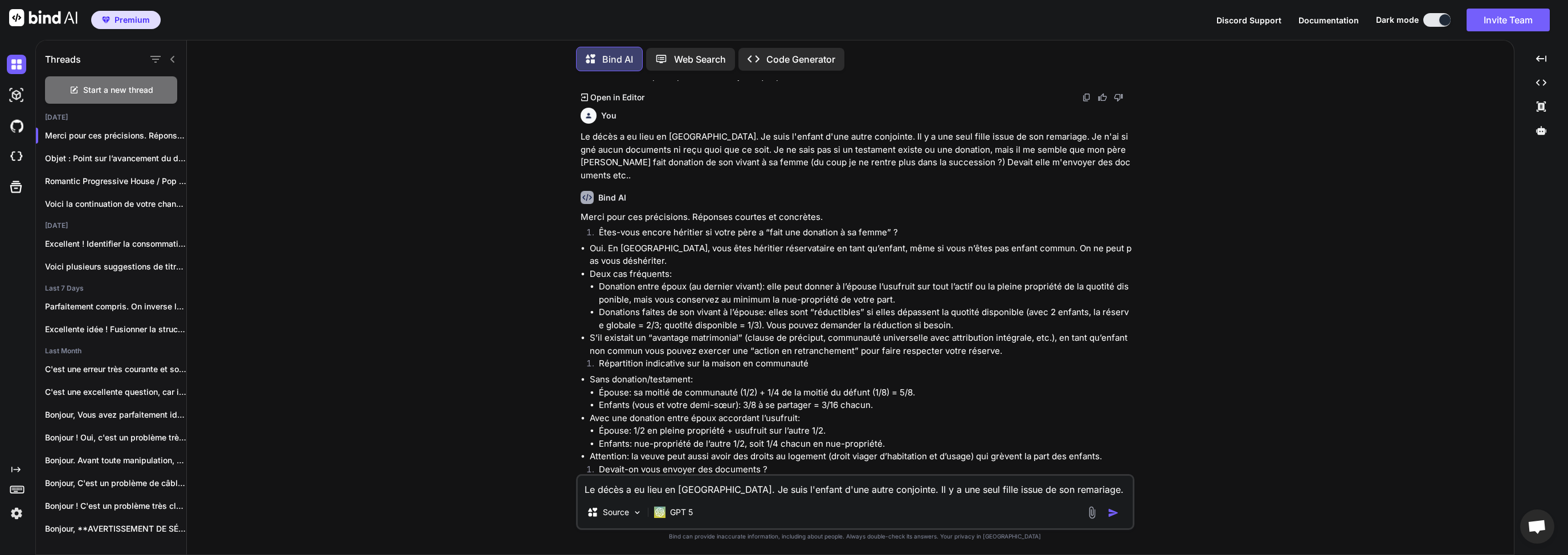
scroll to position [930, 0]
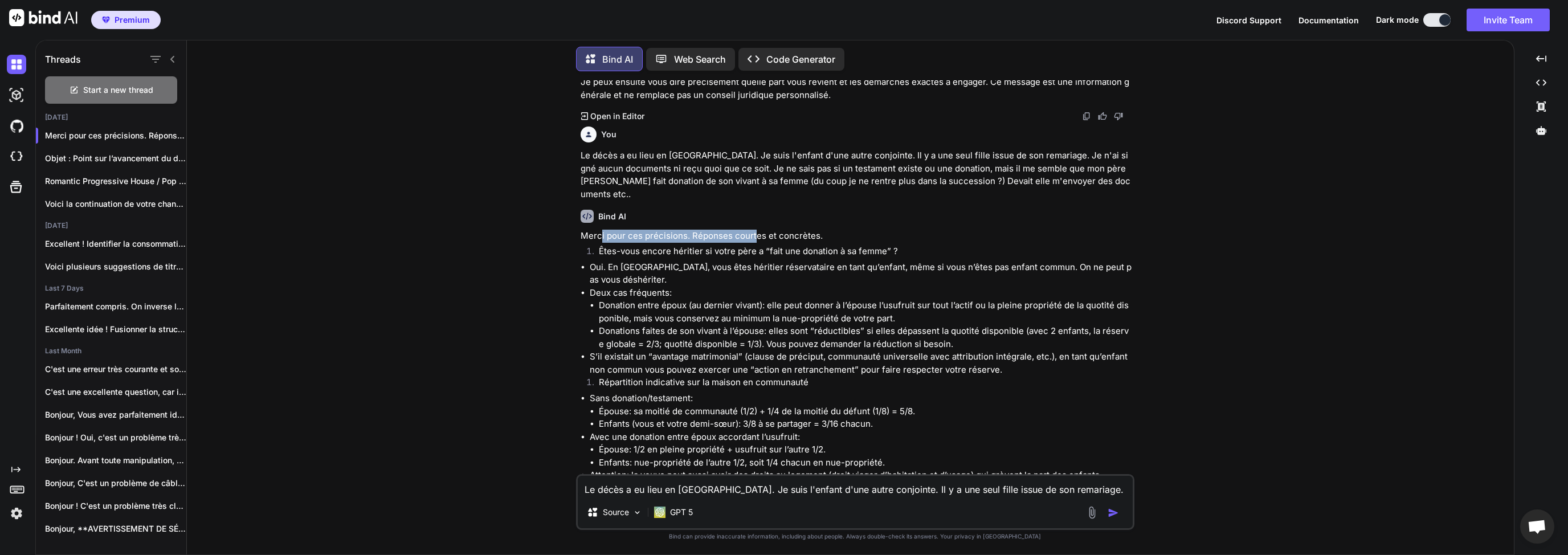
drag, startPoint x: 601, startPoint y: 208, endPoint x: 768, endPoint y: 211, distance: 167.0
click at [761, 230] on p "Merci pour ces précisions. Réponses courtes et concrètes." at bounding box center [856, 236] width 551 height 13
click at [770, 230] on p "Merci pour ces précisions. Réponses courtes et concrètes." at bounding box center [856, 236] width 551 height 13
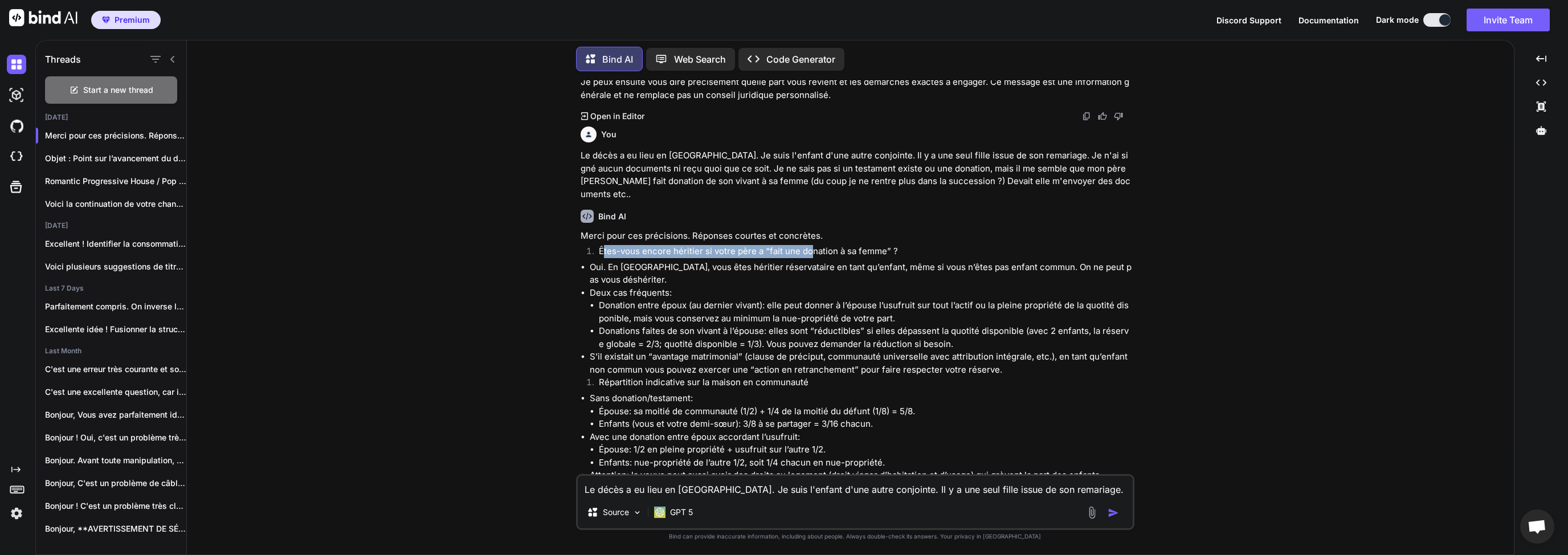
drag, startPoint x: 629, startPoint y: 226, endPoint x: 814, endPoint y: 226, distance: 185.0
click at [814, 245] on li "Êtes-vous encore héritier si votre père a “fait une donation à sa femme” ?" at bounding box center [860, 253] width 542 height 16
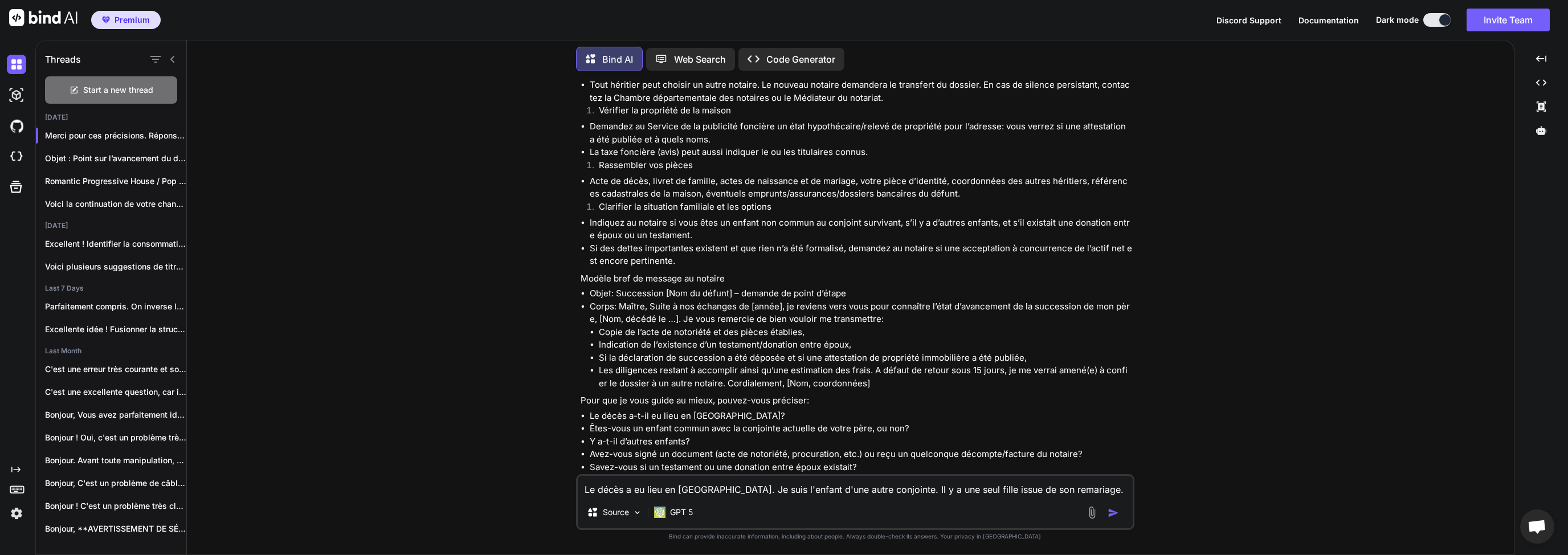
scroll to position [547, 0]
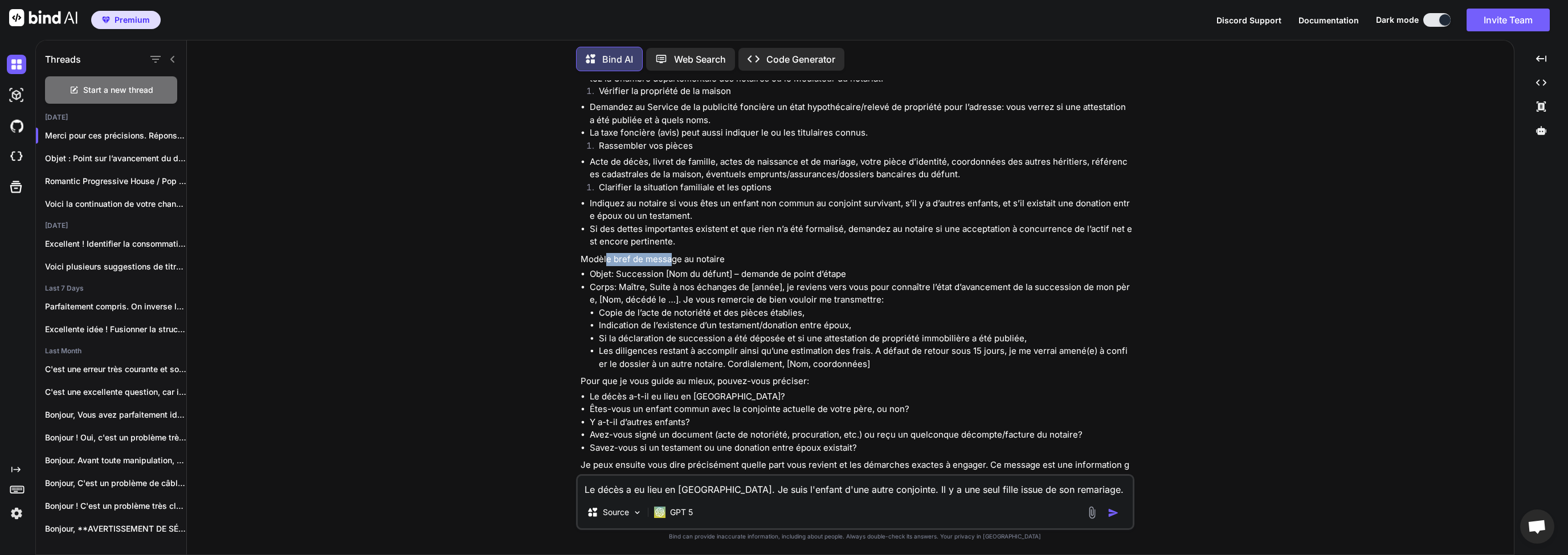
drag, startPoint x: 614, startPoint y: 246, endPoint x: 675, endPoint y: 245, distance: 61.0
click at [671, 253] on p "Modèle bref de message au notaire" at bounding box center [856, 260] width 551 height 13
click at [724, 253] on p "Modèle bref de message au notaire" at bounding box center [856, 260] width 551 height 13
click at [590, 253] on p "Modèle bref de message au notaire" at bounding box center [856, 260] width 551 height 13
drag, startPoint x: 589, startPoint y: 250, endPoint x: 747, endPoint y: 252, distance: 158.0
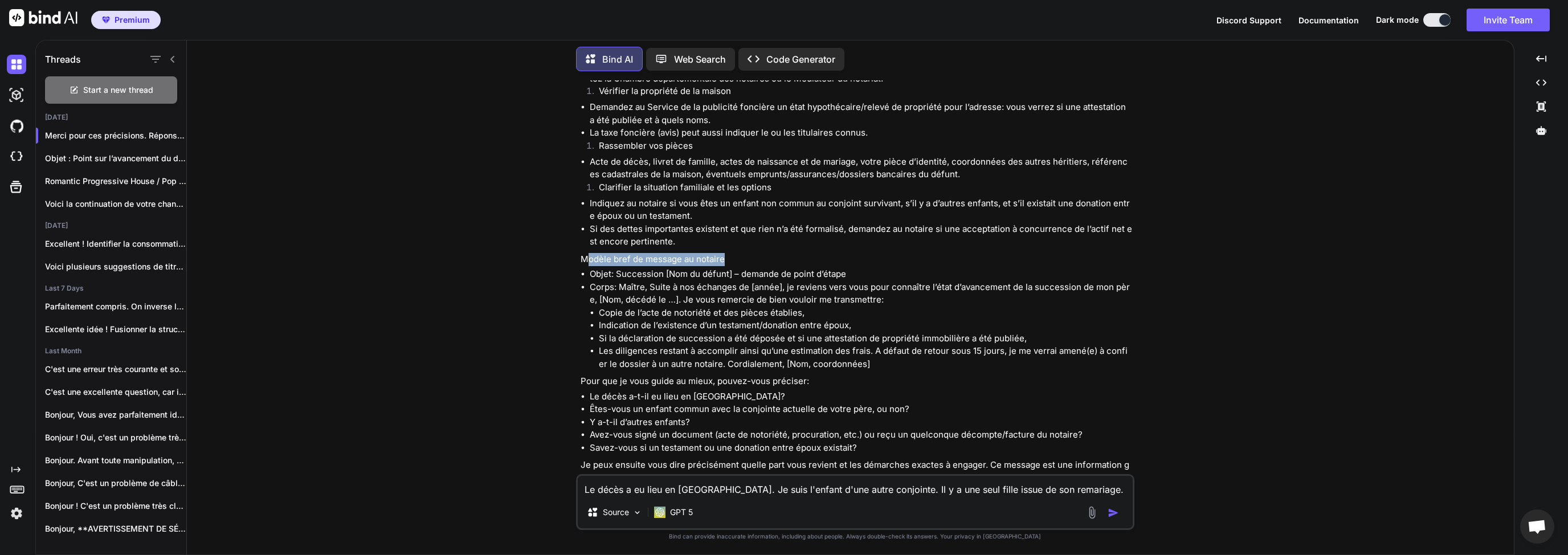
click at [745, 253] on p "Modèle bref de message au notaire" at bounding box center [856, 260] width 551 height 13
click at [747, 253] on p "Modèle bref de message au notaire" at bounding box center [856, 260] width 551 height 13
drag, startPoint x: 593, startPoint y: 245, endPoint x: 695, endPoint y: 246, distance: 102.0
click at [692, 253] on p "Modèle bref de message au notaire" at bounding box center [856, 260] width 551 height 13
click at [705, 253] on p "Modèle bref de message au notaire" at bounding box center [856, 260] width 551 height 13
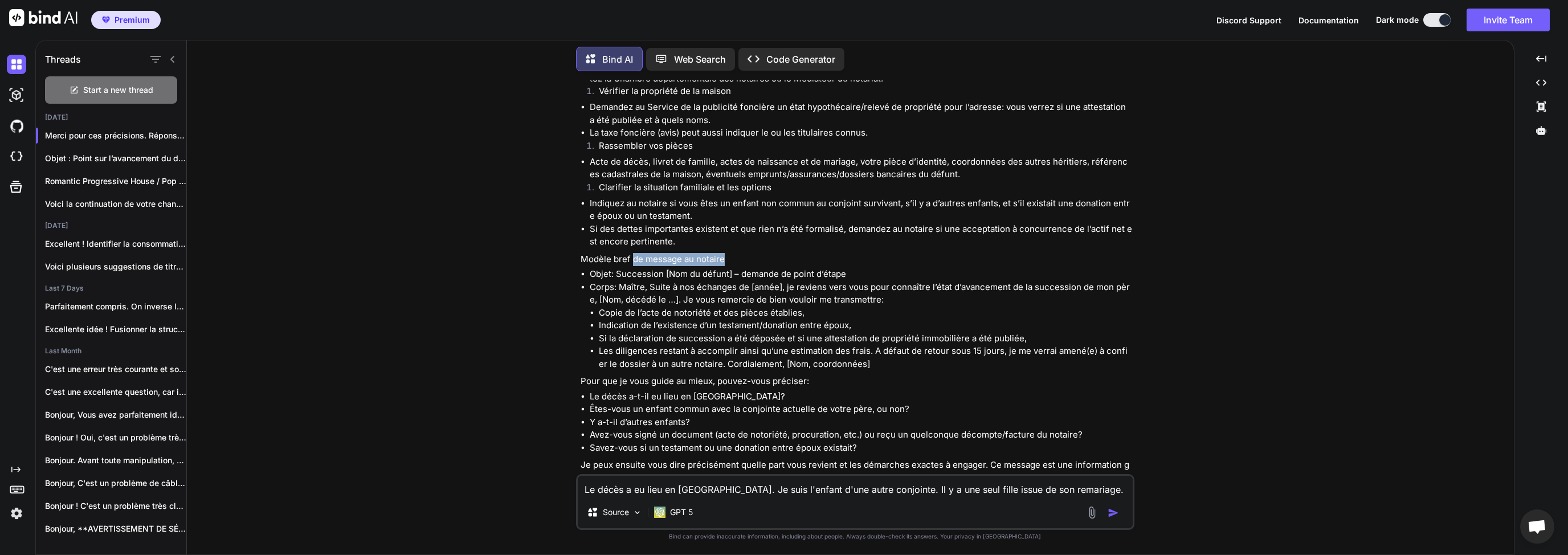
drag, startPoint x: 729, startPoint y: 245, endPoint x: 629, endPoint y: 246, distance: 100.0
click at [630, 253] on p "Modèle bref de message au notaire" at bounding box center [856, 260] width 551 height 13
click at [606, 253] on p "Modèle bref de message au notaire" at bounding box center [856, 260] width 551 height 13
drag, startPoint x: 605, startPoint y: 248, endPoint x: 702, endPoint y: 251, distance: 97.0
click at [678, 253] on p "Modèle bref de message au notaire" at bounding box center [856, 260] width 551 height 13
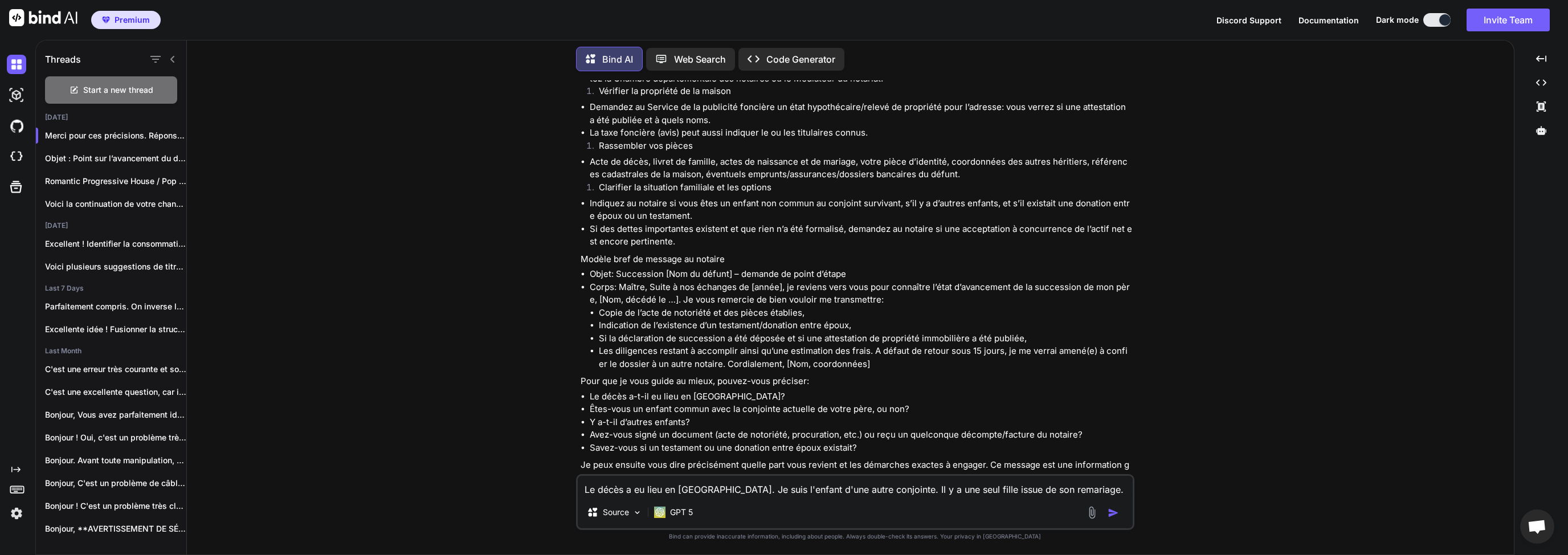
click at [702, 253] on p "Modèle bref de message au notaire" at bounding box center [856, 260] width 551 height 13
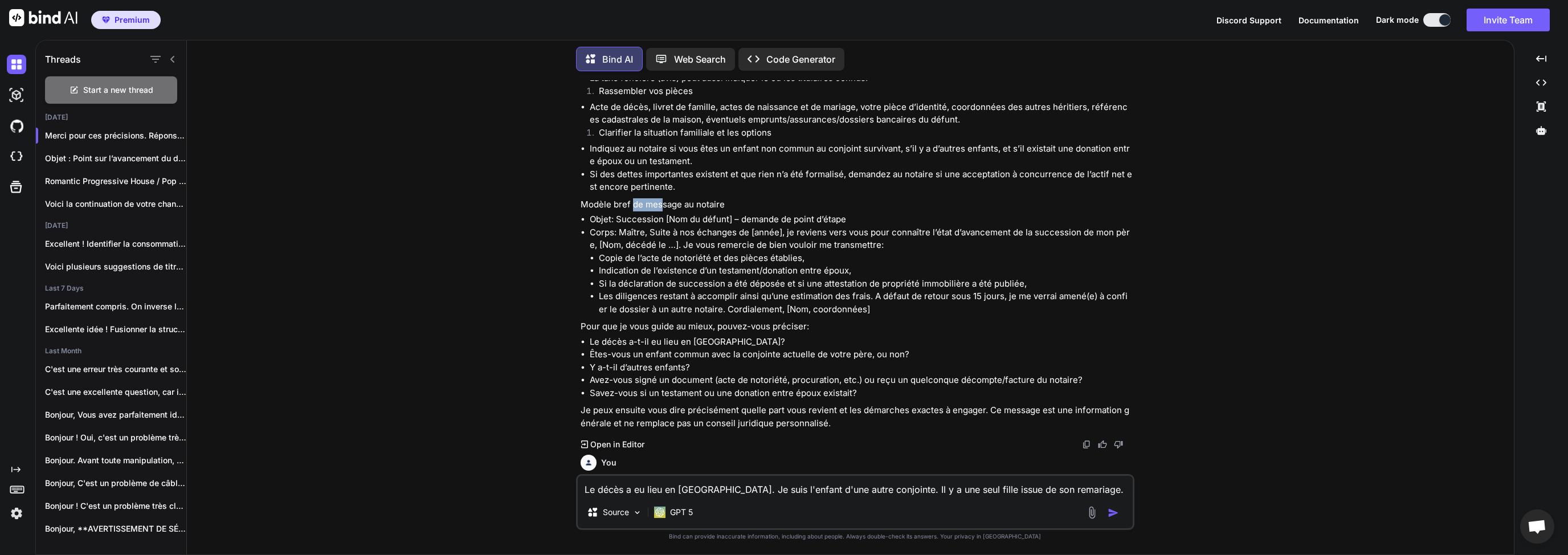
drag, startPoint x: 631, startPoint y: 190, endPoint x: 689, endPoint y: 194, distance: 58.1
click at [674, 199] on p "Modèle bref de message au notaire" at bounding box center [856, 205] width 551 height 13
click at [698, 199] on p "Modèle bref de message au notaire" at bounding box center [856, 205] width 551 height 13
click at [656, 320] on p "Pour que je vous guide au mieux, pouvez-vous préciser:" at bounding box center [856, 326] width 551 height 13
drag, startPoint x: 794, startPoint y: 310, endPoint x: 655, endPoint y: 310, distance: 139.0
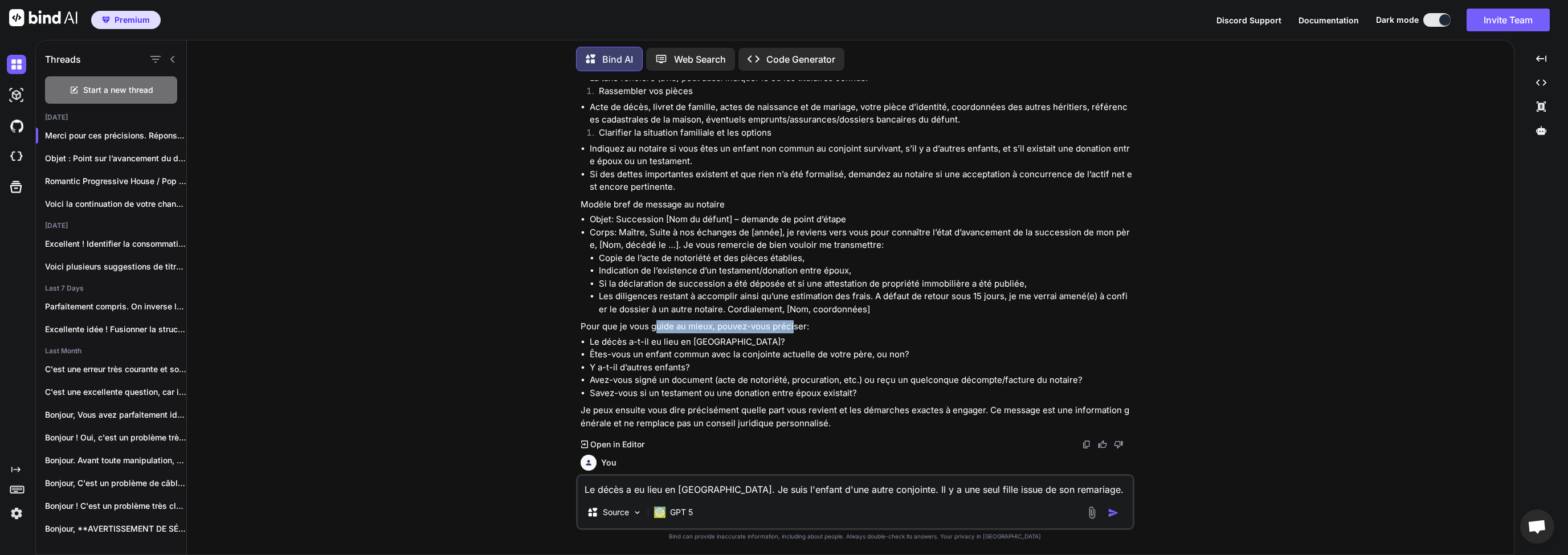
click at [656, 320] on p "Pour que je vous guide au mieux, pouvez-vous préciser:" at bounding box center [856, 326] width 551 height 13
click at [650, 320] on p "Pour que je vous guide au mieux, pouvez-vous préciser:" at bounding box center [856, 326] width 551 height 13
drag, startPoint x: 633, startPoint y: 313, endPoint x: 718, endPoint y: 313, distance: 85.0
click at [711, 320] on p "Pour que je vous guide au mieux, pouvez-vous préciser:" at bounding box center [856, 326] width 551 height 13
click at [718, 320] on p "Pour que je vous guide au mieux, pouvez-vous préciser:" at bounding box center [856, 326] width 551 height 13
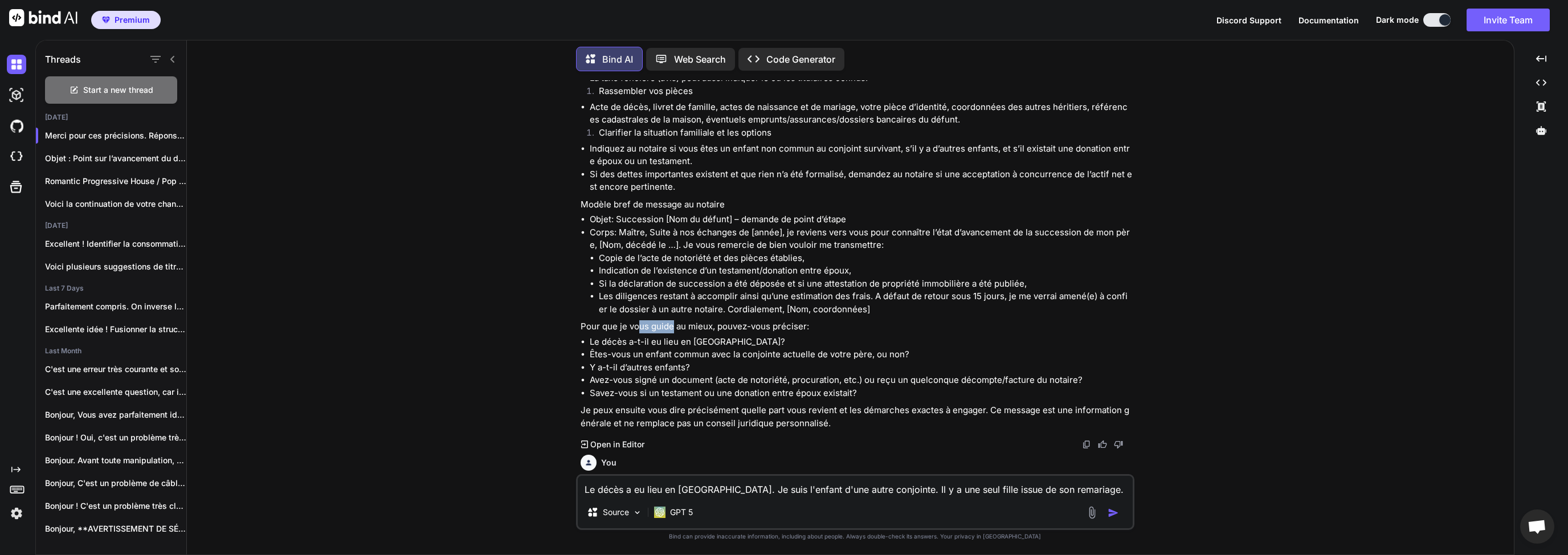
drag, startPoint x: 637, startPoint y: 309, endPoint x: 711, endPoint y: 313, distance: 74.1
click at [691, 320] on p "Pour que je vous guide au mieux, pouvez-vous préciser:" at bounding box center [856, 326] width 551 height 13
click at [715, 320] on p "Pour que je vous guide au mieux, pouvez-vous préciser:" at bounding box center [856, 326] width 551 height 13
drag, startPoint x: 640, startPoint y: 316, endPoint x: 682, endPoint y: 315, distance: 42.0
click at [682, 320] on p "Pour que je vous guide au mieux, pouvez-vous préciser:" at bounding box center [856, 326] width 551 height 13
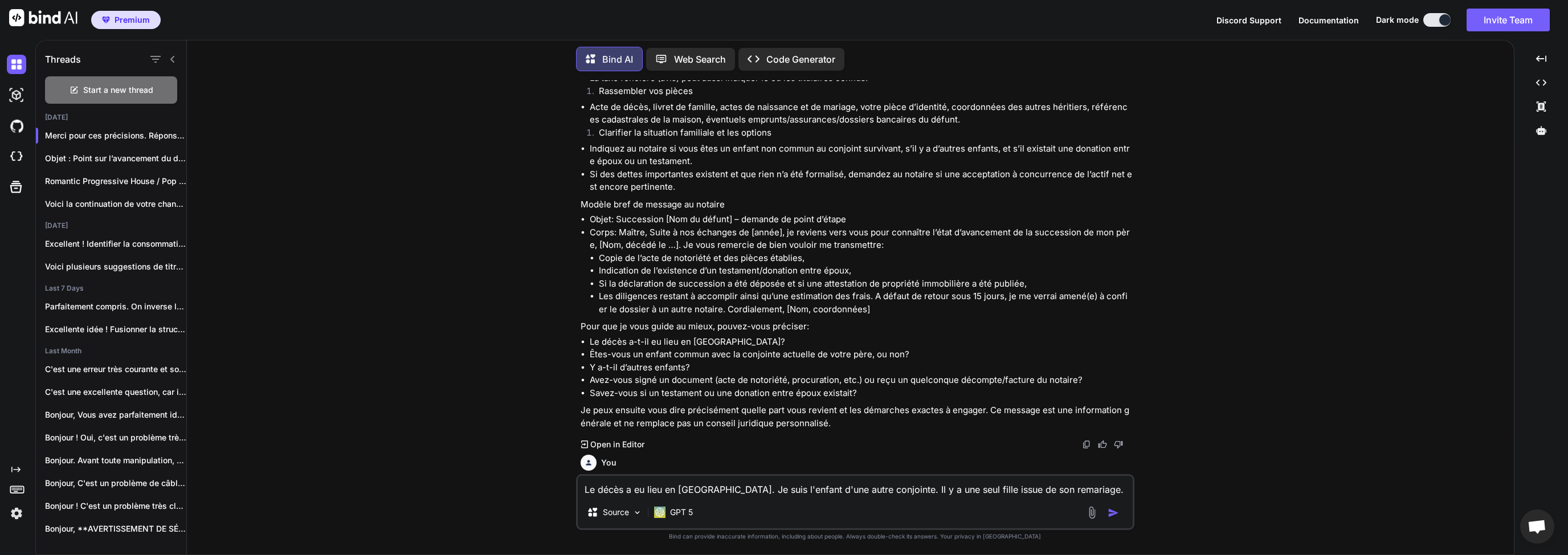
click at [693, 320] on p "Pour que je vous guide au mieux, pouvez-vous préciser:" at bounding box center [856, 326] width 551 height 13
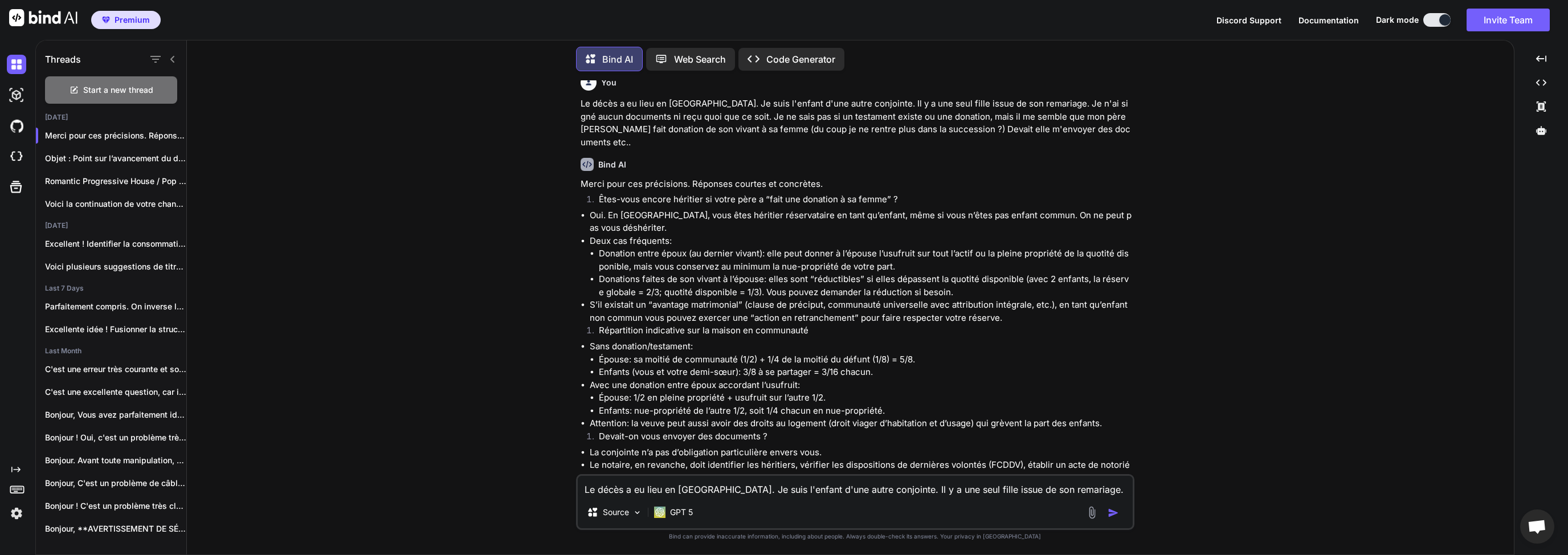
scroll to position [1148, 0]
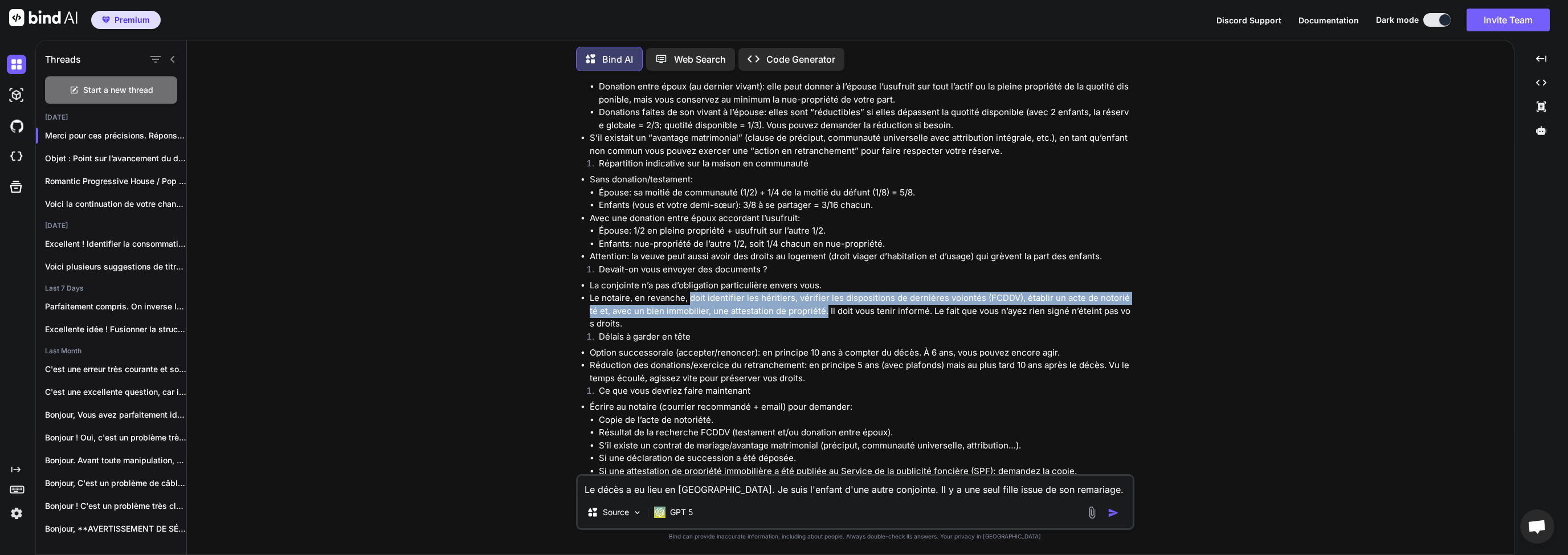
drag, startPoint x: 688, startPoint y: 272, endPoint x: 804, endPoint y: 283, distance: 116.5
click at [815, 292] on li "Le notaire, en revanche, doit identifier les héritiers, vérifier les dispositio…" at bounding box center [860, 311] width 542 height 39
click at [718, 292] on li "Le notaire, en revanche, doit identifier les héritiers, vérifier les dispositio…" at bounding box center [860, 311] width 542 height 39
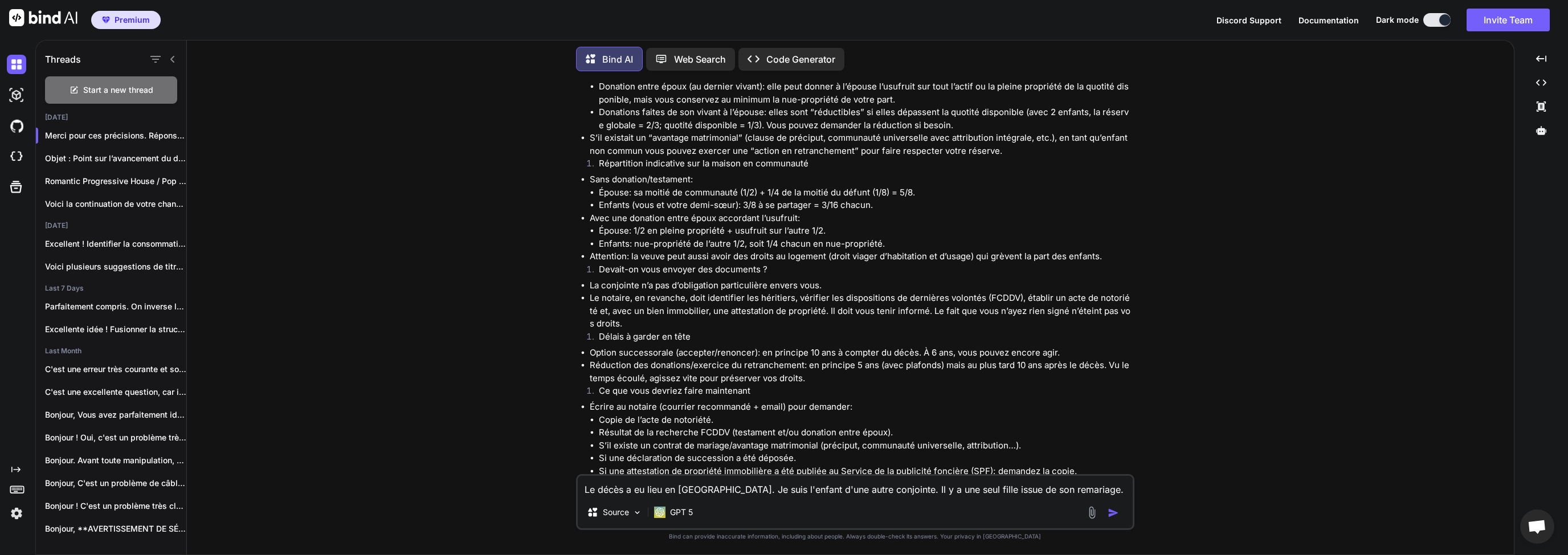
click at [719, 292] on li "Le notaire, en revanche, doit identifier les héritiers, vérifier les dispositio…" at bounding box center [860, 311] width 542 height 39
click at [767, 292] on li "Le notaire, en revanche, doit identifier les héritiers, vérifier les dispositio…" at bounding box center [860, 311] width 542 height 39
drag, startPoint x: 727, startPoint y: 274, endPoint x: 752, endPoint y: 274, distance: 25.0
click at [751, 292] on li "Le notaire, en revanche, doit identifier les héritiers, vérifier les dispositio…" at bounding box center [860, 311] width 542 height 39
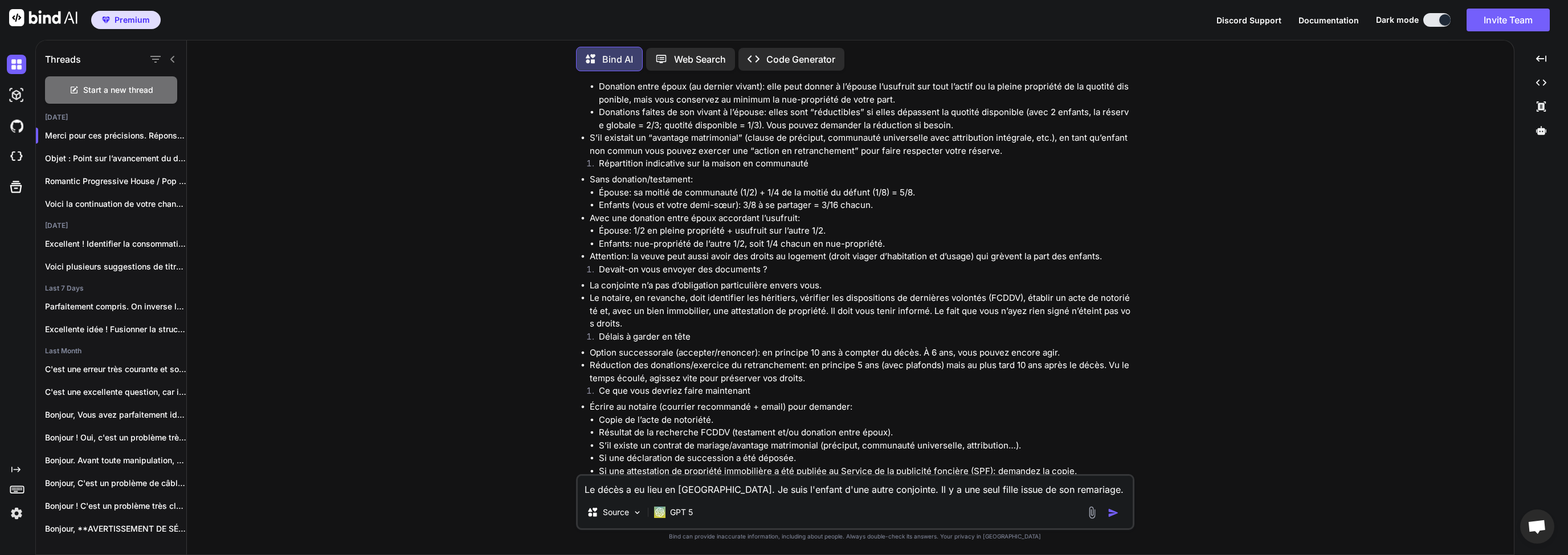
click at [769, 292] on li "Le notaire, en revanche, doit identifier les héritiers, vérifier les dispositio…" at bounding box center [860, 311] width 542 height 39
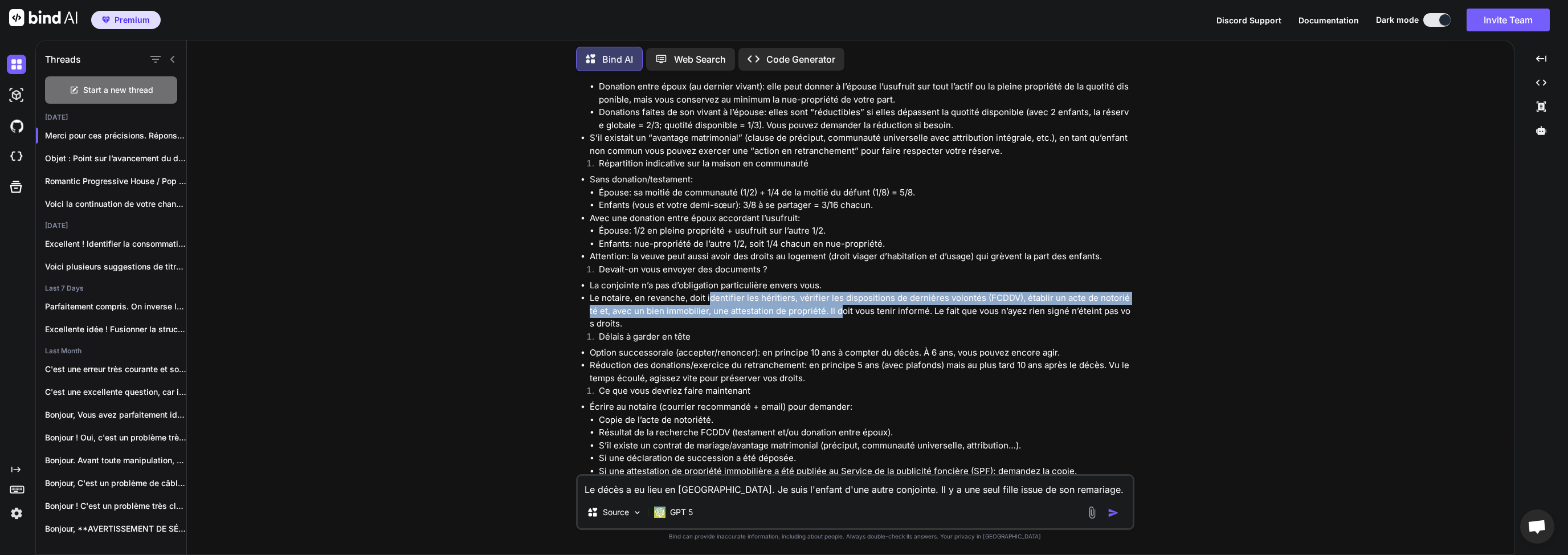
drag, startPoint x: 708, startPoint y: 269, endPoint x: 832, endPoint y: 283, distance: 124.8
click at [832, 292] on li "Le notaire, en revanche, doit identifier les héritiers, vérifier les dispositio…" at bounding box center [860, 311] width 542 height 39
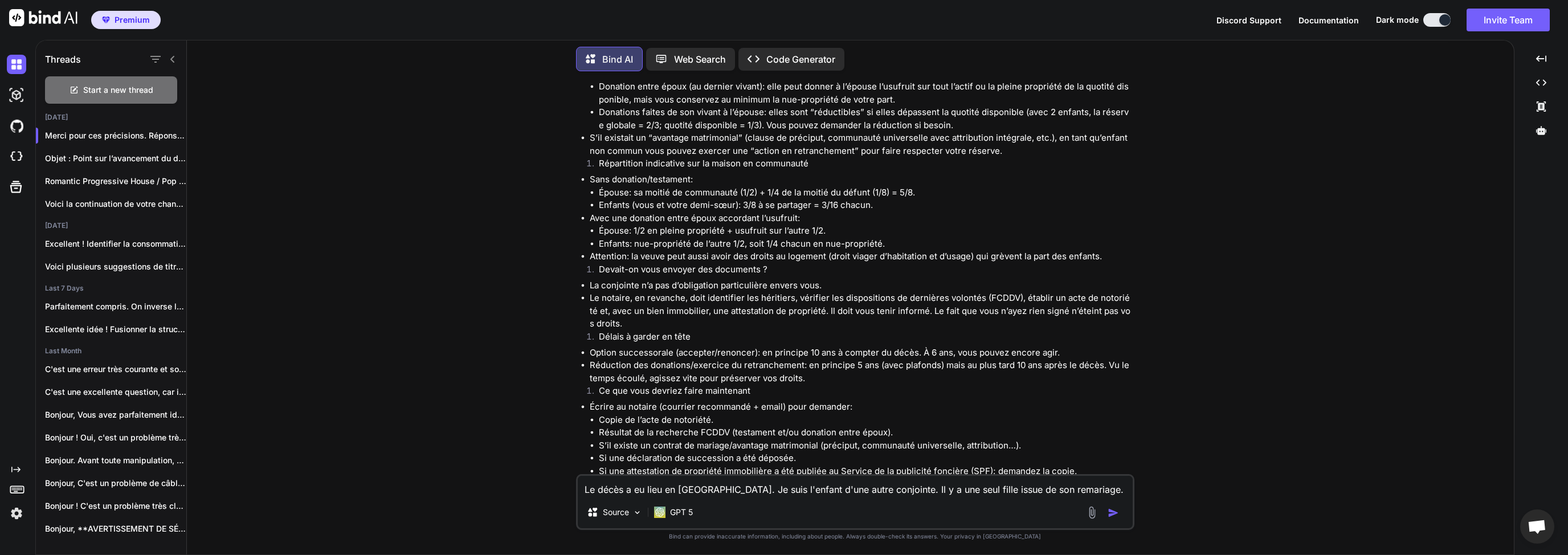
click at [686, 303] on li "Le notaire, en revanche, doit identifier les héritiers, vérifier les dispositio…" at bounding box center [860, 311] width 542 height 39
click at [697, 292] on li "Le notaire, en revanche, doit identifier les héritiers, vérifier les dispositio…" at bounding box center [860, 311] width 542 height 39
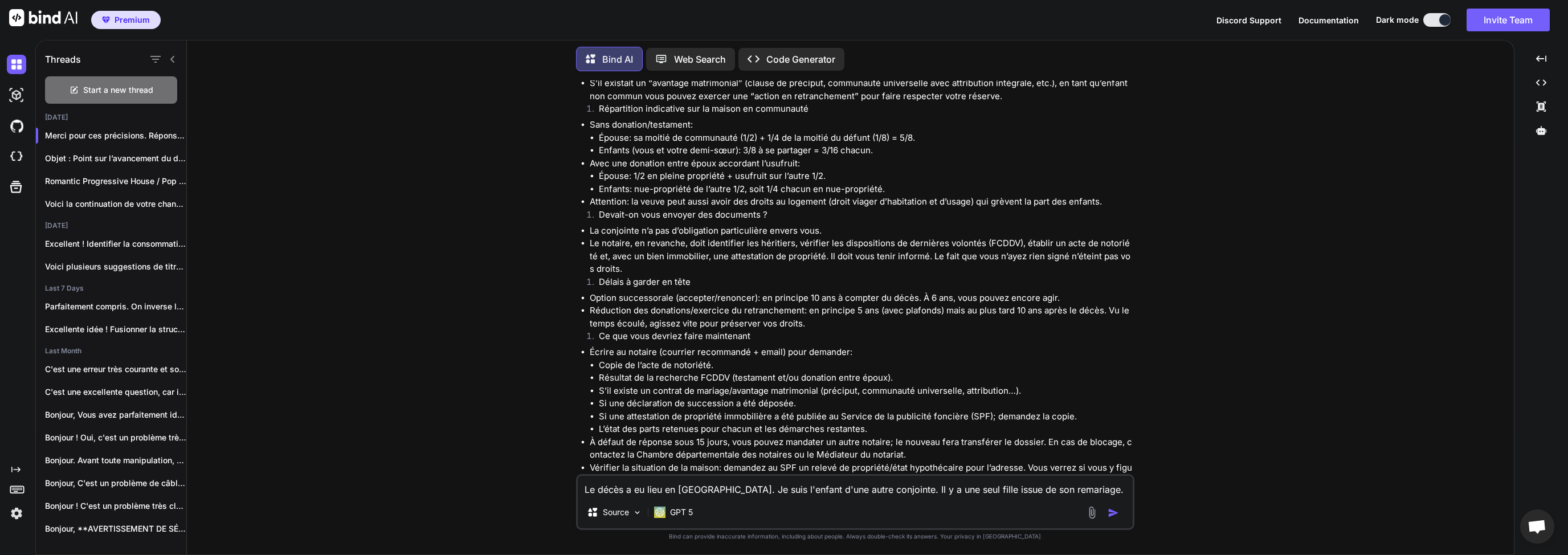
scroll to position [1258, 0]
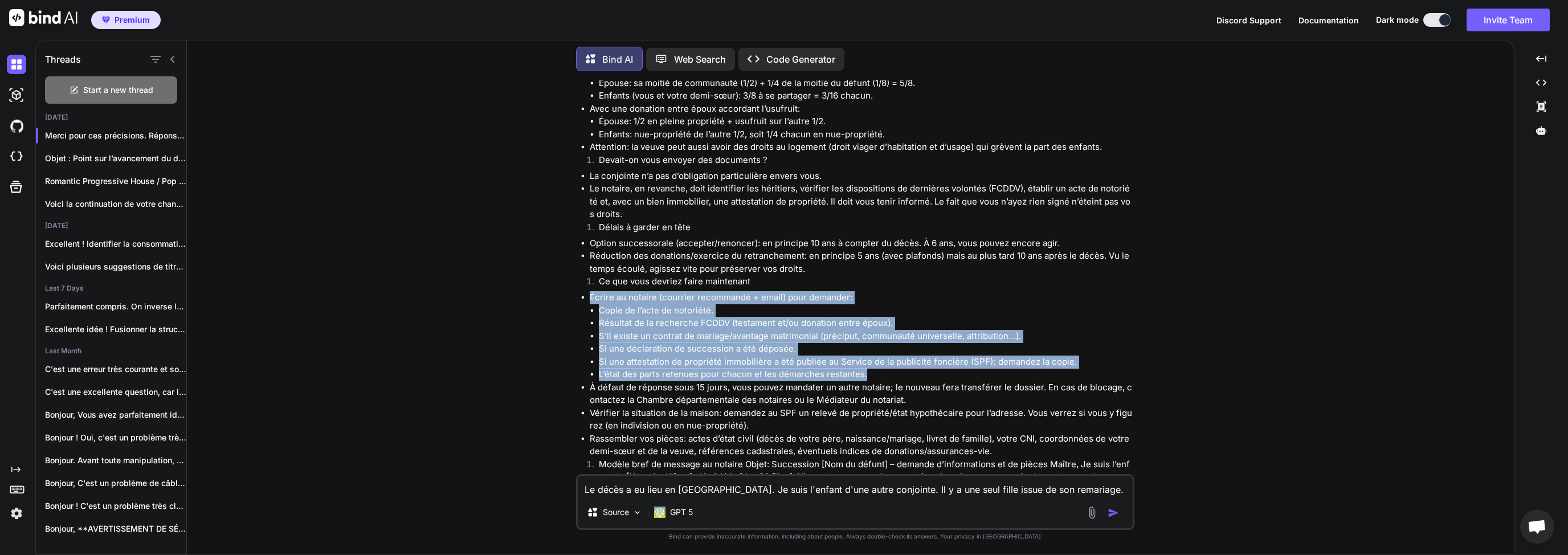
drag, startPoint x: 590, startPoint y: 272, endPoint x: 872, endPoint y: 347, distance: 291.8
click at [872, 347] on li "Écrire au notaire (courrier recommandé + email) pour demander: Copie de l’acte …" at bounding box center [860, 335] width 542 height 90
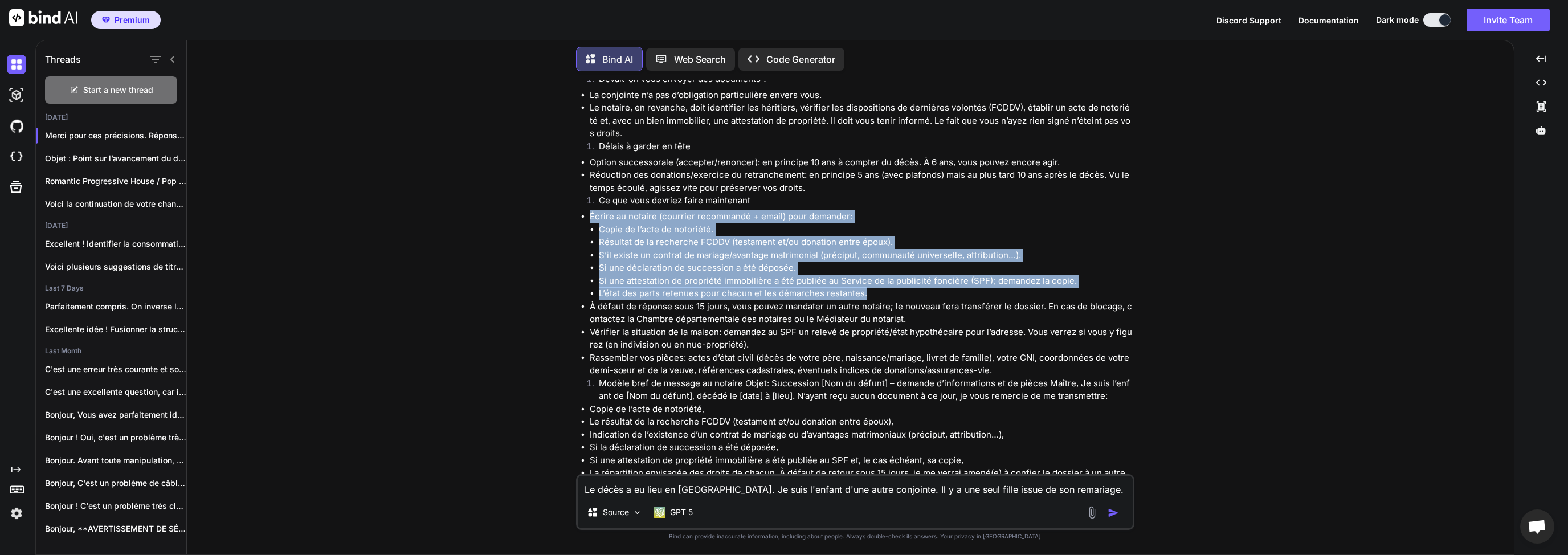
scroll to position [1312, 0]
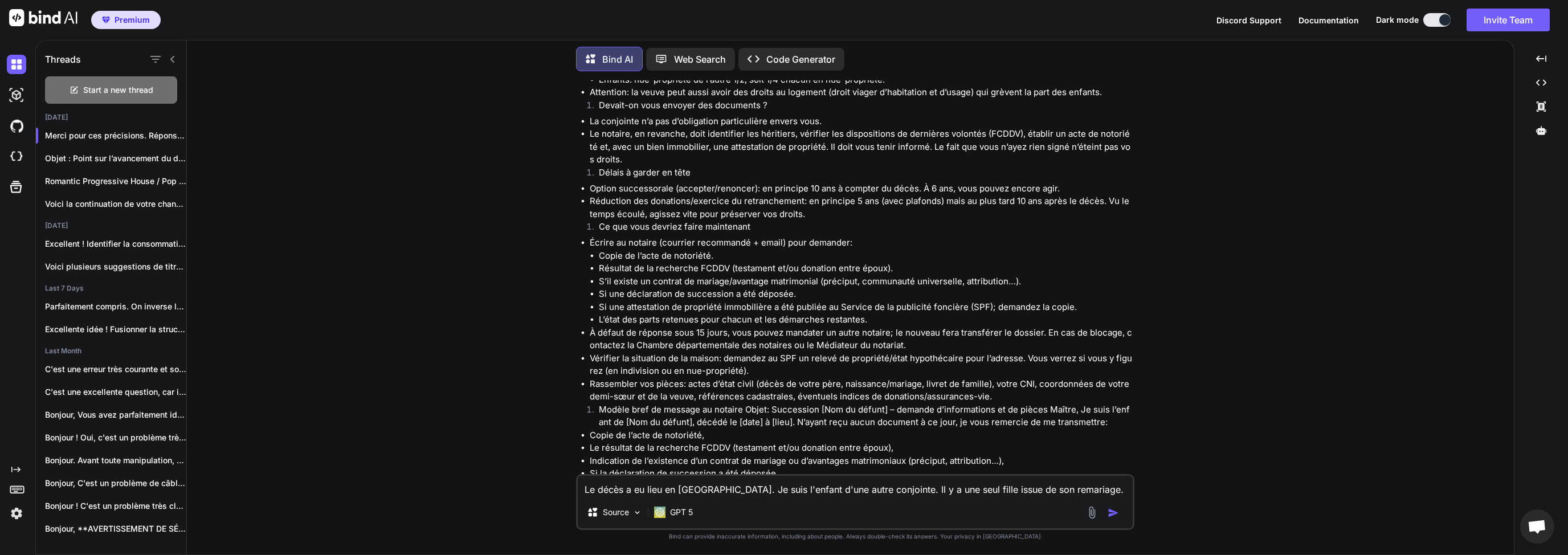
click at [641, 490] on textarea "Le décès a eu lieu en [GEOGRAPHIC_DATA]. Je suis l'enfant d'une autre conjointe…" at bounding box center [855, 486] width 555 height 21
click at [702, 495] on textarea "Le décès a eu lieu en [GEOGRAPHIC_DATA]. Je suis l'enfant d'une autre conjointe…" at bounding box center [855, 486] width 555 height 21
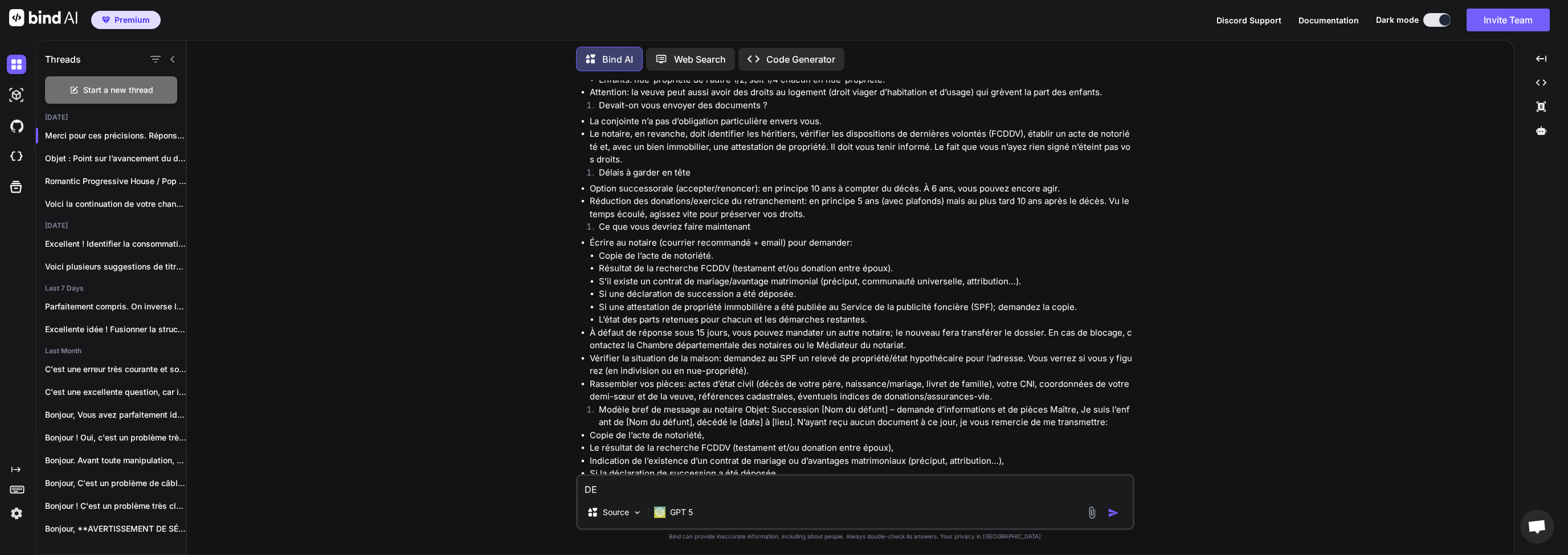
type textarea "D"
type textarea "d"
type textarea "Demander un accompagnement notaire succession tarif honoraire"
click at [1114, 501] on img "button" at bounding box center [1112, 503] width 12 height 12
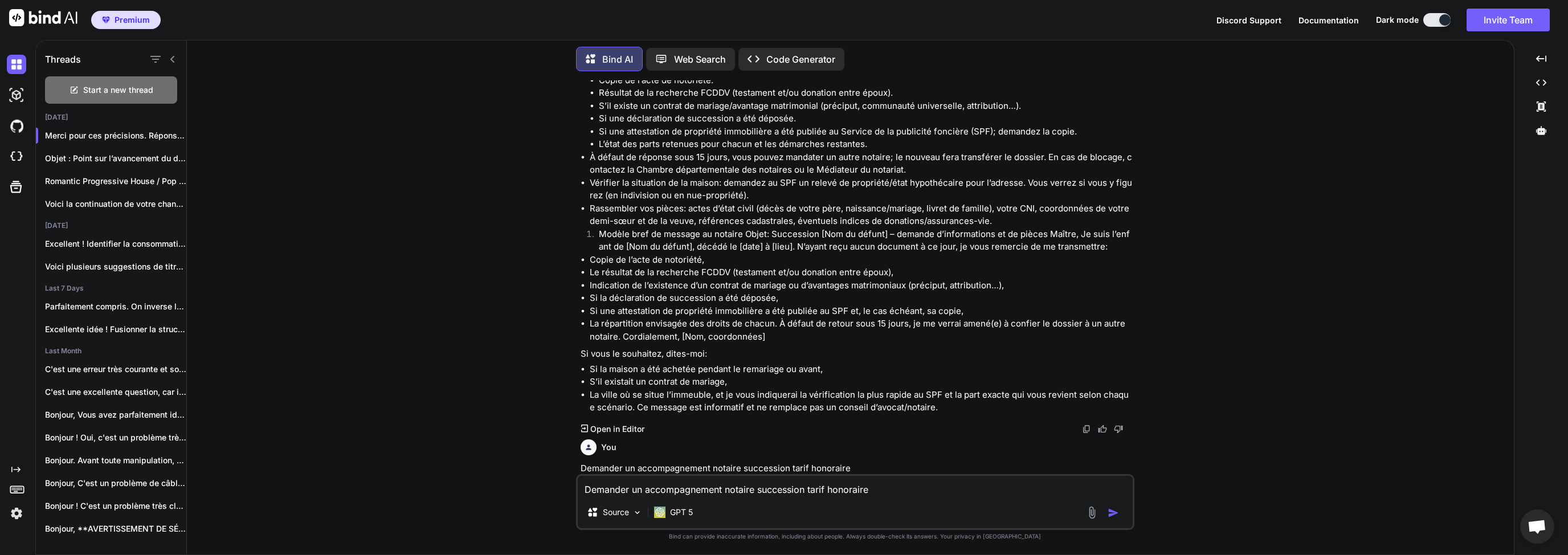
scroll to position [1543, 0]
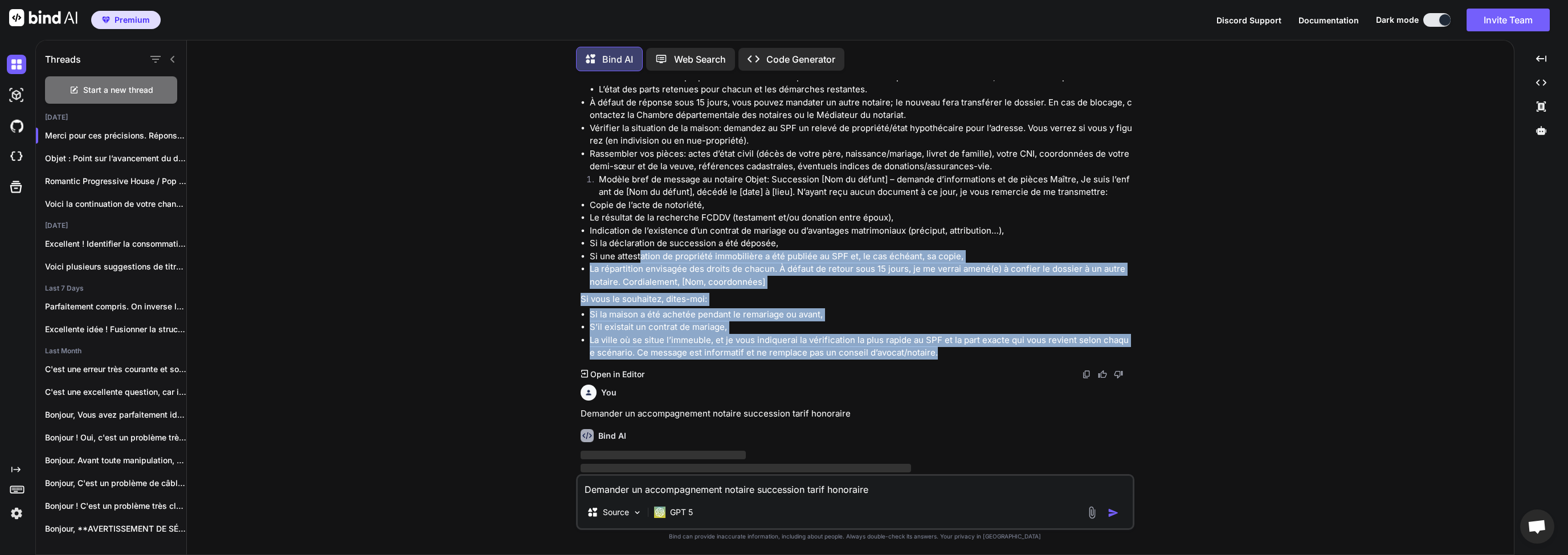
drag, startPoint x: 941, startPoint y: 328, endPoint x: 638, endPoint y: 231, distance: 318.1
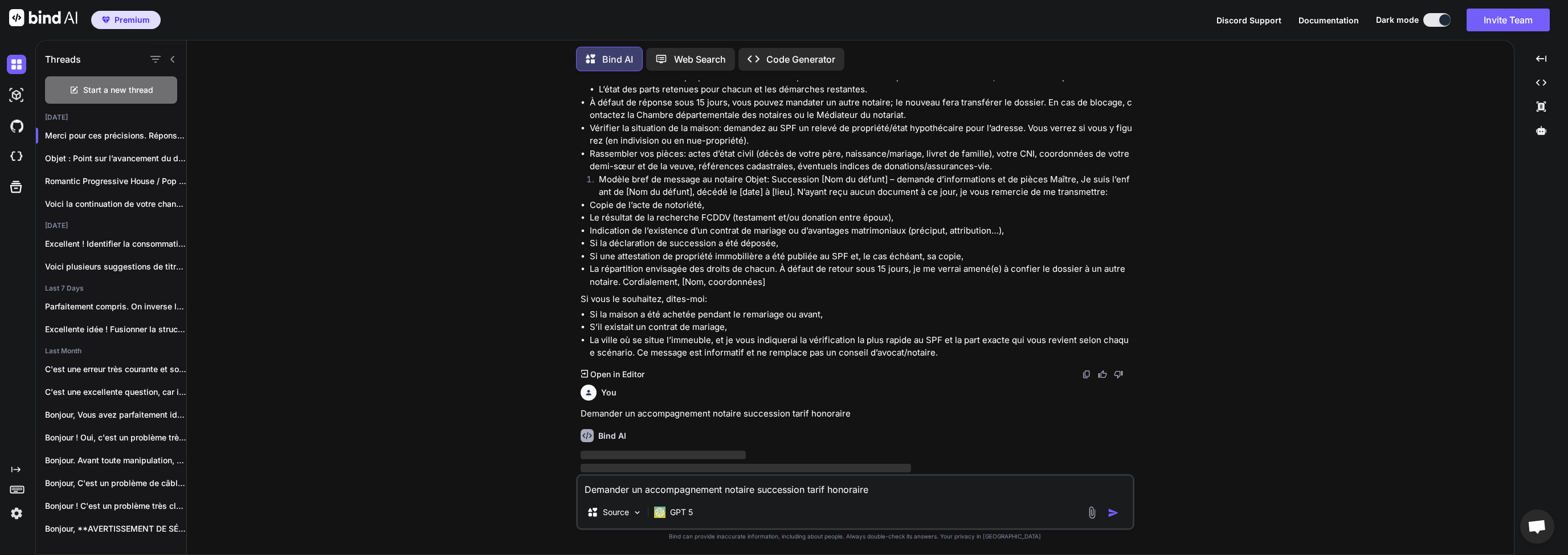
click at [635, 224] on li "Indication de l’existence d’un contrat de mariage ou d’avantages matrimoniaux (…" at bounding box center [860, 231] width 542 height 13
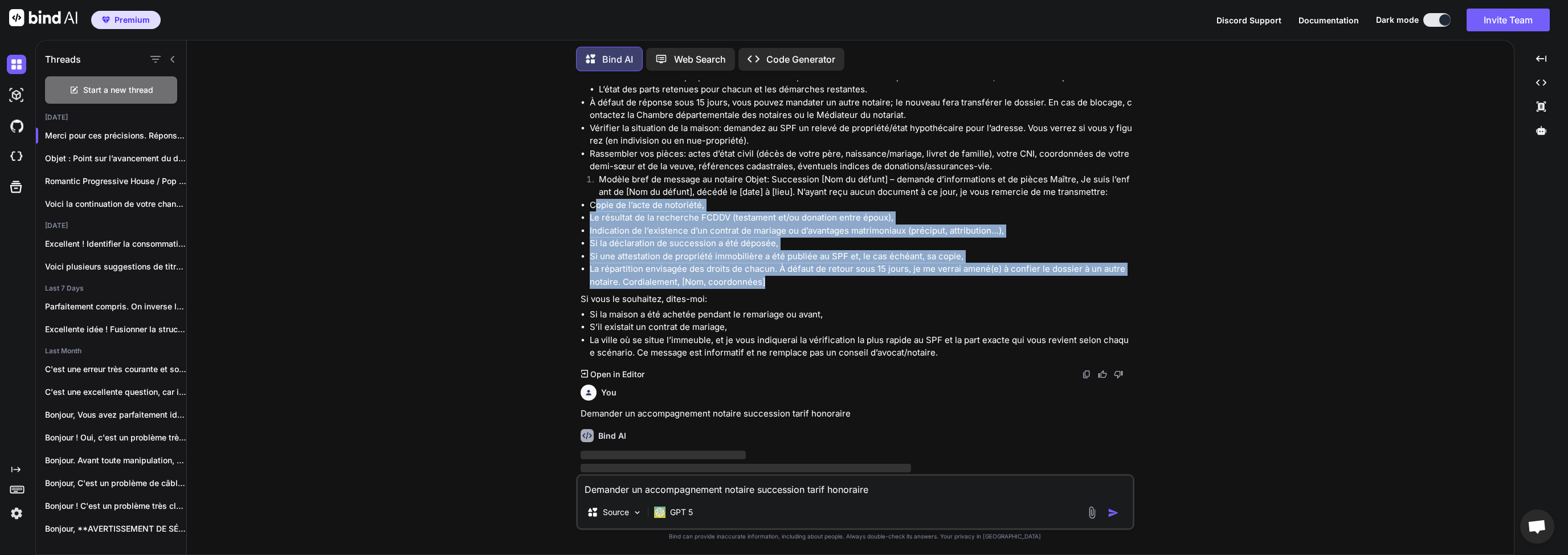
drag, startPoint x: 610, startPoint y: 182, endPoint x: 784, endPoint y: 253, distance: 187.9
click at [784, 253] on ul "Copie de l’acte de notoriété, Le résultat de la recherche FCDDV (testament et/o…" at bounding box center [856, 243] width 551 height 90
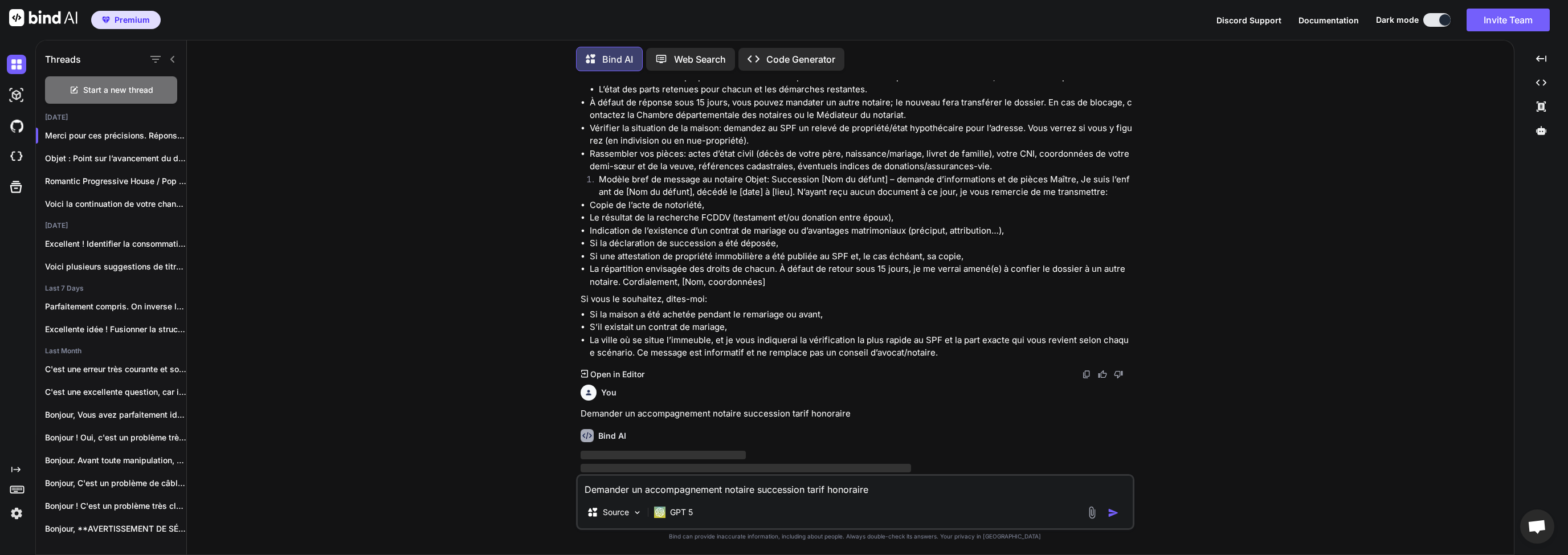
click at [813, 293] on p "Si vous le souhaitez, dites-moi:" at bounding box center [856, 299] width 551 height 13
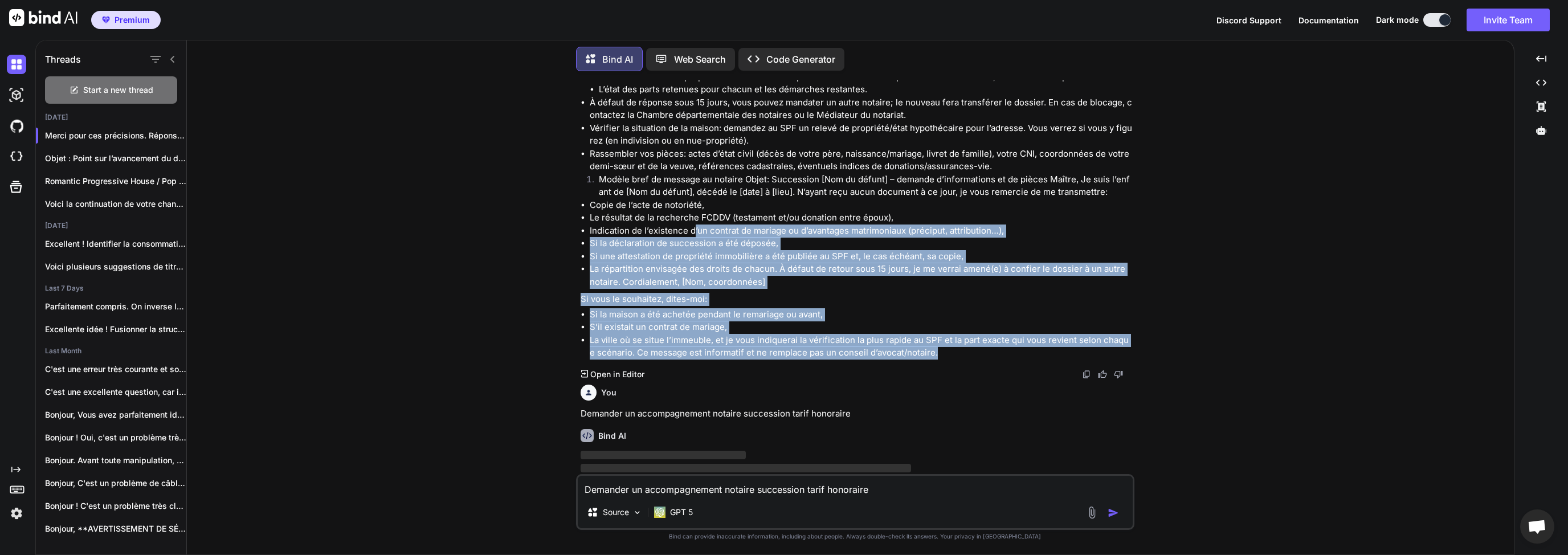
drag, startPoint x: 955, startPoint y: 328, endPoint x: 683, endPoint y: 180, distance: 309.7
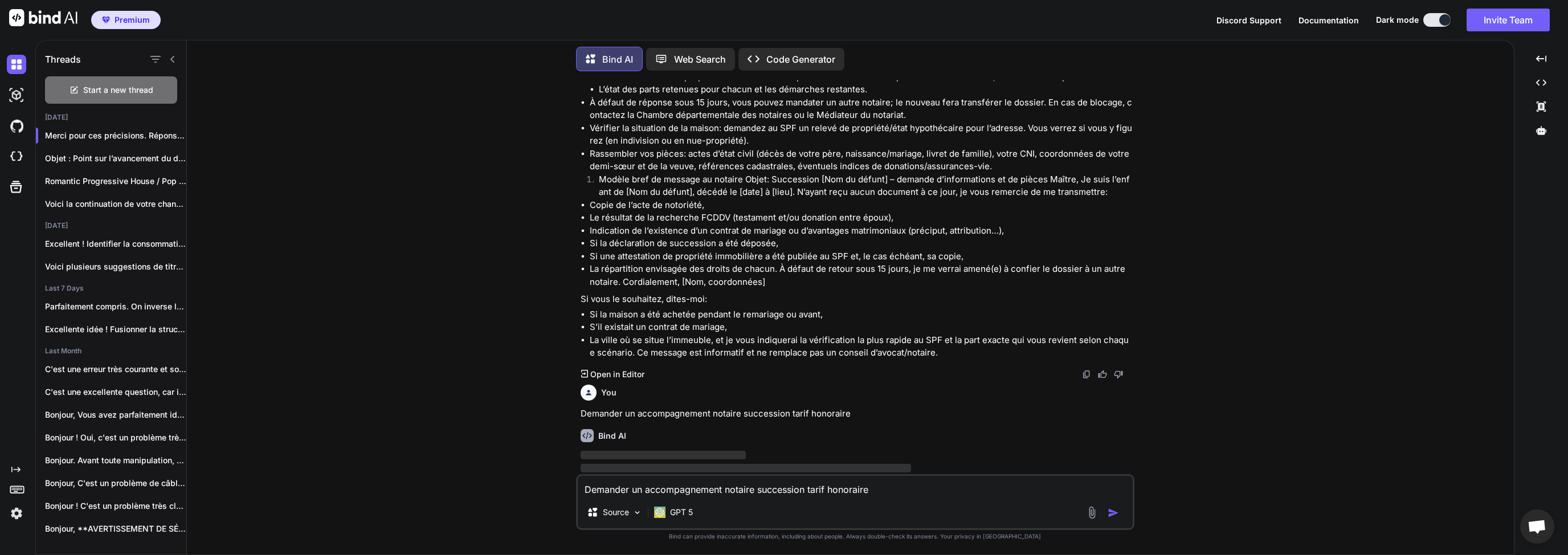
click at [683, 199] on li "Copie de l’acte de notoriété," at bounding box center [860, 205] width 542 height 13
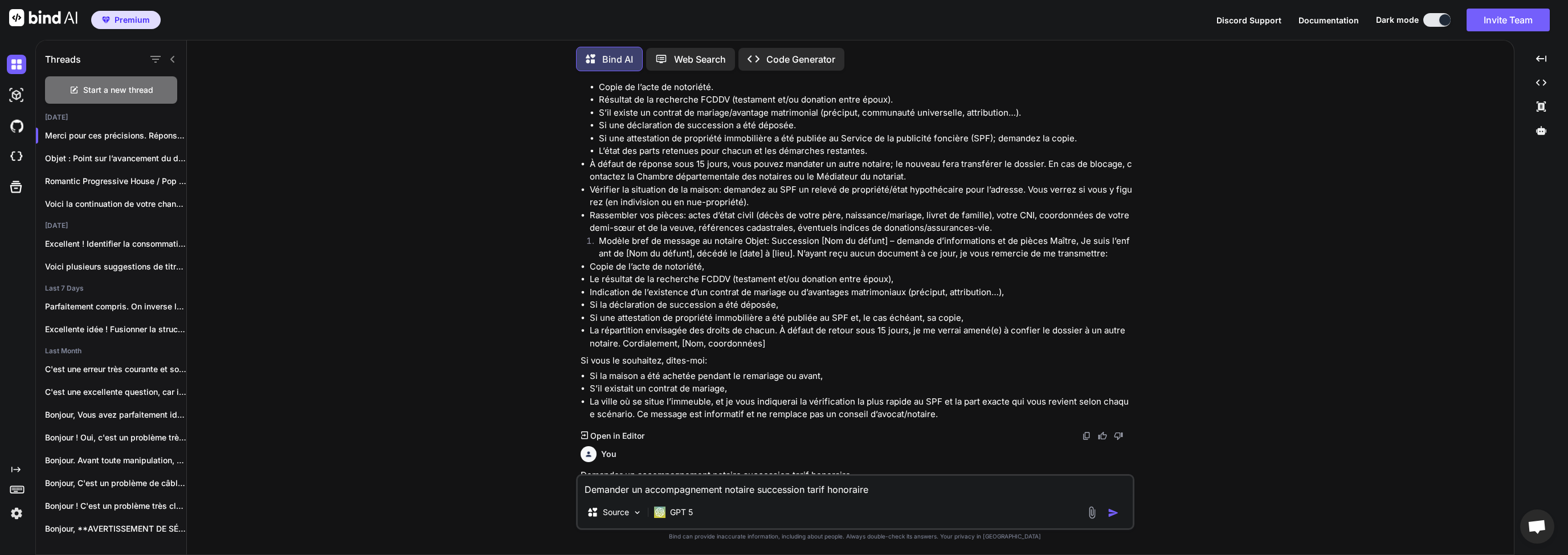
scroll to position [1434, 0]
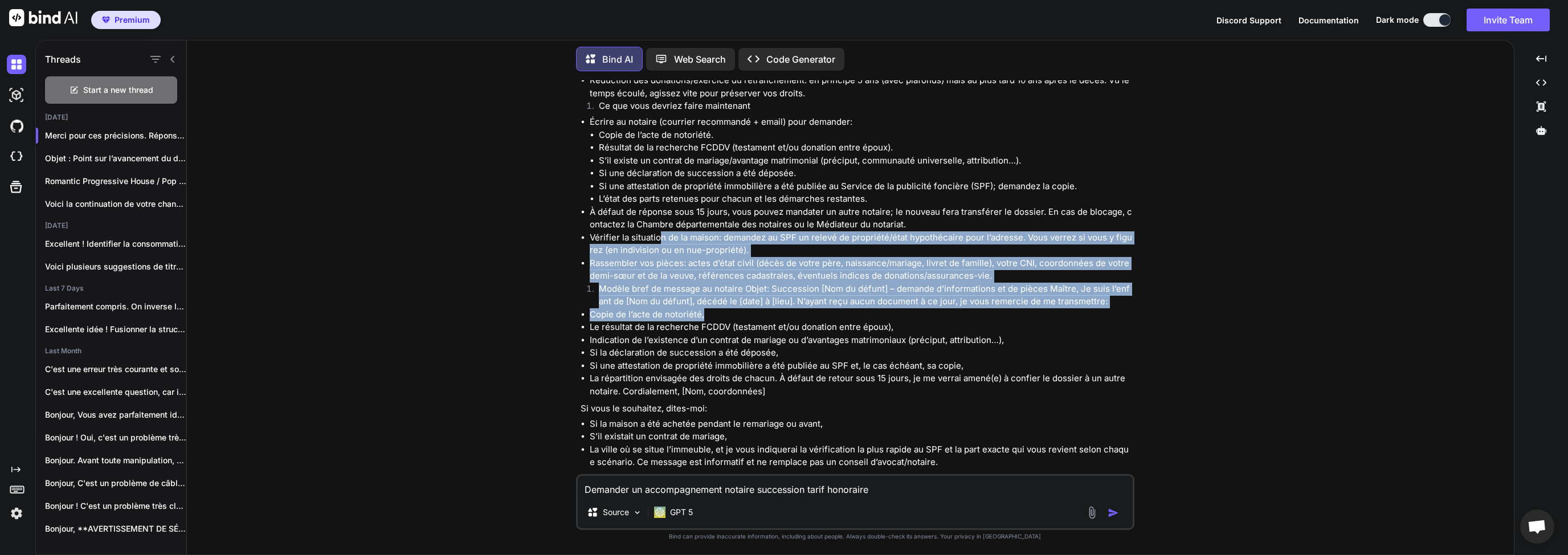
drag, startPoint x: 714, startPoint y: 292, endPoint x: 656, endPoint y: 204, distance: 105.4
click at [661, 210] on div "Merci pour ces précisions. Réponses courtes et concrètes. Êtes-vous encore héri…" at bounding box center [856, 97] width 551 height 743
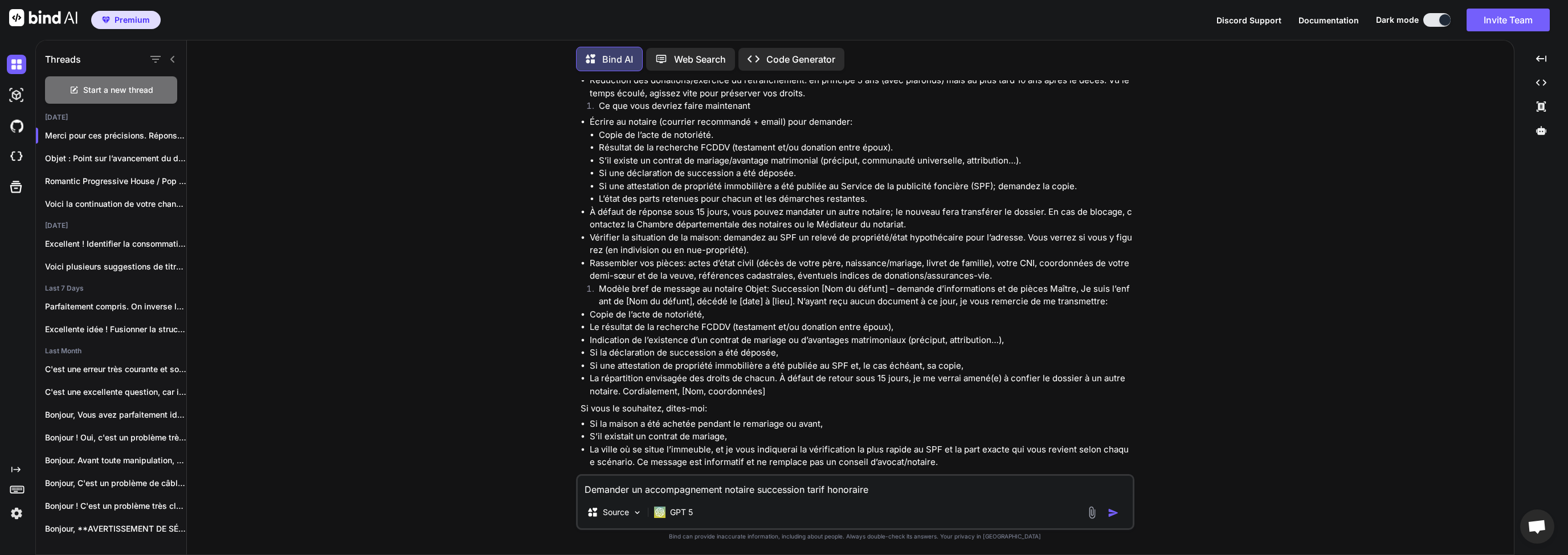
click at [654, 206] on li "À défaut de réponse sous 15 jours, vous pouvez mandater un autre notaire; le no…" at bounding box center [860, 219] width 542 height 26
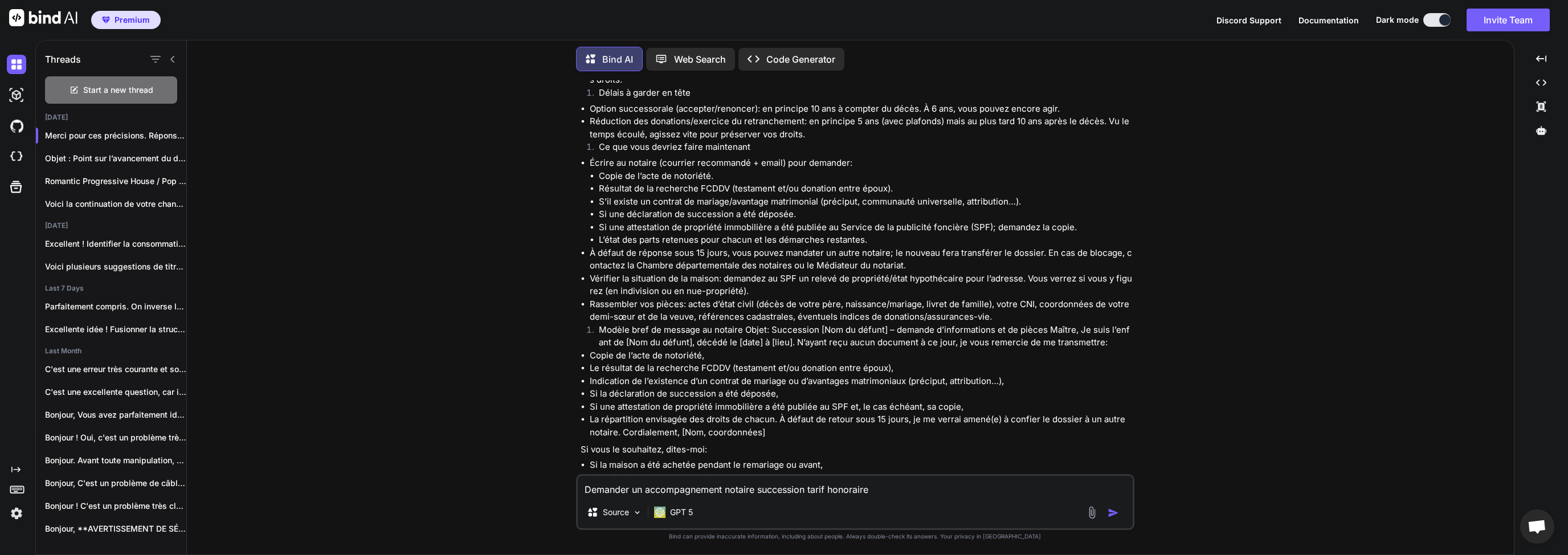
scroll to position [1269, 0]
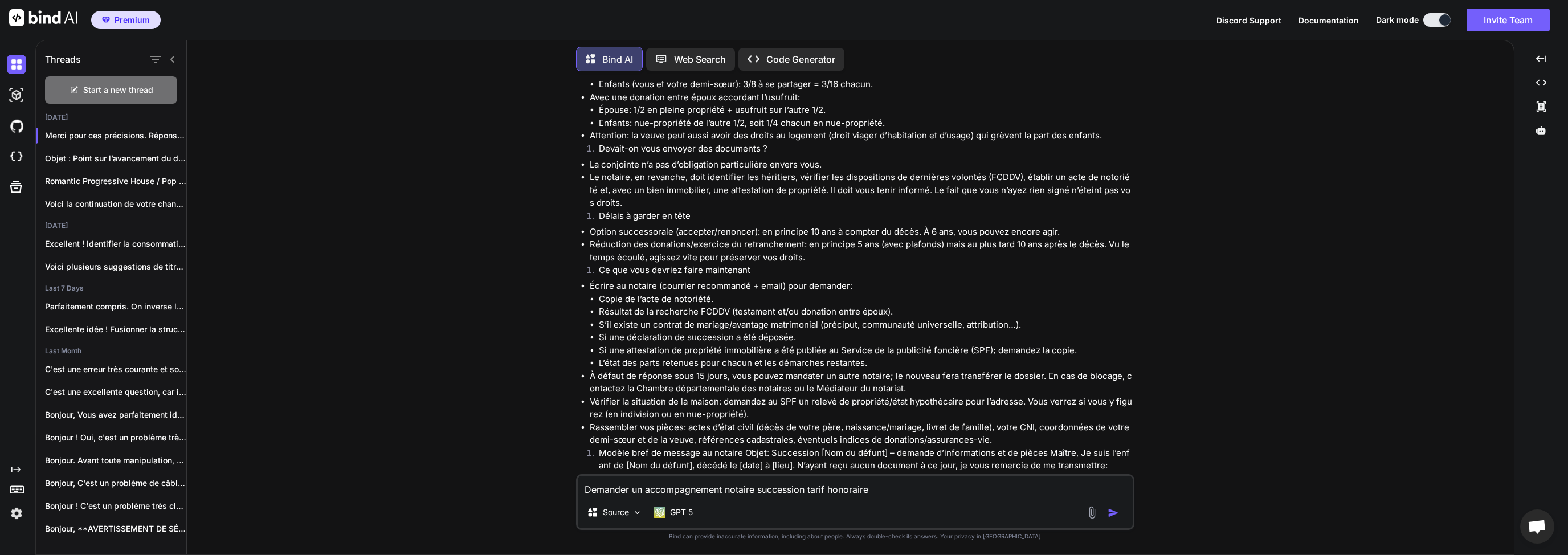
click at [638, 356] on li "L’état des parts retenues pour chacun et les démarches restantes." at bounding box center [865, 363] width 533 height 13
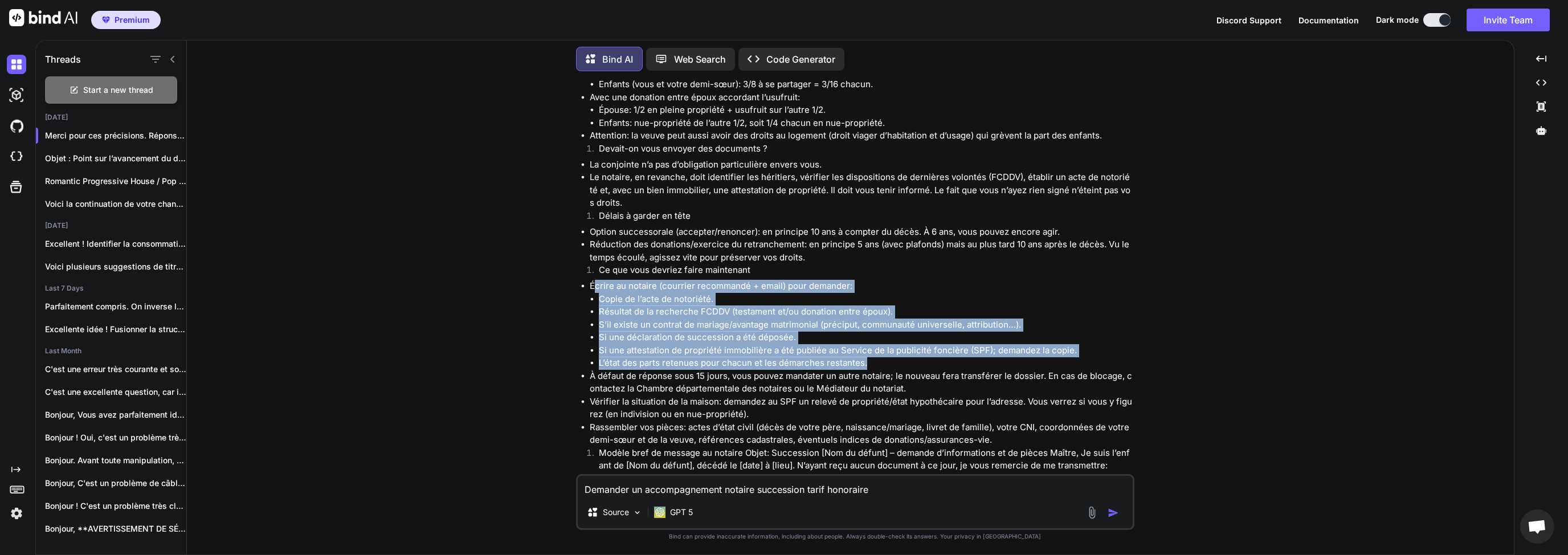
drag, startPoint x: 876, startPoint y: 335, endPoint x: 598, endPoint y: 262, distance: 287.4
click at [595, 280] on li "Écrire au notaire (courrier recommandé + email) pour demander: Copie de l’acte …" at bounding box center [860, 324] width 542 height 90
click at [649, 305] on li "Résultat de la recherche FCDDV (testament et/ou donation entre époux)." at bounding box center [865, 312] width 533 height 13
click at [811, 356] on li "L’état des parts retenues pour chacun et les démarches restantes." at bounding box center [865, 363] width 533 height 13
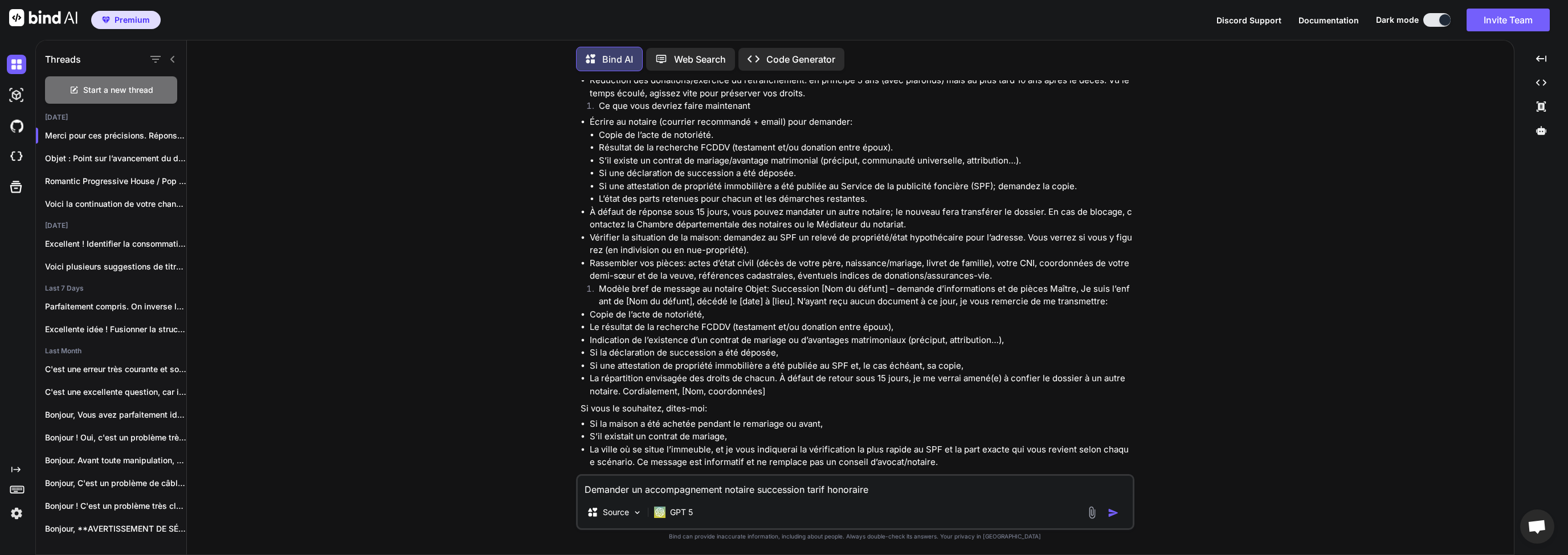
scroll to position [1543, 0]
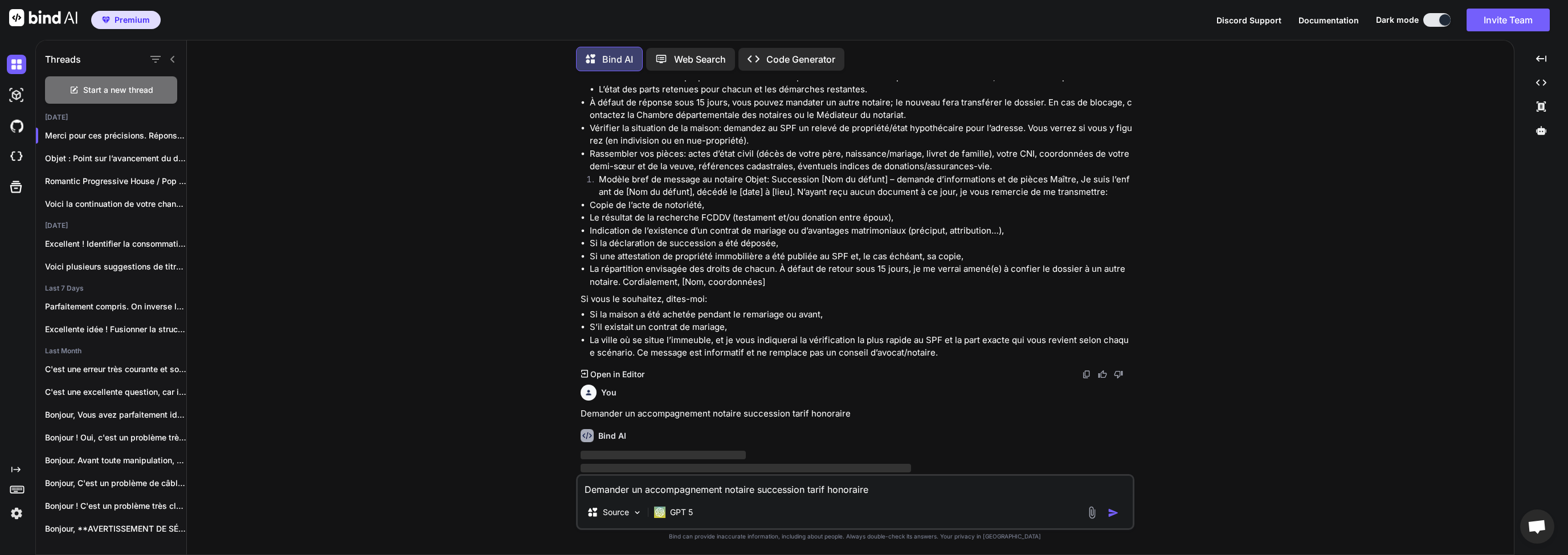
click at [812, 334] on li "La ville où se situe l’immeuble, et je vous indiquerai la vérification la plus …" at bounding box center [860, 346] width 542 height 26
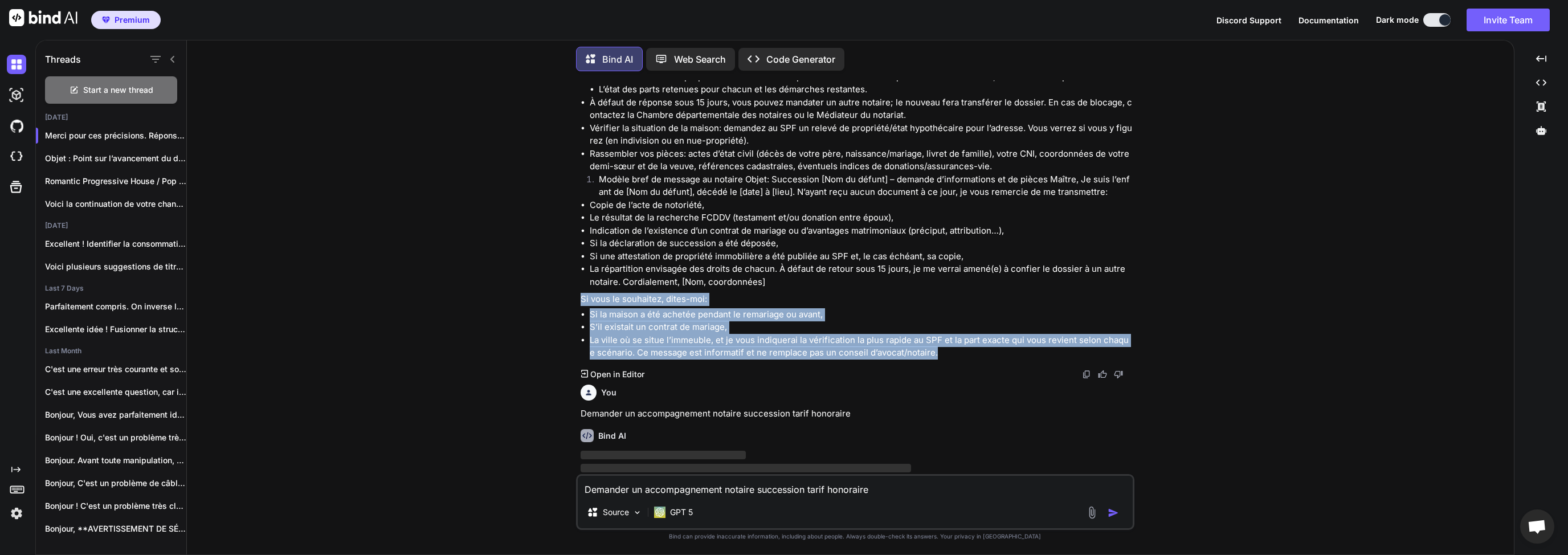
drag, startPoint x: 958, startPoint y: 333, endPoint x: 578, endPoint y: 272, distance: 384.9
click at [579, 272] on div "You Suite au décès de mon père [DATE], à l'époque la notaire m'avait contacté p…" at bounding box center [856, 277] width 556 height 394
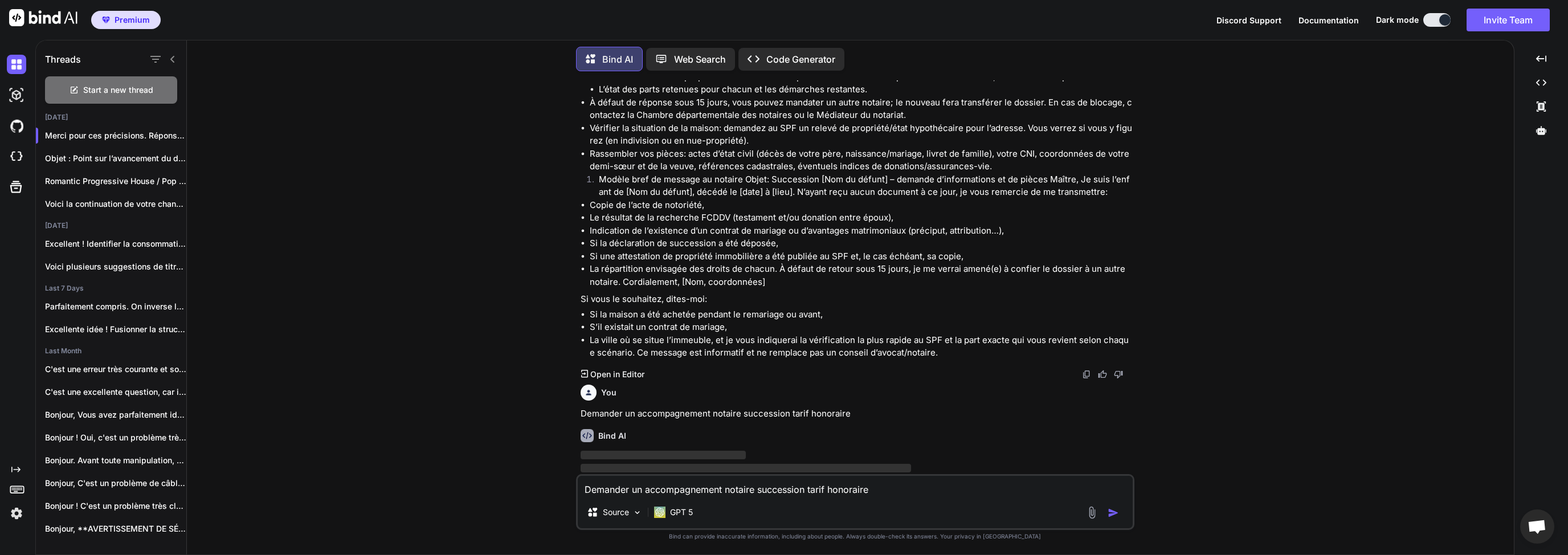
click at [697, 262] on li "La répartition envisagée des droits de chacun. À défaut de retour sous 15 jours…" at bounding box center [860, 275] width 542 height 26
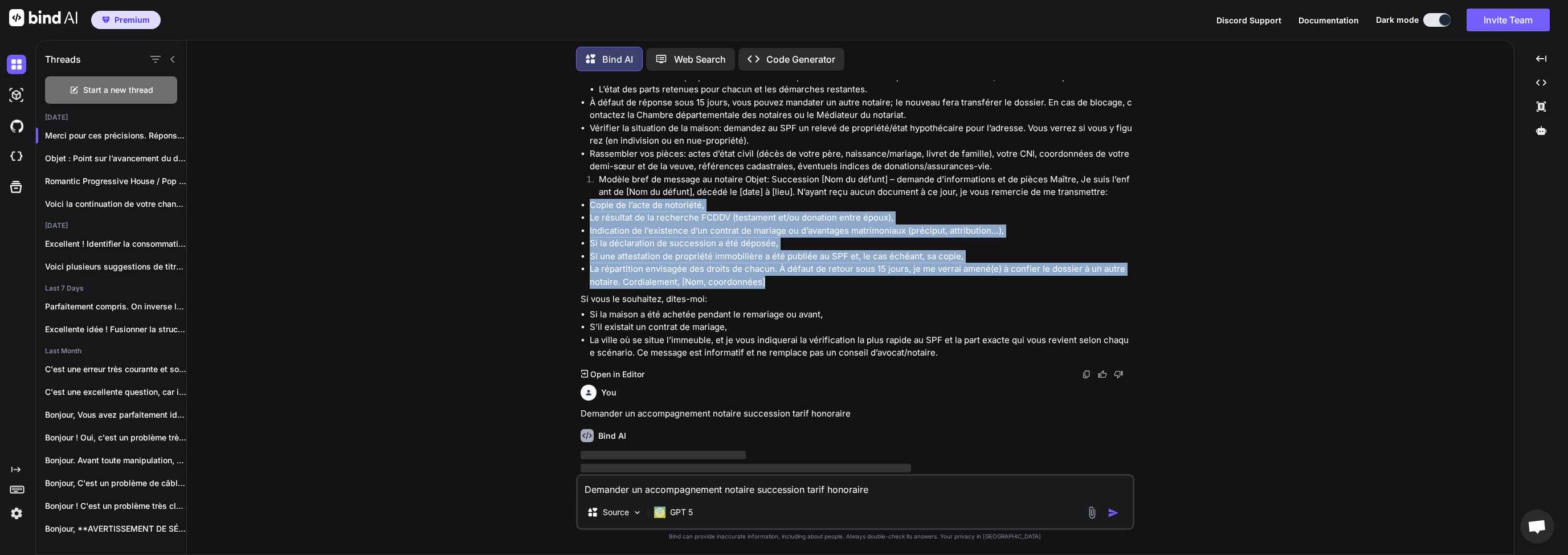
drag, startPoint x: 773, startPoint y: 258, endPoint x: 579, endPoint y: 179, distance: 209.5
click at [580, 199] on ul "Copie de l’acte de notoriété, Le résultat de la recherche FCDDV (testament et/o…" at bounding box center [856, 243] width 551 height 90
click at [682, 237] on li "Si la déclaration de succession a été déposée," at bounding box center [860, 243] width 542 height 13
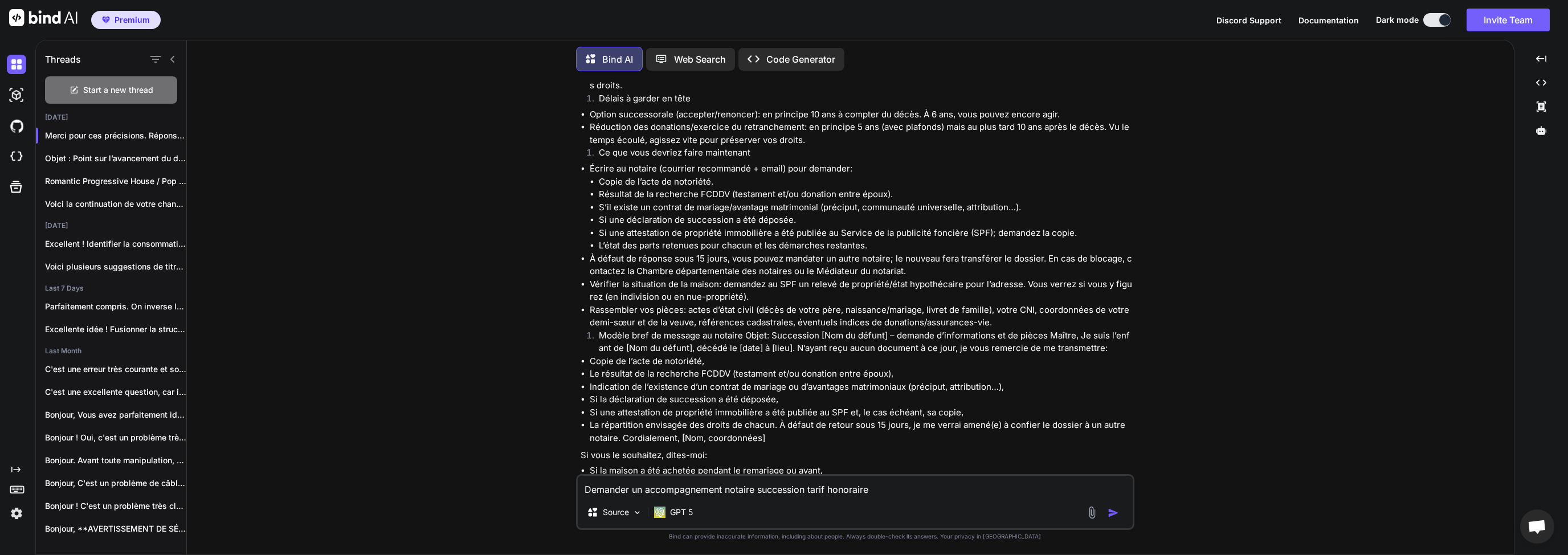
scroll to position [1379, 0]
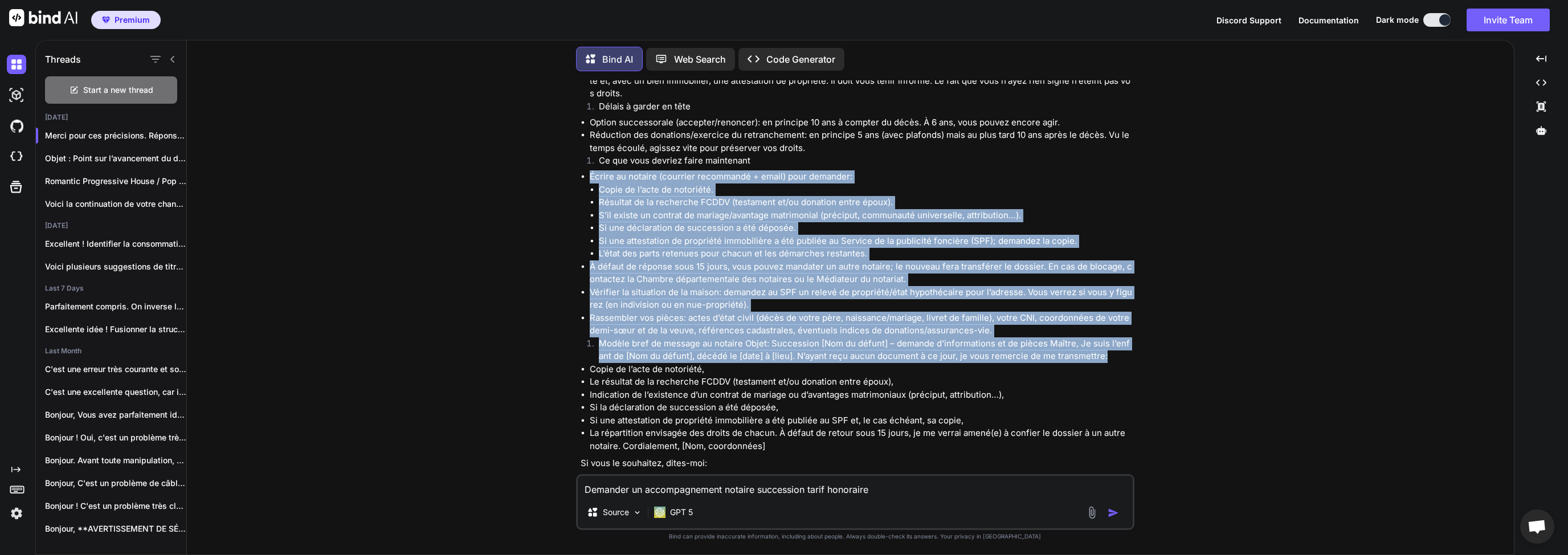
drag, startPoint x: 1125, startPoint y: 331, endPoint x: 618, endPoint y: 180, distance: 529.0
click at [577, 151] on div "You Suite au décès de mon père [DATE], à l'époque la notaire m'avait contacté p…" at bounding box center [855, 317] width 559 height 474
click at [729, 261] on li "À défaut de réponse sous 15 jours, vous pouvez mandater un autre notaire; le no…" at bounding box center [860, 273] width 542 height 26
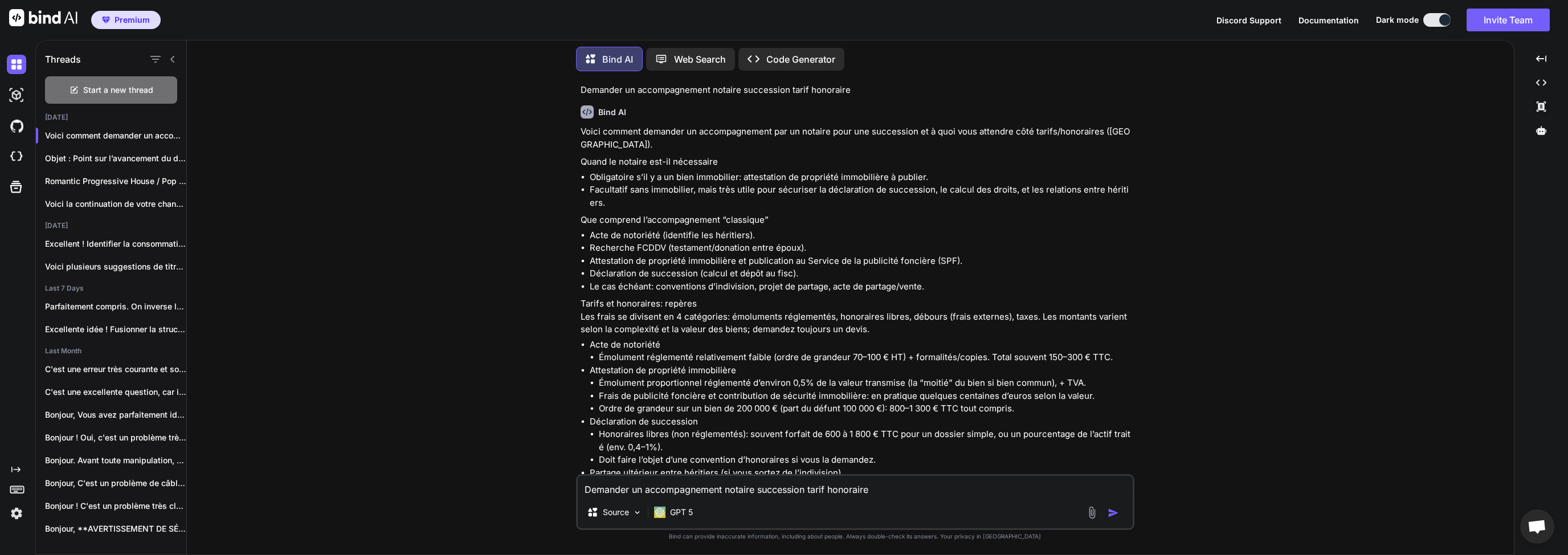
scroll to position [1871, 0]
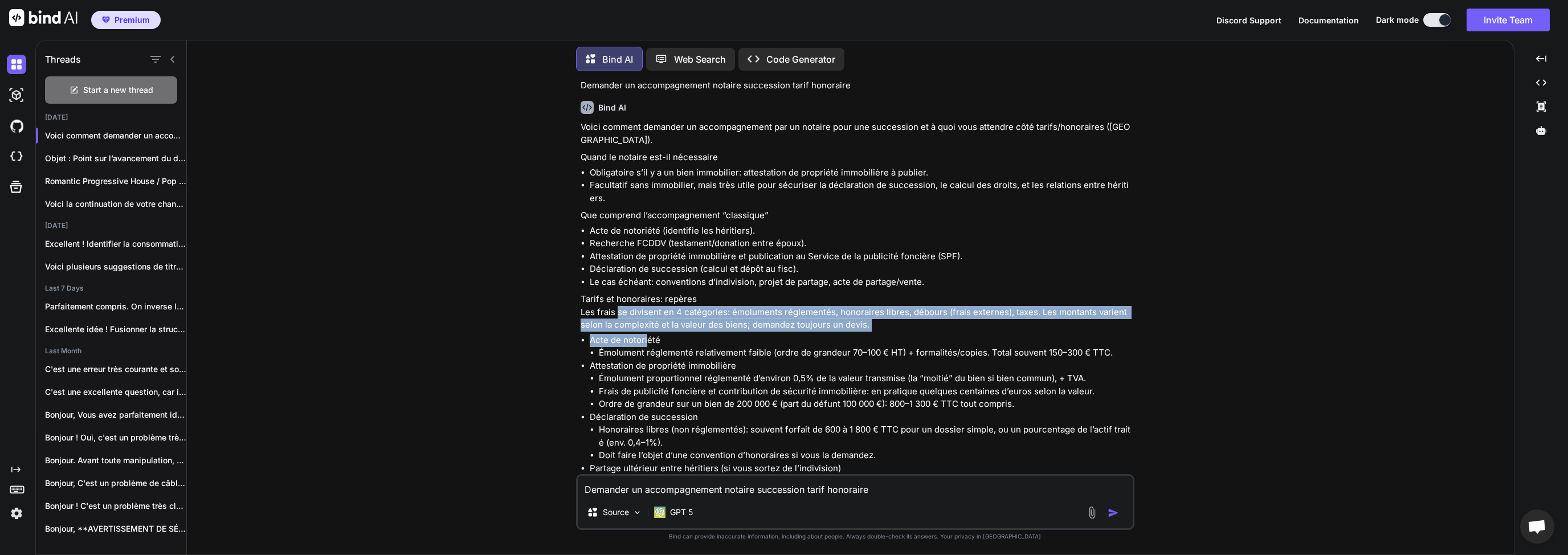
drag, startPoint x: 618, startPoint y: 286, endPoint x: 647, endPoint y: 313, distance: 39.6
click at [647, 313] on div "Voici comment demander un accompagnement par un notaire pour une succession et …" at bounding box center [856, 564] width 551 height 886
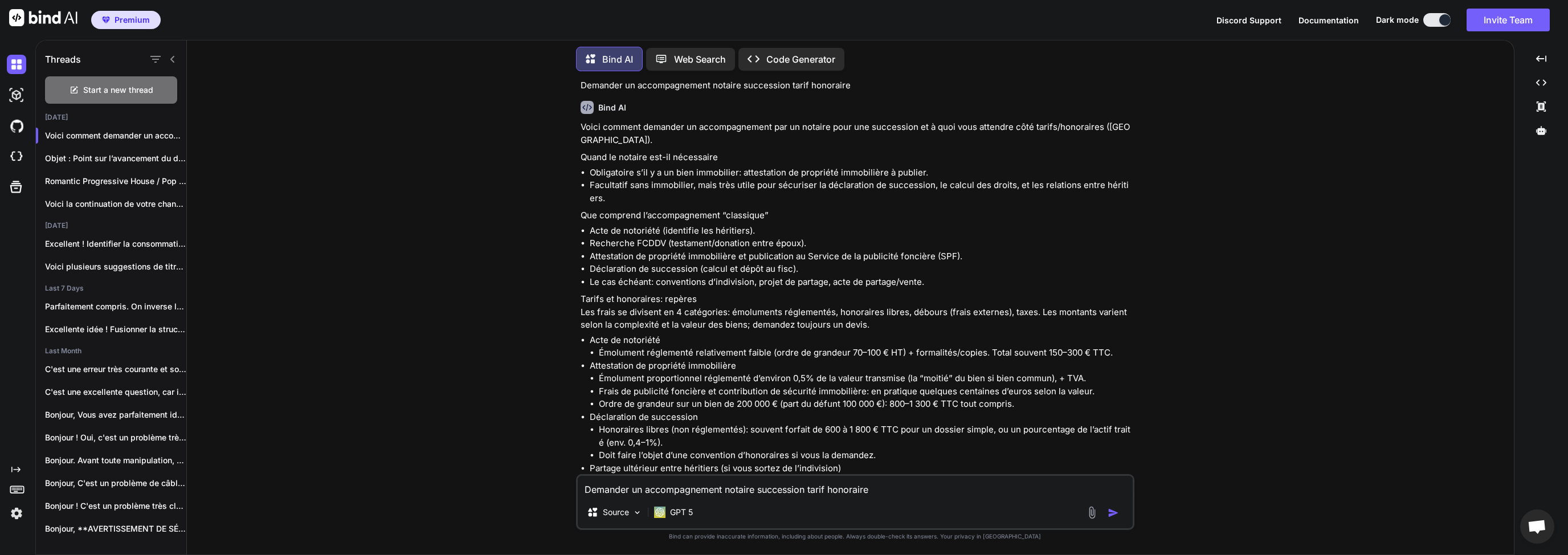
click at [754, 397] on li "Ordre de grandeur sur un bien de 200 000 € (part du défunt 100 000 €): 800–1 30…" at bounding box center [865, 404] width 533 height 13
drag, startPoint x: 609, startPoint y: 344, endPoint x: 702, endPoint y: 346, distance: 93.0
click at [702, 359] on li "Attestation de propriété immobilière Émolument proportionnel réglementé d’envir…" at bounding box center [860, 385] width 542 height 51
click at [706, 385] on li "Frais de publicité foncière et contribution de sécurité immobilière: en pratiqu…" at bounding box center [865, 392] width 533 height 13
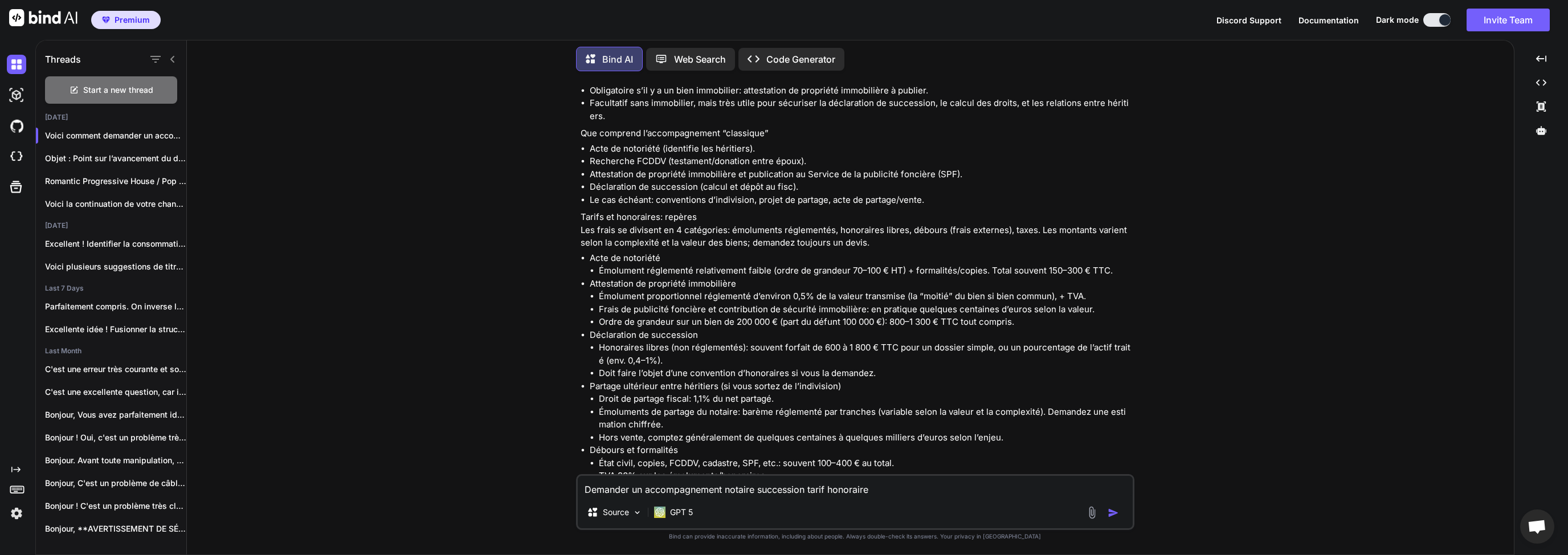
scroll to position [1980, 0]
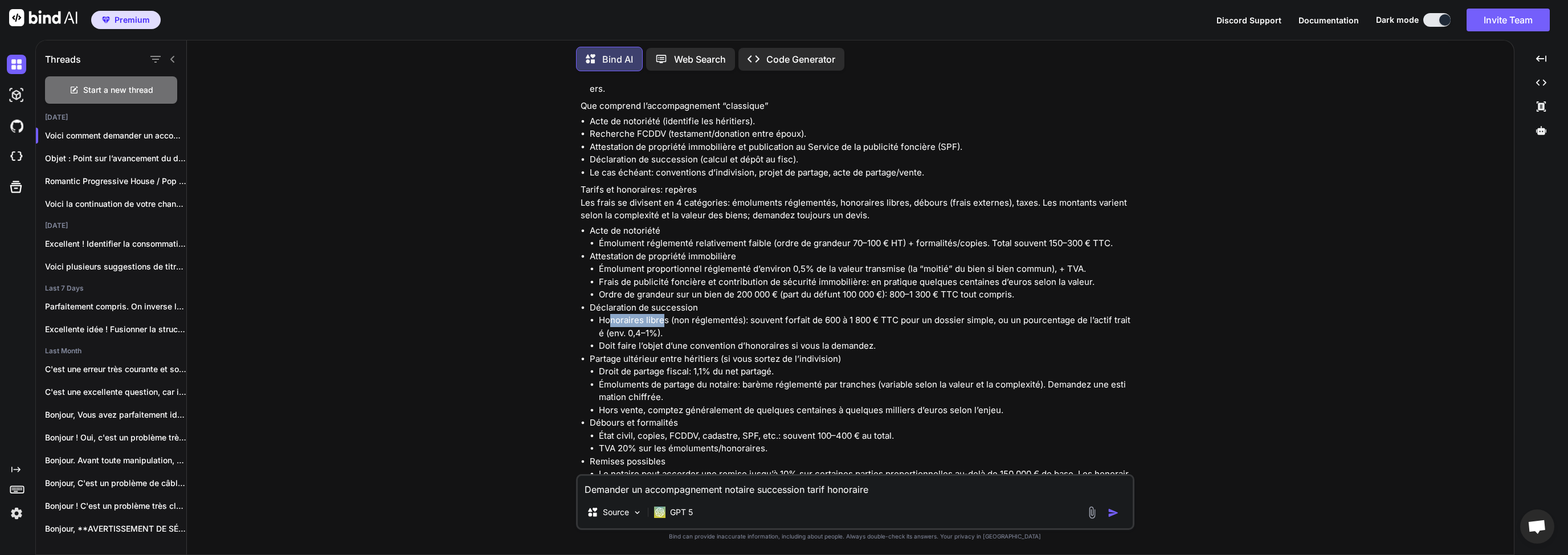
drag, startPoint x: 609, startPoint y: 299, endPoint x: 661, endPoint y: 298, distance: 52.0
click at [661, 313] on li "Honoraires libres (non réglementés): souvent forfait de 600 à 1 800 € TTC pour …" at bounding box center [865, 326] width 533 height 26
click at [833, 313] on li "Honoraires libres (non réglementés): souvent forfait de 600 à 1 800 € TTC pour …" at bounding box center [865, 326] width 533 height 26
drag, startPoint x: 622, startPoint y: 269, endPoint x: 798, endPoint y: 273, distance: 176.0
click at [798, 288] on li "Ordre de grandeur sur un bien de 200 000 € (part du défunt 100 000 €): 800–1 30…" at bounding box center [865, 294] width 533 height 13
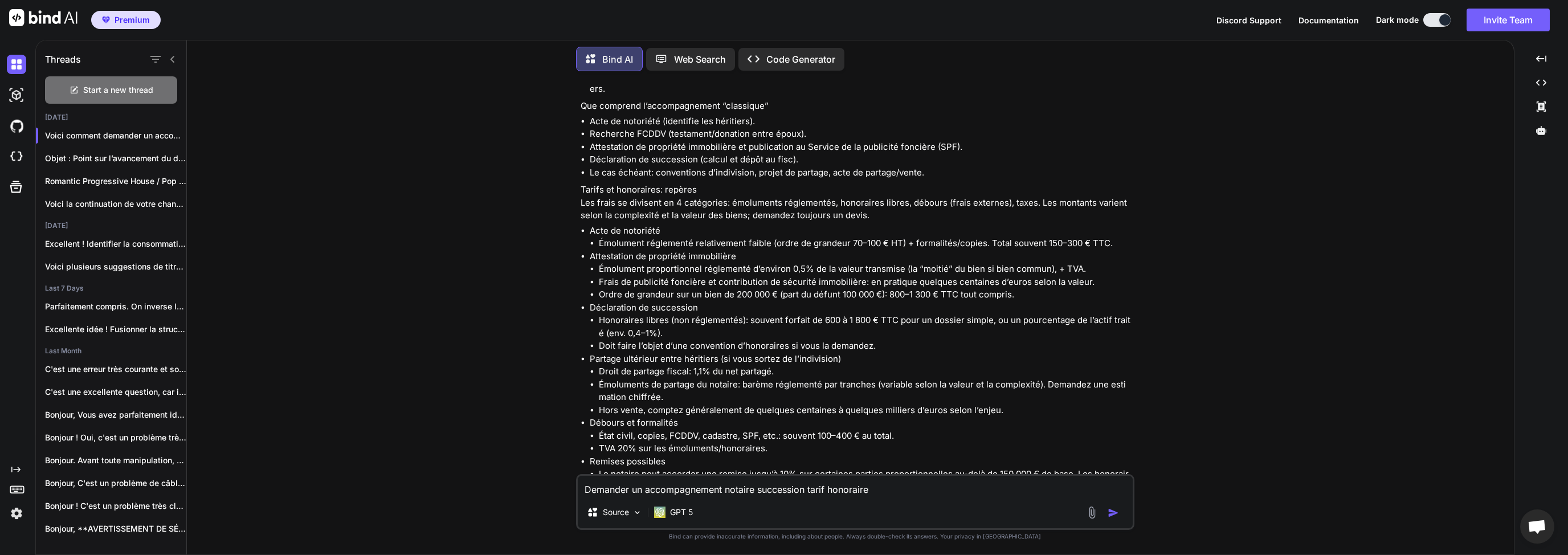
click at [642, 276] on li "Frais de publicité foncière et contribution de sécurité immobilière: en pratiqu…" at bounding box center [865, 283] width 533 height 13
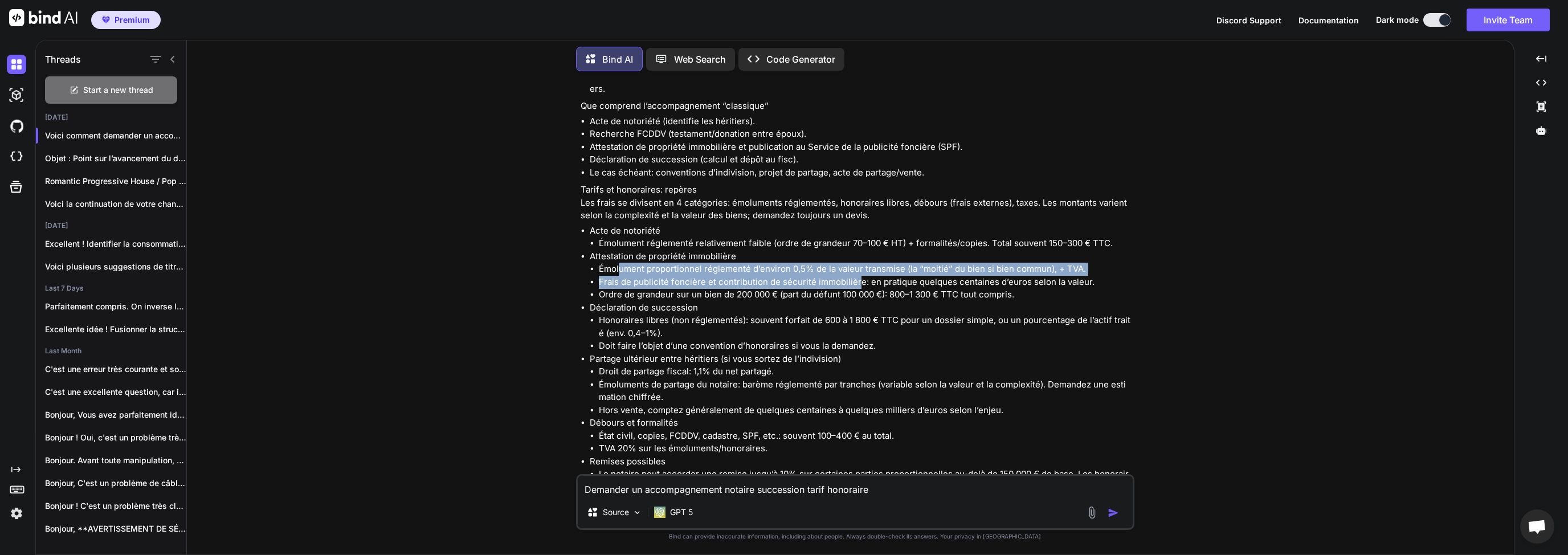
drag, startPoint x: 618, startPoint y: 242, endPoint x: 856, endPoint y: 256, distance: 238.4
click at [856, 262] on ul "Émolument proportionnel réglementé d’environ 0,5% de la valeur transmise (la “m…" at bounding box center [860, 282] width 542 height 39
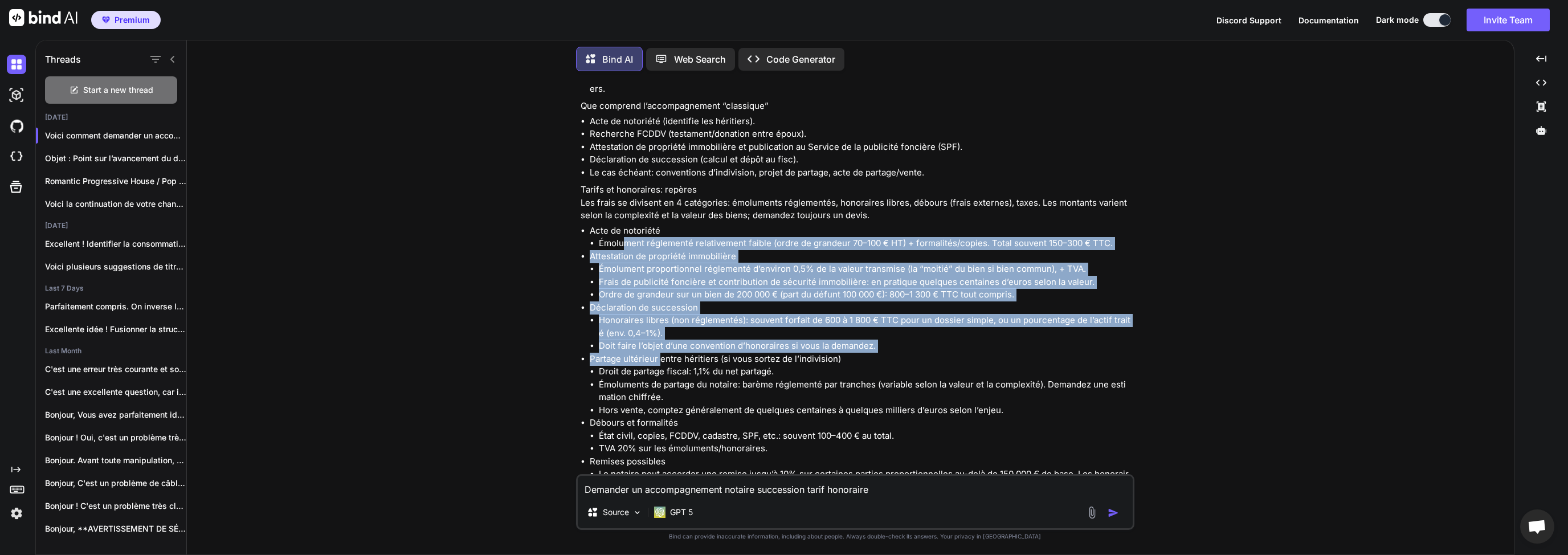
drag, startPoint x: 621, startPoint y: 216, endPoint x: 659, endPoint y: 338, distance: 127.8
click at [659, 338] on ul "Acte de notoriété Émolument réglementé relativement faible (ordre de grandeur 7…" at bounding box center [856, 359] width 551 height 270
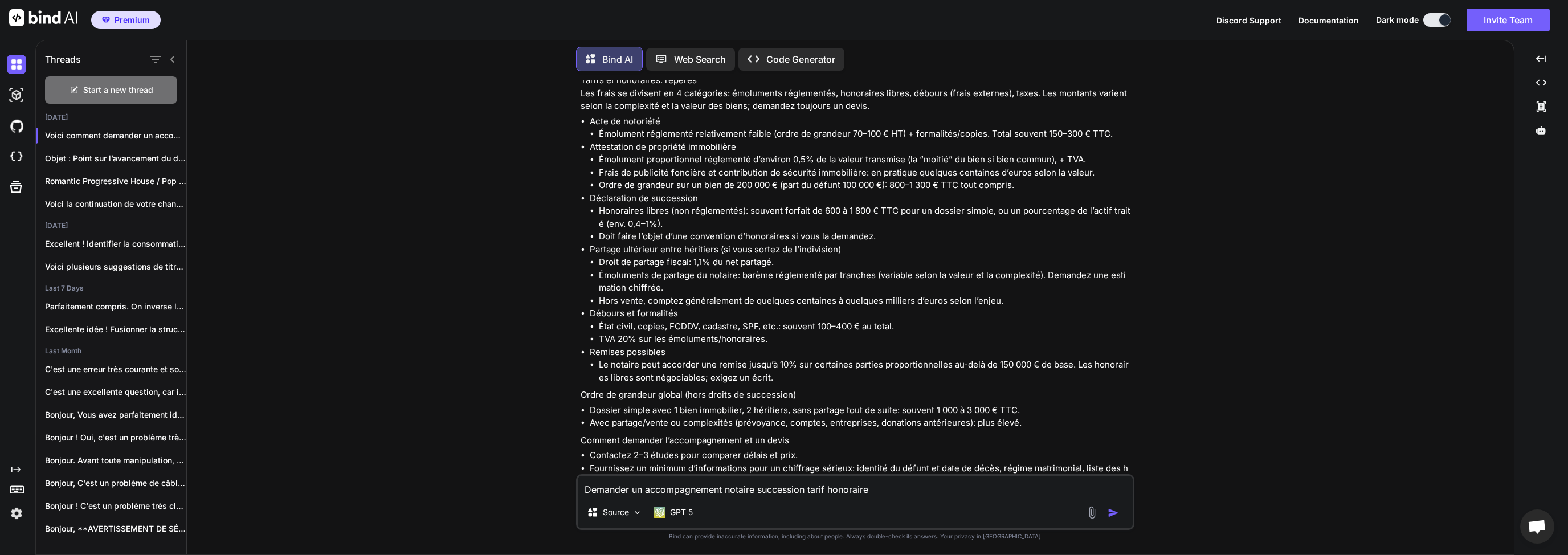
click at [638, 333] on li "TVA 20% sur les émoluments/honoraires." at bounding box center [865, 339] width 533 height 13
drag, startPoint x: 616, startPoint y: 303, endPoint x: 705, endPoint y: 304, distance: 89.0
click at [705, 320] on li "État civil, copies, FCDDV, cadastre, SPF, etc.: souvent 100–400 € au total." at bounding box center [865, 326] width 533 height 13
click at [710, 333] on li "TVA 20% sur les émoluments/honoraires." at bounding box center [865, 339] width 533 height 13
drag, startPoint x: 715, startPoint y: 305, endPoint x: 782, endPoint y: 306, distance: 67.0
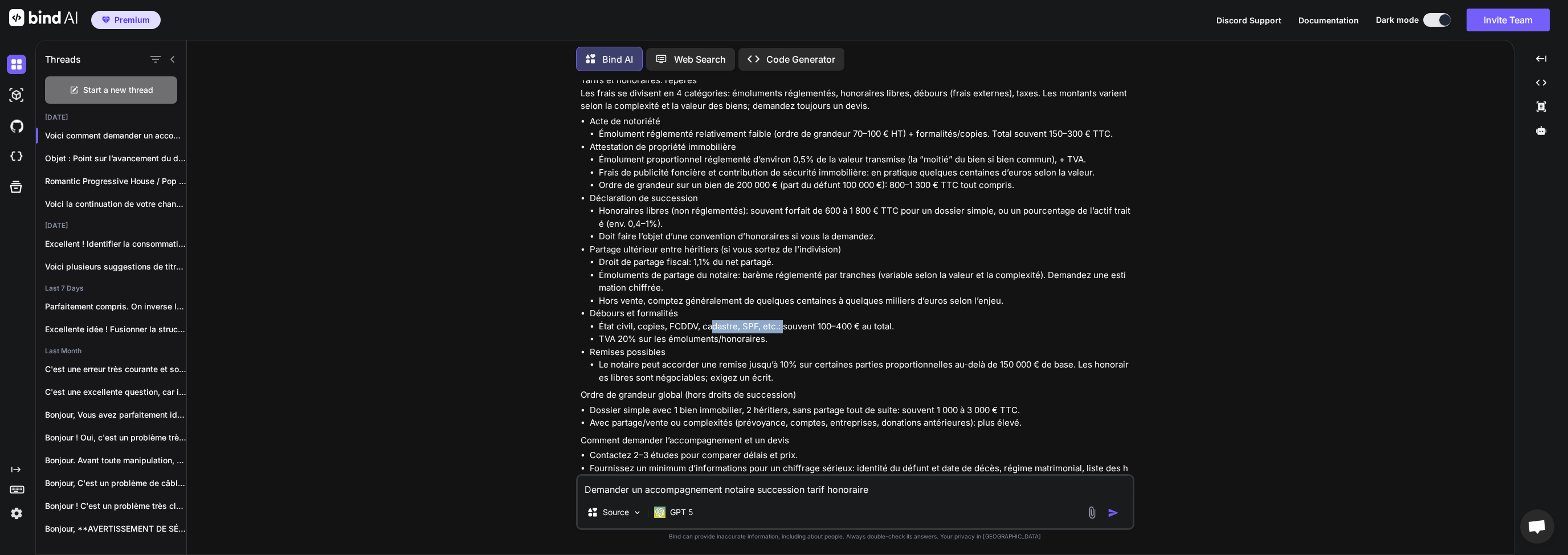
click at [782, 320] on li "État civil, copies, FCDDV, cadastre, SPF, etc.: souvent 100–400 € au total." at bounding box center [865, 326] width 533 height 13
click at [804, 333] on li "TVA 20% sur les émoluments/honoraires." at bounding box center [865, 339] width 533 height 13
drag, startPoint x: 825, startPoint y: 302, endPoint x: 879, endPoint y: 301, distance: 54.0
click at [866, 320] on li "État civil, copies, FCDDV, cadastre, SPF, etc.: souvent 100–400 € au total." at bounding box center [865, 326] width 533 height 13
click at [892, 320] on li "État civil, copies, FCDDV, cadastre, SPF, etc.: souvent 100–400 € au total." at bounding box center [865, 326] width 533 height 13
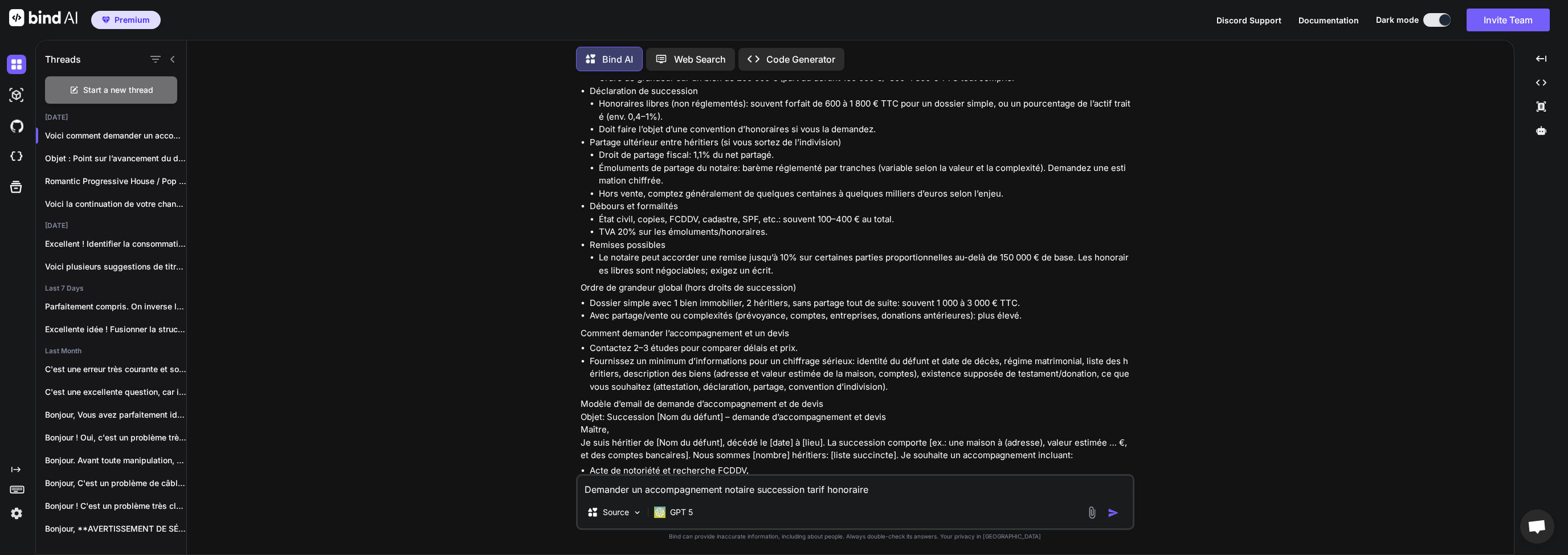
scroll to position [2199, 0]
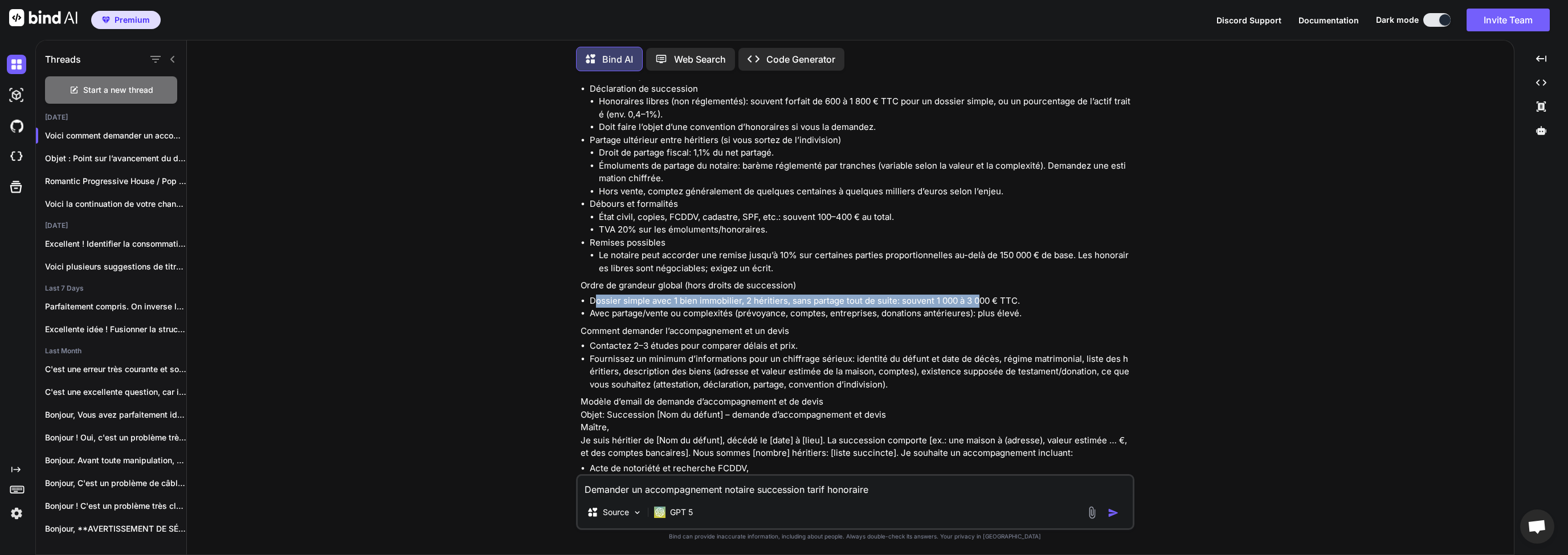
drag, startPoint x: 595, startPoint y: 277, endPoint x: 957, endPoint y: 287, distance: 362.1
click at [979, 294] on li "Dossier simple avec 1 bien immobilier, 2 héritiers, sans partage tout de suite:…" at bounding box center [860, 301] width 542 height 13
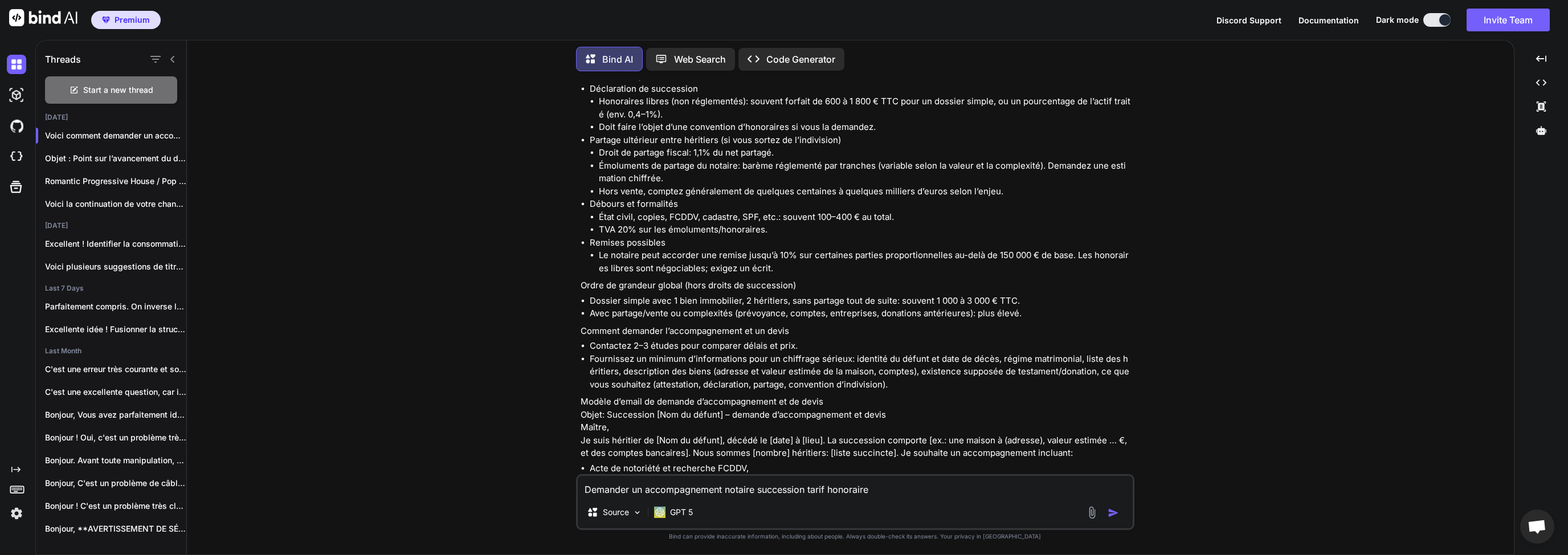
click at [926, 307] on li "Avec partage/vente ou complexités (prévoyance, comptes, entreprises, donations …" at bounding box center [860, 313] width 542 height 13
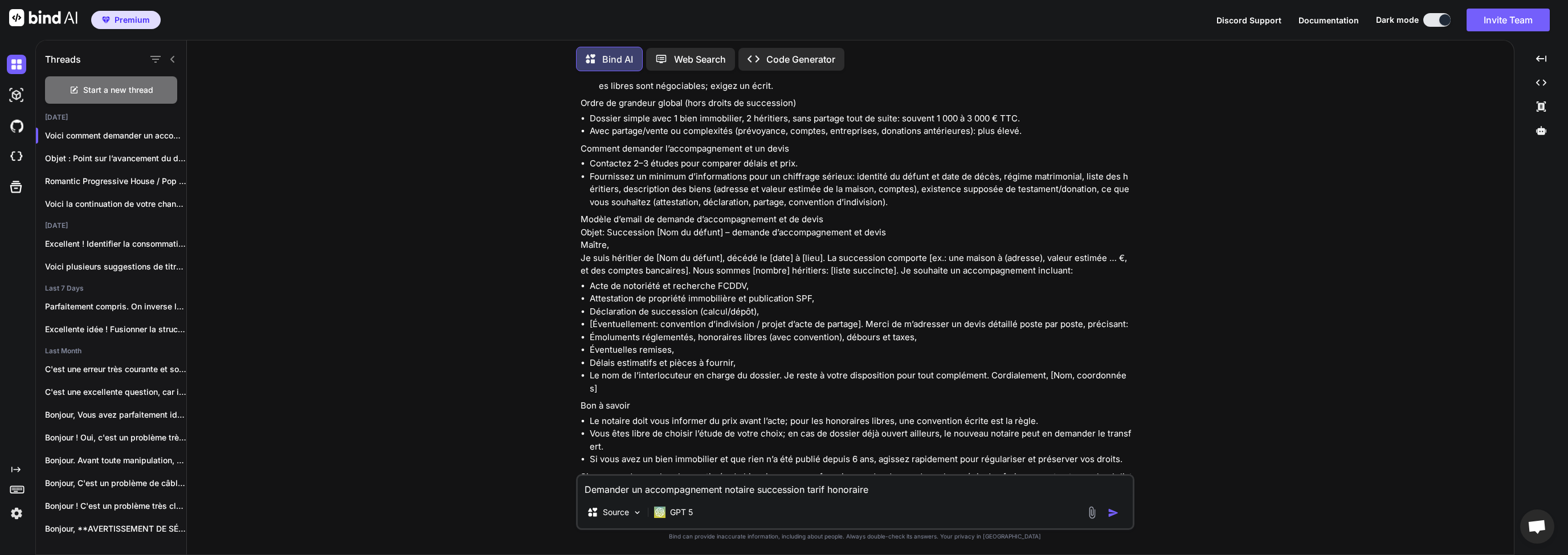
scroll to position [2384, 0]
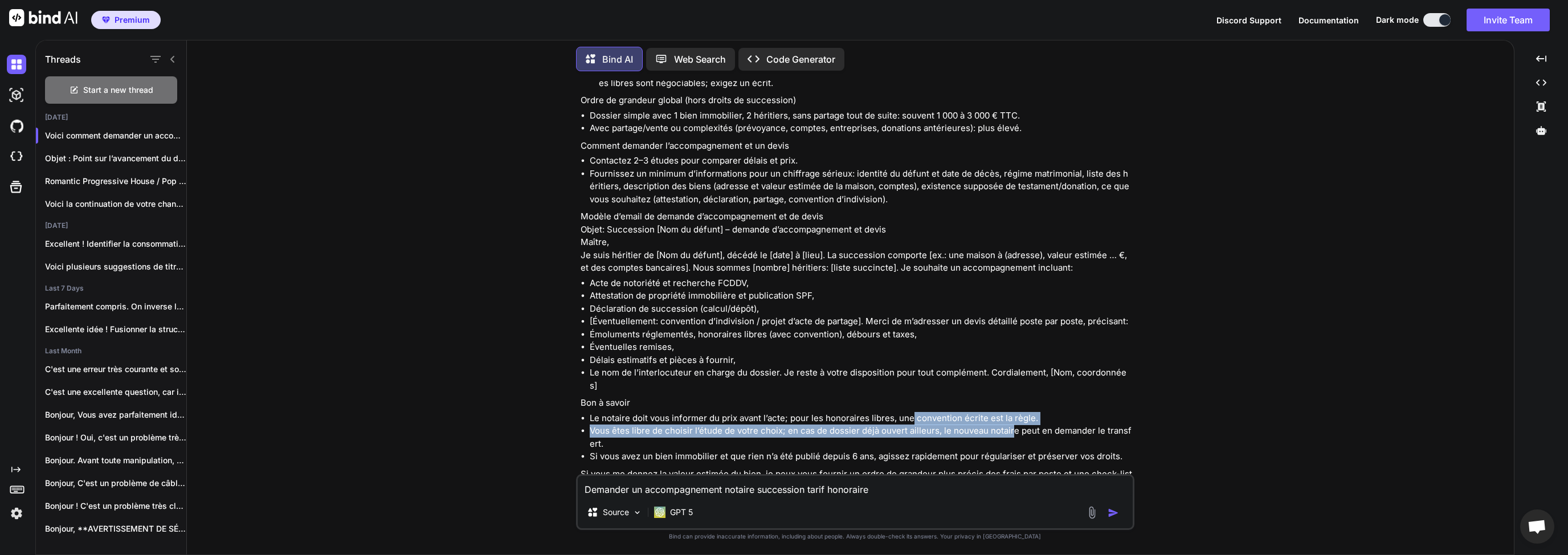
drag, startPoint x: 914, startPoint y: 383, endPoint x: 1000, endPoint y: 393, distance: 86.6
click at [1011, 412] on ul "Le notaire doit vous informer du prix avant l’acte; pour les honoraires libres,…" at bounding box center [856, 437] width 551 height 51
click at [822, 425] on li "Vous êtes libre de choisir l’étude de votre choix; en cas de dossier déjà ouver…" at bounding box center [860, 437] width 542 height 26
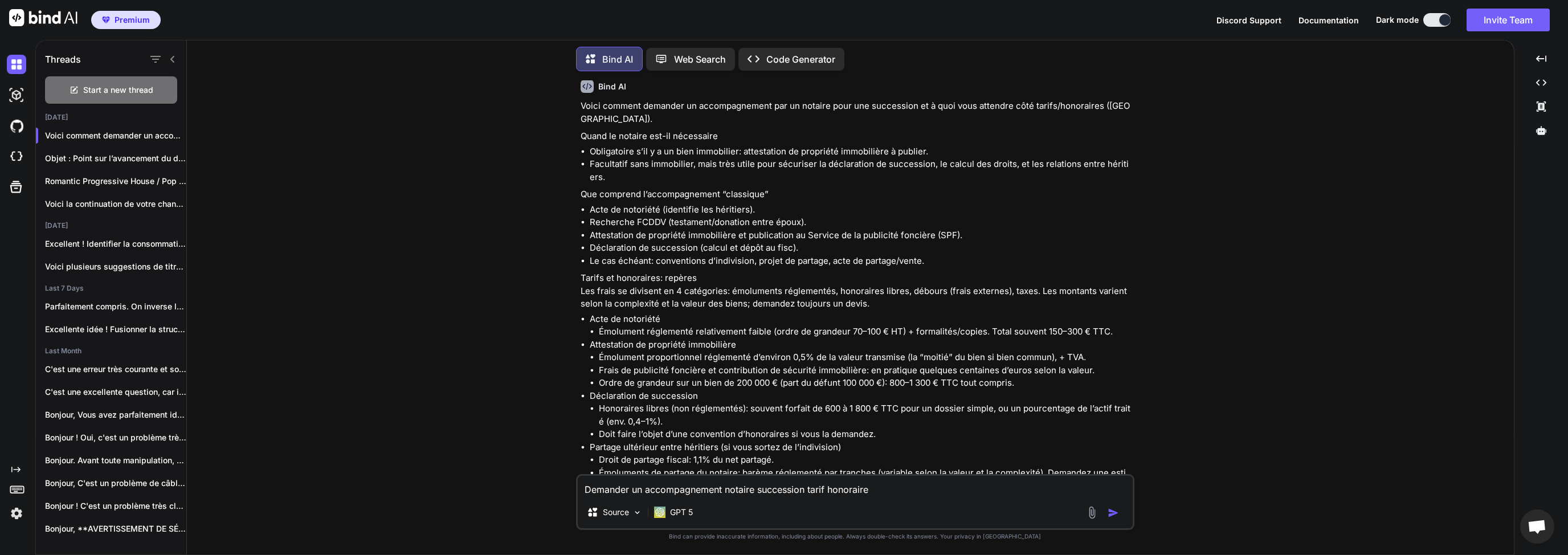
scroll to position [1947, 0]
